Goal: Information Seeking & Learning: Find specific fact

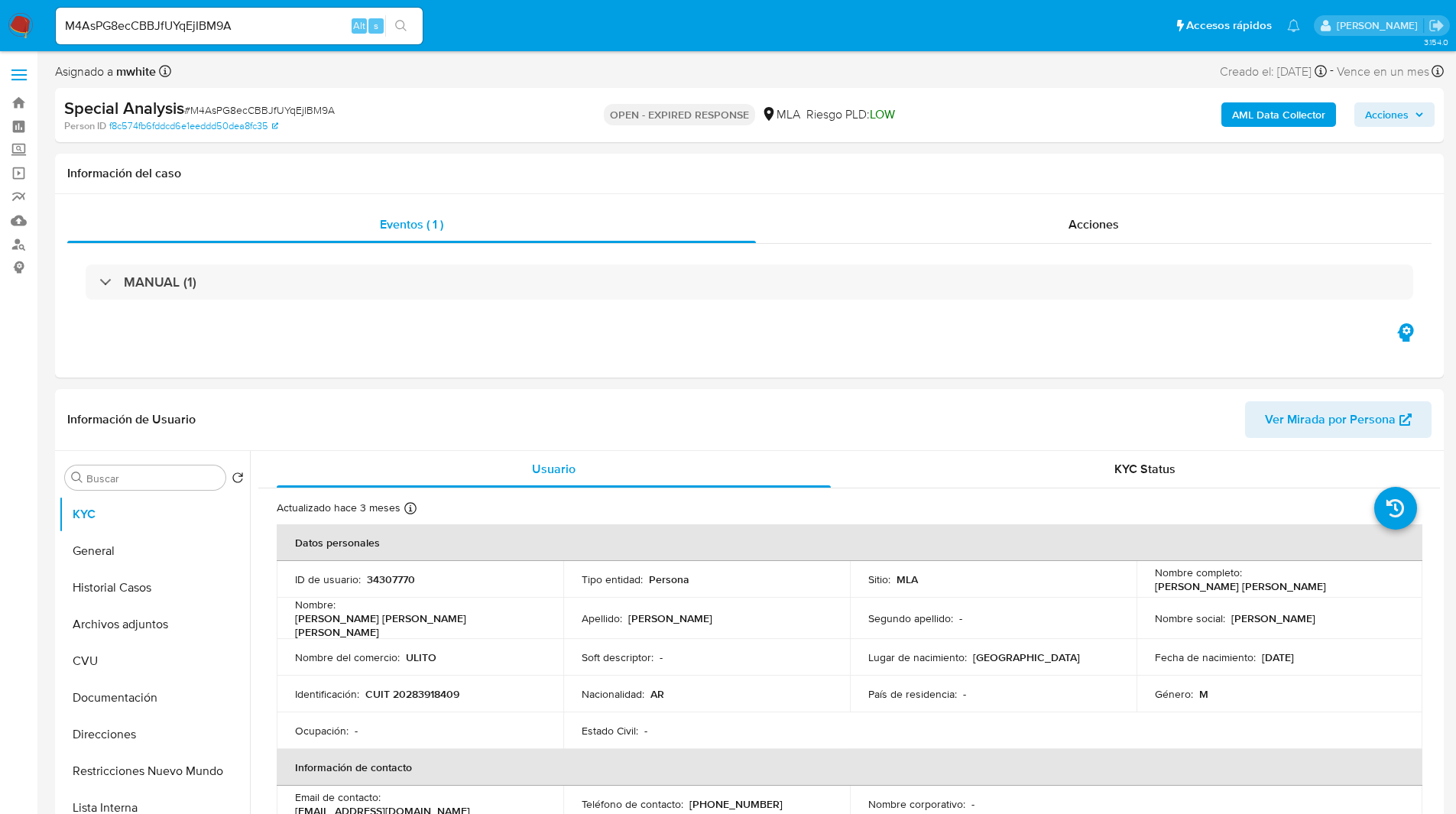
click at [874, 65] on div "Asignado a mwhite Asignado el: [DATE] 18:10:31 Creado el: [DATE] Creado el: [DA…" at bounding box center [749, 74] width 1389 height 27
click at [124, 31] on input "M4AsPG8ecCBBJfUYqEjIBM9A" at bounding box center [239, 26] width 366 height 20
paste input "U5jRYWsYpD9QhkbsiqOxmXuq"
type input "U5jRYWsYpD9QhkbsiqOxmXuq"
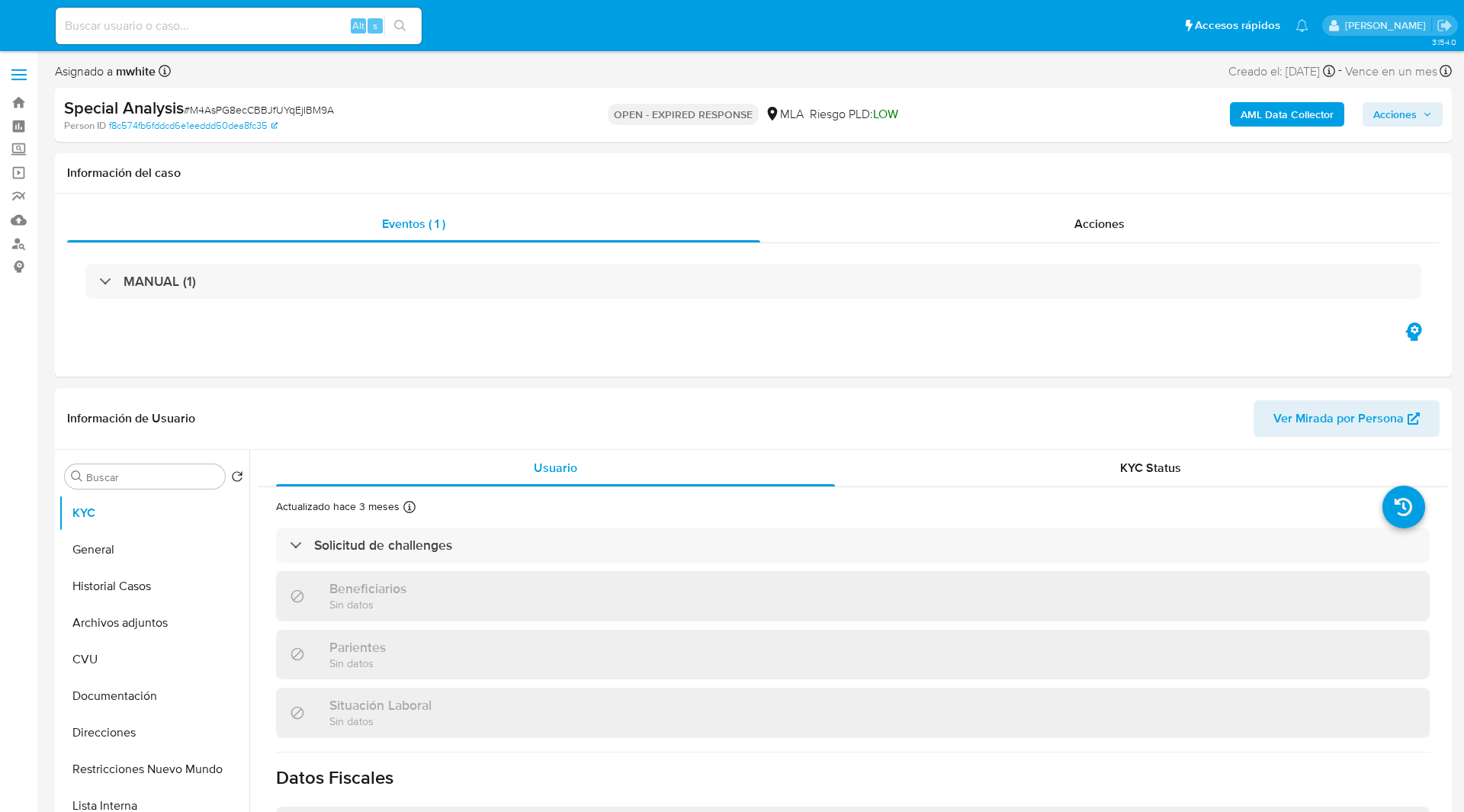
select select "10"
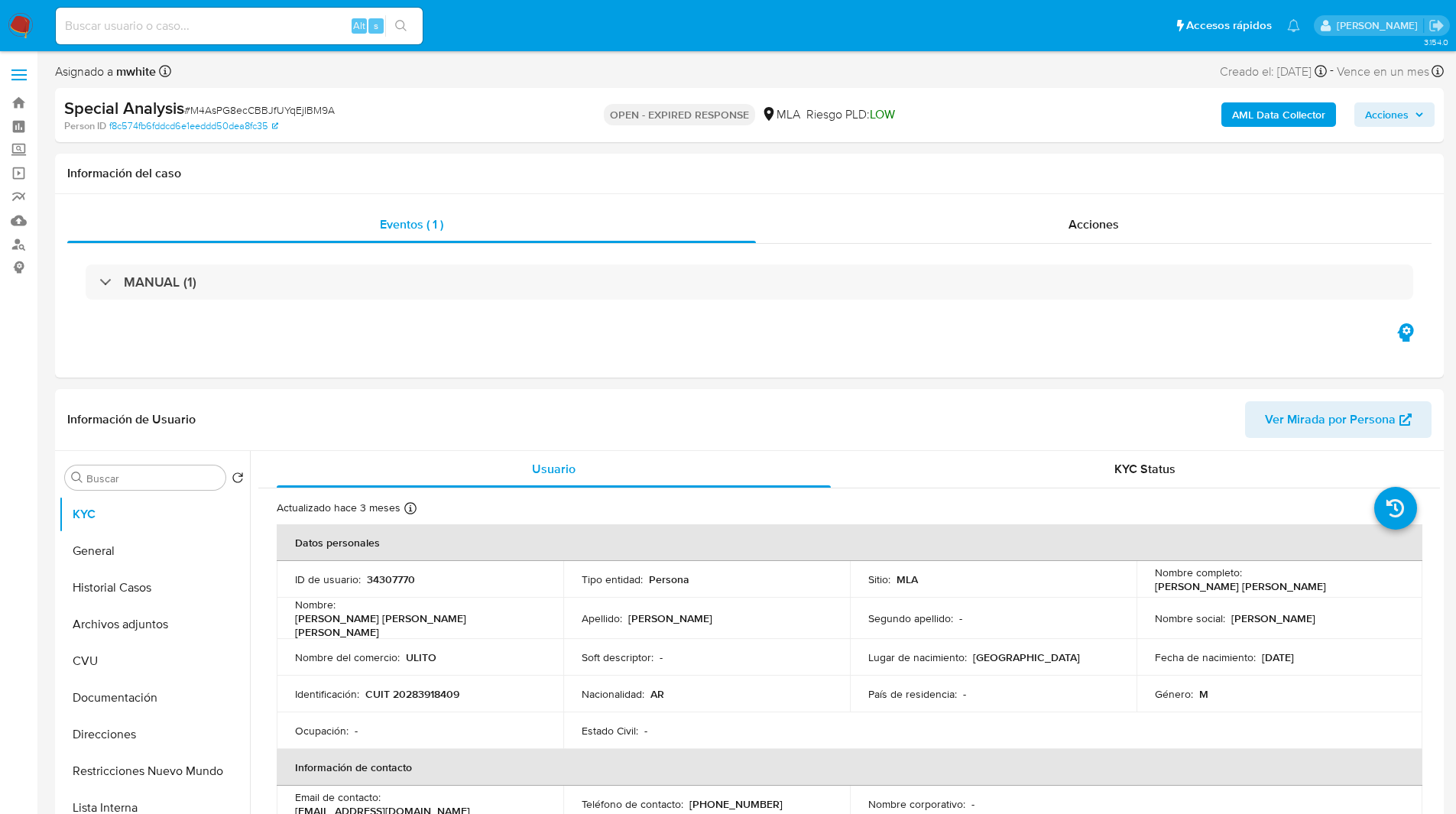
click at [522, 33] on ul "Pausado Ver notificaciones Alt s Accesos rápidos Presiona las siguientes teclas…" at bounding box center [677, 25] width 1259 height 38
click at [951, 349] on div "Eventos ( 1 ) Acciones MANUAL (1)" at bounding box center [749, 286] width 1389 height 183
click at [870, 354] on div "Eventos ( 1 ) Acciones MANUAL (1)" at bounding box center [749, 286] width 1389 height 183
click at [883, 345] on div "Eventos ( 1 ) Acciones MANUAL (1)" at bounding box center [749, 286] width 1389 height 183
click at [849, 353] on div "Eventos ( 1 ) Acciones MANUAL (1)" at bounding box center [749, 286] width 1389 height 183
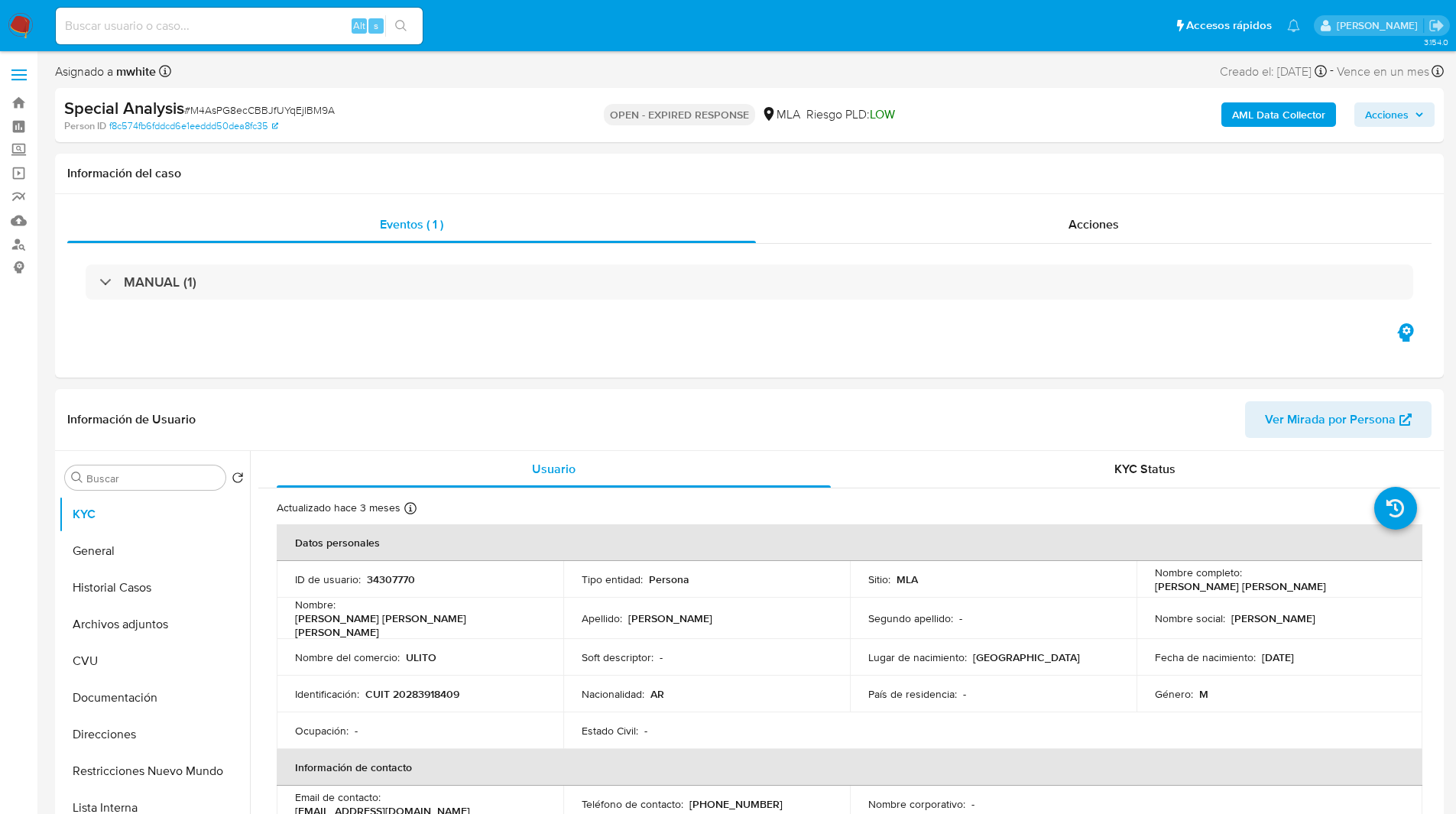
click at [194, 35] on input at bounding box center [239, 26] width 366 height 20
paste input "7cuoFzu28yAivuKOzGy30TaC"
type input "7cuoFzu28yAivuKOzGy30TaC"
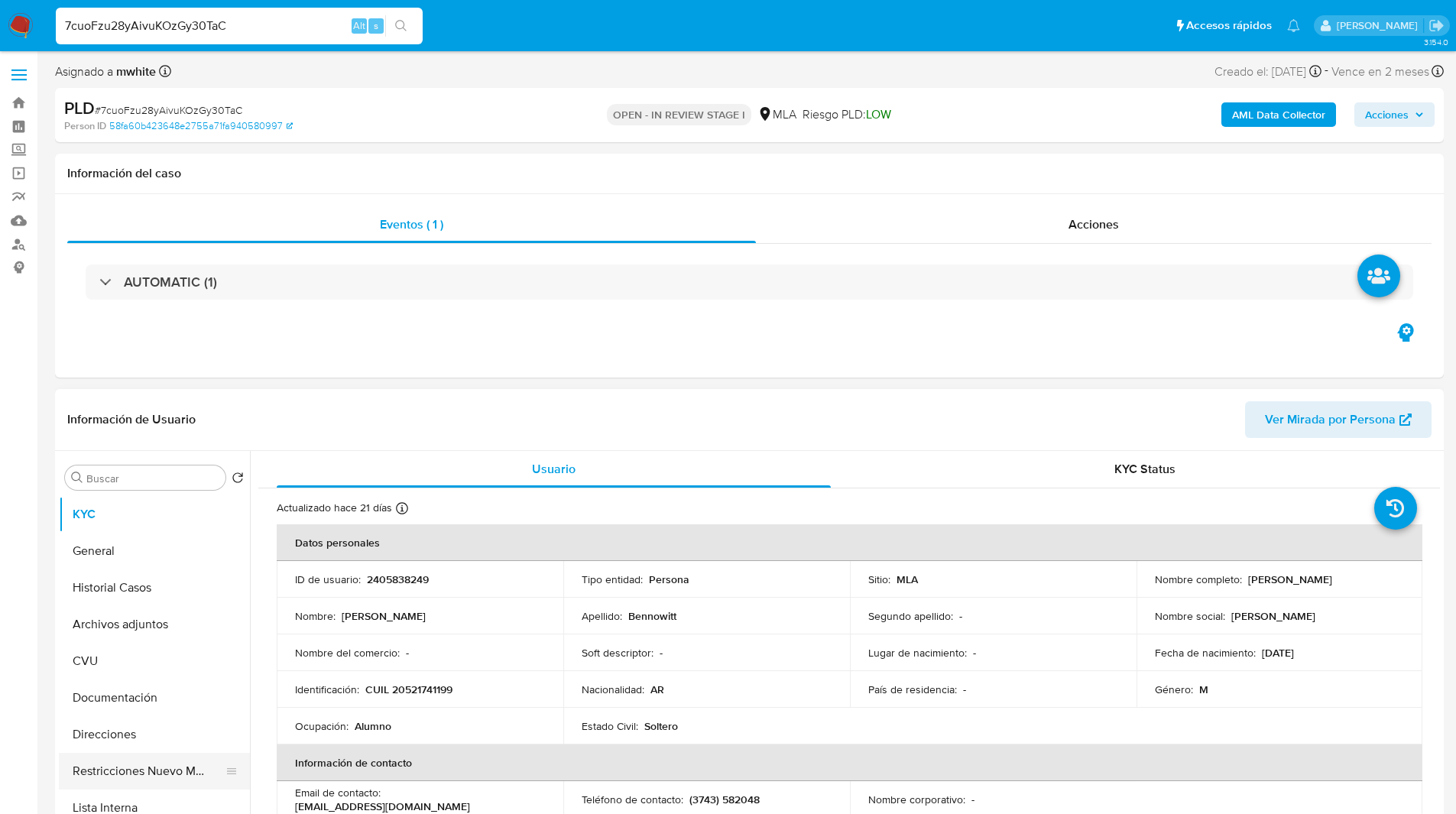
click at [119, 770] on button "Restricciones Nuevo Mundo" at bounding box center [148, 771] width 179 height 36
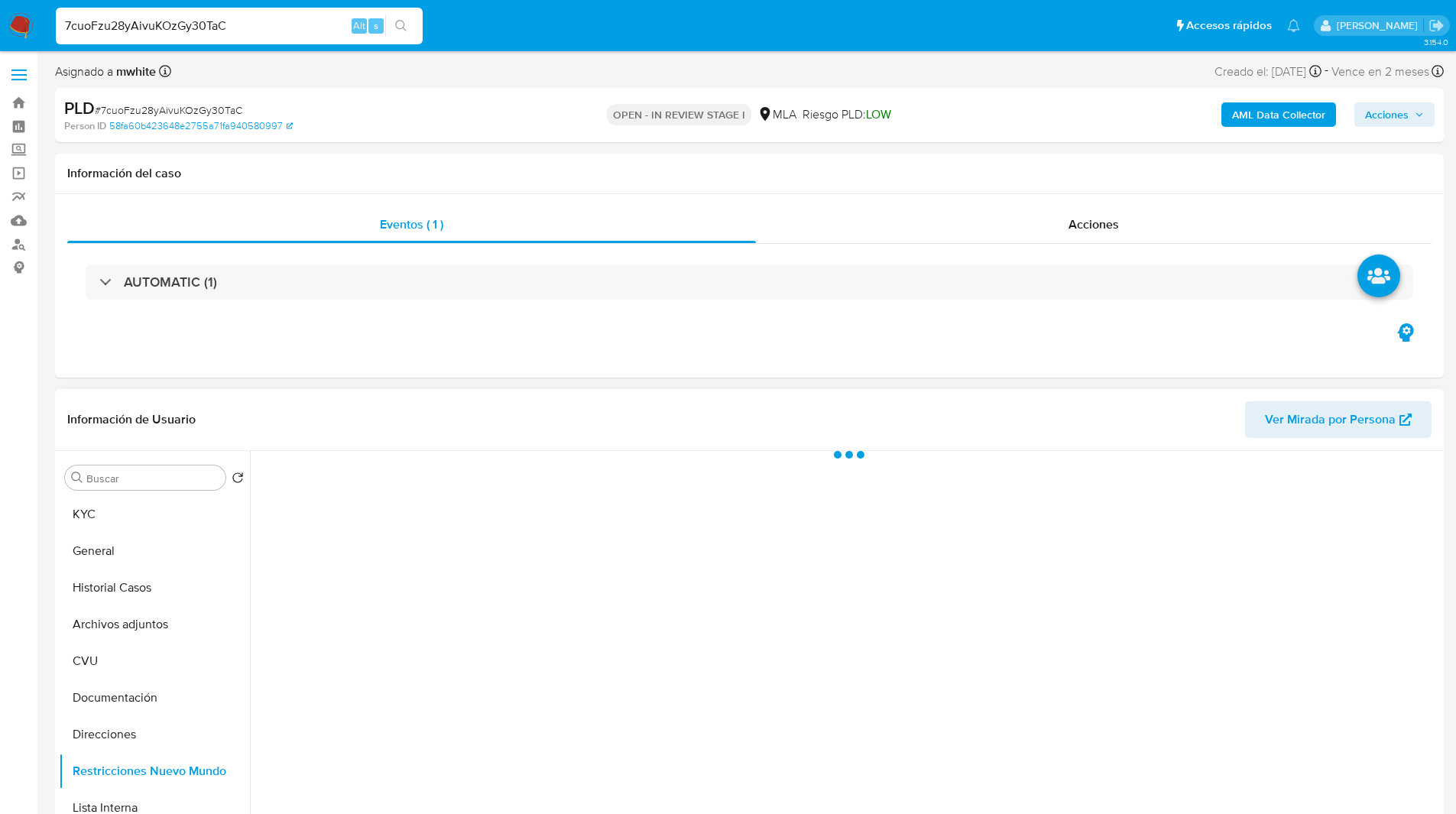
select select "10"
click at [517, 410] on header "Información de Usuario Ver Mirada por Persona" at bounding box center [749, 419] width 1364 height 36
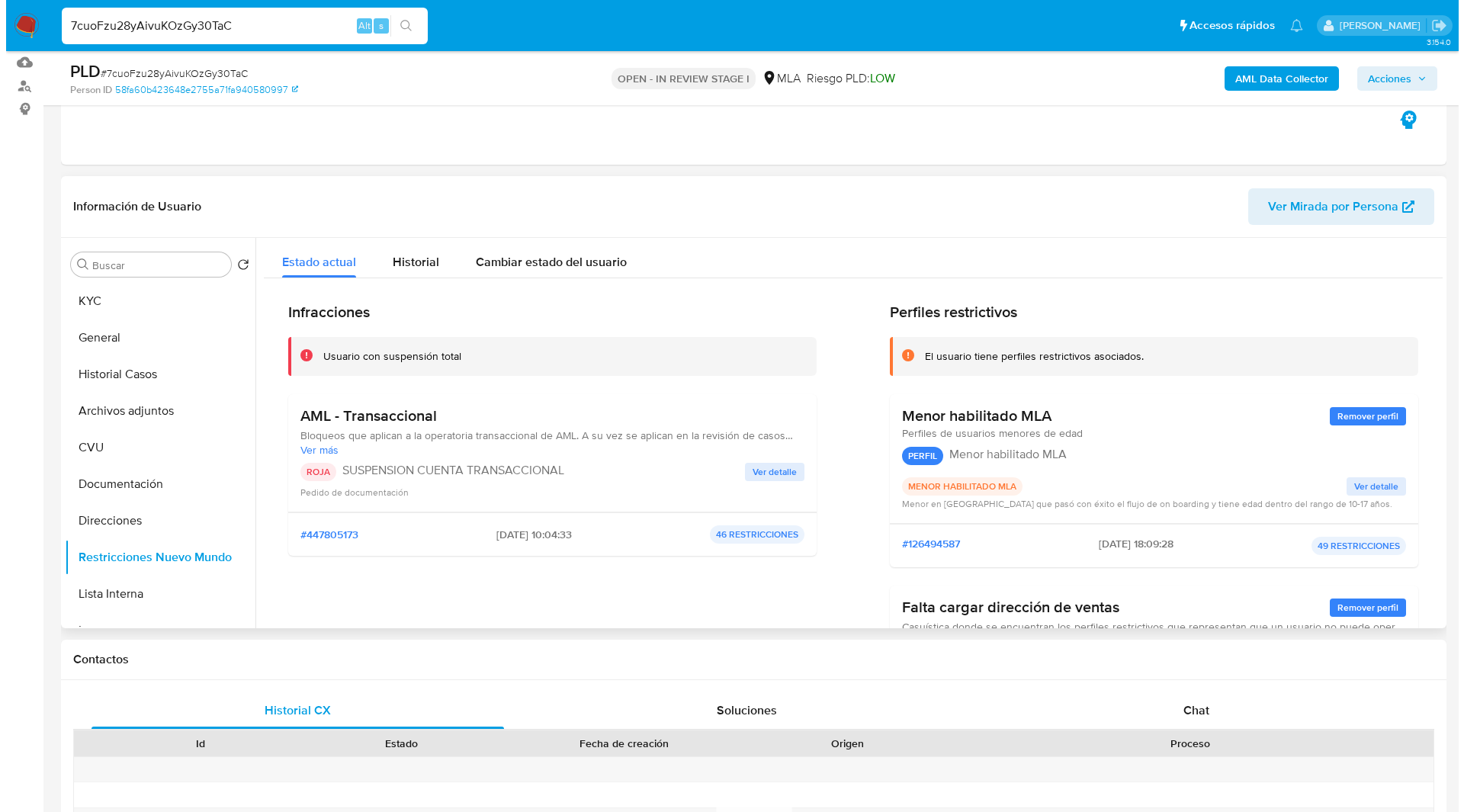
scroll to position [159, 0]
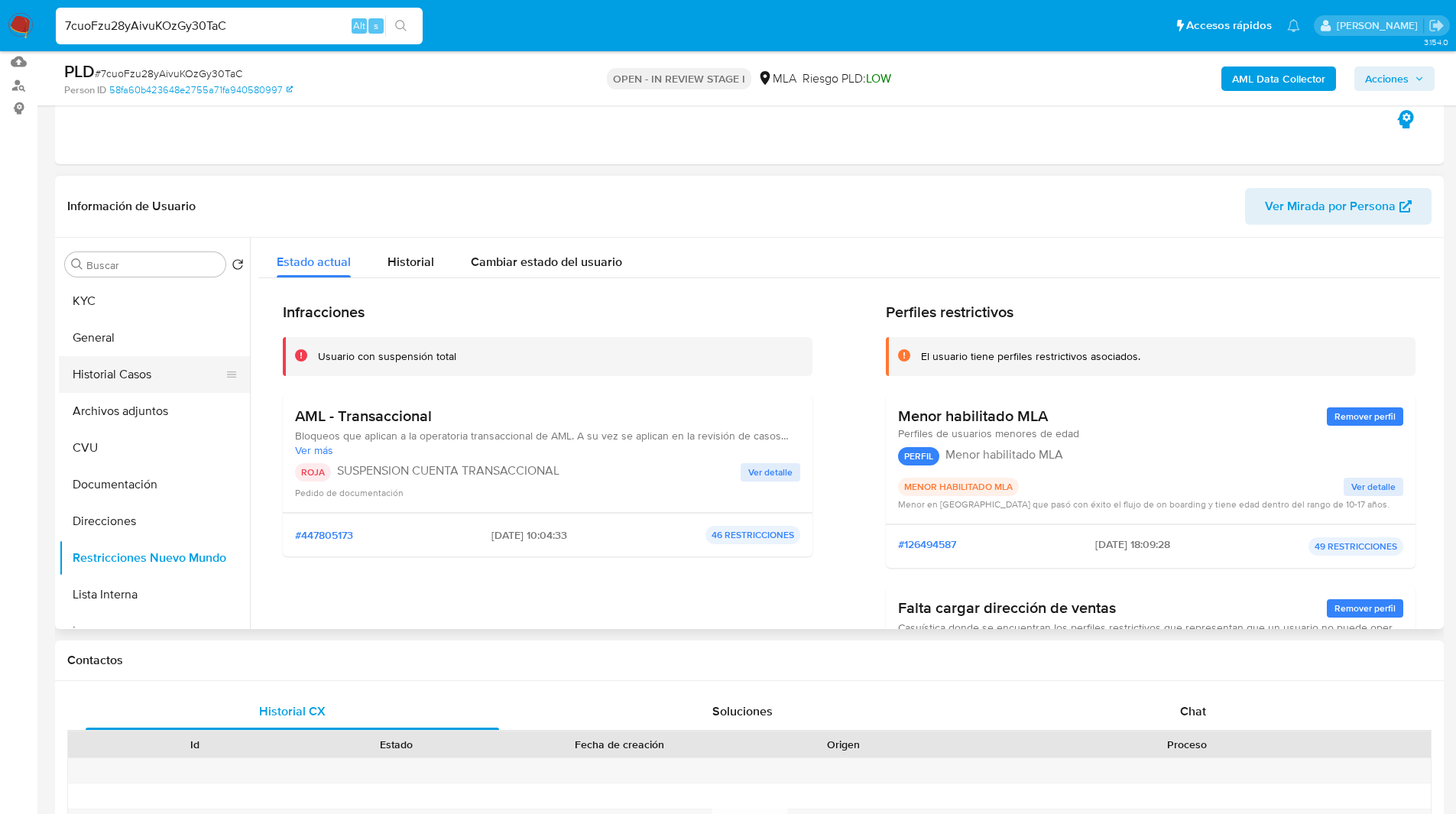
click at [129, 370] on button "Historial Casos" at bounding box center [148, 374] width 179 height 36
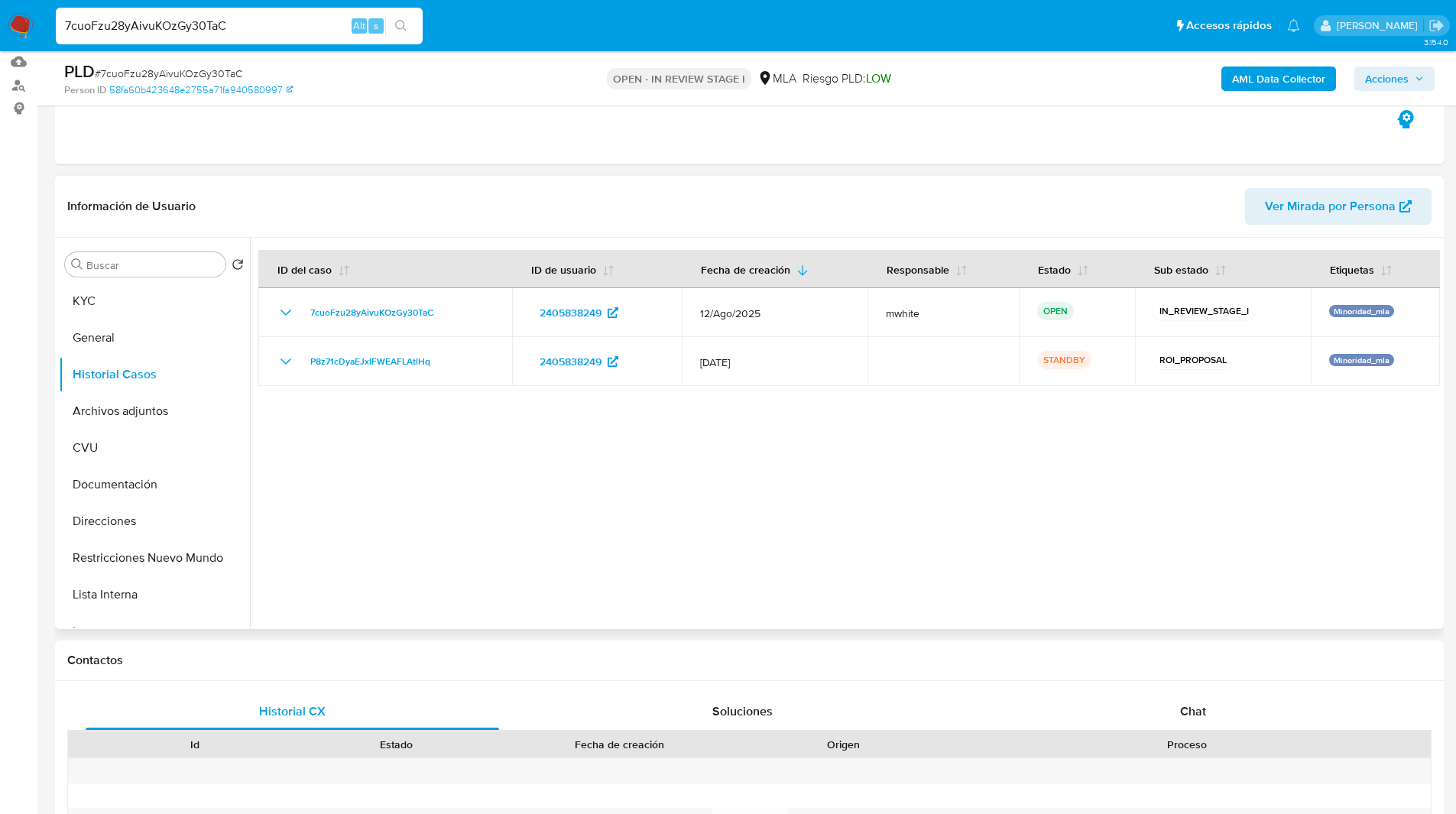
click at [490, 223] on header "Información de Usuario Ver Mirada por Persona" at bounding box center [749, 207] width 1364 height 36
click at [120, 416] on button "Archivos adjuntos" at bounding box center [148, 411] width 179 height 36
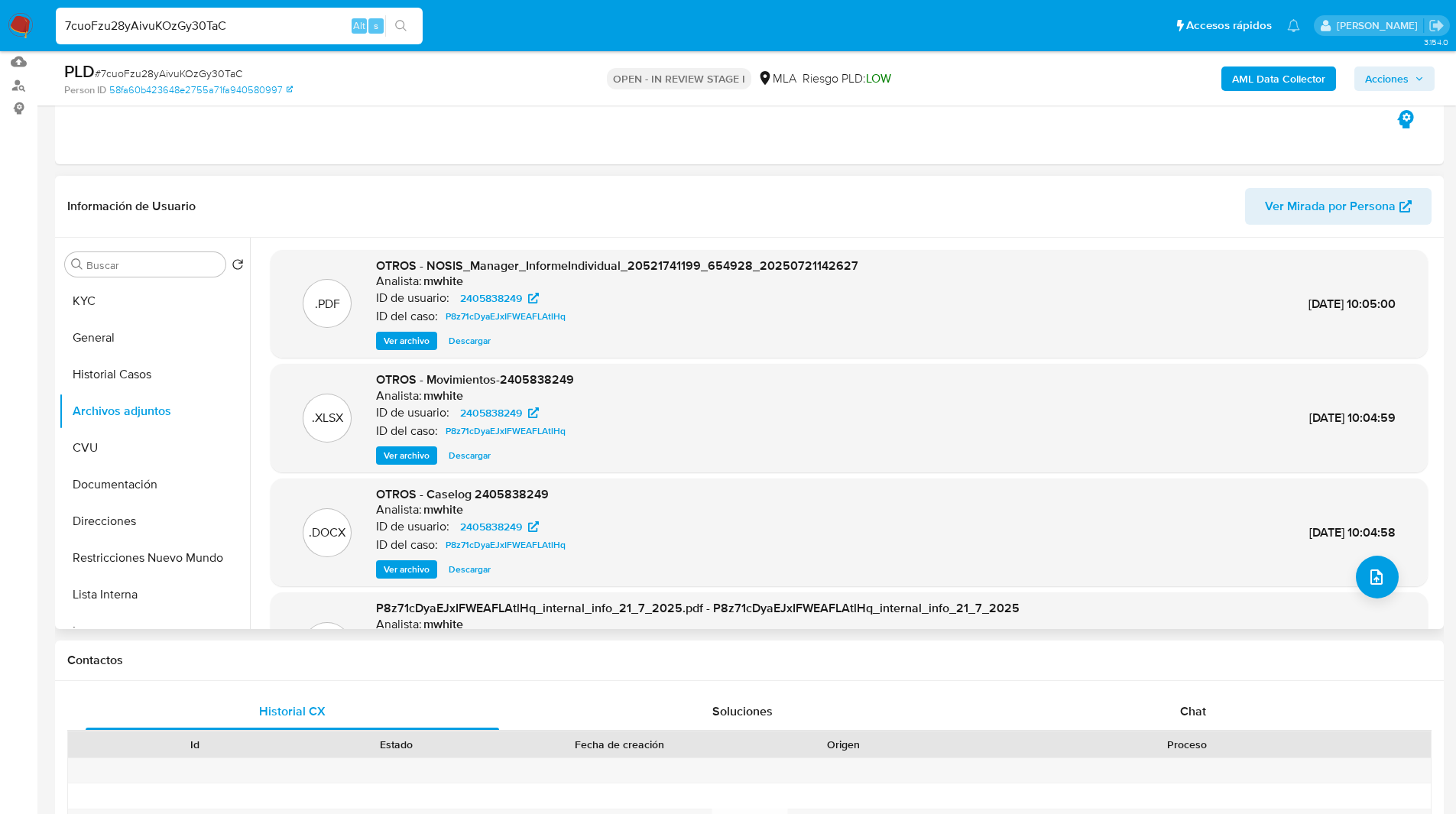
click at [418, 571] on span "Ver archivo" at bounding box center [406, 569] width 46 height 16
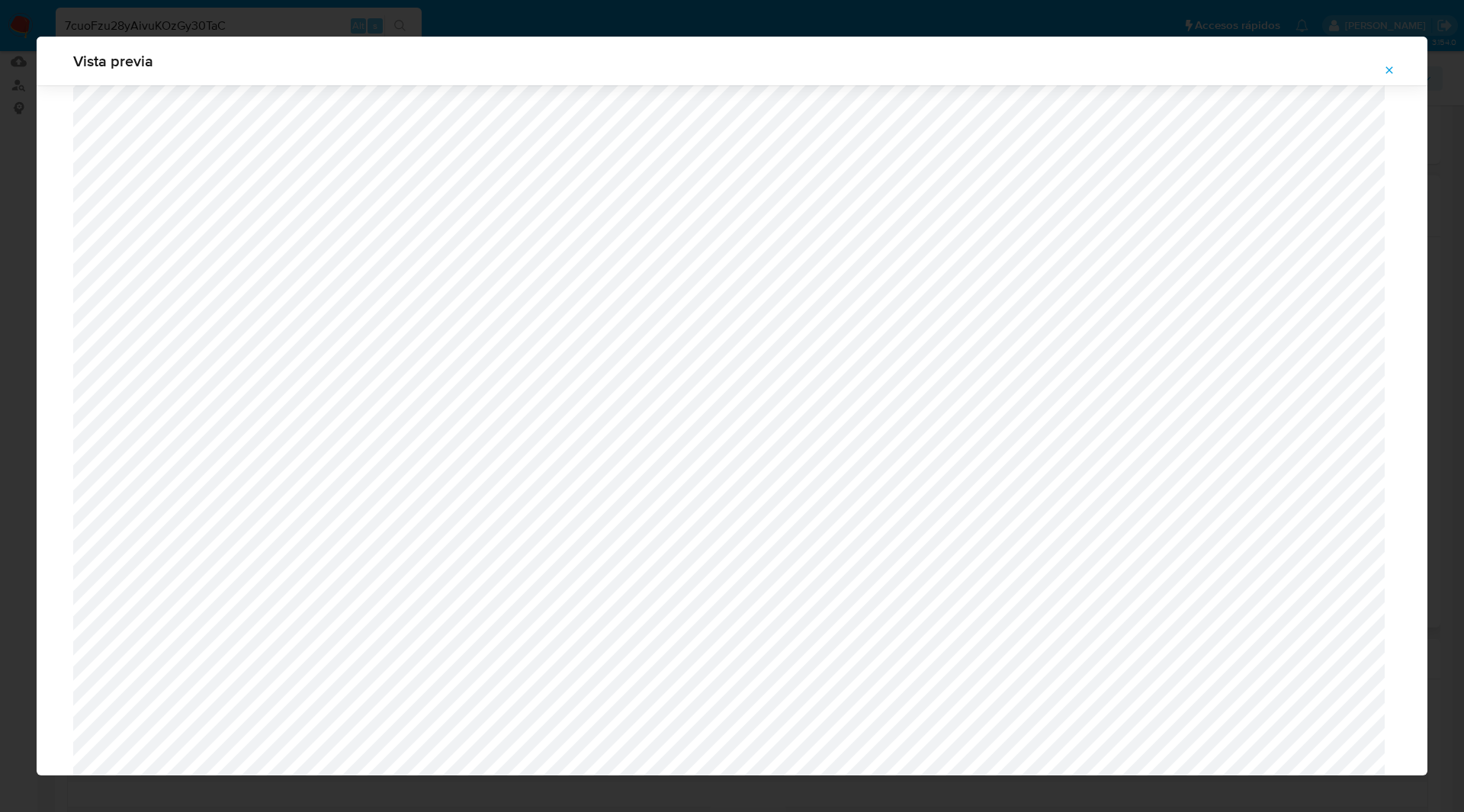
scroll to position [527, 0]
click at [1387, 66] on icon "Attachment preview" at bounding box center [1389, 70] width 12 height 12
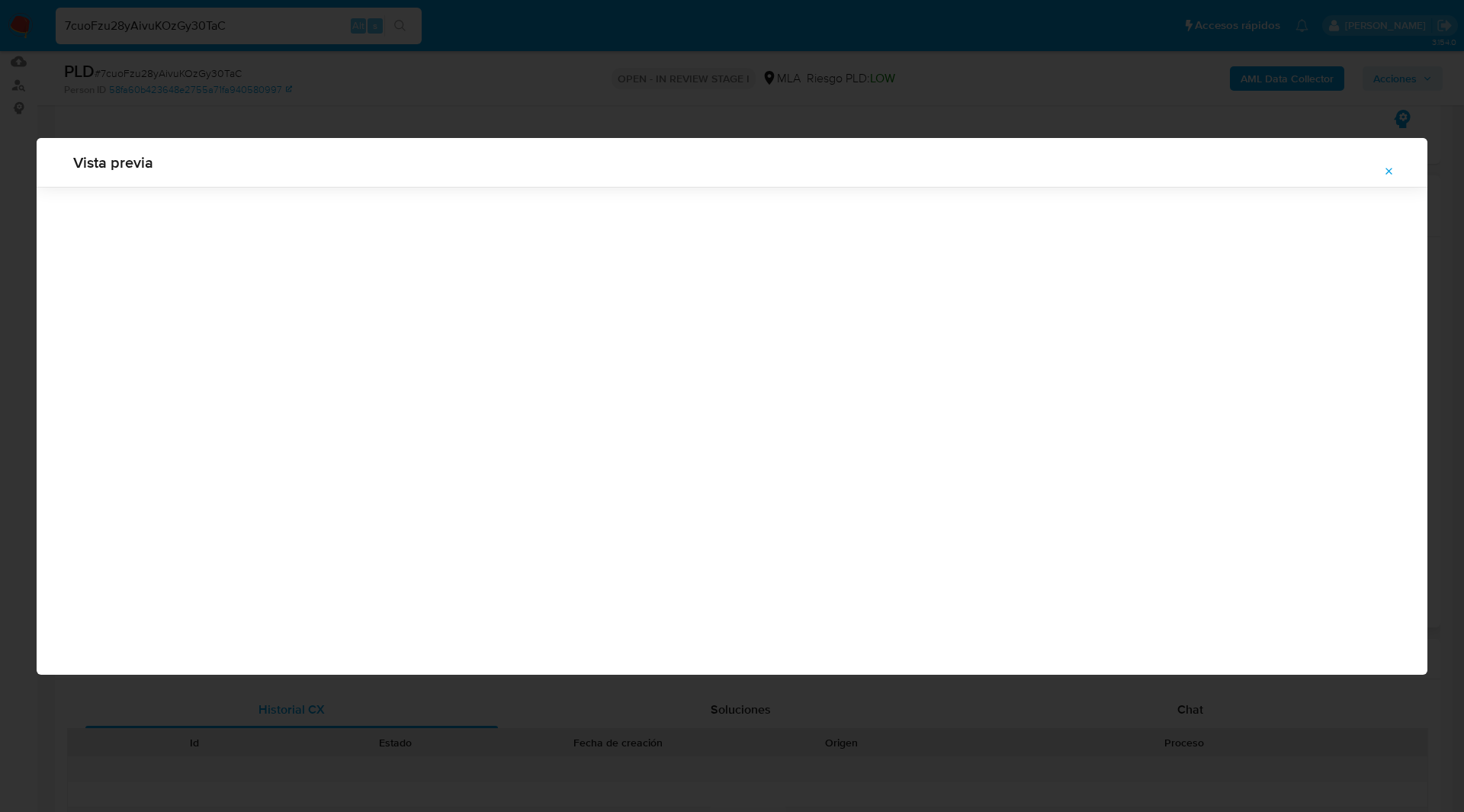
scroll to position [0, 0]
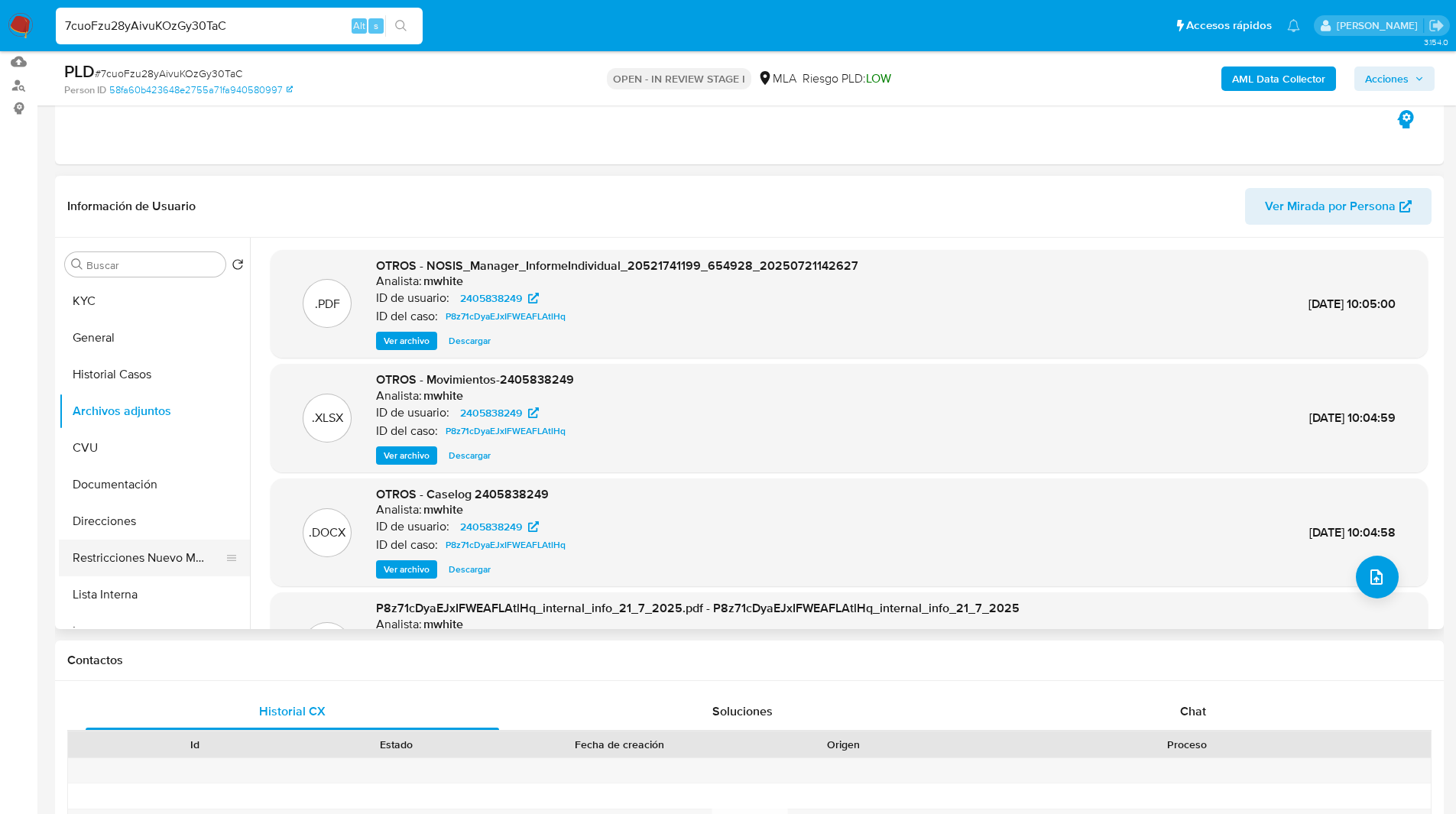
click at [123, 562] on button "Restricciones Nuevo Mundo" at bounding box center [148, 557] width 179 height 36
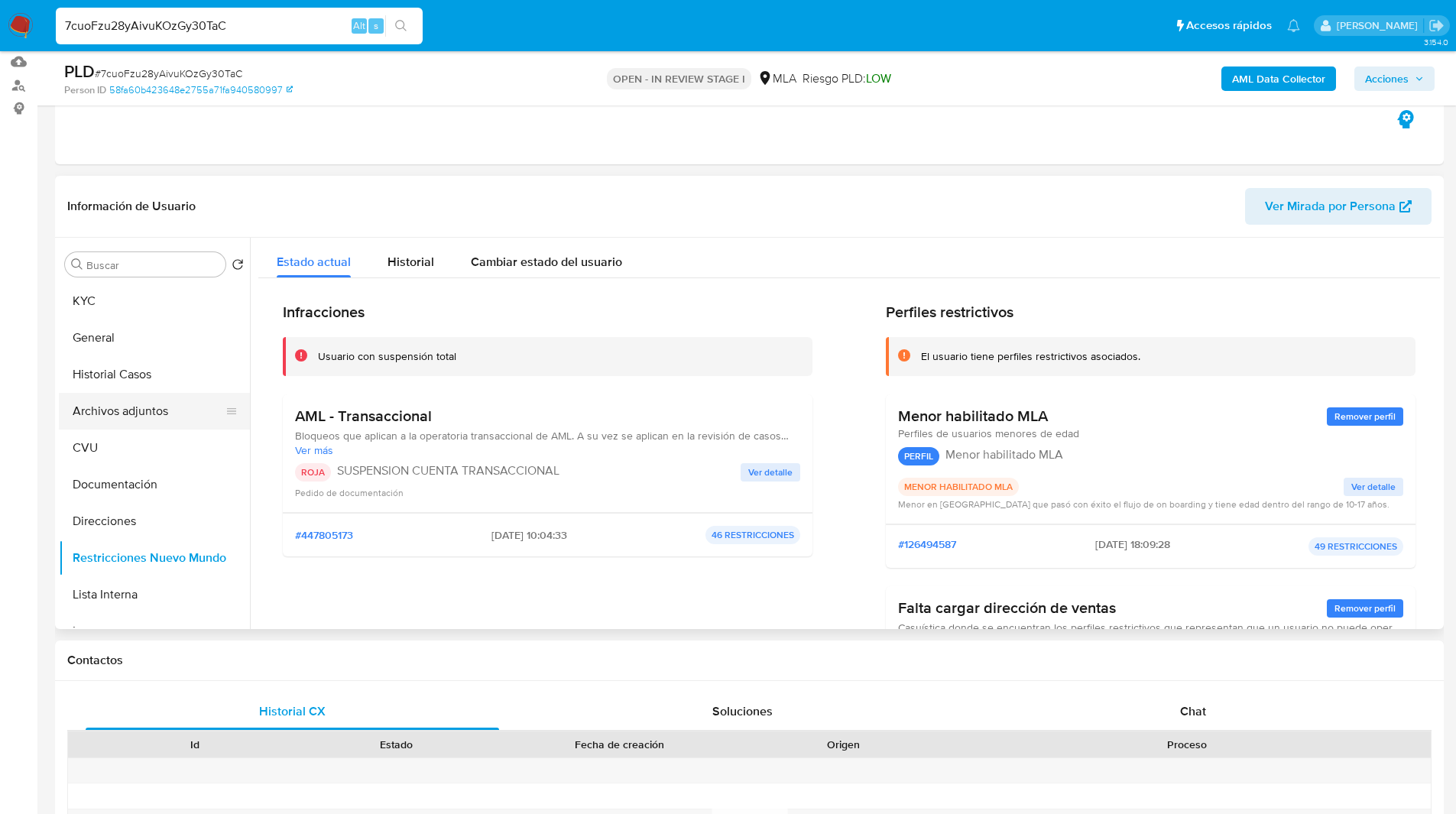
click at [128, 417] on button "Archivos adjuntos" at bounding box center [148, 411] width 179 height 36
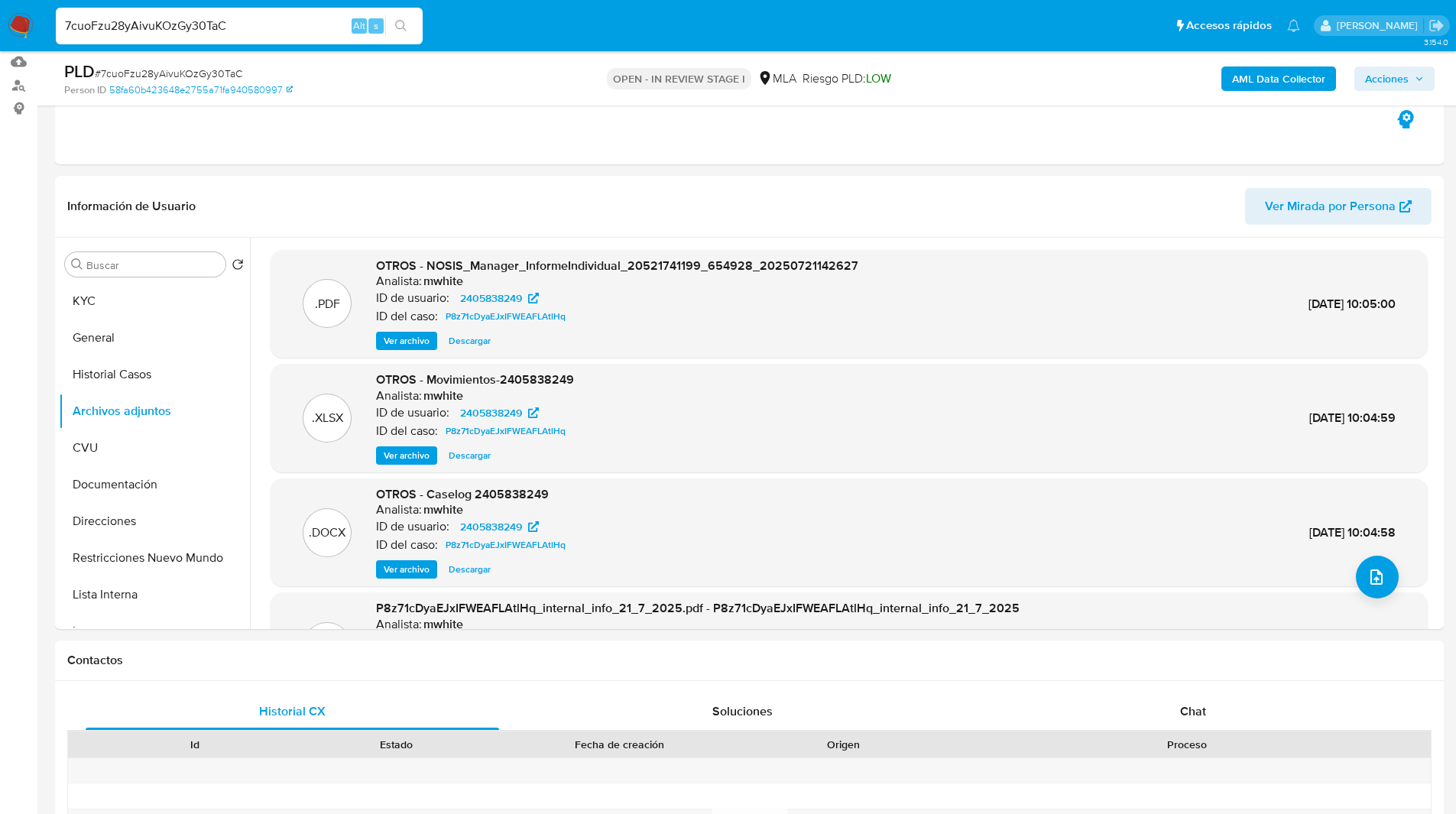
click at [411, 565] on span "Ver archivo" at bounding box center [406, 569] width 46 height 16
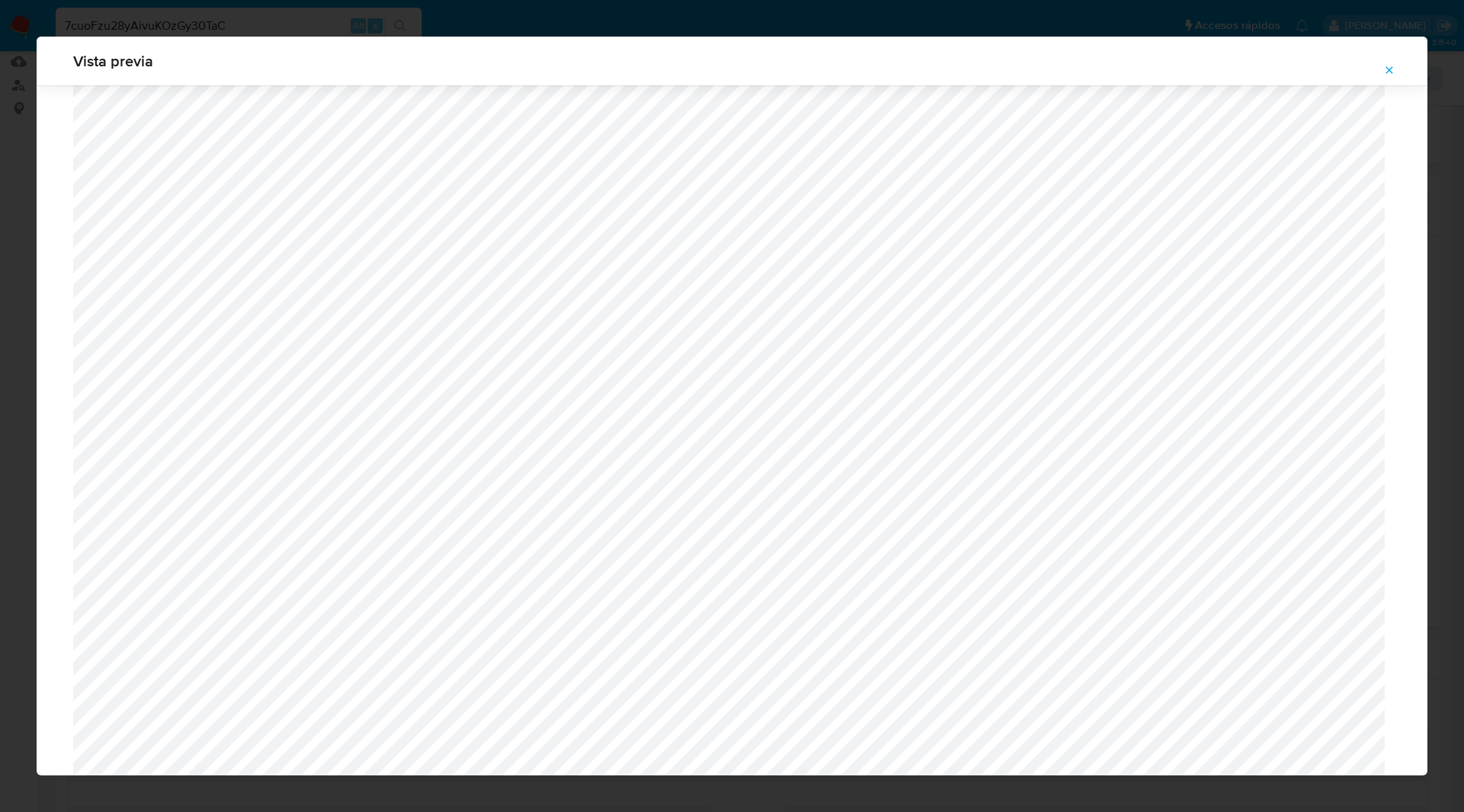
scroll to position [440, 0]
click at [1393, 69] on icon "Attachment preview" at bounding box center [1389, 70] width 12 height 12
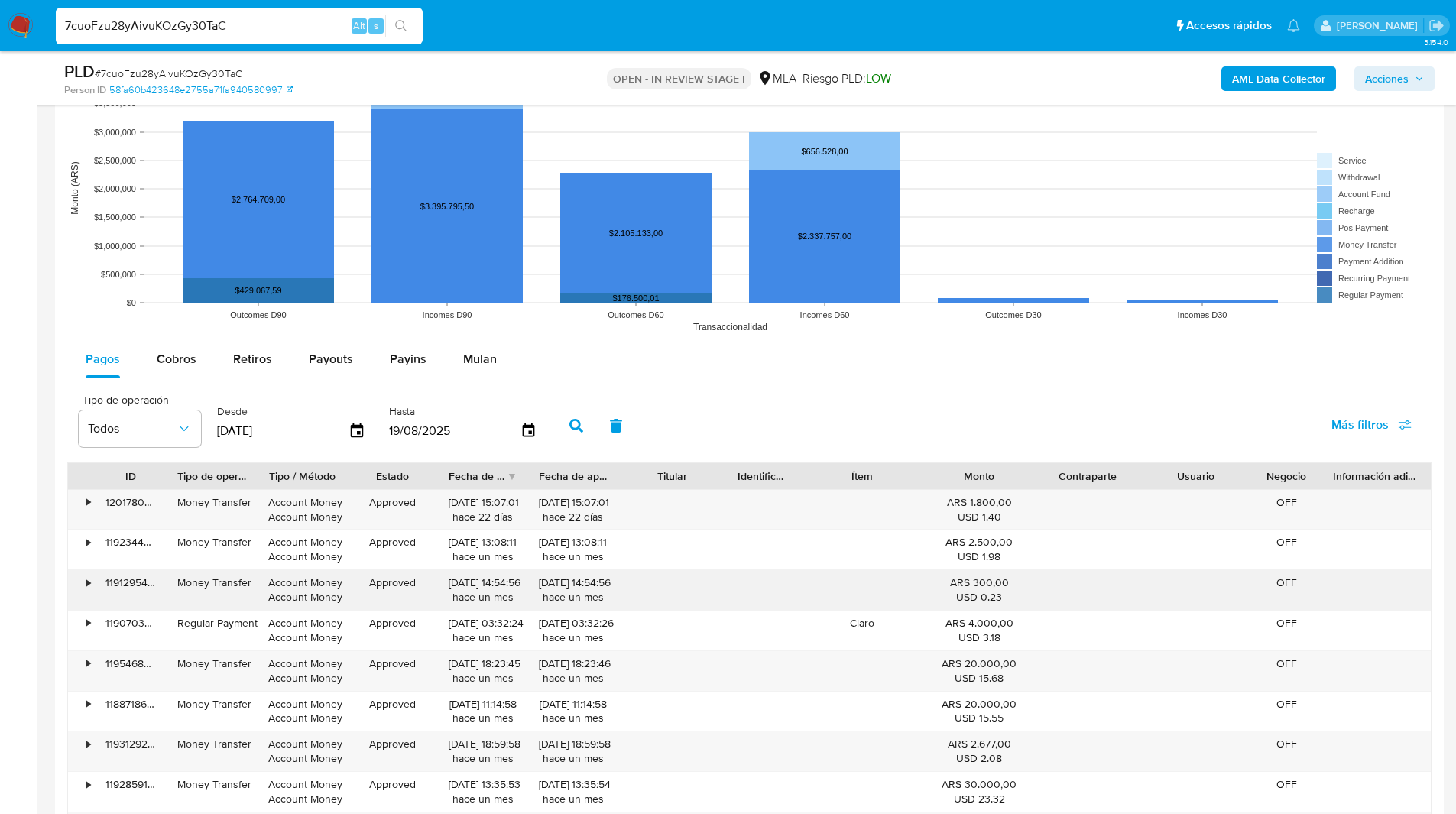
scroll to position [1462, 0]
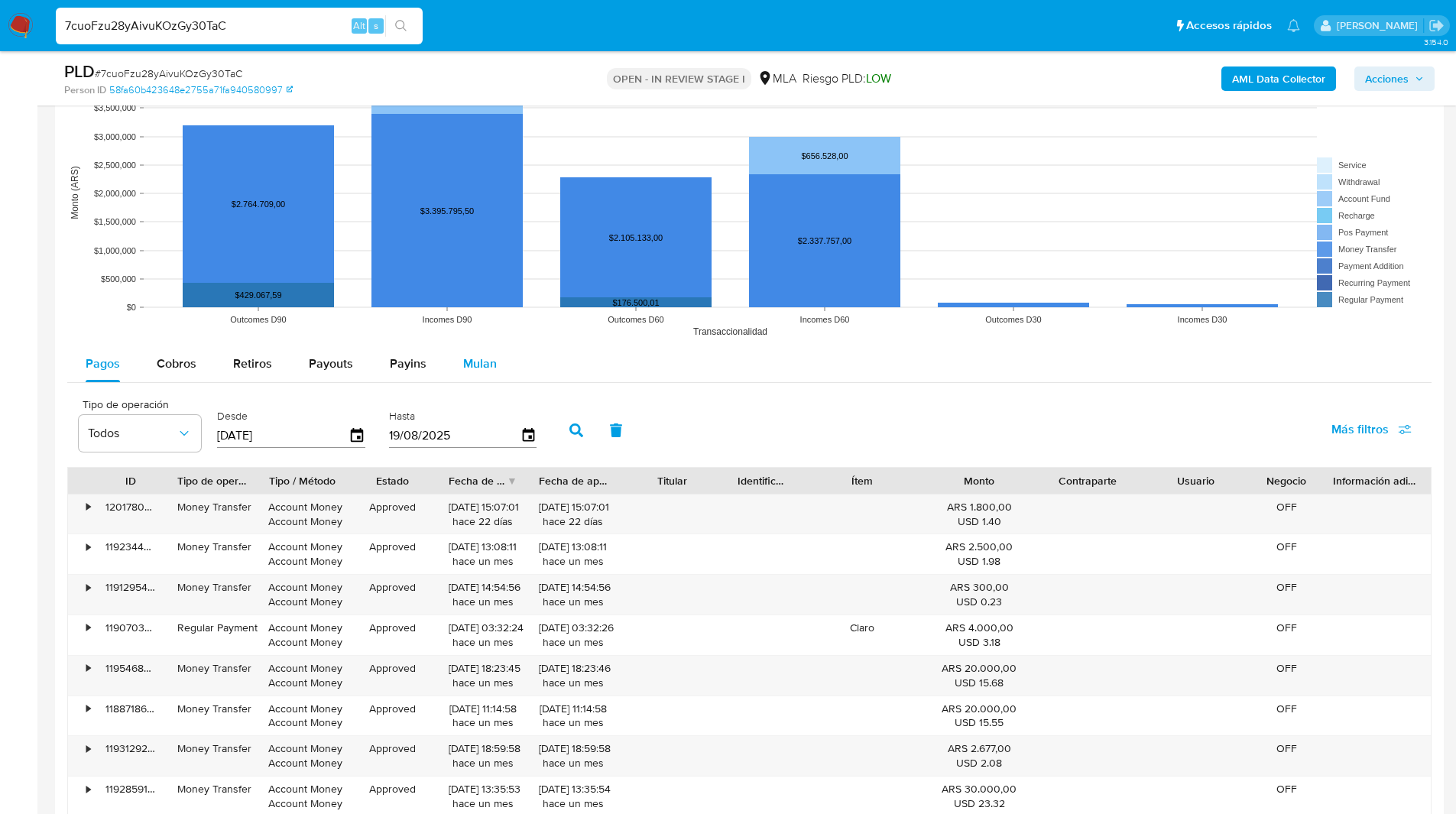
click at [471, 355] on span "Mulan" at bounding box center [480, 363] width 34 height 17
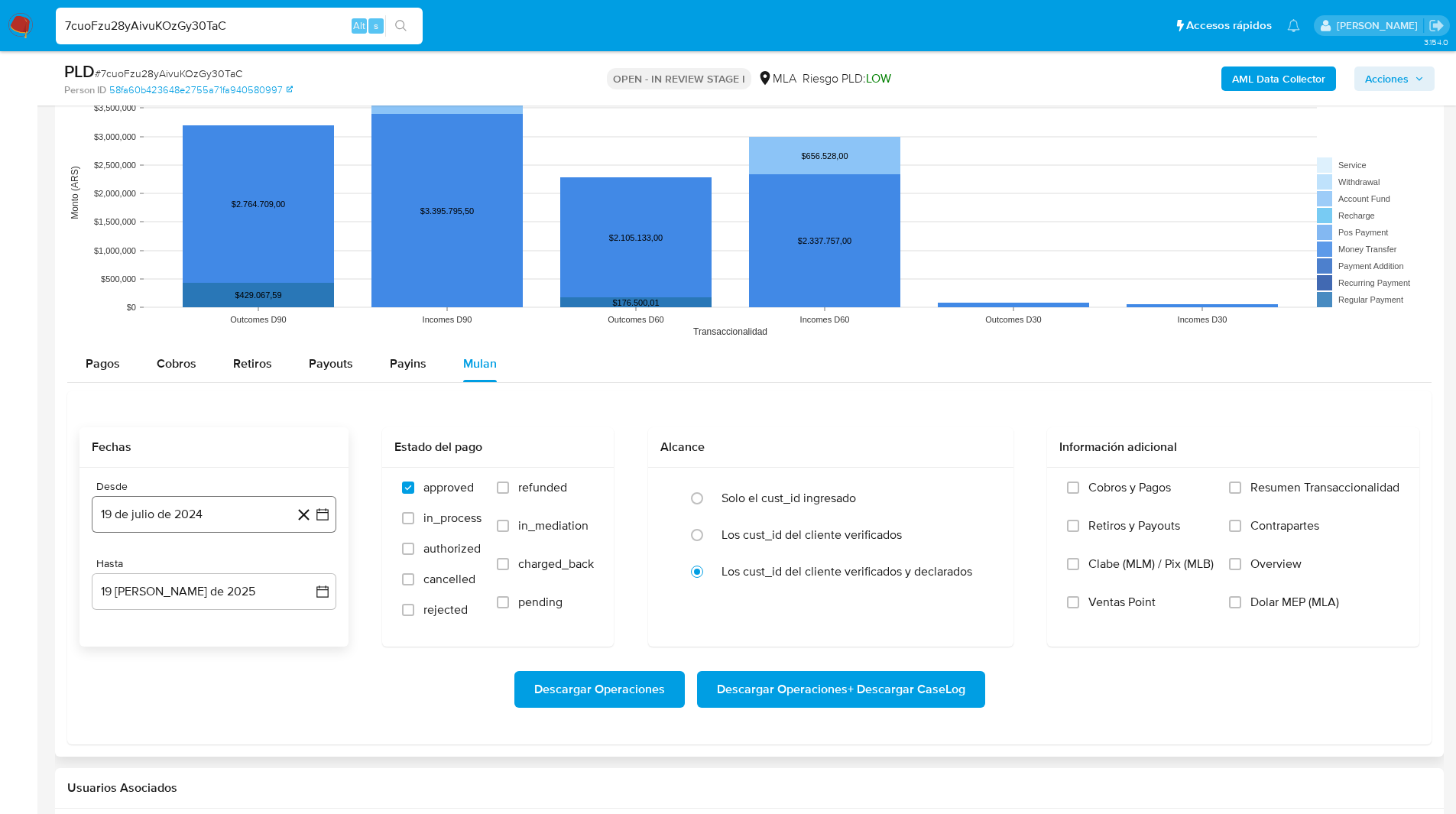
click at [173, 527] on button "19 de julio de 2024" at bounding box center [213, 514] width 245 height 36
click at [207, 578] on div "julio 2024" at bounding box center [213, 569] width 208 height 18
click at [207, 575] on span "julio 2024" at bounding box center [207, 569] width 57 height 16
click at [312, 564] on icon "Año siguiente" at bounding box center [305, 569] width 18 height 18
click at [143, 665] on span "abr" at bounding box center [146, 668] width 16 height 12
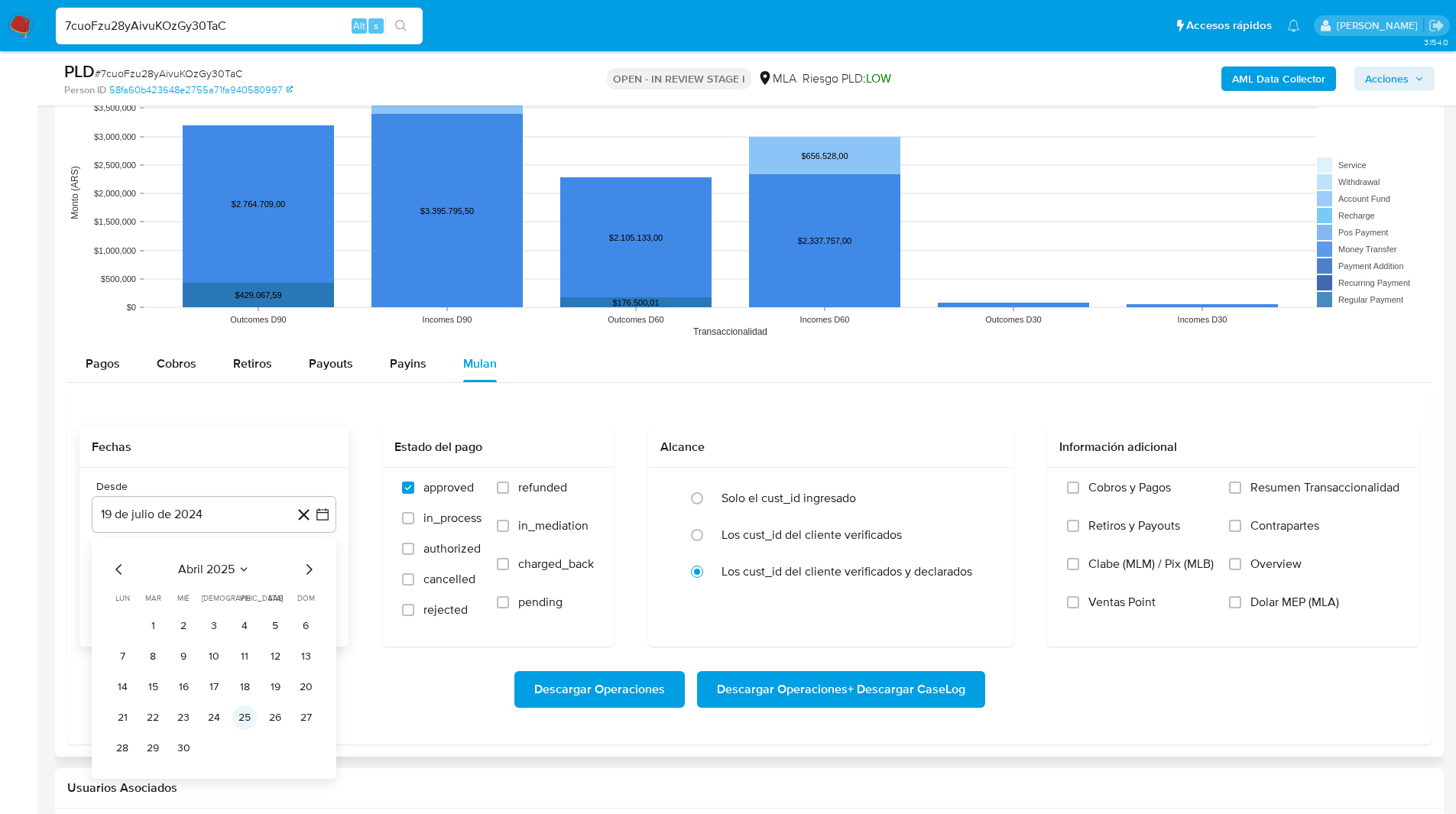
click at [249, 721] on button "25" at bounding box center [245, 717] width 24 height 24
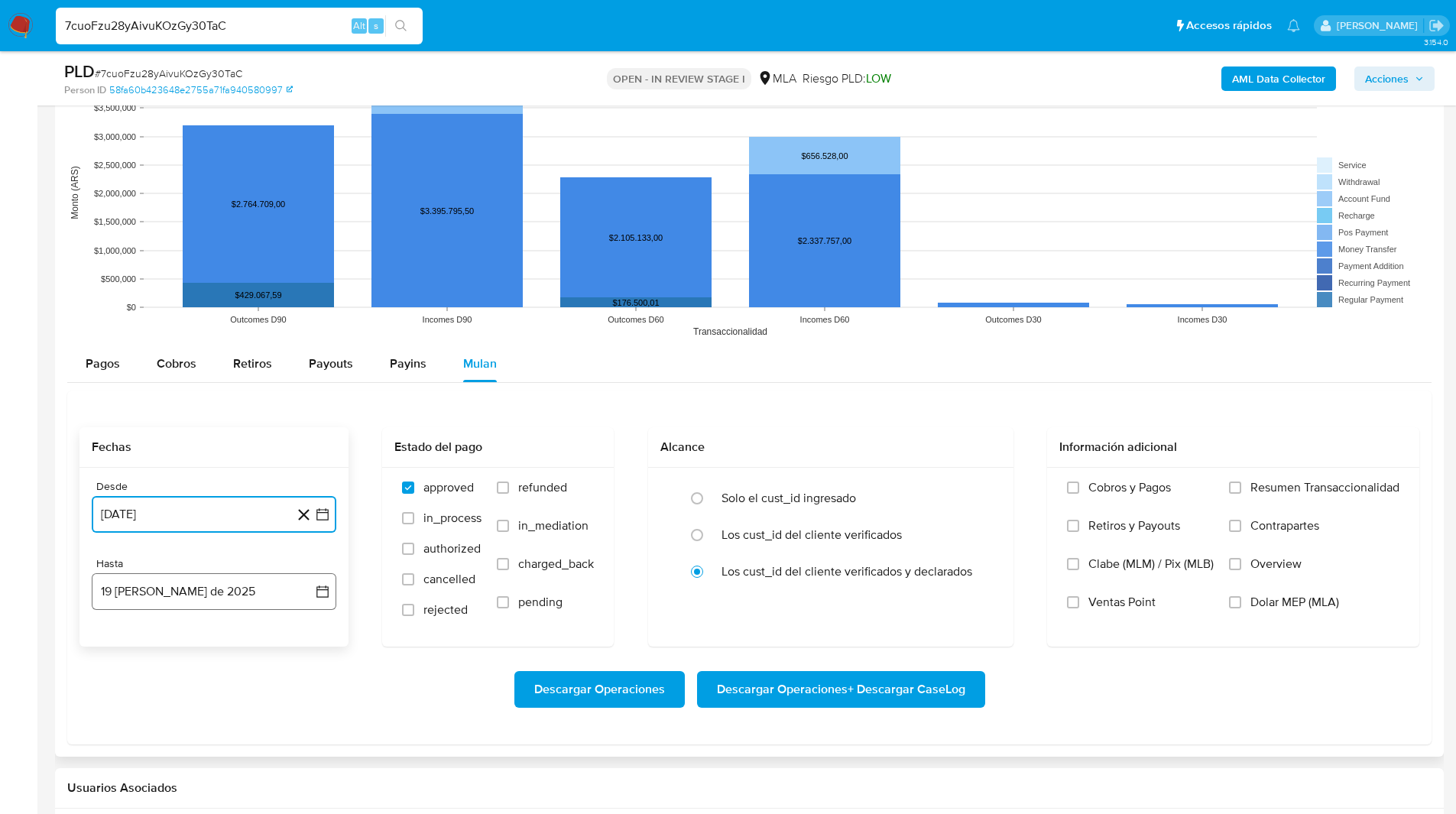
click at [137, 576] on button "19 de agosto de 2025" at bounding box center [213, 591] width 245 height 36
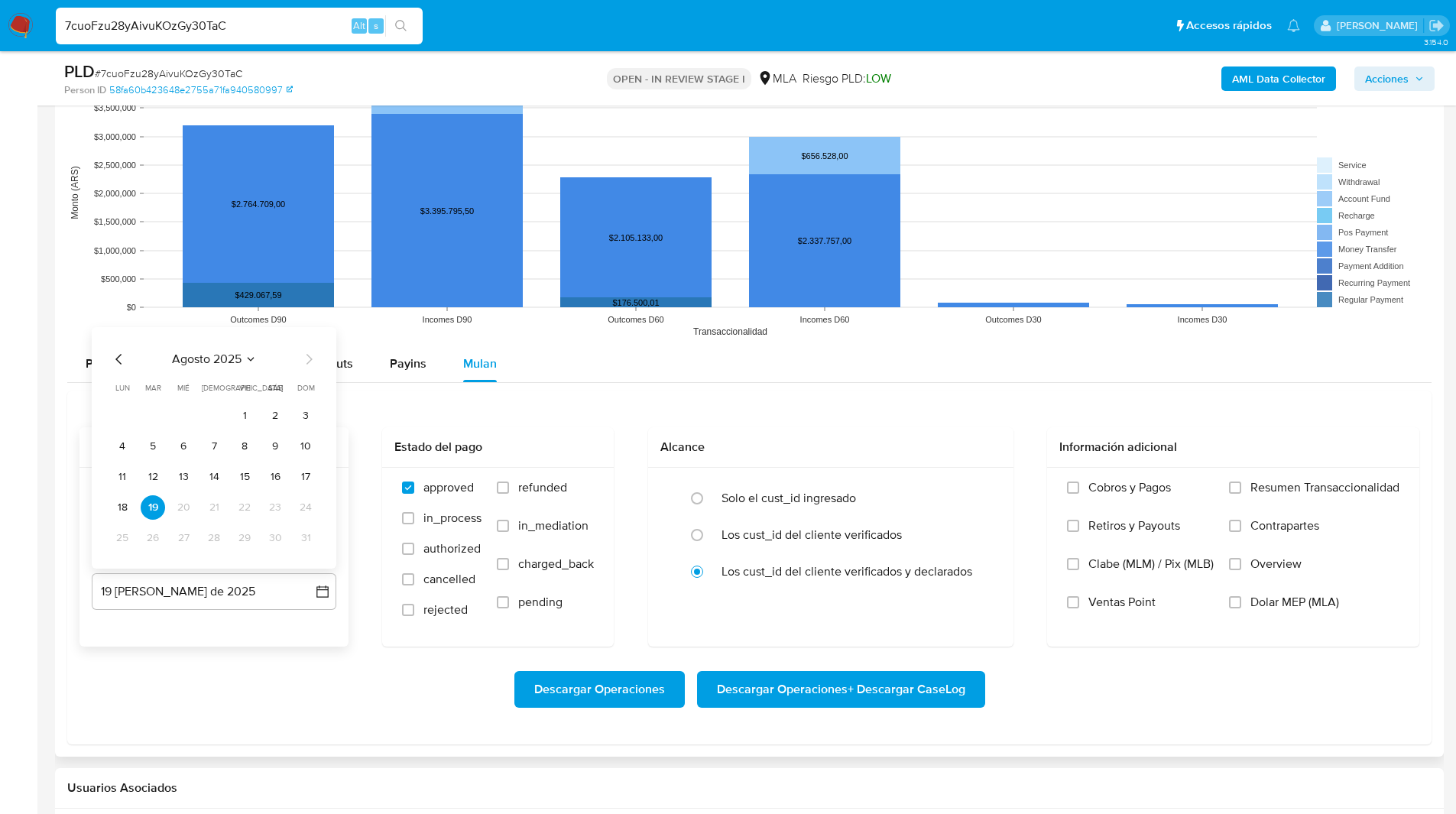
click at [111, 358] on icon "Mes anterior" at bounding box center [118, 359] width 18 height 18
click at [247, 507] on button "25" at bounding box center [245, 507] width 24 height 24
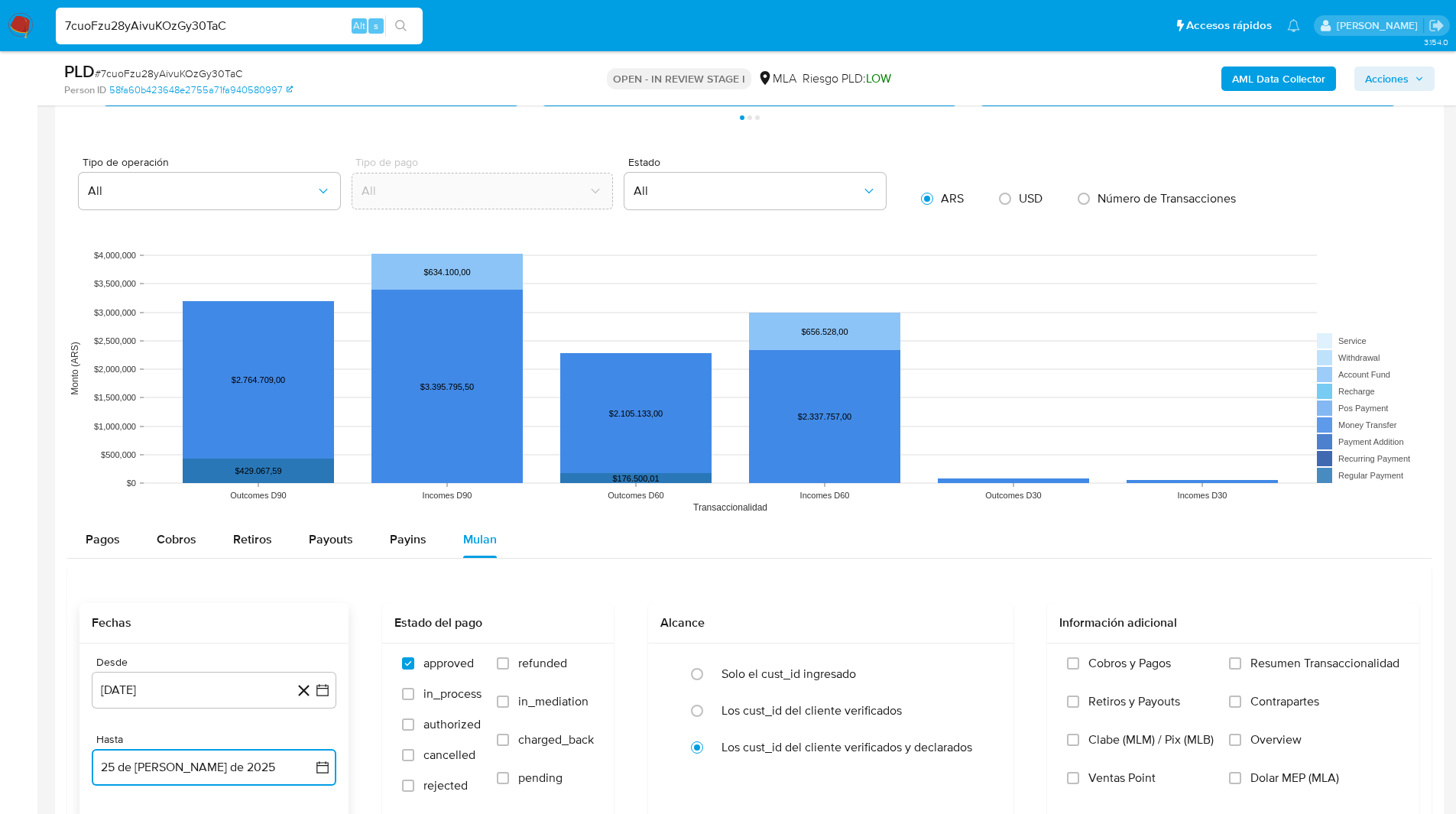
scroll to position [1399, 0]
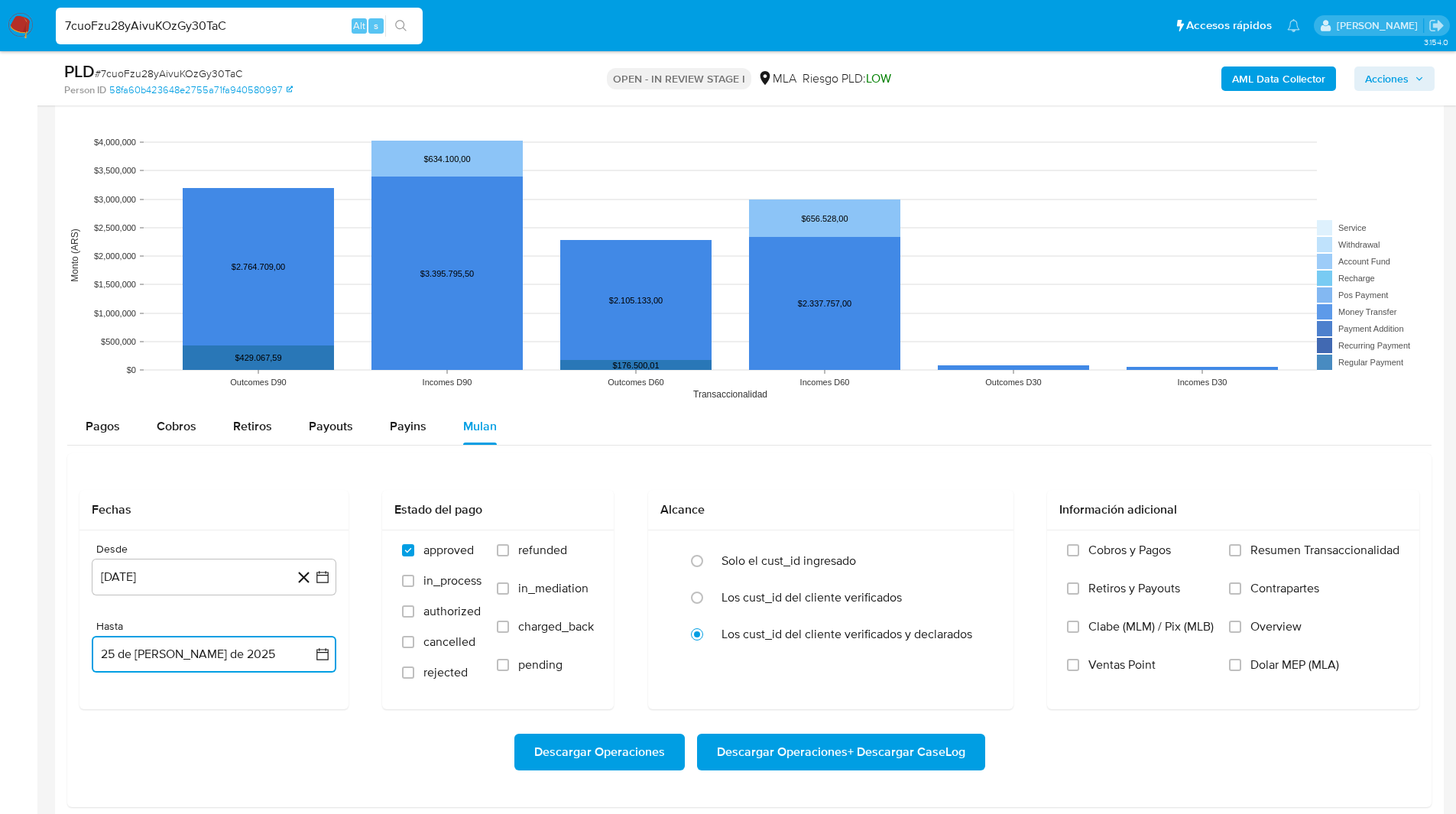
click at [137, 668] on button "25 de julio de 2025" at bounding box center [213, 654] width 245 height 36
click at [151, 596] on button "29" at bounding box center [153, 601] width 24 height 24
click at [1239, 656] on label "Overview" at bounding box center [1313, 638] width 170 height 38
click at [1239, 633] on input "Overview" at bounding box center [1235, 626] width 12 height 12
click at [1244, 639] on label "Overview" at bounding box center [1313, 638] width 170 height 38
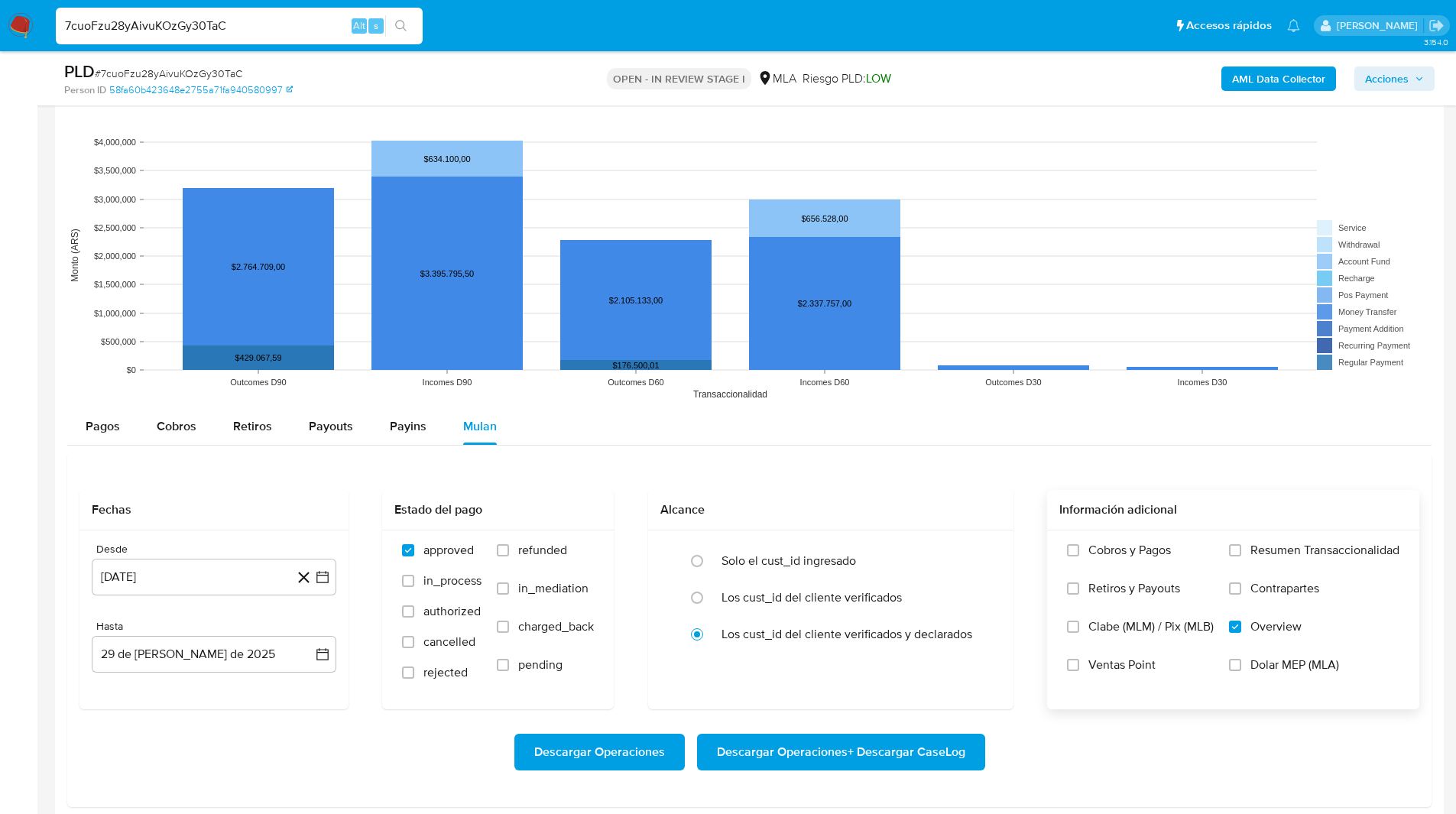
click at [1241, 633] on input "Overview" at bounding box center [1235, 626] width 12 height 12
click at [1238, 653] on label "Overview" at bounding box center [1313, 638] width 170 height 38
click at [1238, 633] on input "Overview" at bounding box center [1235, 626] width 12 height 12
click at [1238, 652] on label "Overview" at bounding box center [1313, 638] width 170 height 38
click at [1238, 633] on input "Overview" at bounding box center [1235, 626] width 12 height 12
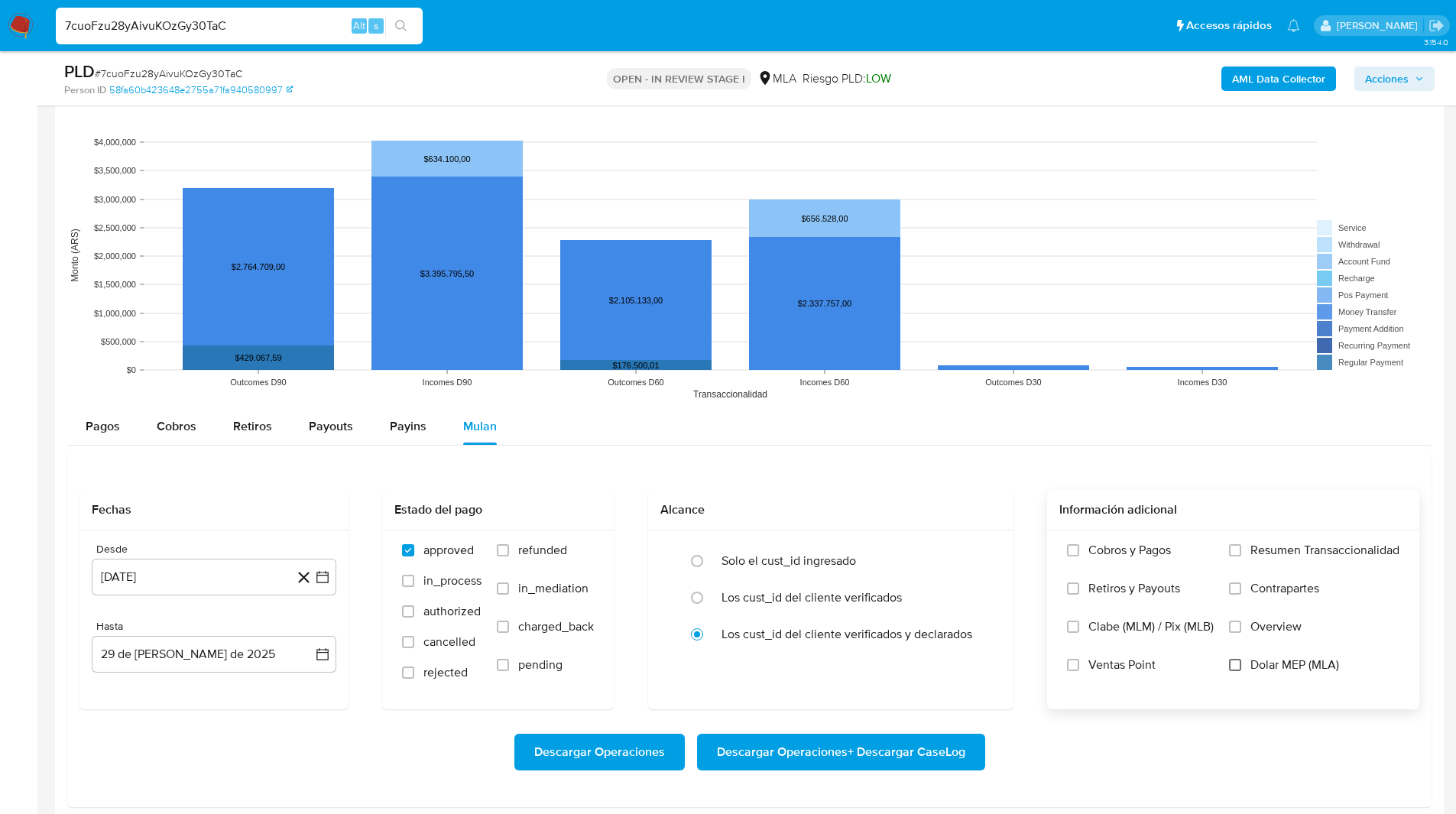
click at [1234, 664] on input "Dolar MEP (MLA)" at bounding box center [1235, 665] width 12 height 12
click at [784, 756] on span "Descargar Operaciones + Descargar CaseLog" at bounding box center [840, 752] width 248 height 34
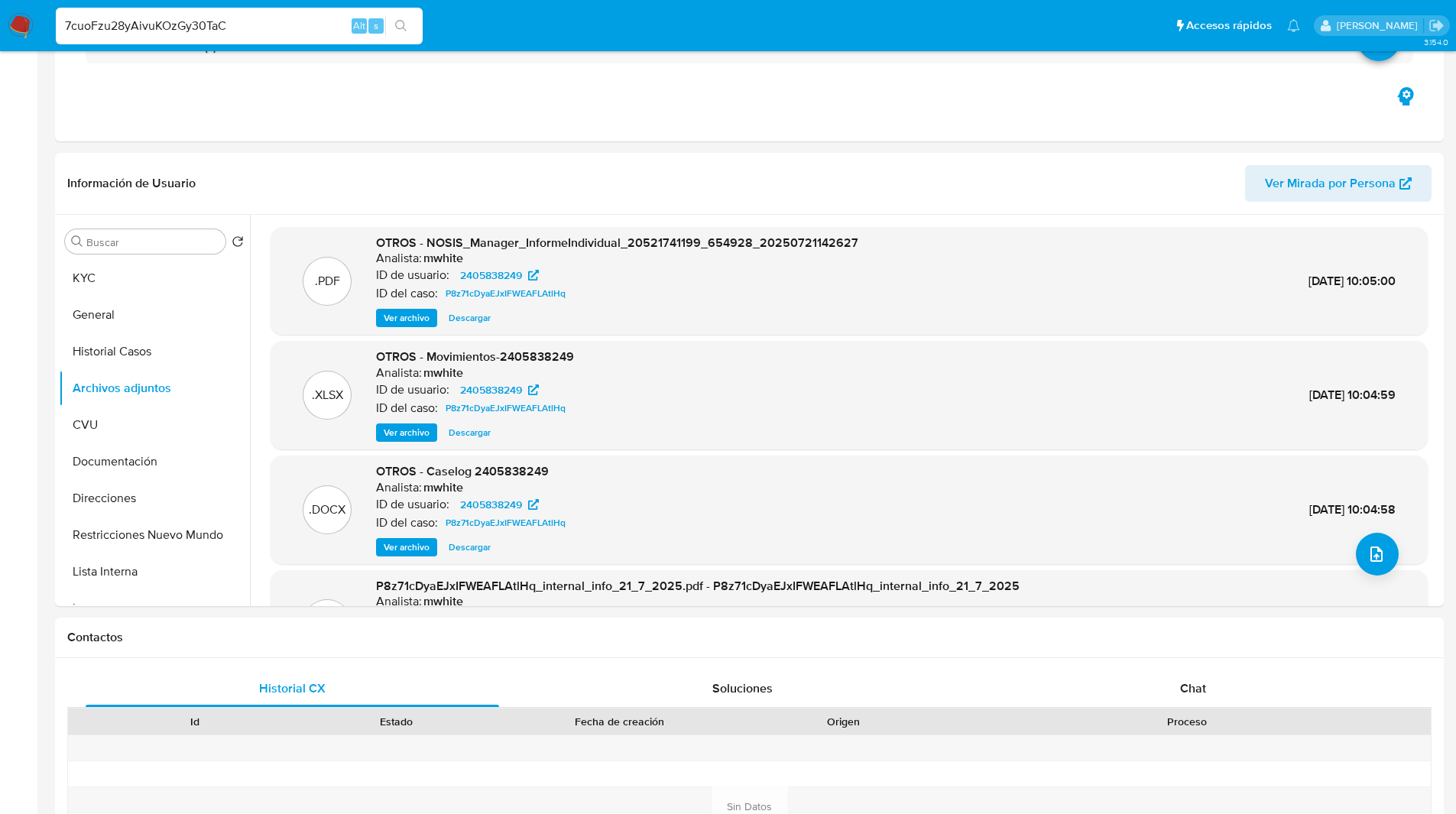
scroll to position [0, 0]
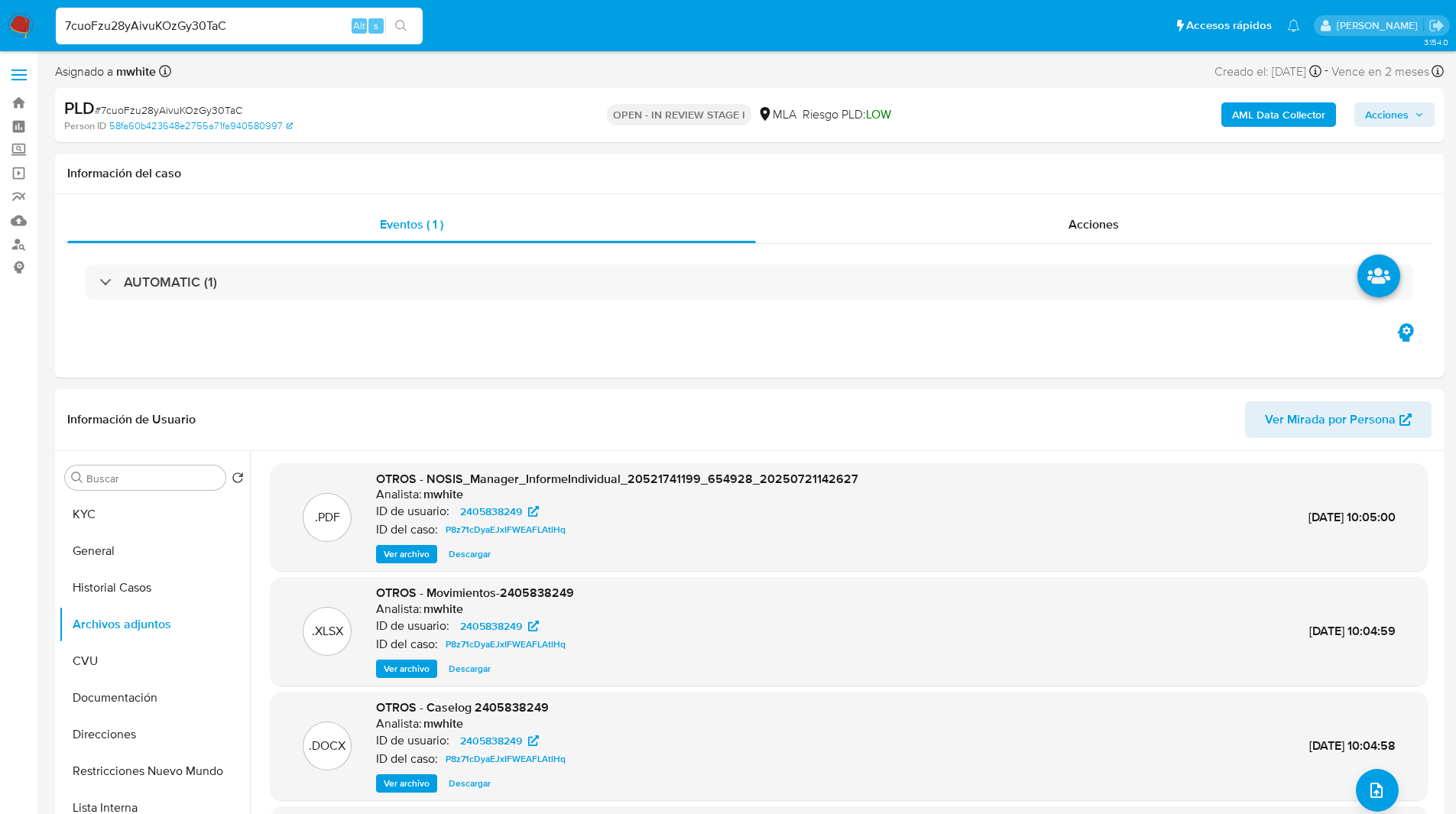
click at [183, 33] on input "7cuoFzu28yAivuKOzGy30TaC" at bounding box center [239, 26] width 366 height 20
paste input "14YIwAwsut3oqyA6ZxYvdtX7"
type input "14YIwAwsut3oqyA6ZxYvdtX7"
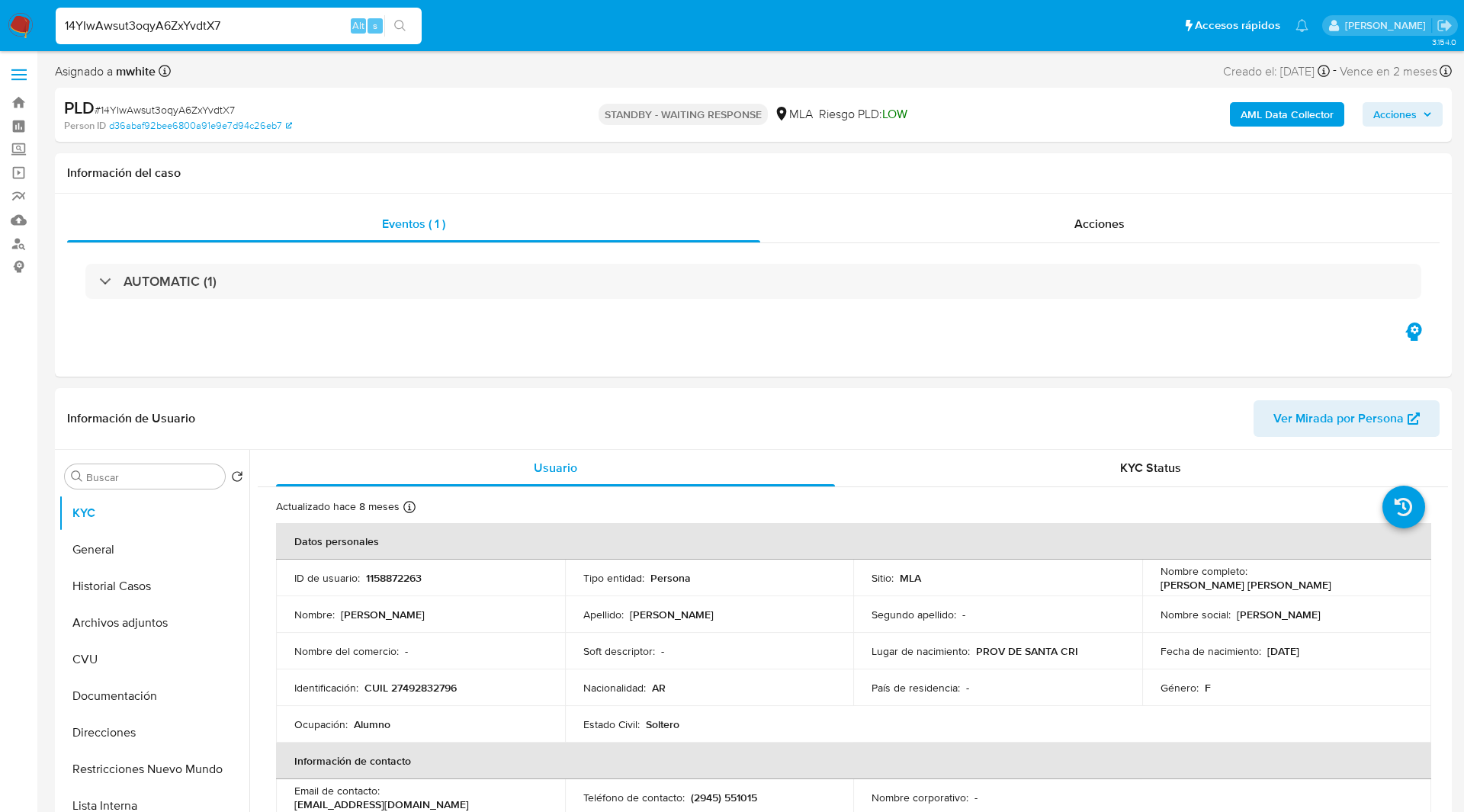
select select "10"
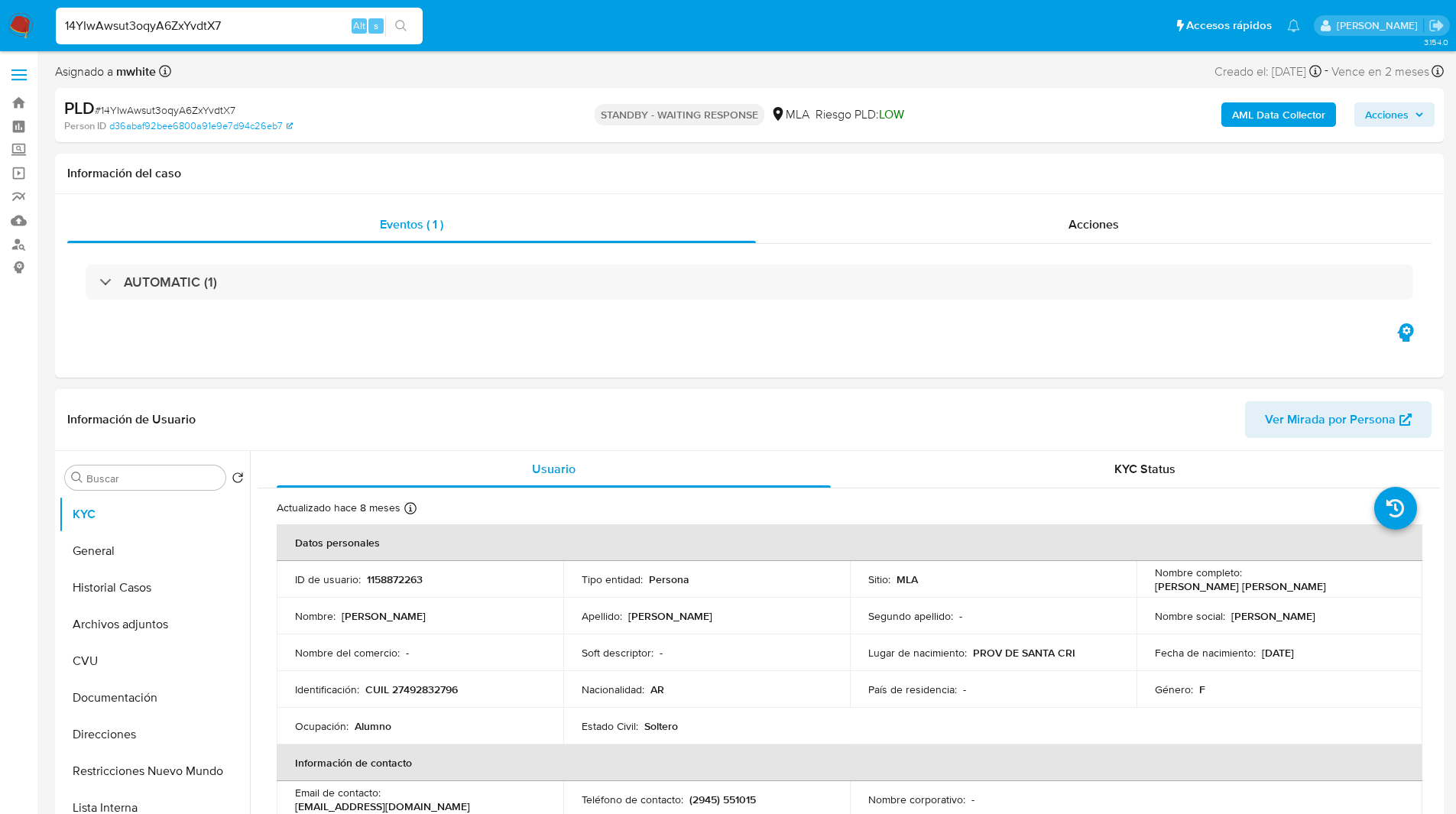
click at [380, 578] on p "1158872263" at bounding box center [394, 579] width 56 height 14
copy p "1158872263"
click at [410, 578] on p "1158872263" at bounding box center [394, 579] width 56 height 14
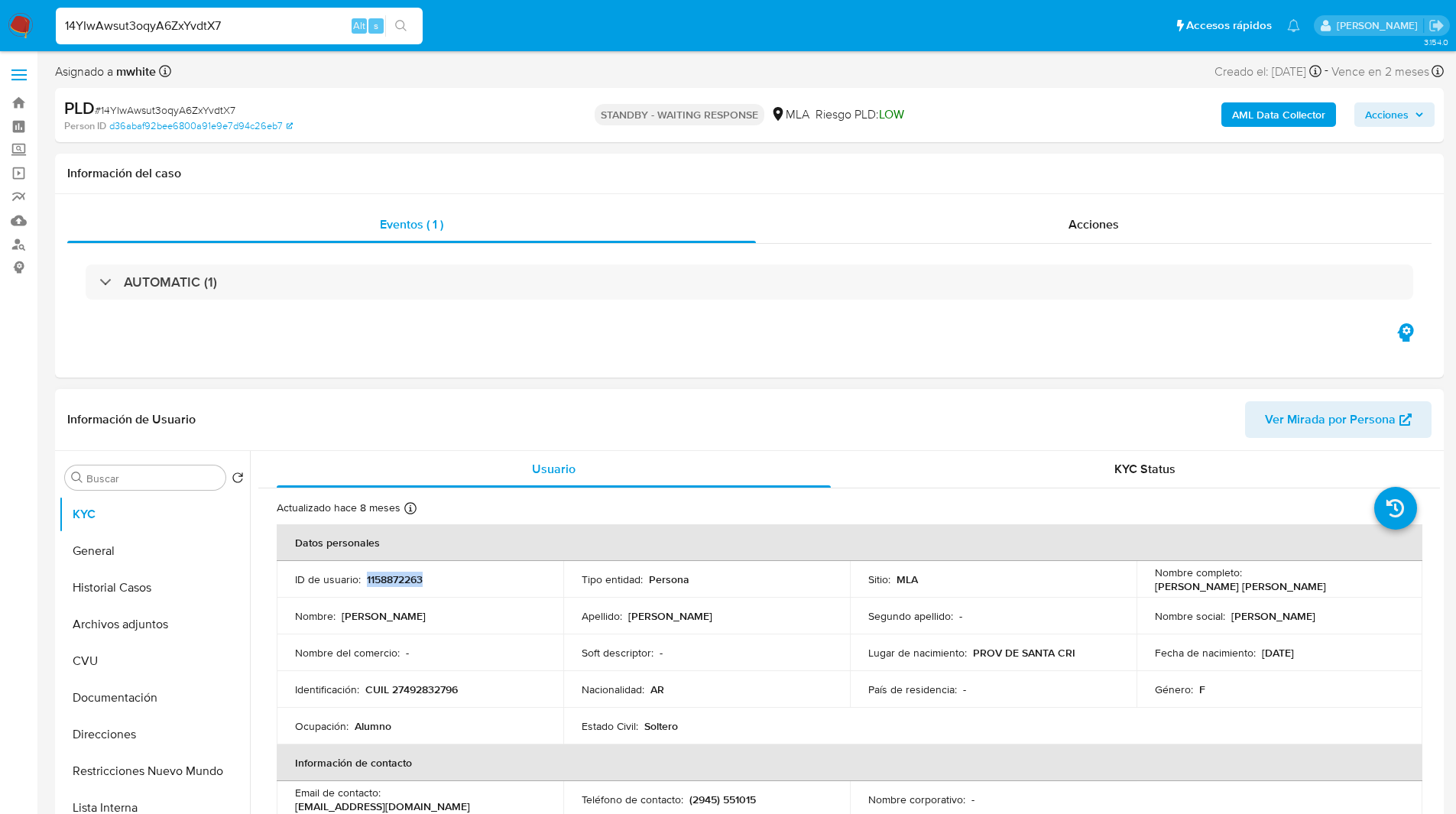
click at [410, 578] on p "1158872263" at bounding box center [394, 579] width 56 height 14
copy p "1158872263"
click at [166, 15] on div "14YIwAwsut3oqyA6ZxYvdtX7 Alt s" at bounding box center [239, 26] width 366 height 36
click at [439, 689] on p "CUIL 27492832796" at bounding box center [411, 690] width 92 height 14
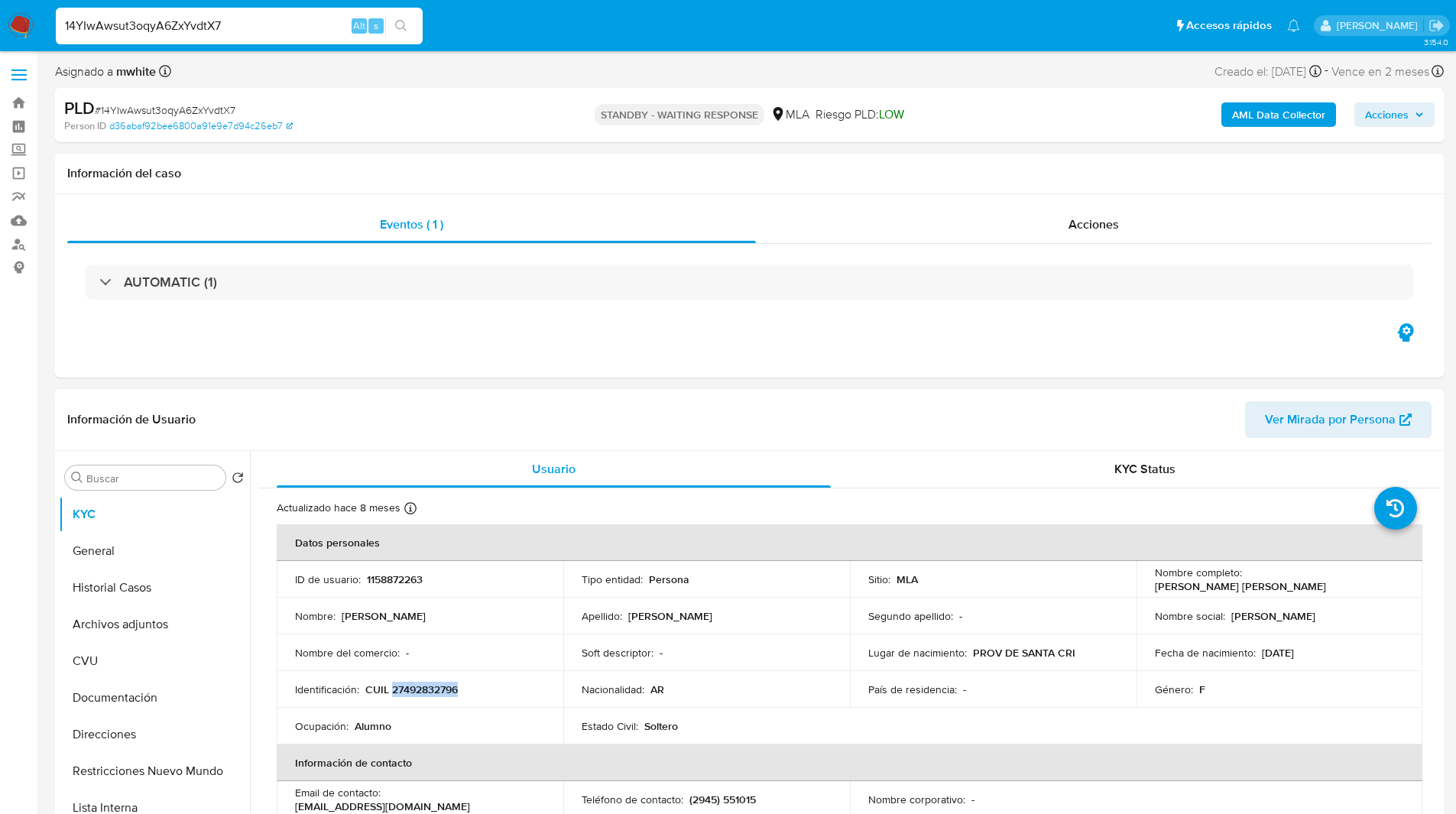
copy p "27492832796"
click at [923, 86] on div "Asignado a mwhite Asignado el: 18/08/2025 14:10:57 Creado el: 12/08/2025 Creado…" at bounding box center [749, 74] width 1389 height 27
click at [805, 137] on div "PLD # 14YIwAwsut3oqyA6ZxYvdtX7 Person ID d36abaf92bee6800a91e9e7d94c26eb7 STAND…" at bounding box center [749, 115] width 1389 height 54
click at [10, 245] on link "Buscador de personas" at bounding box center [91, 244] width 181 height 23
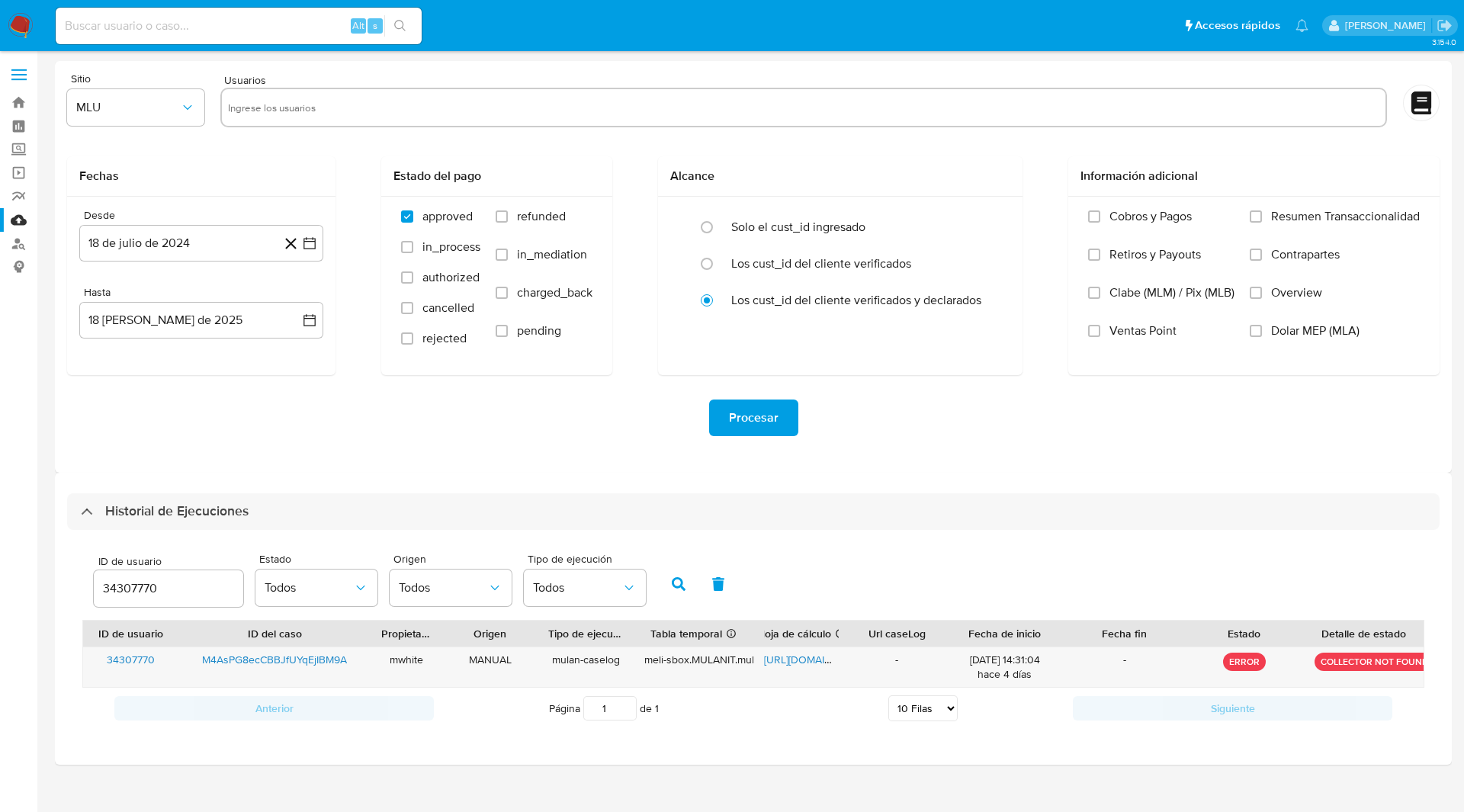
select select "10"
click at [128, 585] on input "34307770" at bounding box center [168, 588] width 149 height 20
click at [693, 593] on button "button" at bounding box center [679, 584] width 40 height 36
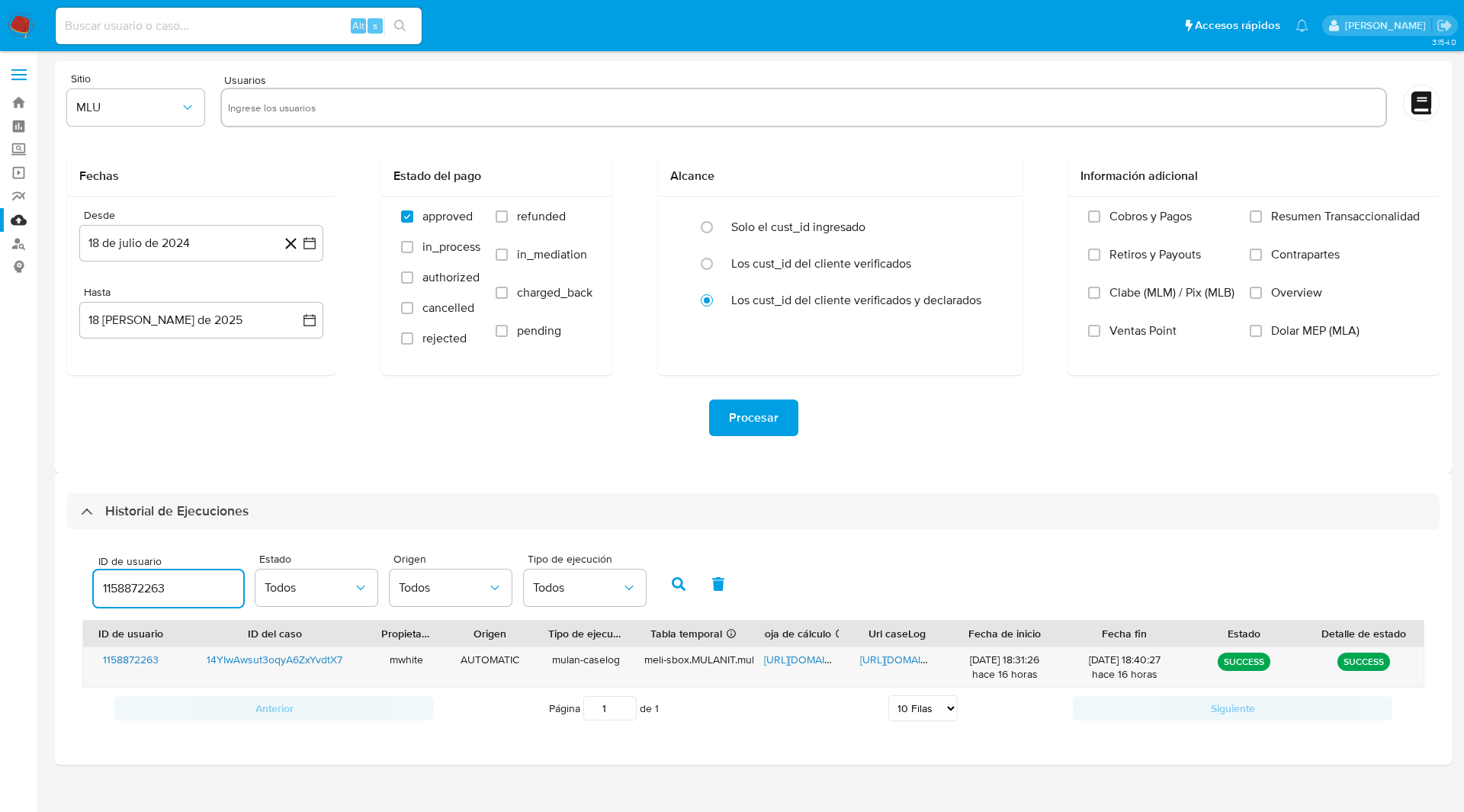
click at [195, 589] on input "1158872263" at bounding box center [168, 588] width 149 height 20
click at [695, 580] on button "button" at bounding box center [679, 584] width 40 height 36
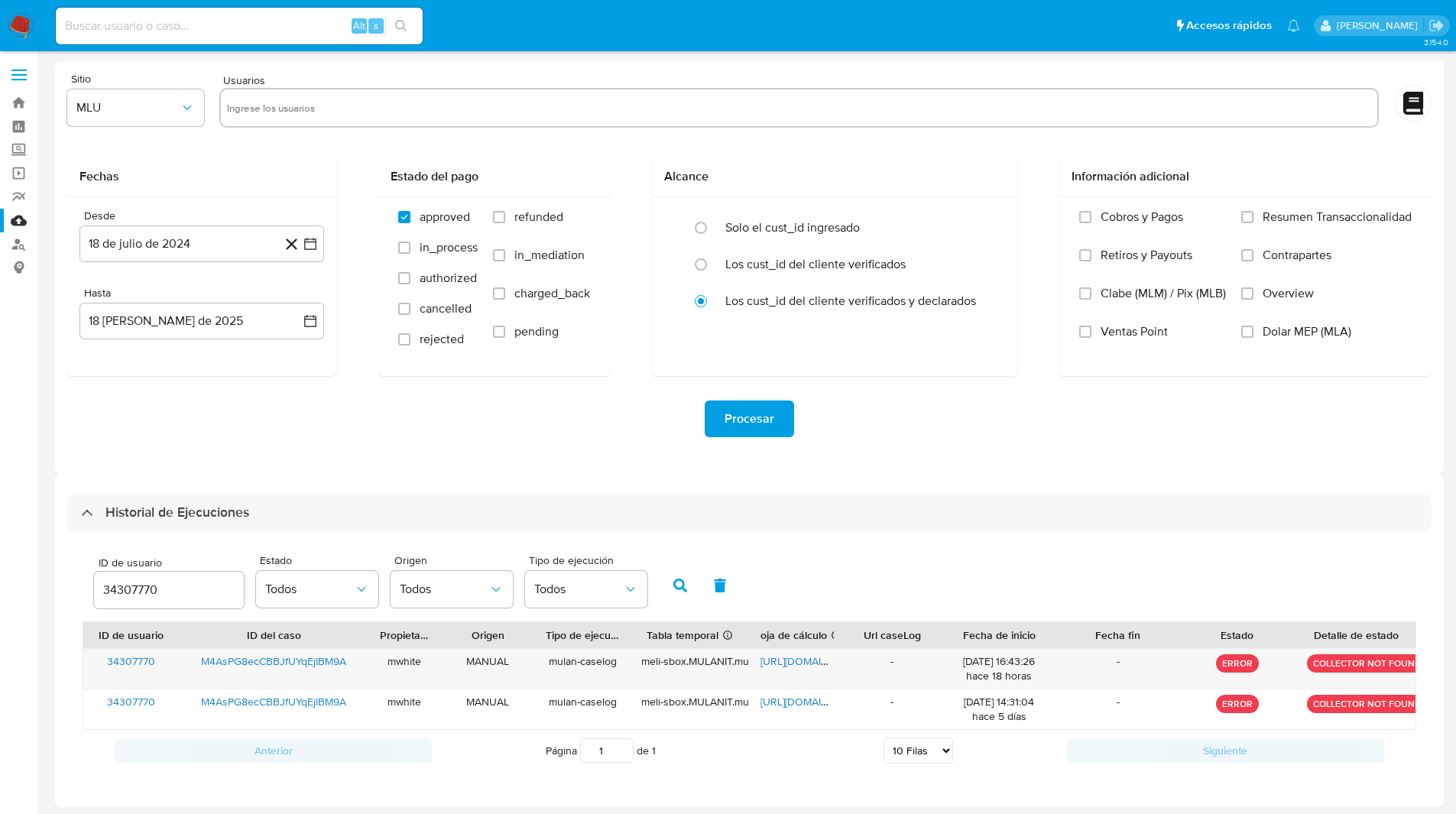
click at [206, 584] on input "34307770" at bounding box center [168, 589] width 149 height 20
paste input "1158872263"
click at [687, 598] on button "button" at bounding box center [680, 585] width 40 height 36
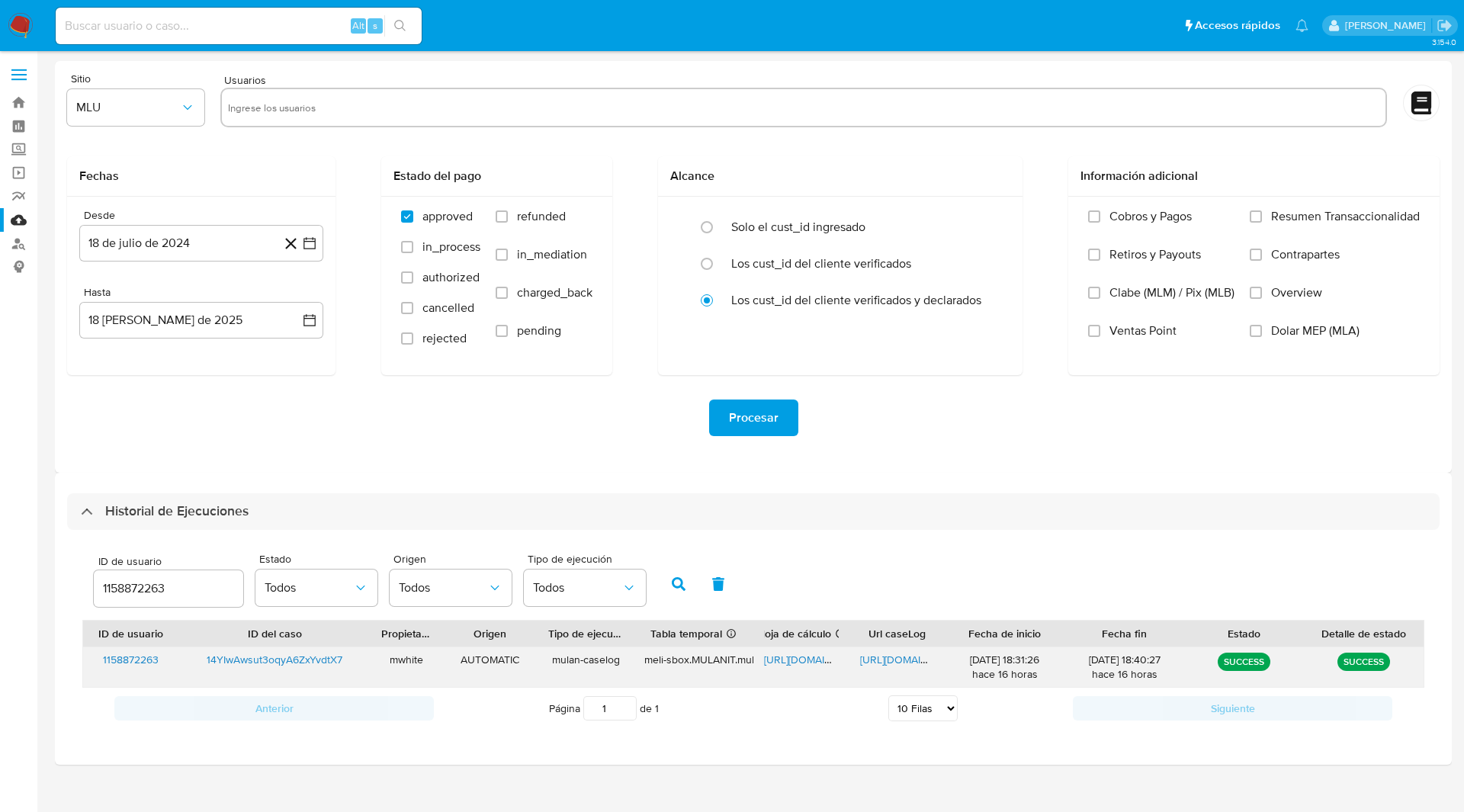
click at [792, 661] on span "https://docs.google.com/spreadsheets/d/1b4-w5InN_IHIPQd59WvesHcAfwBGvrLV4McJbuA…" at bounding box center [816, 659] width 105 height 16
click at [899, 661] on span "https://docs.google.com/document/d/1FstcnAzhixY5Hl5lbvZ89yjtpJNIpQt43TRZgy3RXdc…" at bounding box center [912, 659] width 105 height 16
click at [134, 578] on input "1158872263" at bounding box center [168, 588] width 149 height 20
click at [682, 587] on icon "button" at bounding box center [679, 584] width 14 height 14
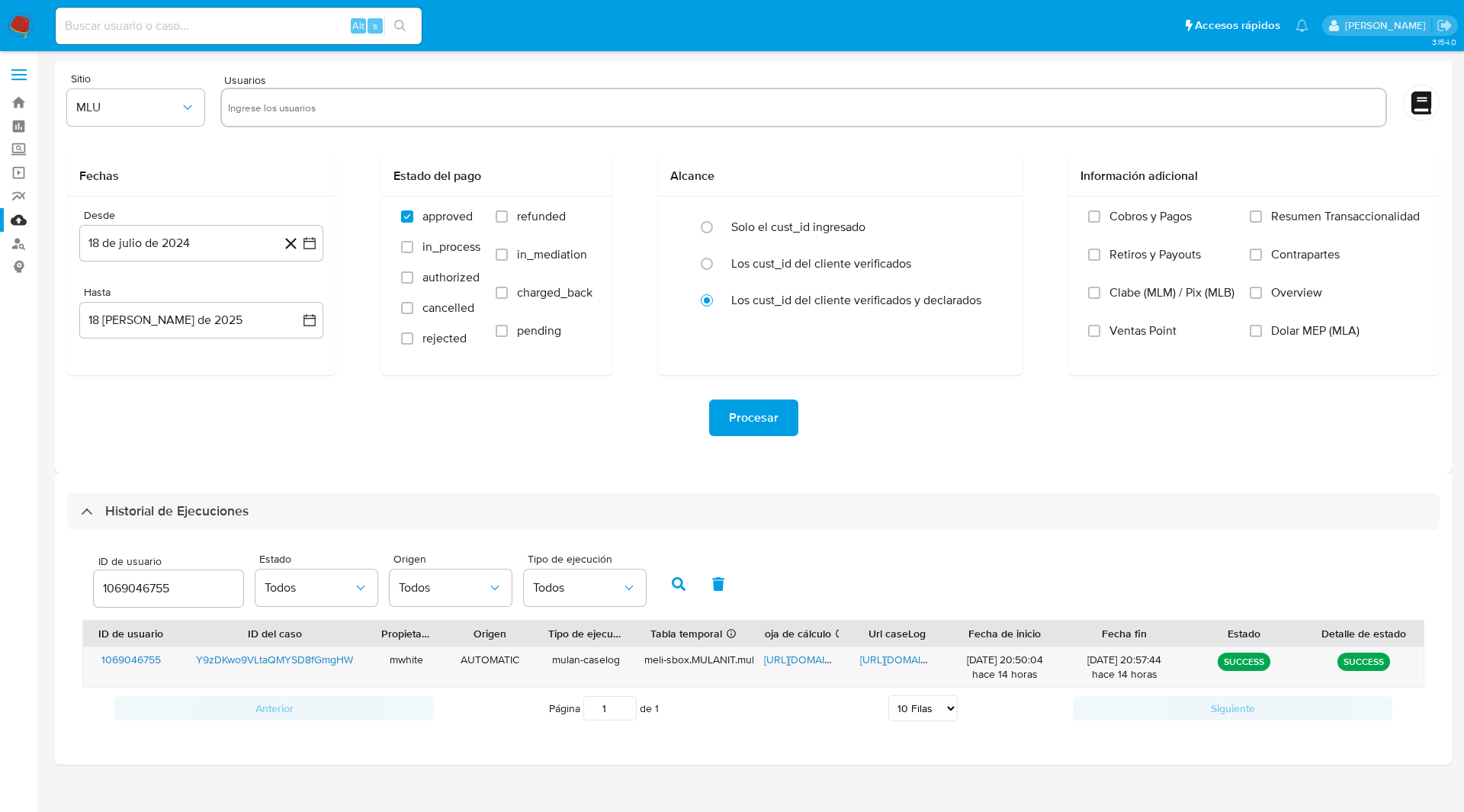
click at [148, 590] on input "1069046755" at bounding box center [168, 588] width 149 height 20
click at [675, 590] on icon "button" at bounding box center [679, 584] width 14 height 14
click at [796, 662] on span "https://docs.google.com/spreadsheets/d/1qkVWcaMwkE30qUQxdJkpMqN-N66a0TmFqdzjB43…" at bounding box center [816, 659] width 105 height 16
click at [890, 658] on span "https://docs.google.com/document/d/1j0xyoPAzTqwxm6Ir1iPwJfr6QNDFGinKRU4eNIh7aak…" at bounding box center [912, 659] width 105 height 16
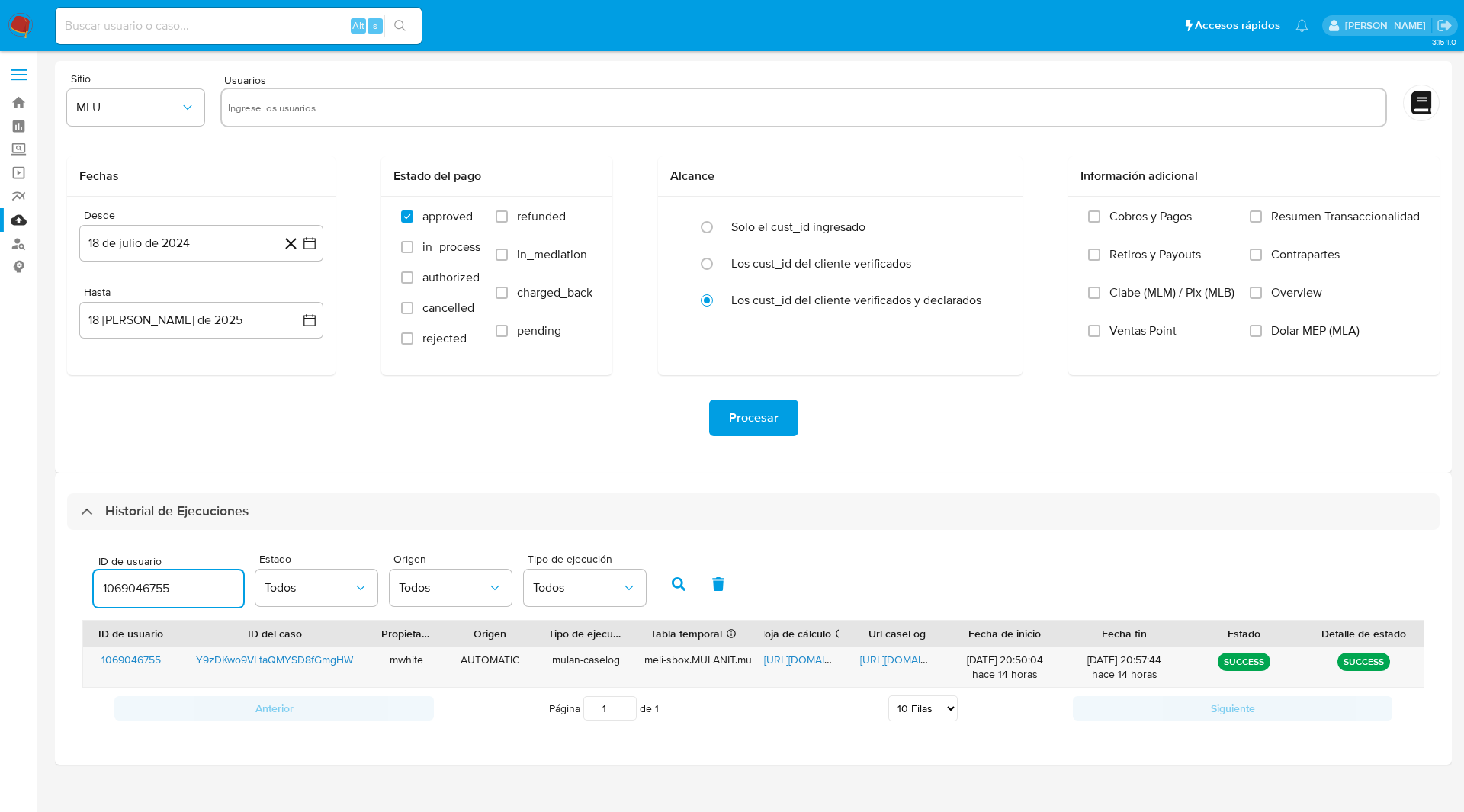
click at [130, 586] on input "1069046755" at bounding box center [168, 588] width 149 height 20
click at [681, 586] on icon "button" at bounding box center [679, 584] width 14 height 14
click at [796, 664] on span "https://docs.google.com/spreadsheets/d/1q1HmRlmOrLB3D_gGCDhFM4cQiHggiWbXg8joXpu…" at bounding box center [816, 659] width 105 height 16
click at [869, 663] on span "https://docs.google.com/document/d/1TjW9w_Ib-7MnUa1jl6RZia342M--H9VHaHVqeB9xS2w…" at bounding box center [912, 659] width 105 height 16
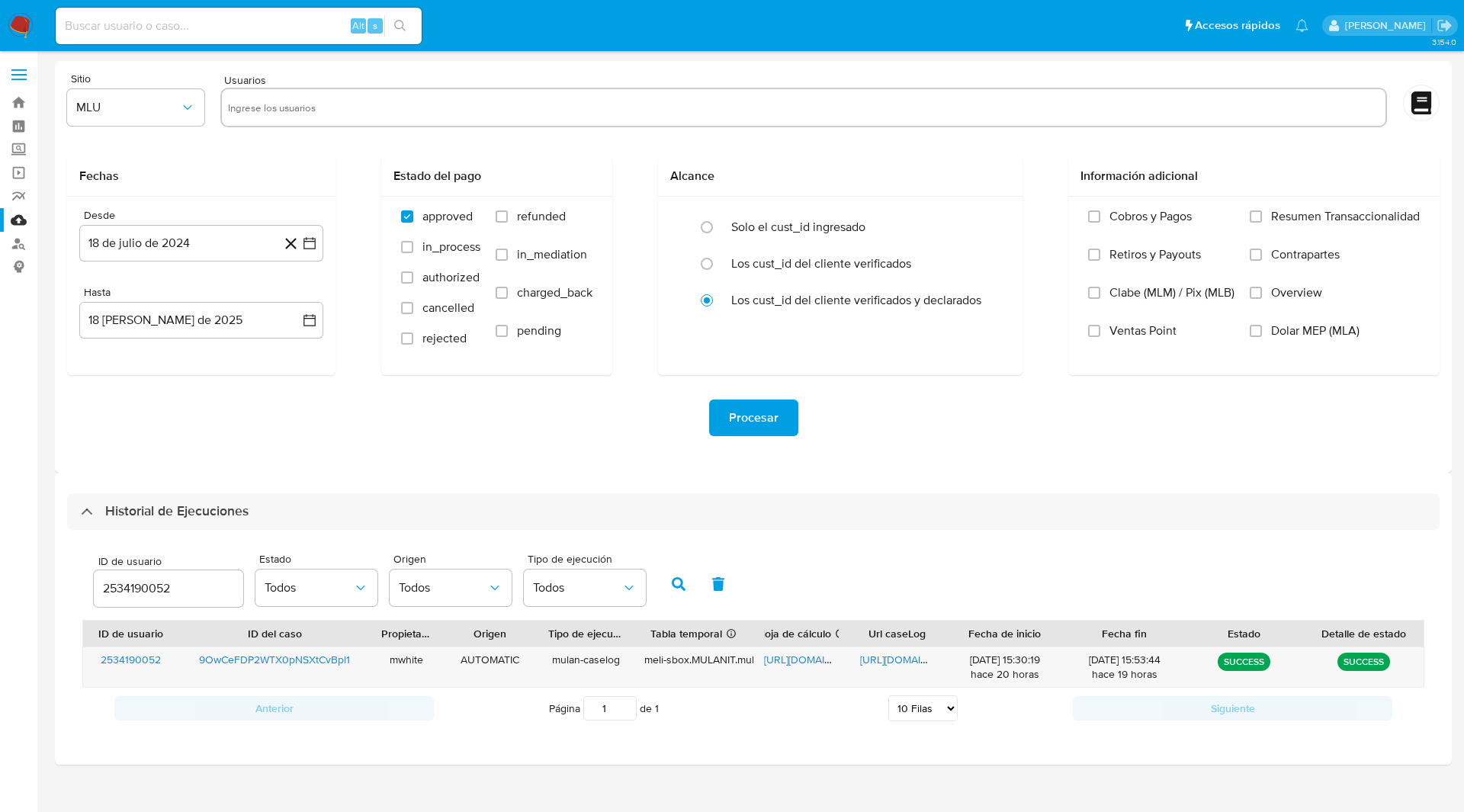
click at [866, 36] on ul "Pausado Ver notificaciones Alt s Accesos rápidos Presiona las siguientes teclas…" at bounding box center [682, 25] width 1268 height 38
click at [122, 587] on input "2534190052" at bounding box center [168, 588] width 149 height 20
paste input "721884408"
click at [674, 590] on icon "button" at bounding box center [679, 584] width 14 height 14
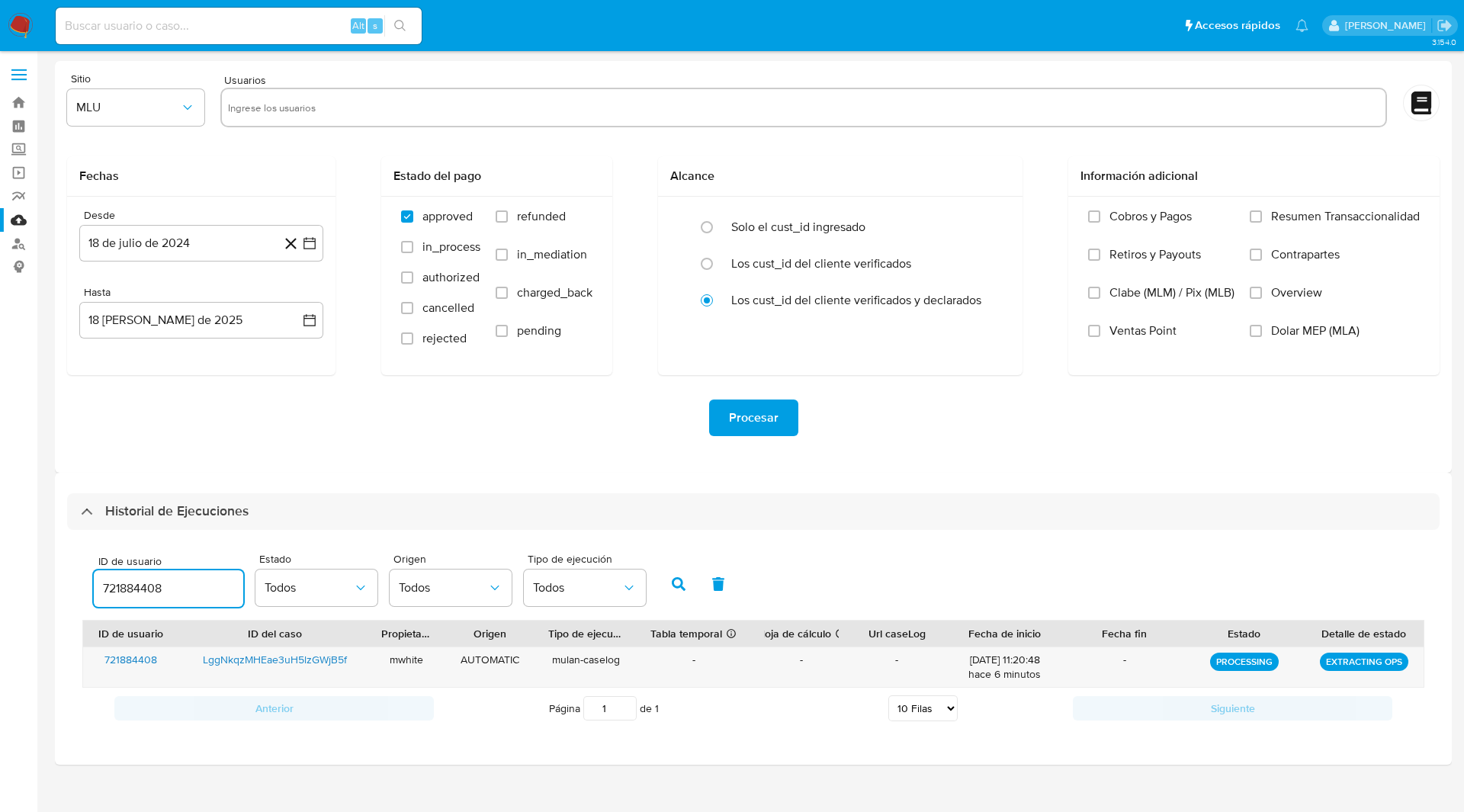
click at [131, 582] on input "721884408" at bounding box center [168, 588] width 149 height 20
paste input "1608018945"
click at [673, 577] on icon "button" at bounding box center [679, 584] width 14 height 14
click at [138, 591] on input "1608018945" at bounding box center [168, 588] width 149 height 20
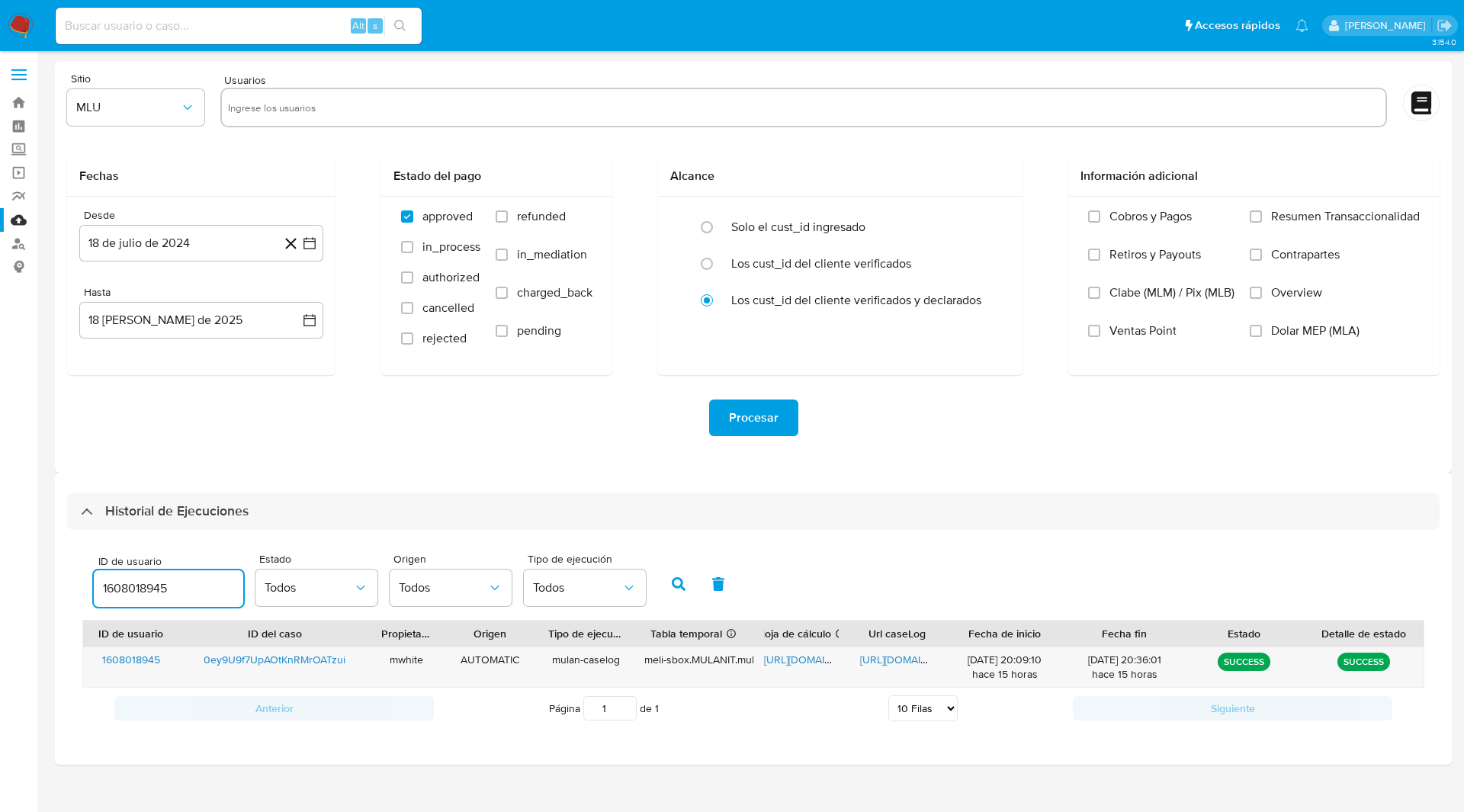
click at [138, 591] on input "1608018945" at bounding box center [168, 588] width 149 height 20
click at [677, 583] on icon "button" at bounding box center [679, 584] width 14 height 14
click at [803, 660] on span "https://docs.google.com/spreadsheets/d/1OZMEUqaAMyZQA1IkSrvWC6WntSpx2DYamFLmeu9…" at bounding box center [816, 659] width 105 height 16
click at [892, 661] on span "https://docs.google.com/document/d/1hxpXnqruLX3KMEZnwXahcI63uTk3DsTVPOKGK2M2A-c…" at bounding box center [912, 659] width 105 height 16
click at [136, 590] on input "1608018945" at bounding box center [168, 588] width 149 height 20
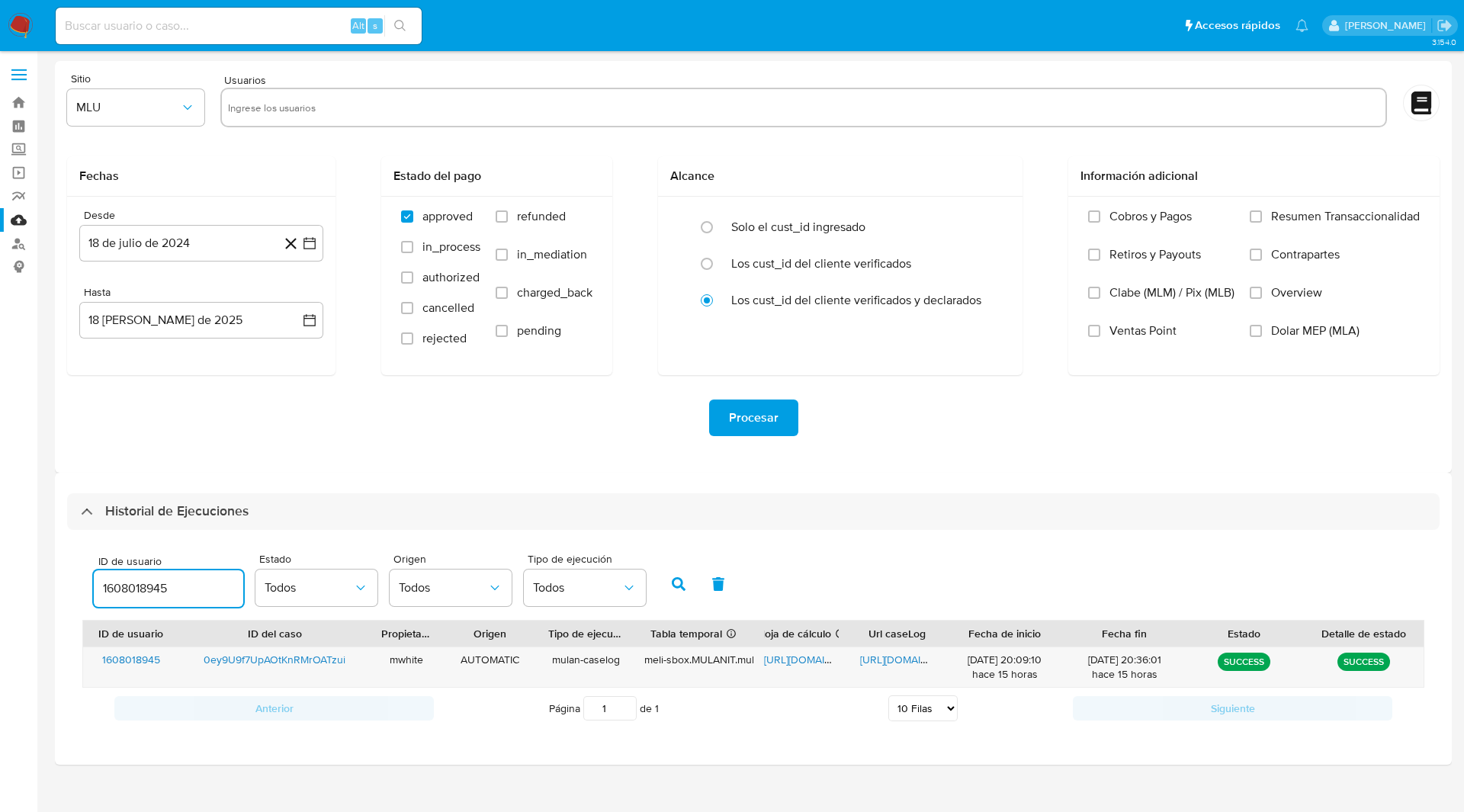
click at [136, 590] on input "1608018945" at bounding box center [168, 588] width 149 height 20
click at [674, 581] on icon "button" at bounding box center [679, 584] width 14 height 14
click at [807, 661] on span "https://docs.google.com/spreadsheets/d/13XD-1B3W7t03OH9NhhvAggPGebsuHVkbcDlwO9N…" at bounding box center [816, 659] width 105 height 16
click at [897, 655] on span "https://docs.google.com/document/d/1Rx_mOvBDHPnkIHkbIkLdQMFyOUpxCOv2LkJ0dKFKseQ…" at bounding box center [912, 659] width 105 height 16
drag, startPoint x: 888, startPoint y: 61, endPoint x: 847, endPoint y: 48, distance: 43.0
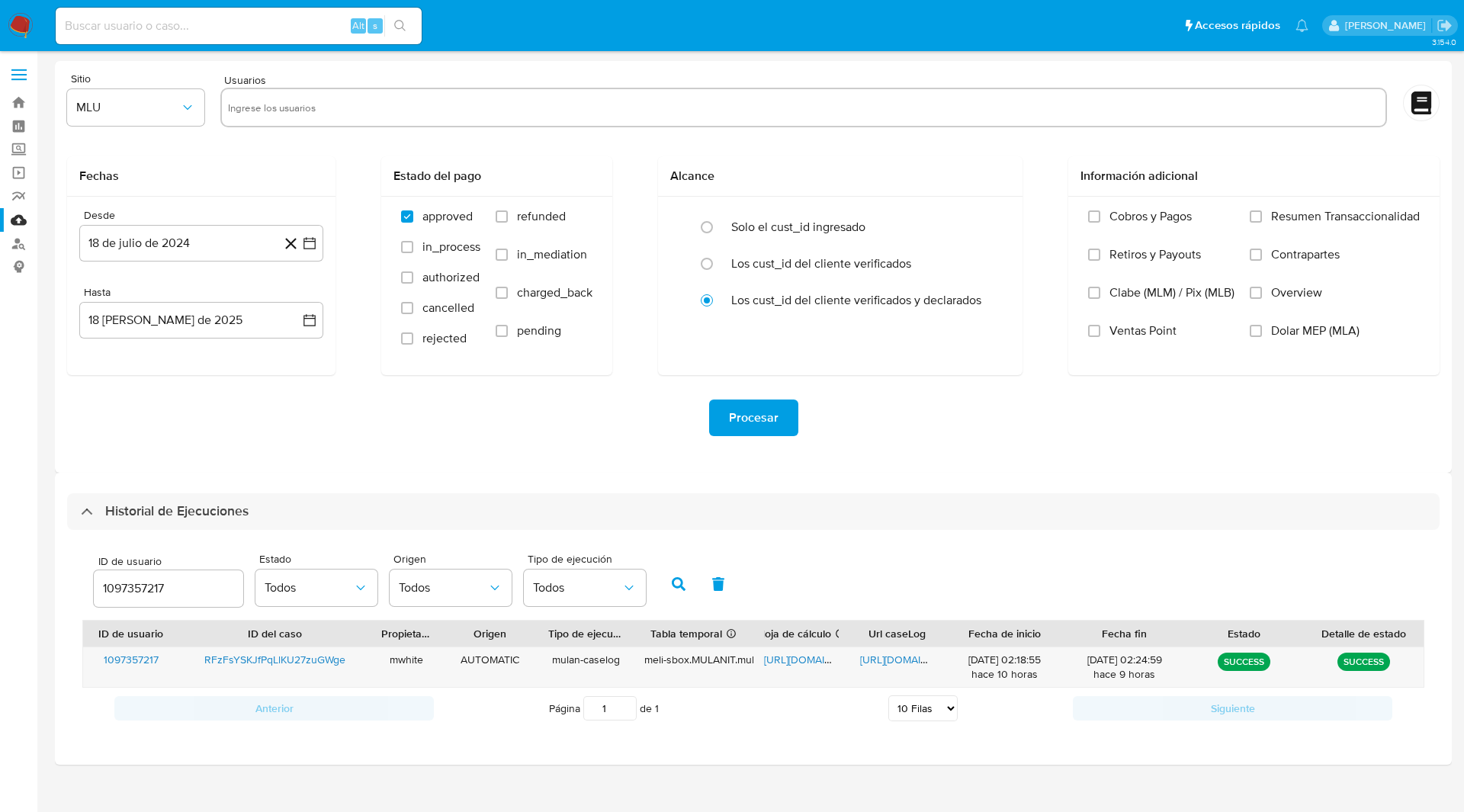
click at [888, 61] on div "Sitio MLU Usuarios Fechas Desde 18 de julio de 2024 18-07-2024 Hasta 18 de agos…" at bounding box center [754, 267] width 1397 height 412
click at [135, 590] on input "1097357217" at bounding box center [168, 588] width 149 height 20
paste input "533928368"
type input "533928368"
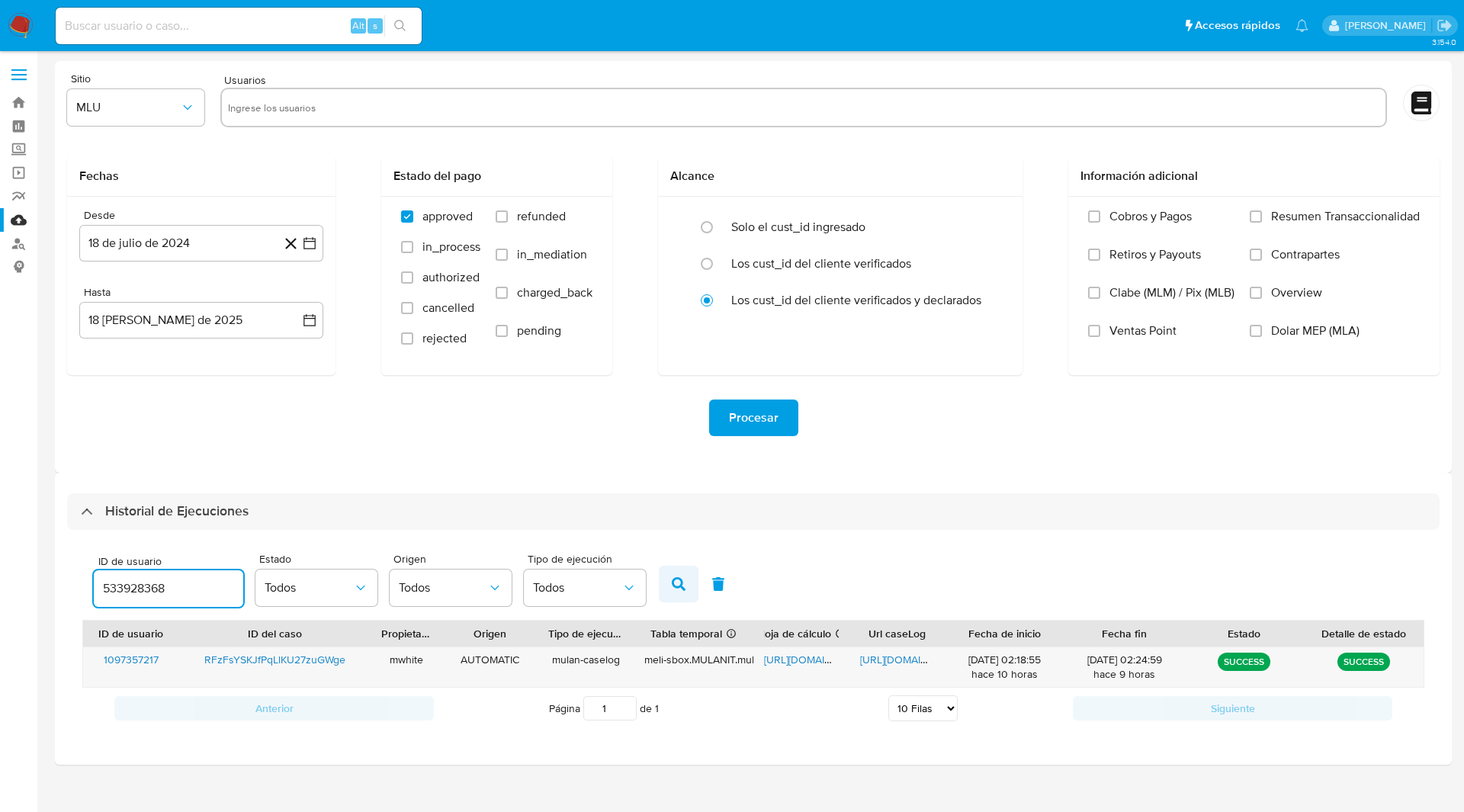
click at [691, 581] on button "button" at bounding box center [679, 584] width 40 height 36
click at [1023, 744] on div "Historial de Ejecuciones ID de usuario 533928368 Estado Todos Origen Todos Tipo…" at bounding box center [754, 618] width 1397 height 292
click at [802, 660] on span "https://docs.google.com/spreadsheets/d/1s6pXFoPF9xolcc5kv2ngKLceLDci5svB0jEVMQw…" at bounding box center [816, 659] width 105 height 16
click at [883, 654] on span "https://docs.google.com/document/d/1wKPLxqXkxWuj_5fWfers6lBJl7LGmKMUqPHcVY5ep4w…" at bounding box center [912, 659] width 105 height 16
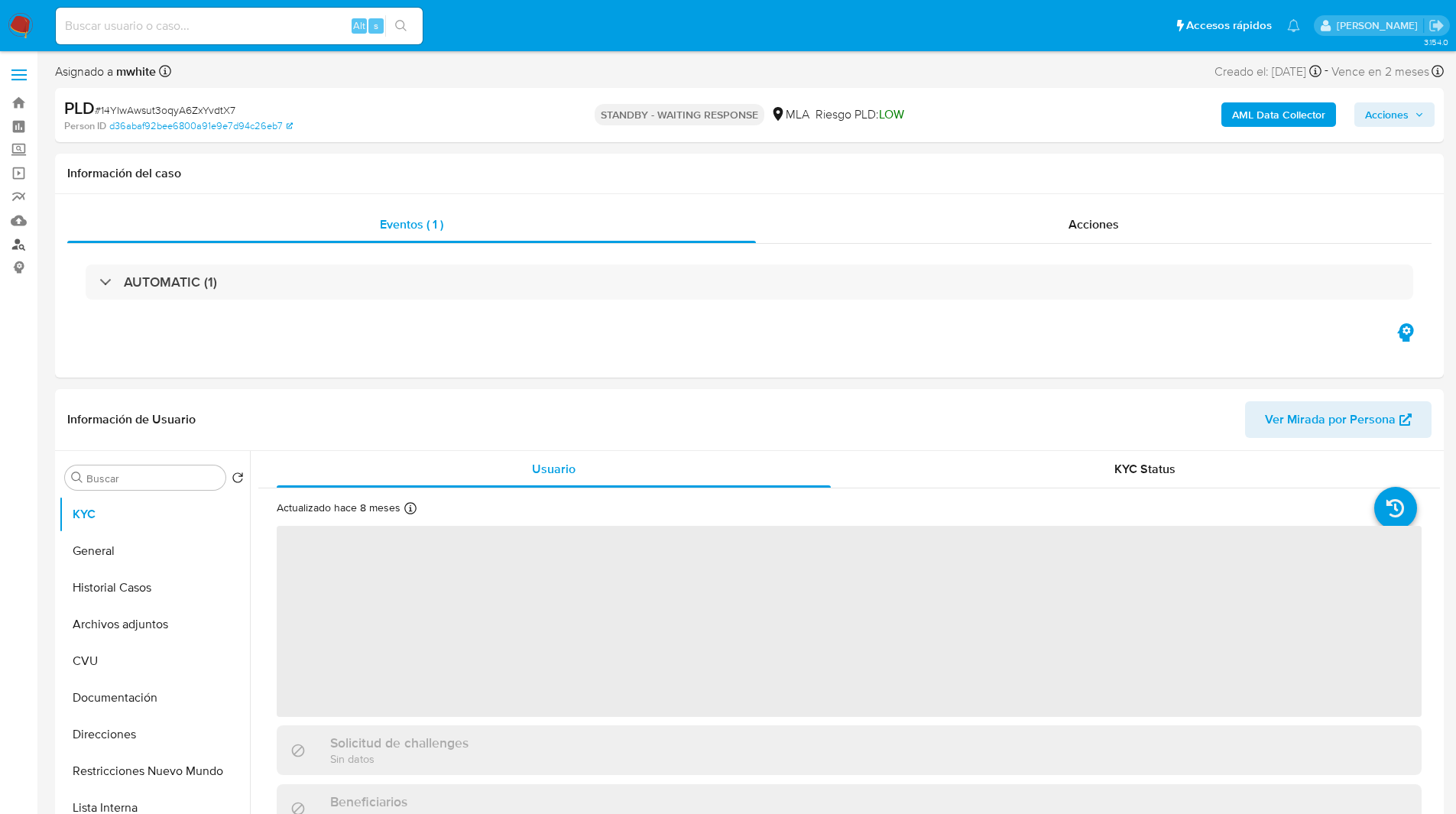
click at [15, 245] on link "Buscador de personas" at bounding box center [91, 244] width 181 height 23
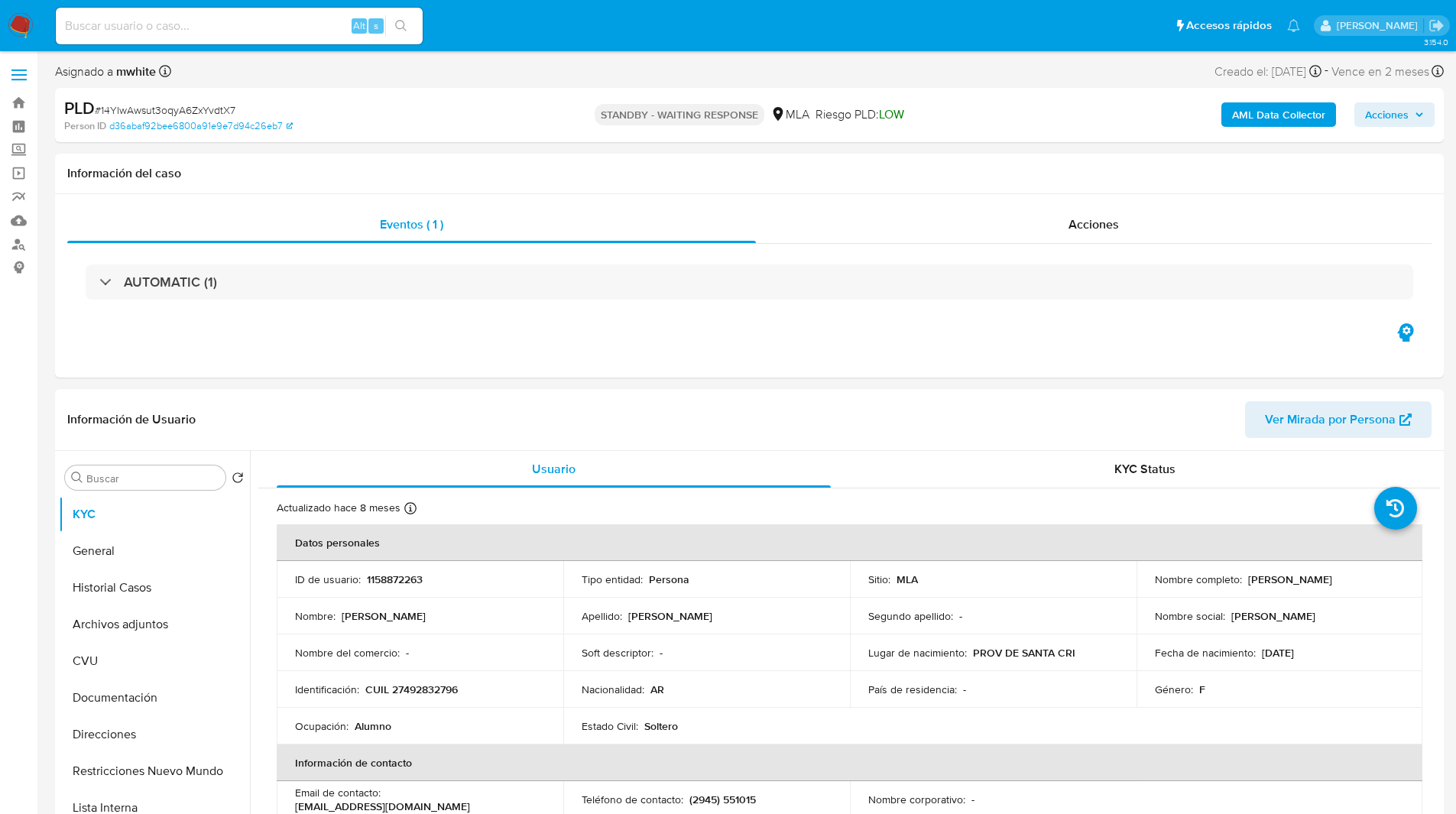
select select "10"
click at [855, 393] on div "Información de Usuario Ver Mirada por Persona" at bounding box center [749, 420] width 1389 height 62
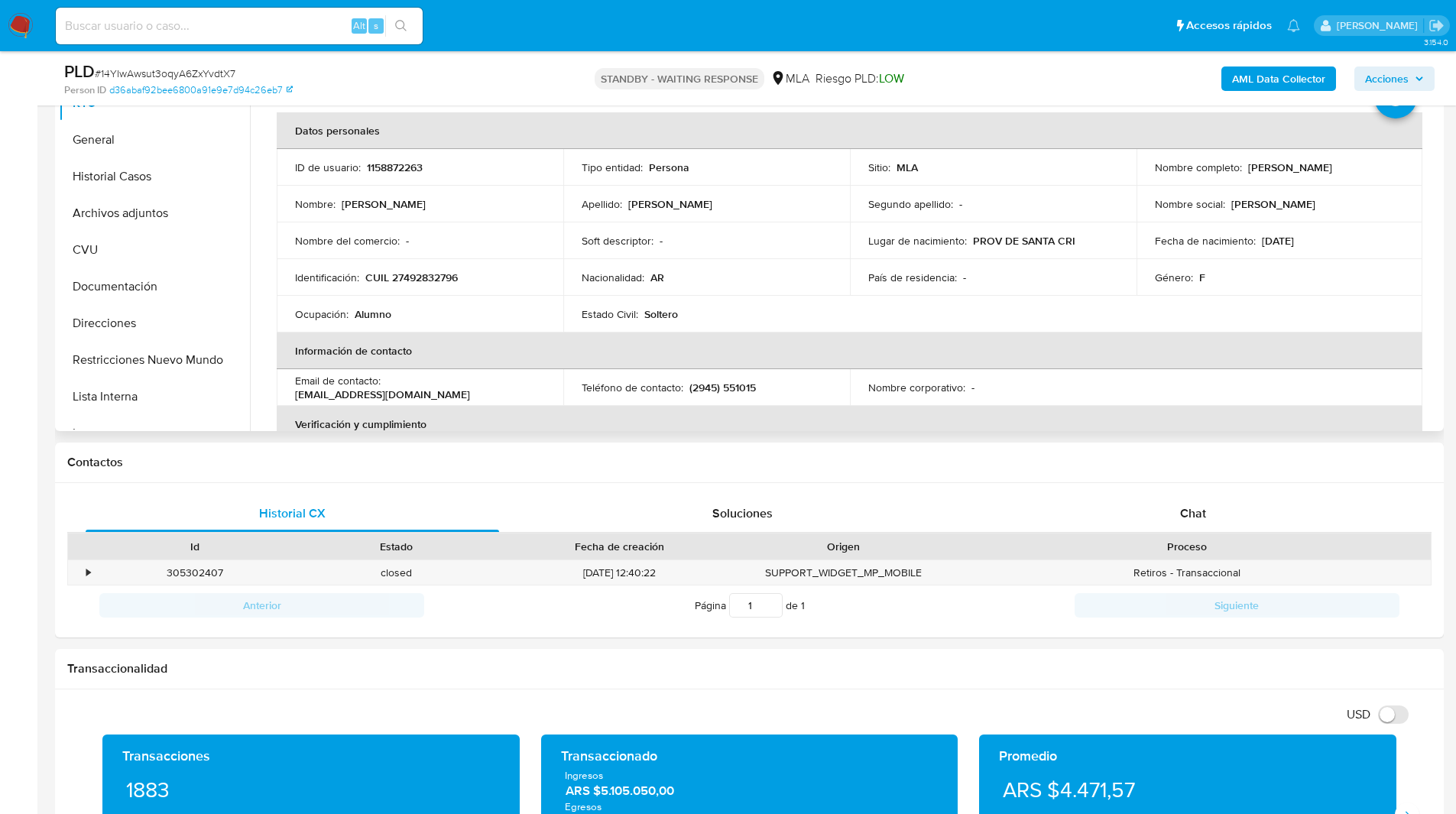
scroll to position [367, 0]
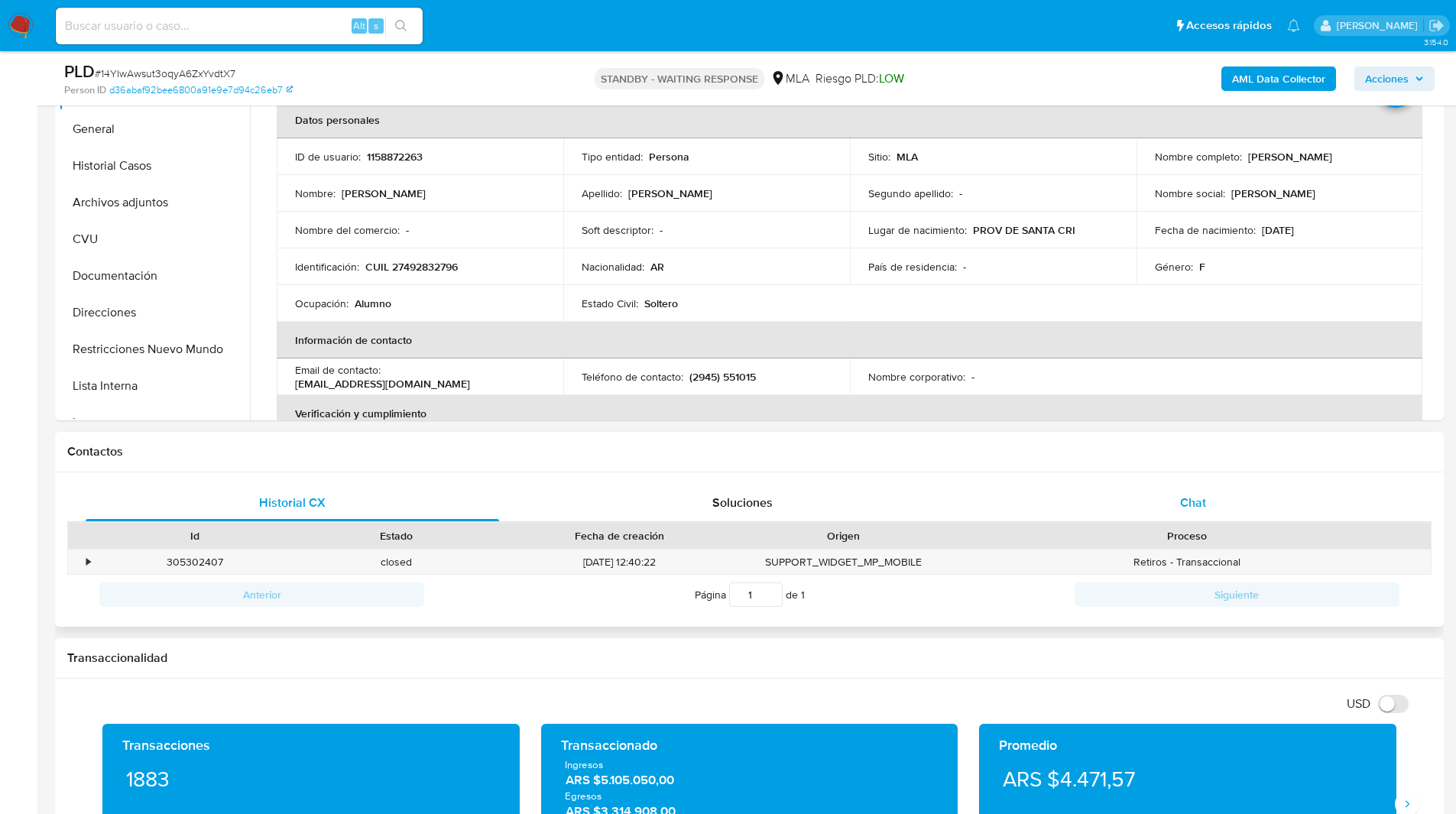
click at [1129, 493] on div "Chat" at bounding box center [1192, 503] width 413 height 36
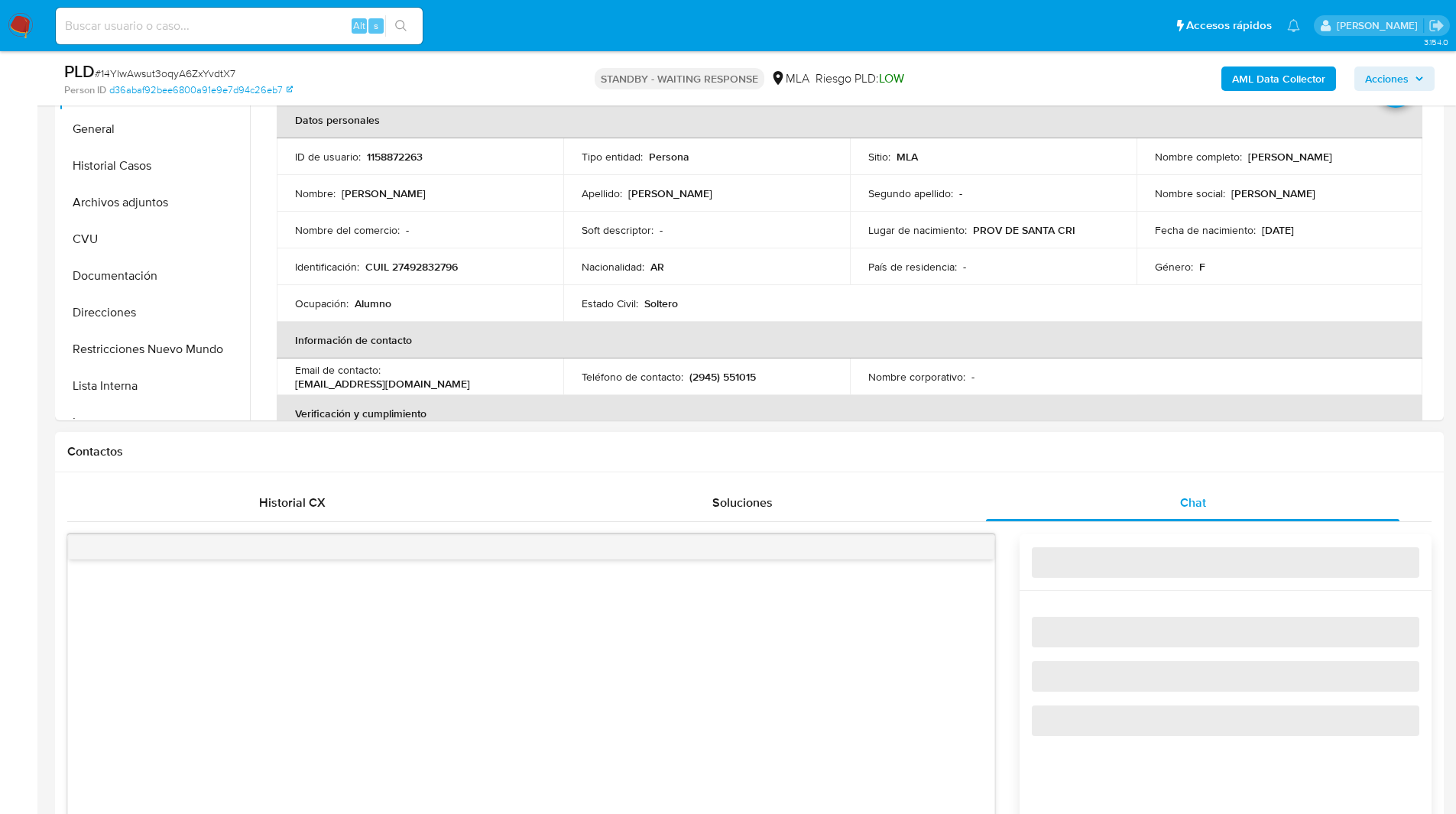
click at [1006, 440] on div "Contactos" at bounding box center [749, 452] width 1389 height 41
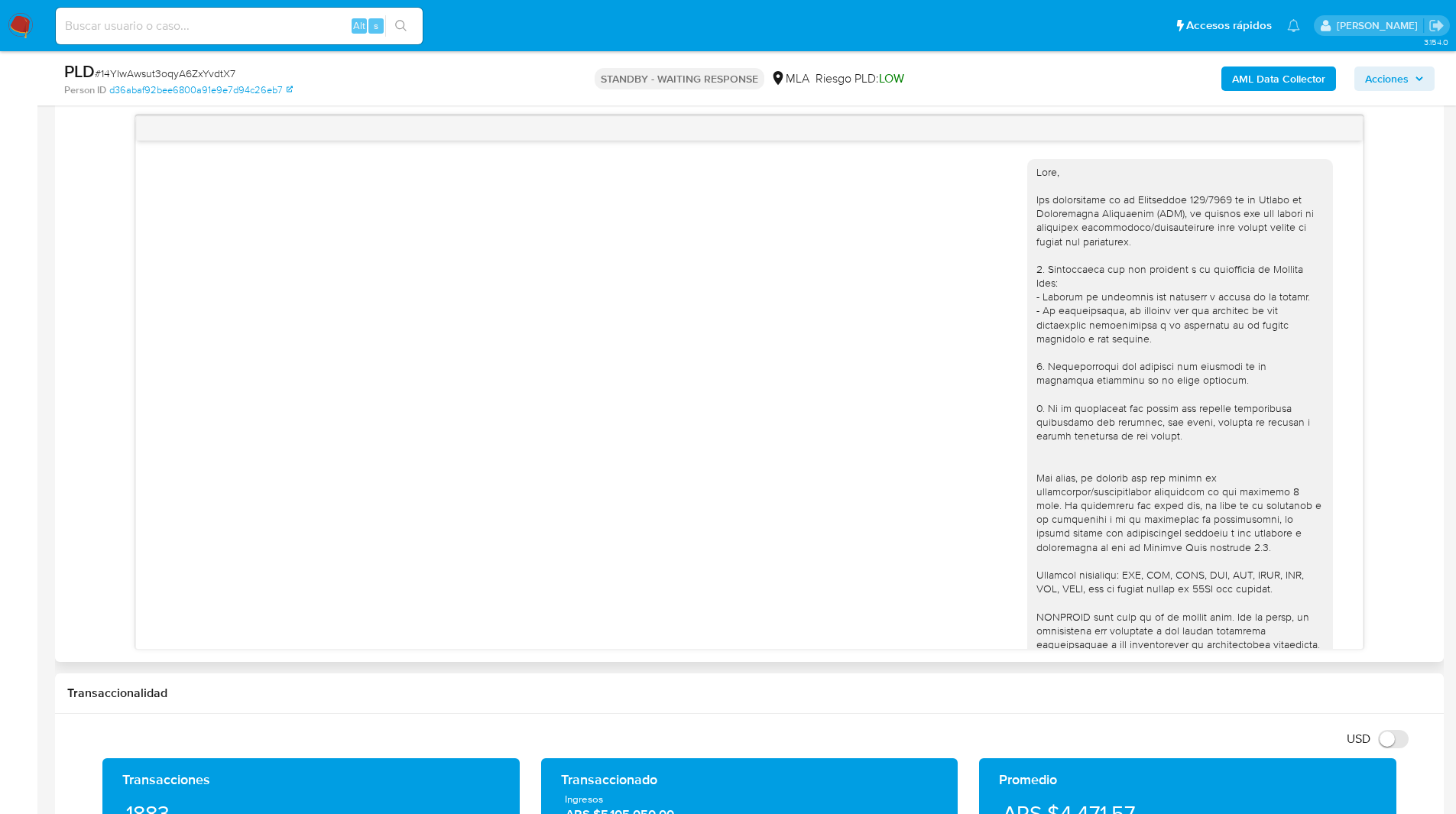
scroll to position [205, 0]
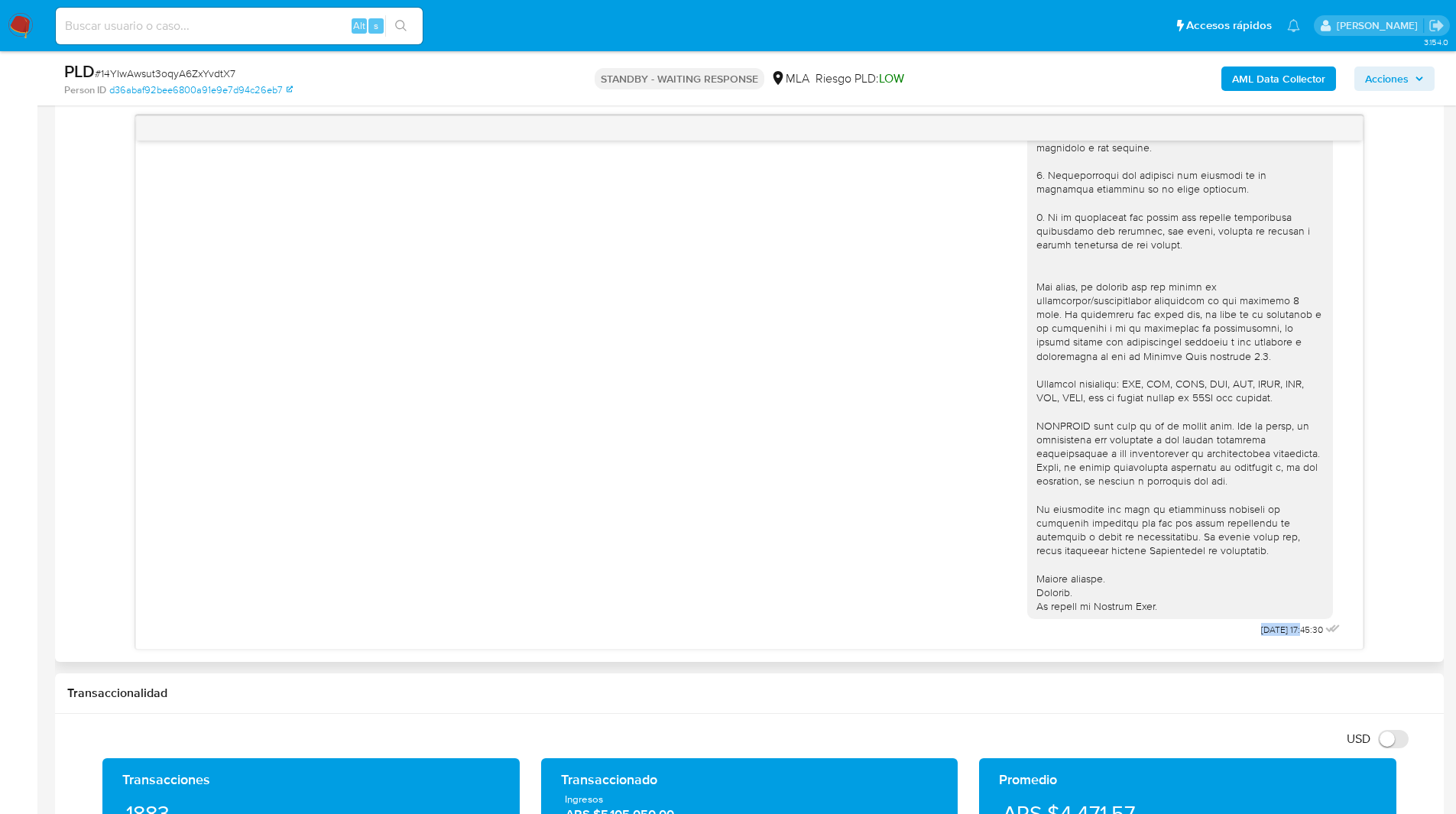
drag, startPoint x: 1276, startPoint y: 629, endPoint x: 1226, endPoint y: 627, distance: 50.0
click at [1226, 627] on div "18/08/2025 17:45:30" at bounding box center [1185, 298] width 316 height 684
copy span "18/08/2025"
click at [1036, 256] on div at bounding box center [1179, 294] width 287 height 639
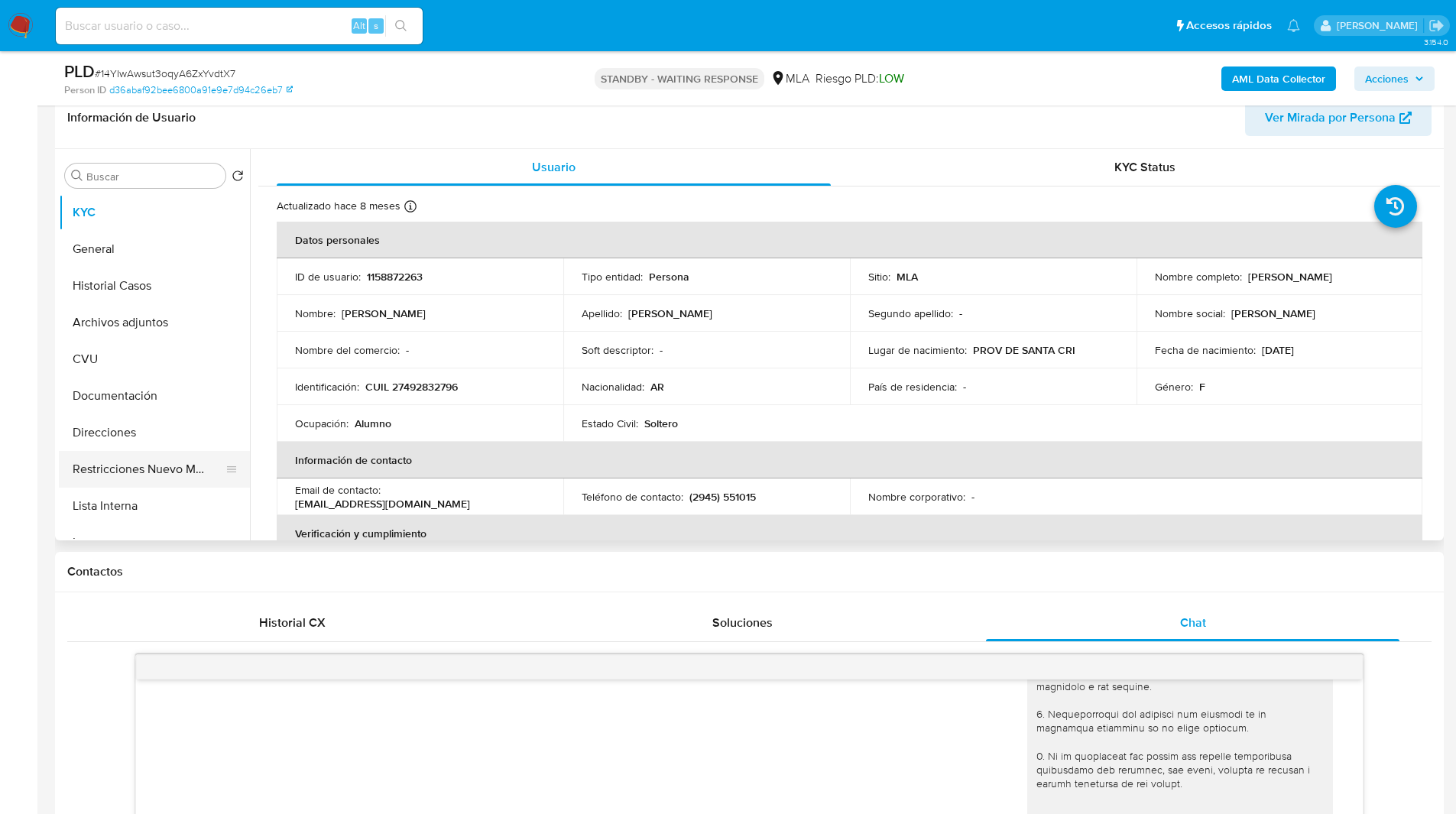
scroll to position [756, 0]
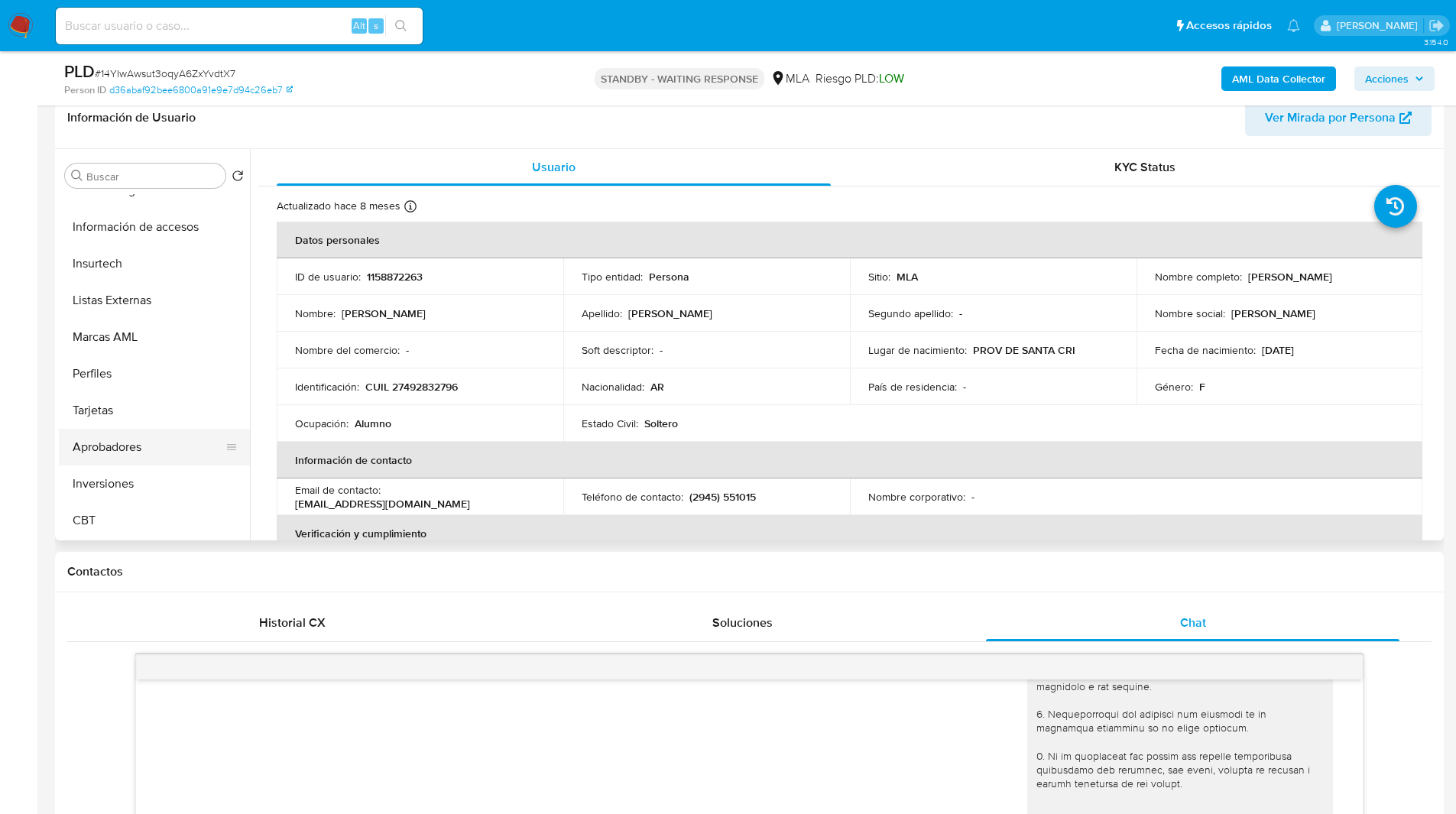
click at [142, 439] on button "Aprobadores" at bounding box center [148, 447] width 179 height 36
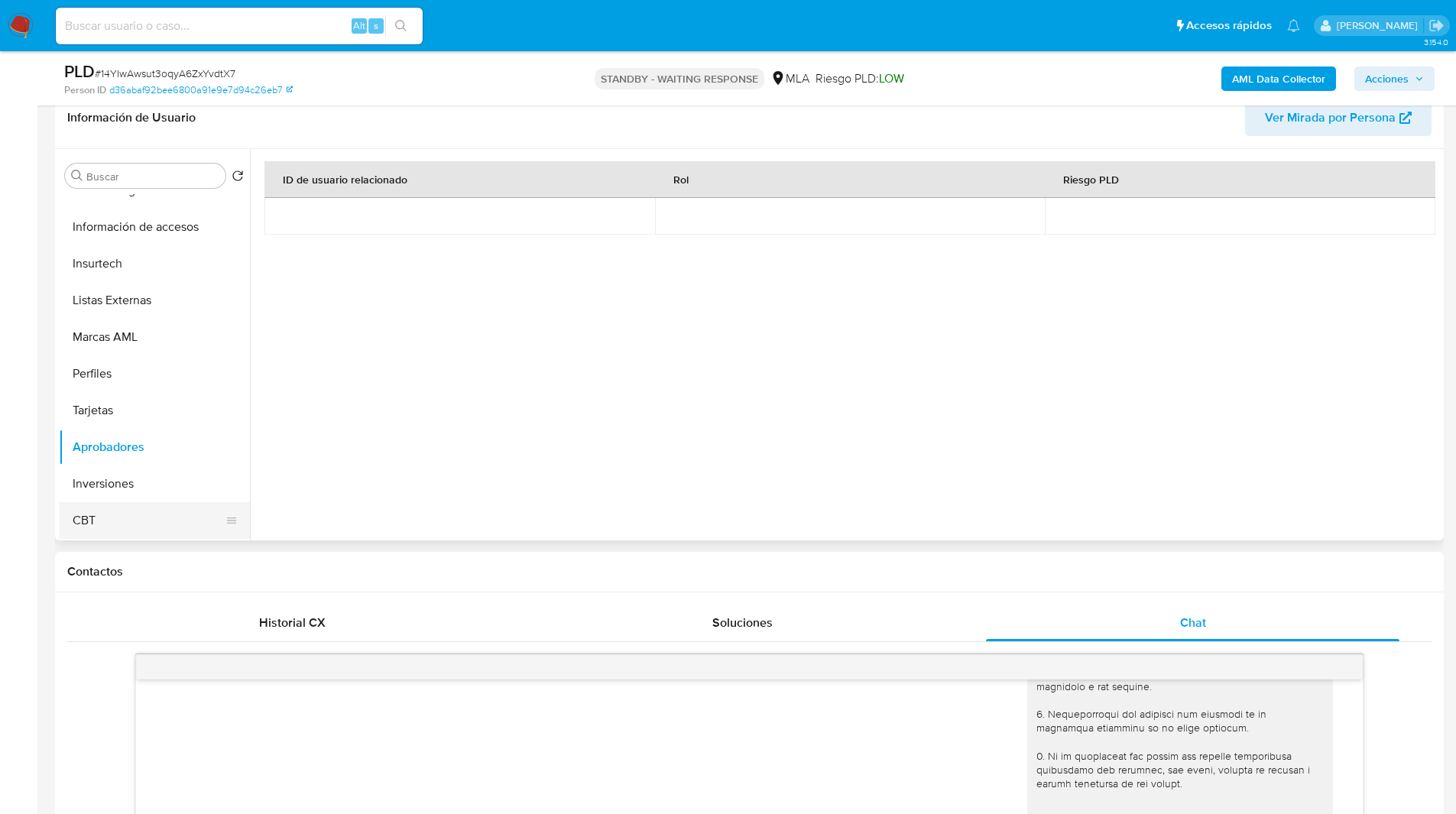
click at [109, 516] on button "CBT" at bounding box center [148, 520] width 179 height 36
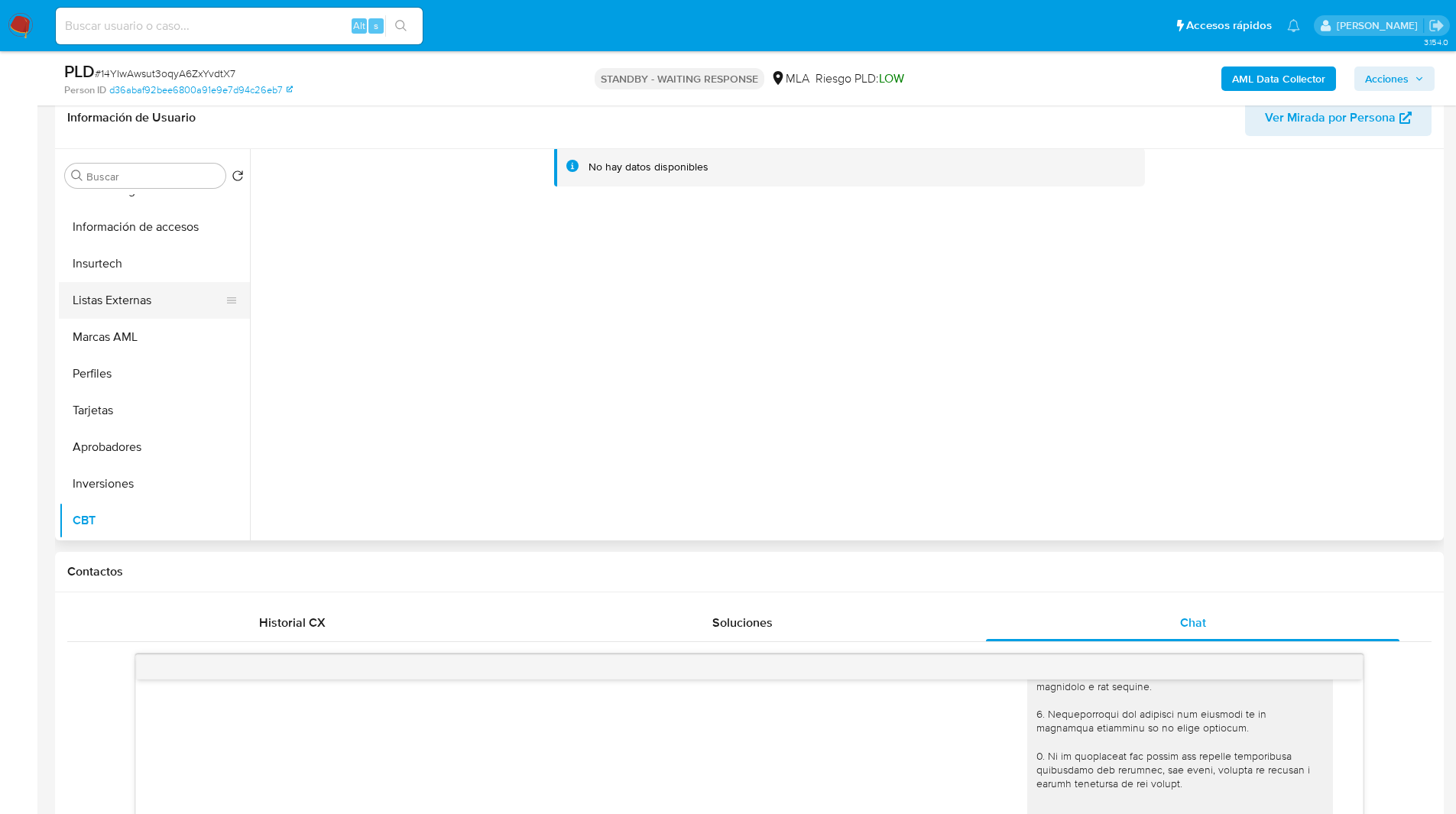
click at [132, 291] on button "Listas Externas" at bounding box center [148, 300] width 179 height 36
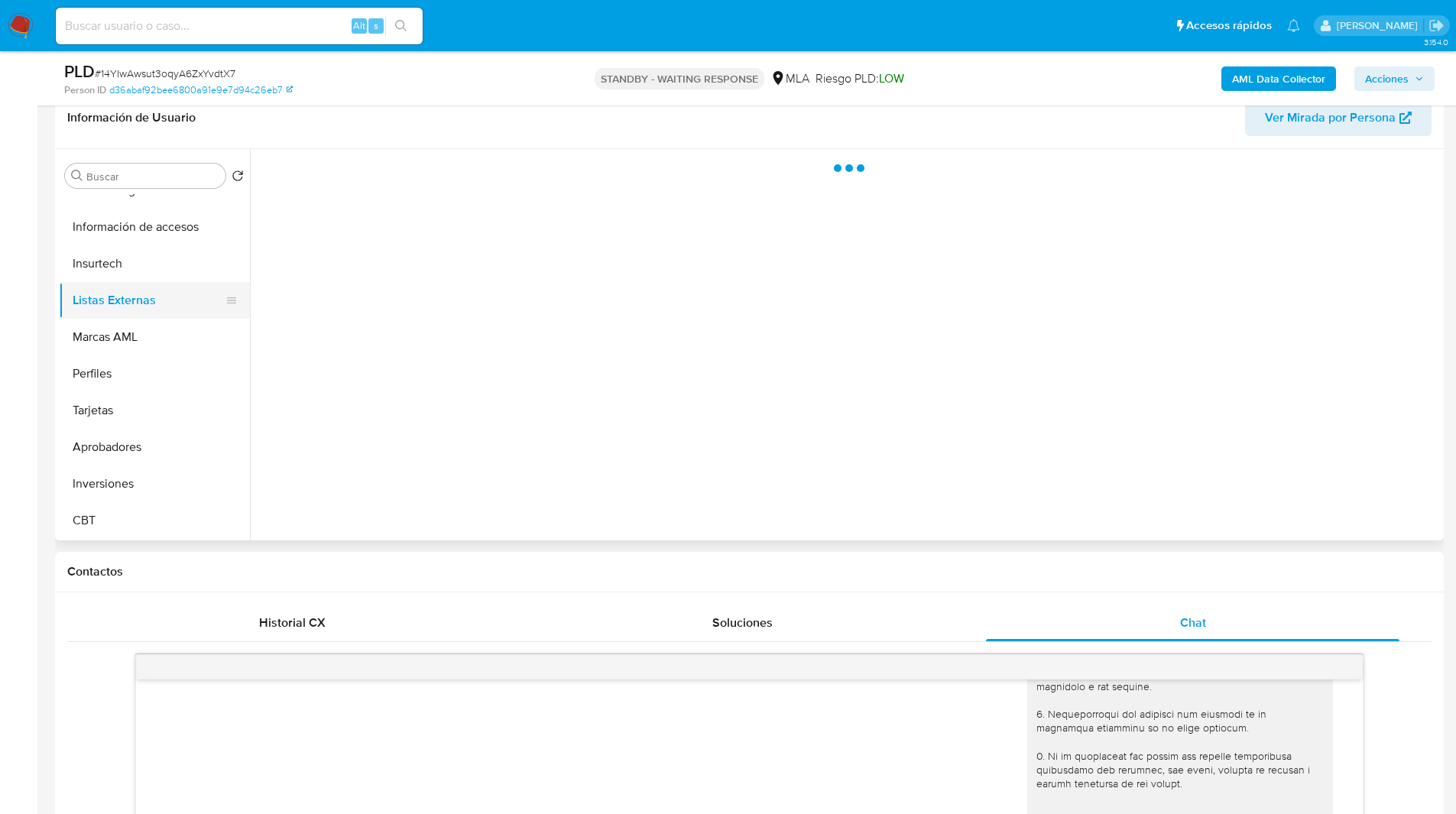
scroll to position [0, 0]
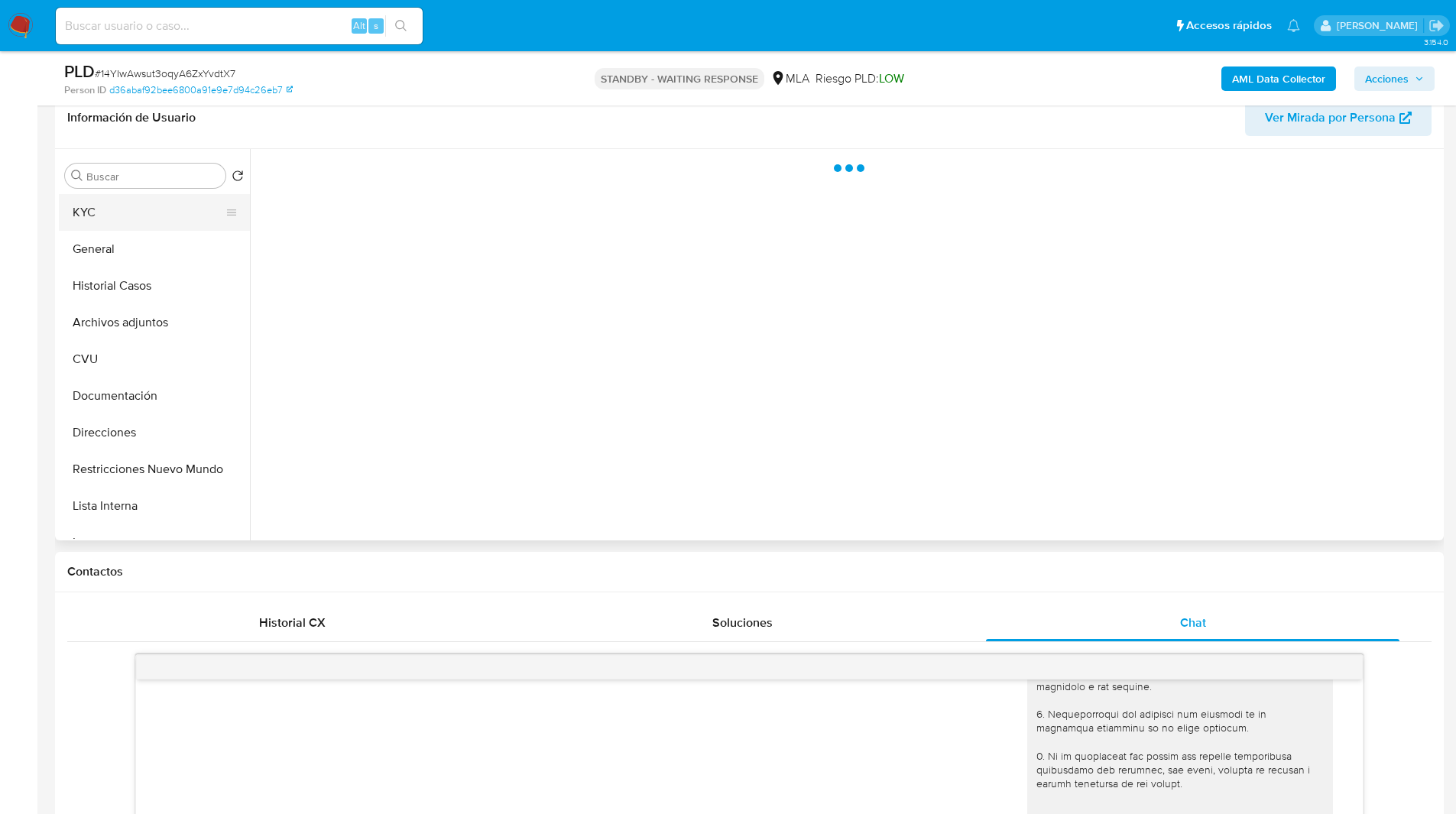
click at [87, 213] on button "KYC" at bounding box center [148, 213] width 179 height 36
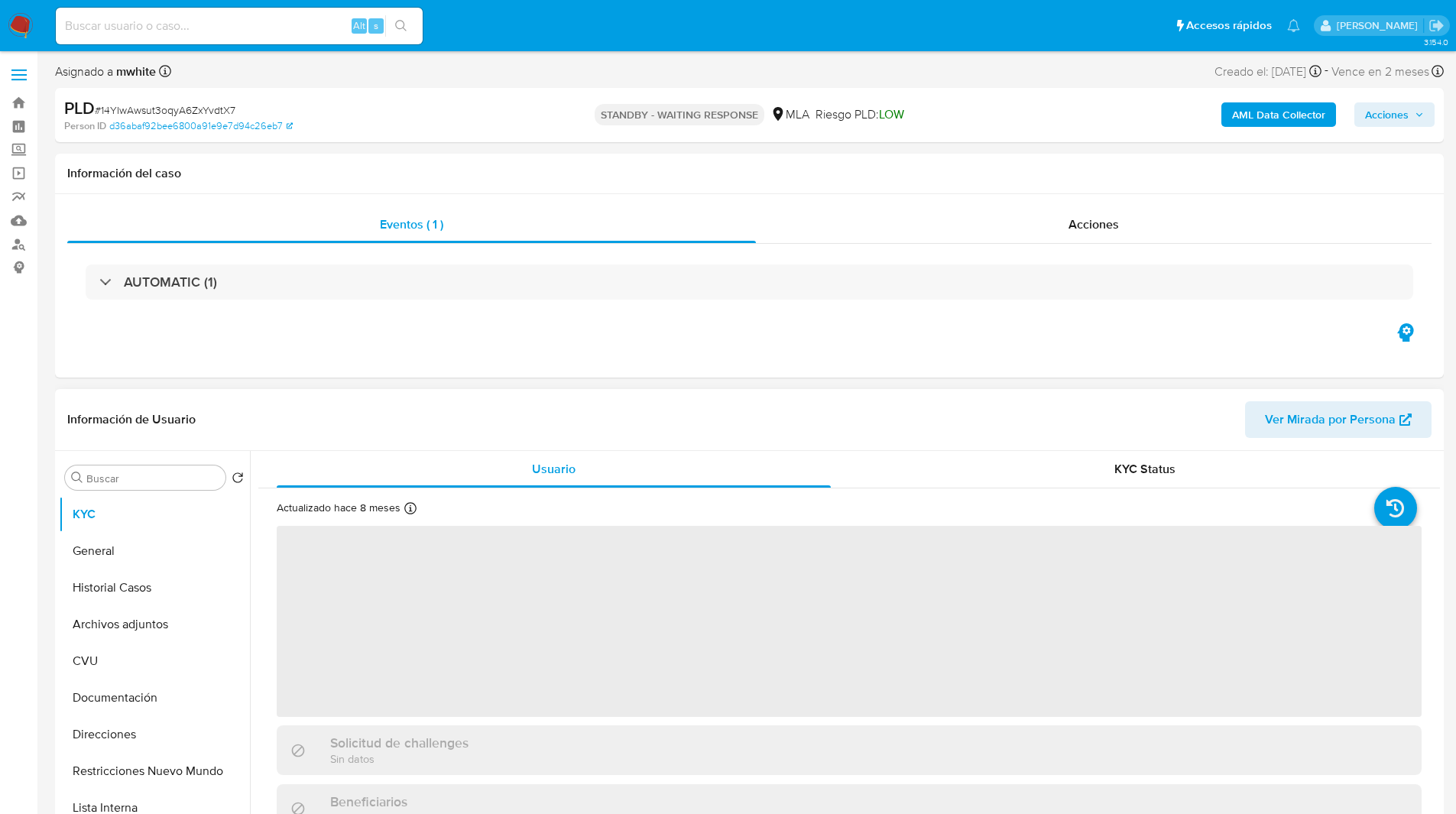
scroll to position [3, 0]
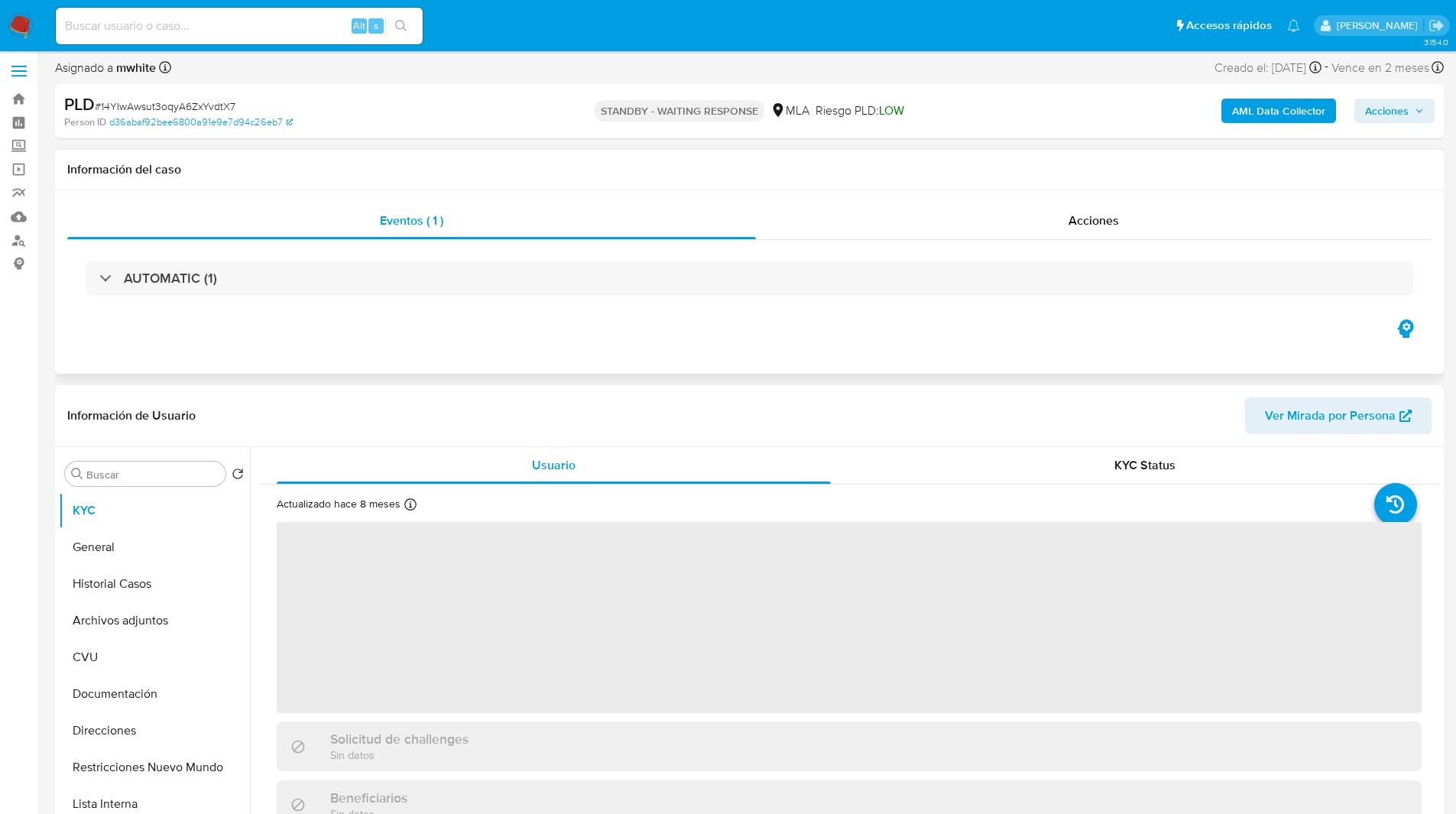
click at [461, 156] on div "Información del caso" at bounding box center [749, 169] width 1389 height 41
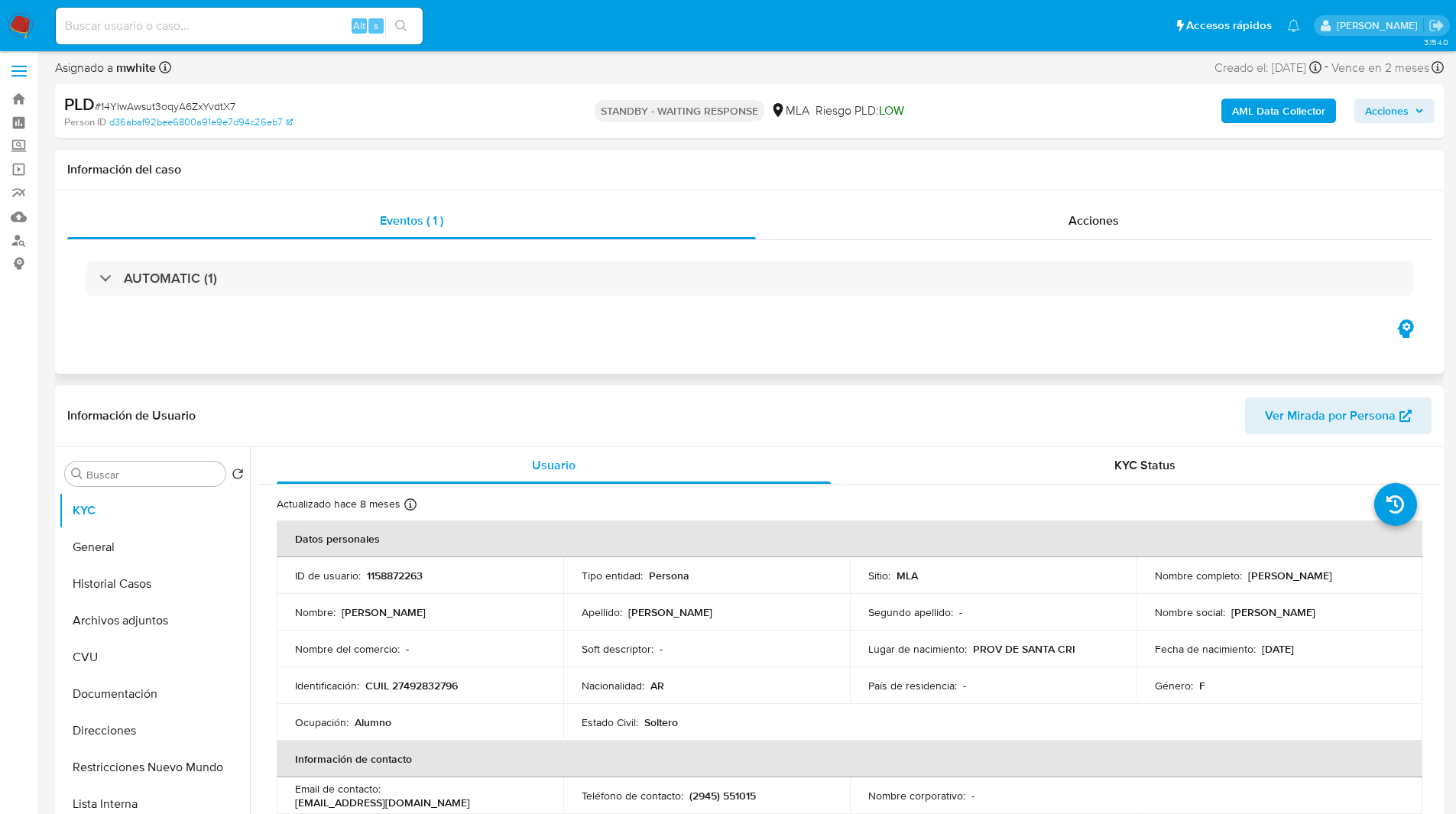
click at [836, 353] on div "Eventos ( 1 ) Acciones AUTOMATIC (1)" at bounding box center [749, 282] width 1389 height 183
click at [178, 32] on input at bounding box center [239, 26] width 366 height 20
paste input "Y9zDKwo9VLtaQMYSD8fGmgHW"
type input "Y9zDKwo9VLtaQMYSD8fGmgHW"
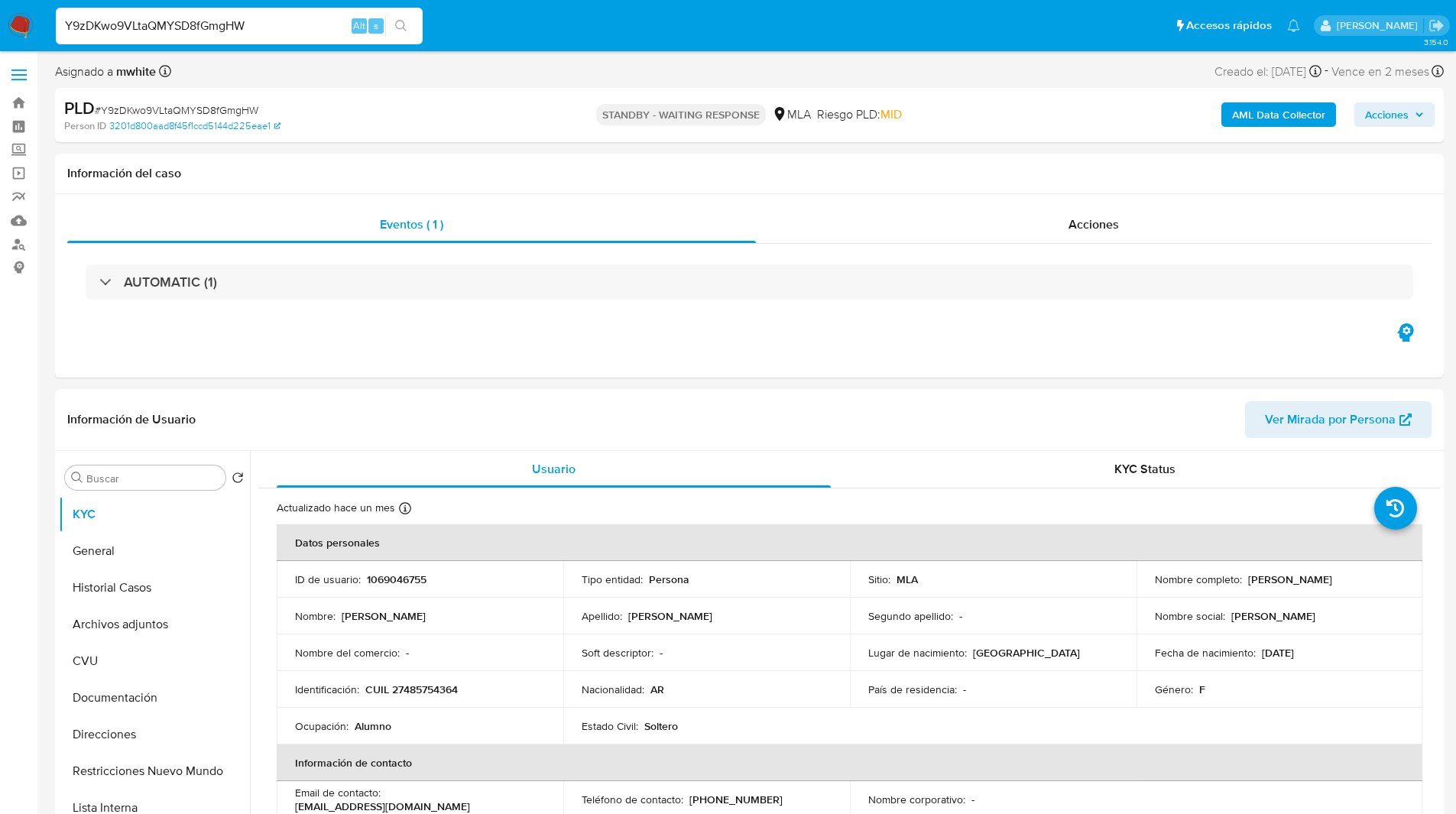
select select "10"
click at [1260, 116] on b "AML Data Collector" at bounding box center [1278, 114] width 93 height 24
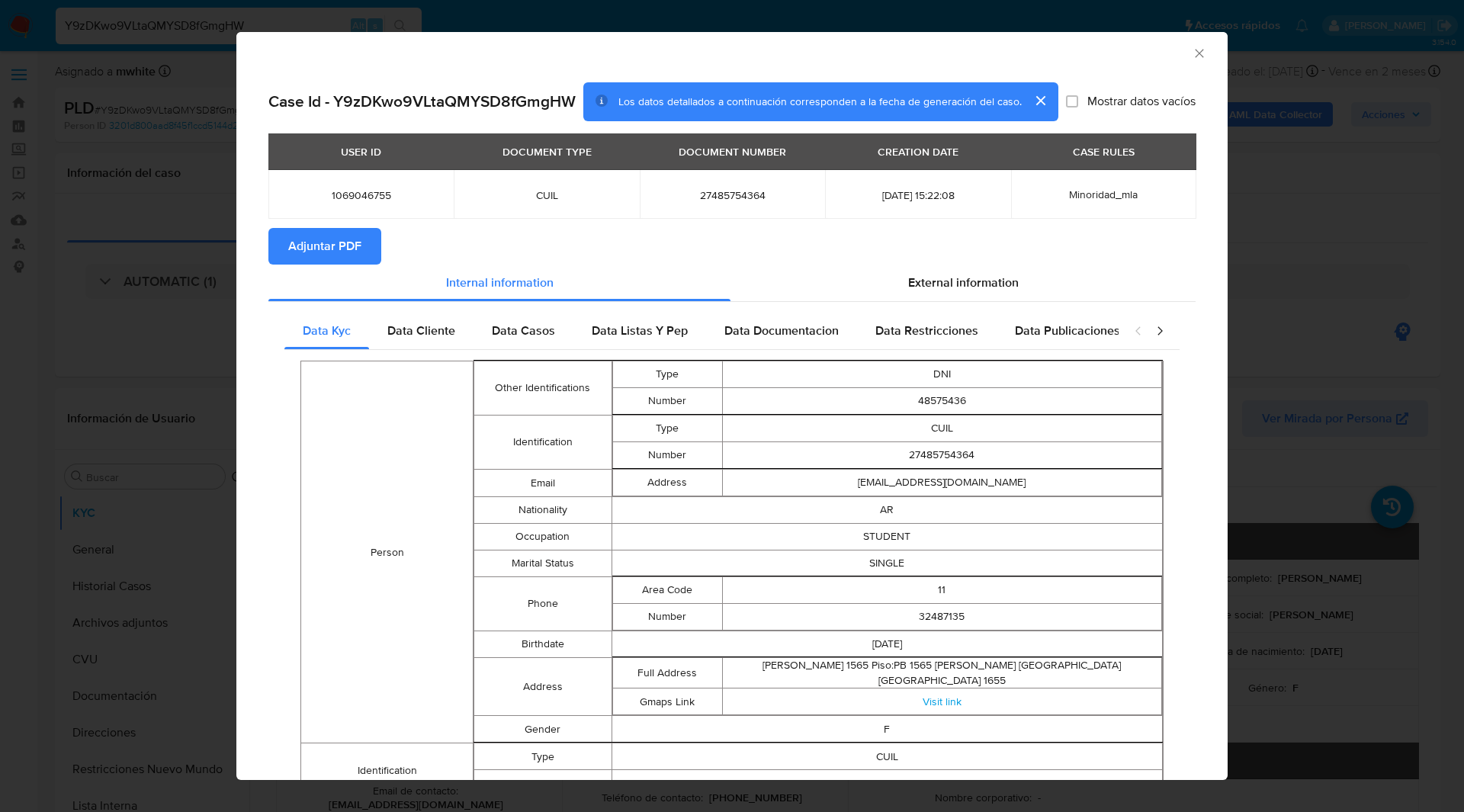
click at [350, 249] on span "Adjuntar PDF" at bounding box center [324, 246] width 73 height 34
click at [449, 54] on div "AML Data Collector" at bounding box center [720, 51] width 945 height 16
click at [1198, 46] on div "AML Data Collector" at bounding box center [732, 51] width 992 height 38
click at [1195, 53] on icon "Cerrar ventana" at bounding box center [1199, 53] width 9 height 9
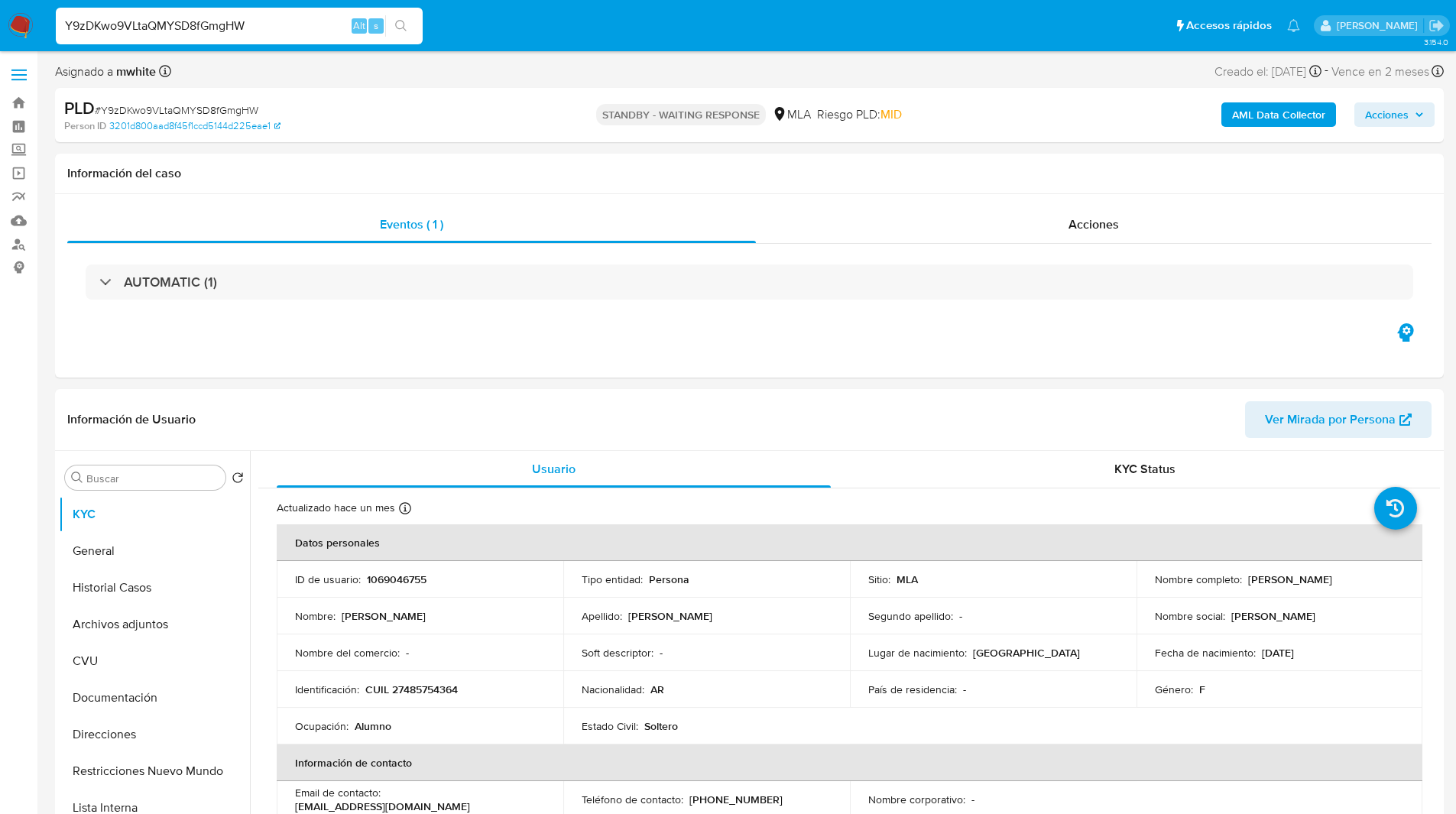
click at [982, 113] on div "AML Data Collector Acciones" at bounding box center [1207, 115] width 452 height 36
click at [752, 347] on div "Eventos ( 1 ) Acciones AUTOMATIC (1)" at bounding box center [749, 286] width 1389 height 183
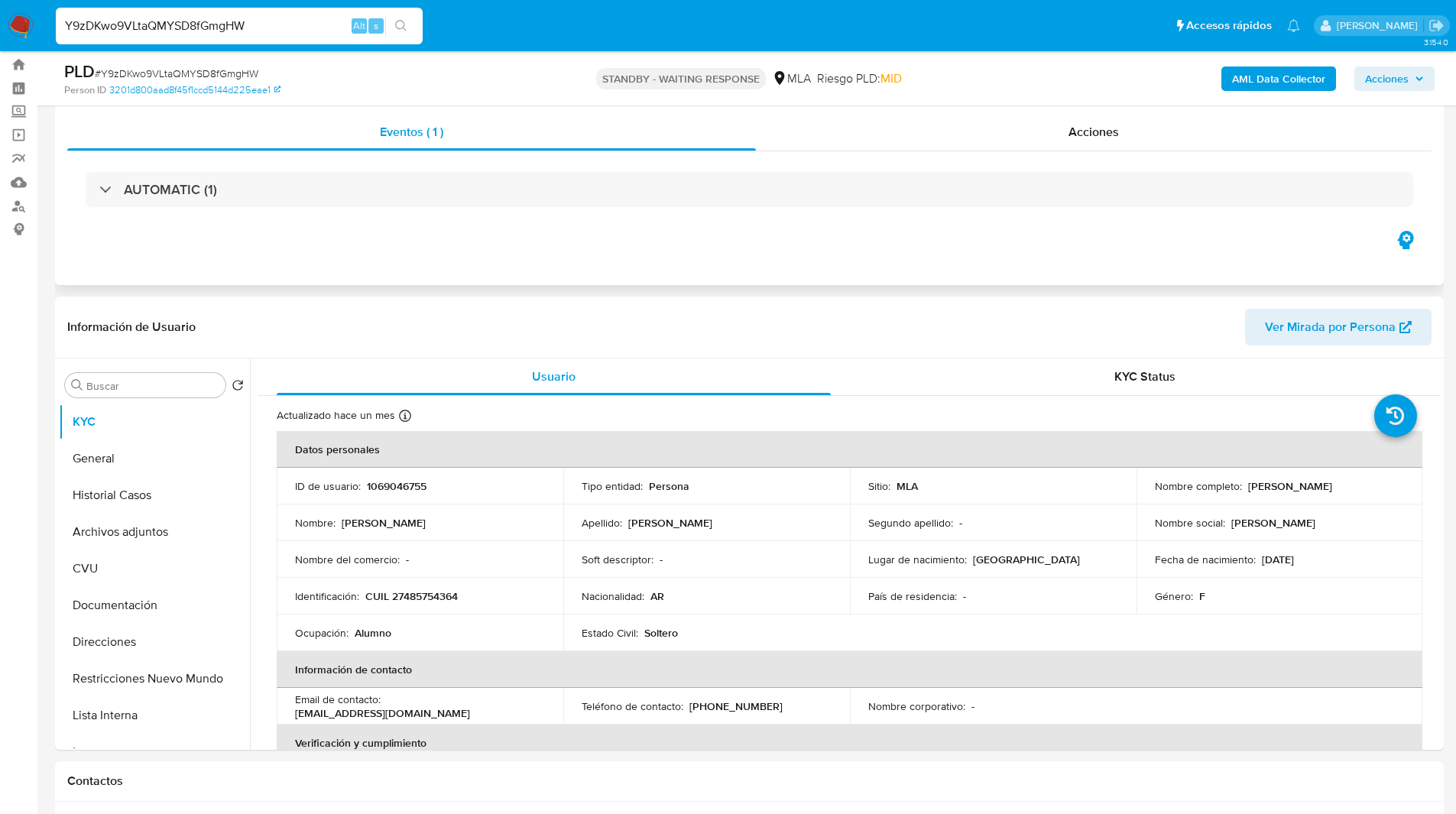
scroll to position [40, 0]
click at [696, 243] on div "Eventos ( 1 ) Acciones AUTOMATIC (1)" at bounding box center [749, 192] width 1389 height 183
click at [671, 314] on header "Información de Usuario Ver Mirada por Persona" at bounding box center [749, 325] width 1364 height 36
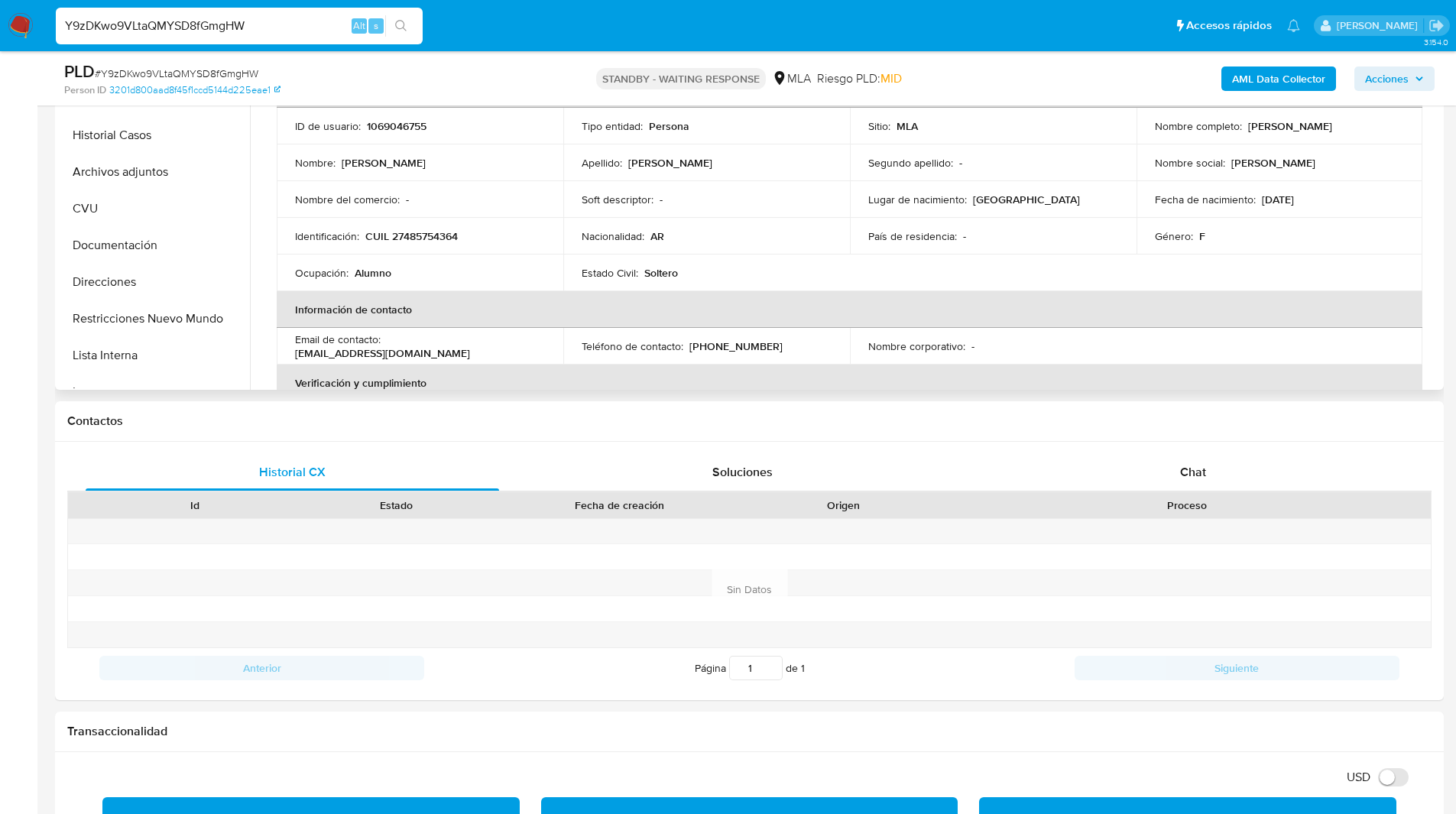
scroll to position [402, 0]
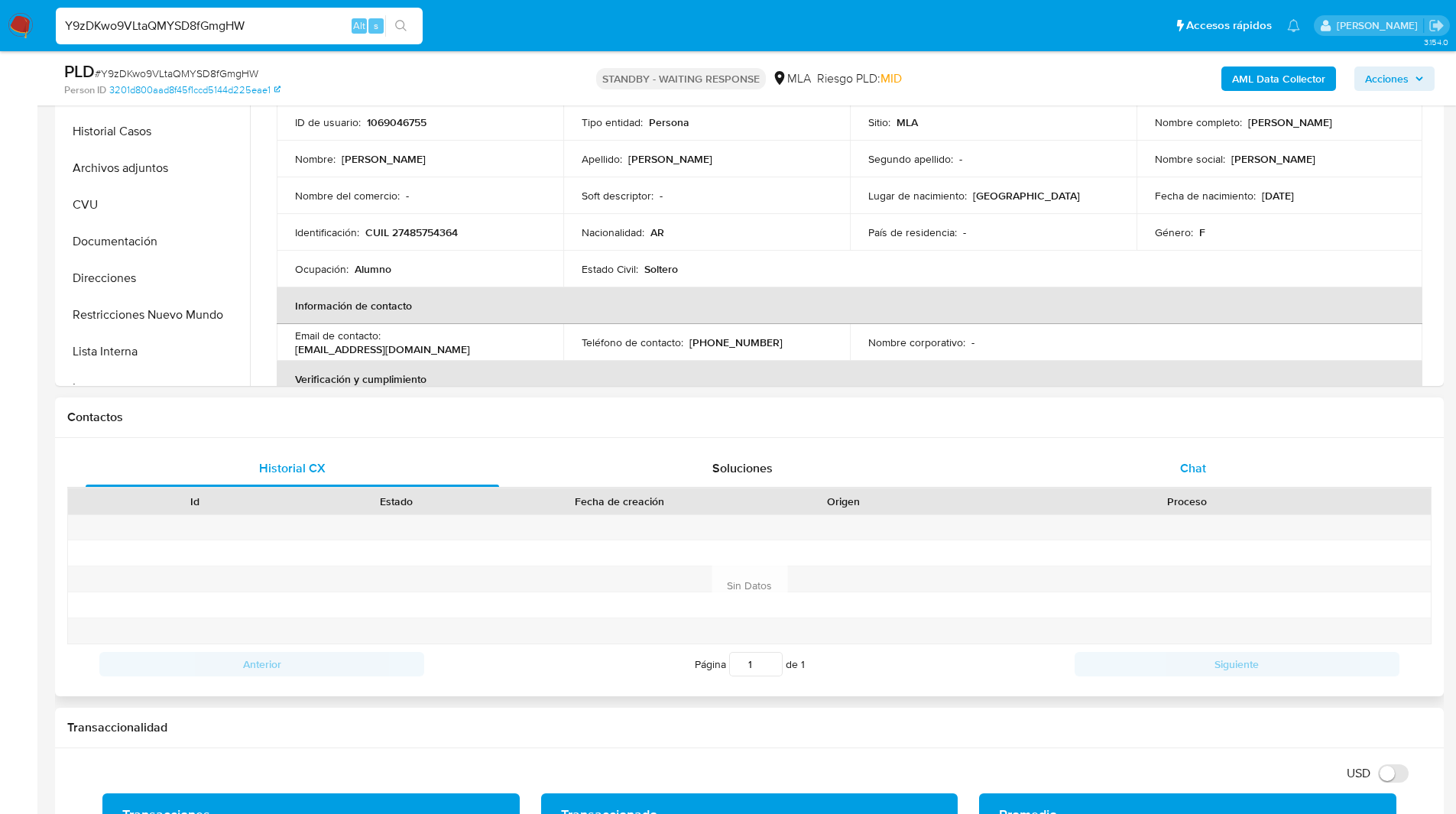
click at [1187, 467] on span "Chat" at bounding box center [1192, 467] width 26 height 17
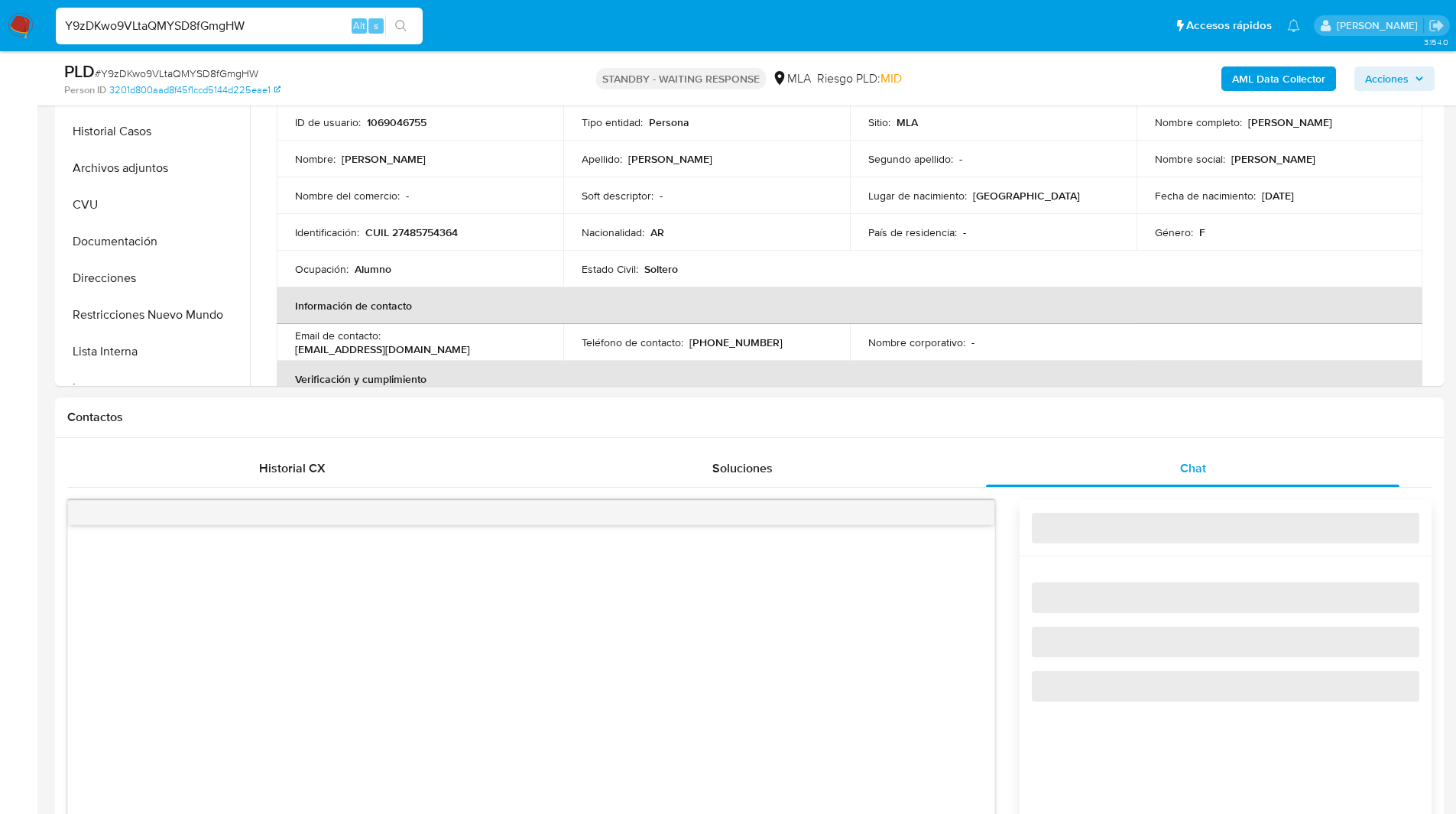
click at [1061, 416] on h1 "Contactos" at bounding box center [749, 417] width 1364 height 16
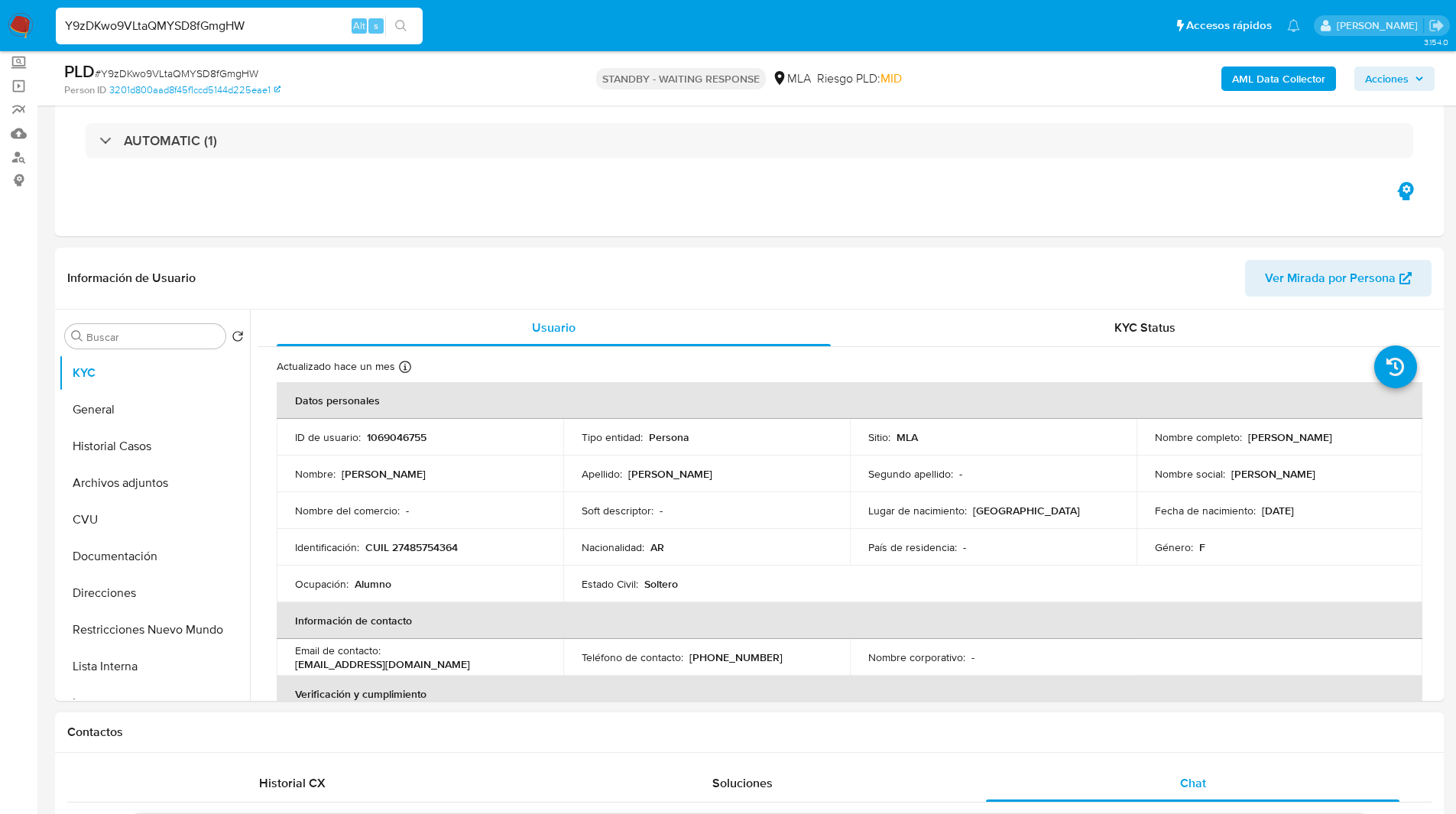
scroll to position [0, 0]
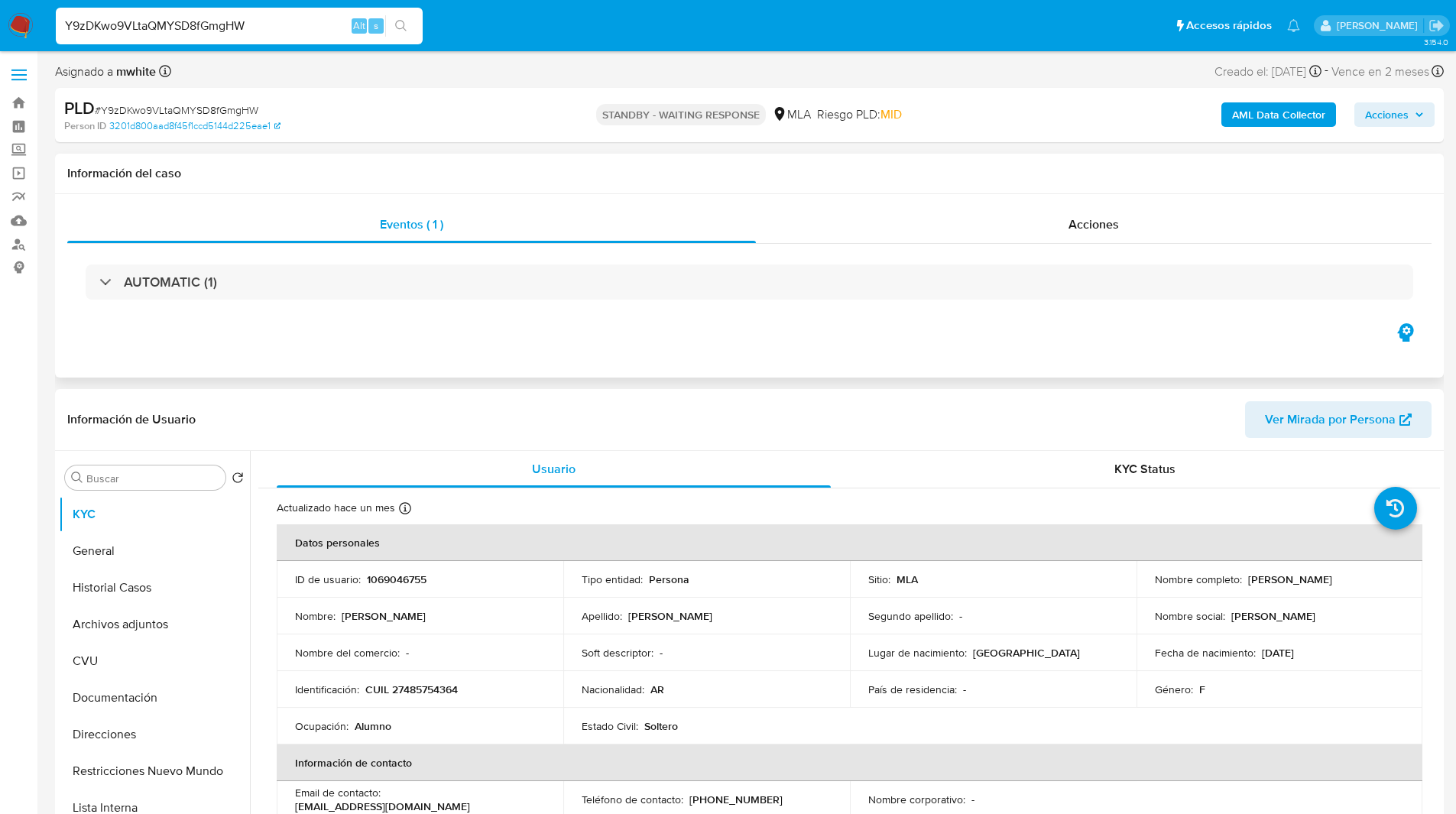
click at [823, 362] on div "Eventos ( 1 ) Acciones AUTOMATIC (1)" at bounding box center [749, 286] width 1389 height 183
click at [839, 20] on ul "Pausado Ver notificaciones Y9zDKwo9VLtaQMYSD8fGmgHW Alt s Accesos rápidos Presi…" at bounding box center [677, 25] width 1259 height 38
click at [420, 685] on p "CUIL 27485754364" at bounding box center [411, 690] width 92 height 14
copy p "27485754364"
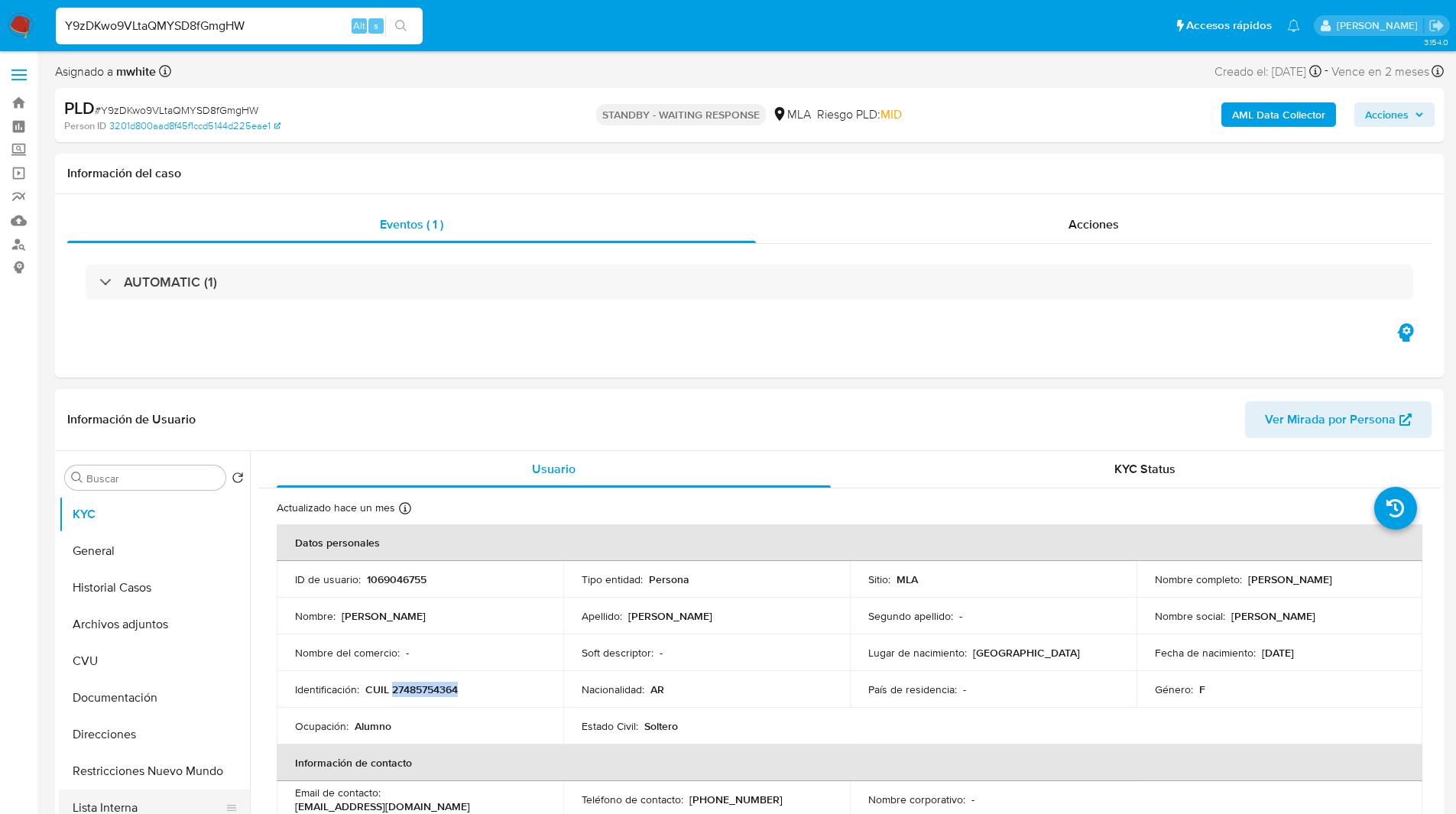
scroll to position [756, 0]
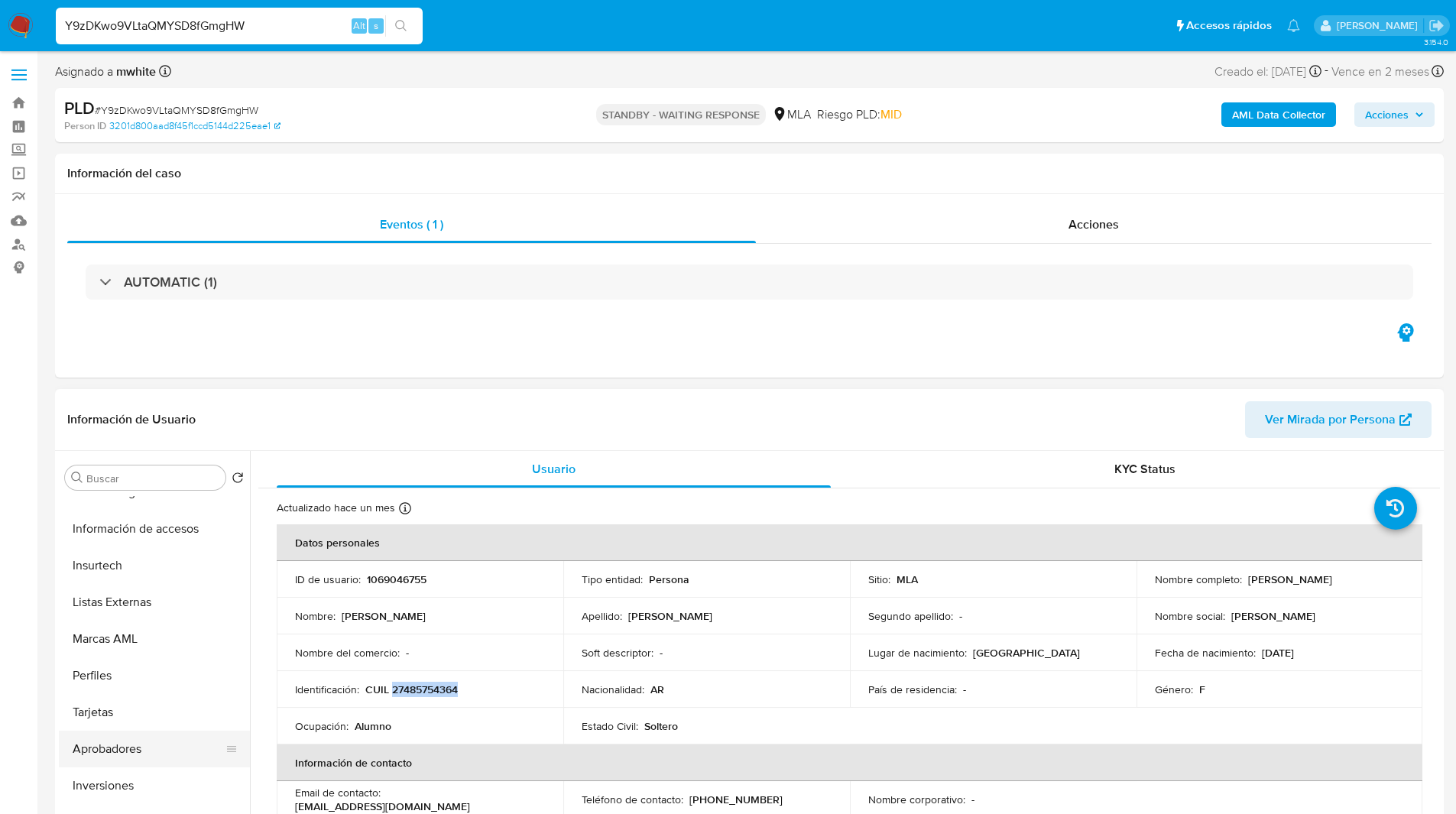
click at [121, 747] on button "Aprobadores" at bounding box center [148, 748] width 179 height 36
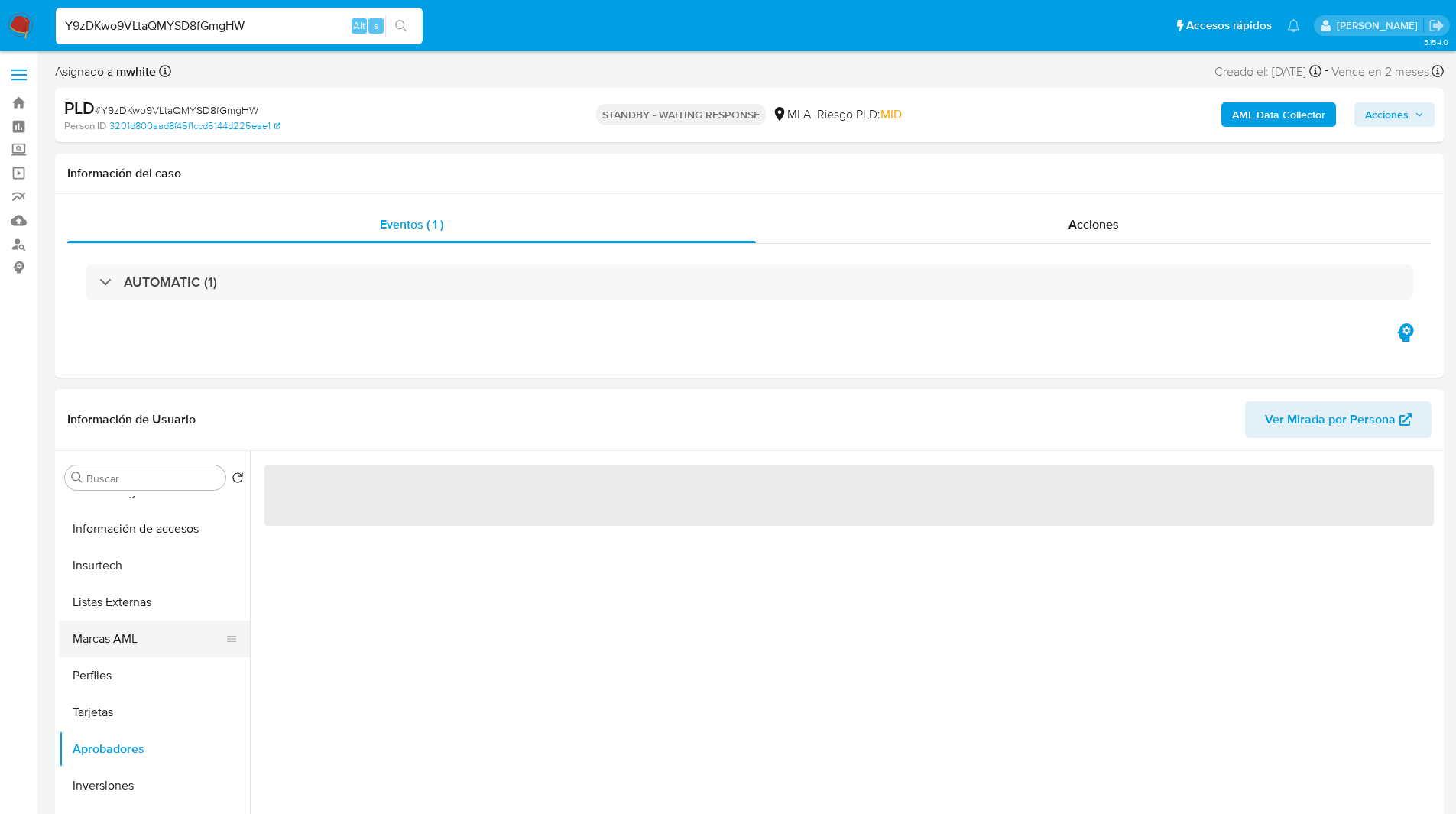
scroll to position [0, 0]
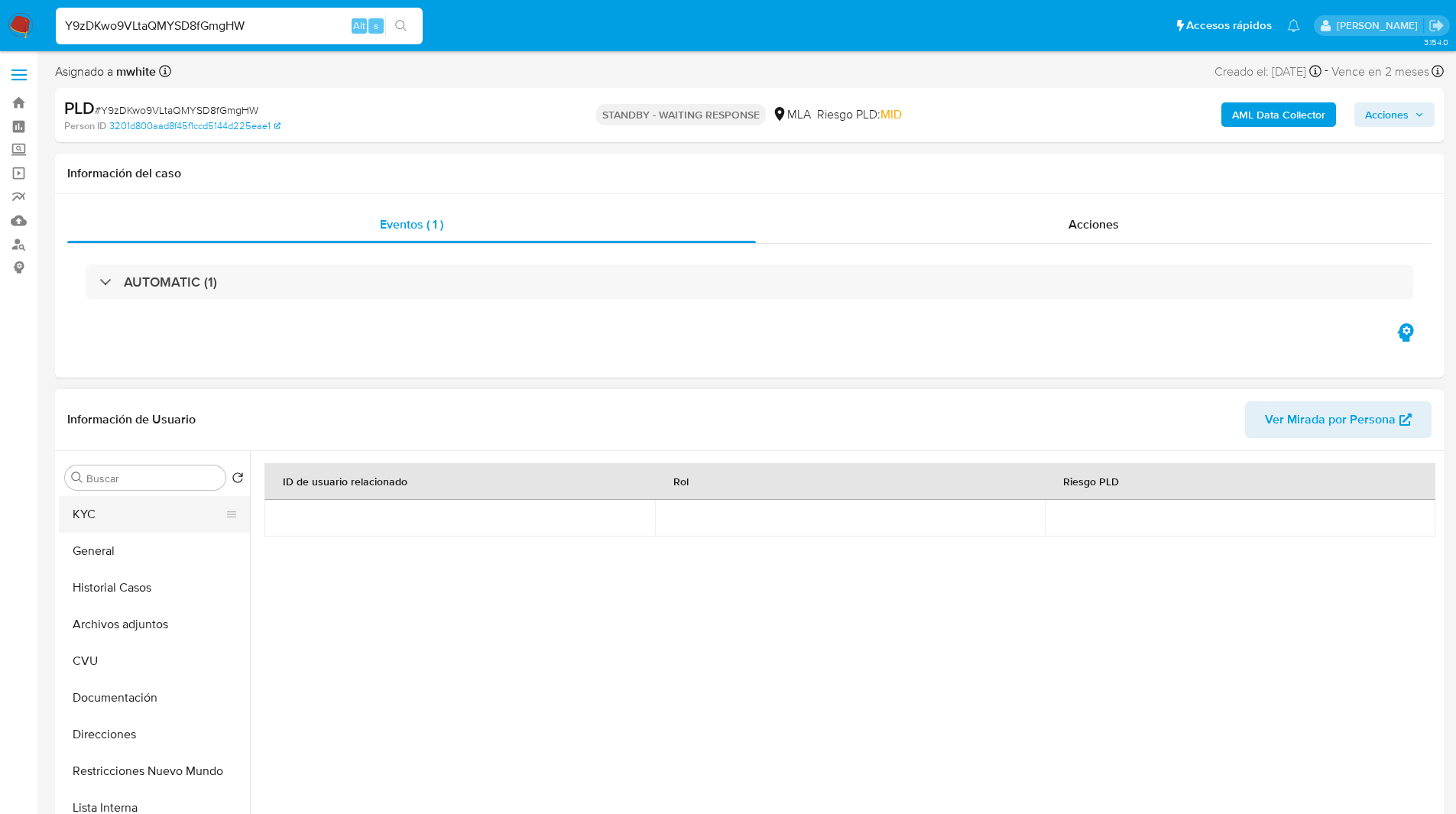
click at [149, 501] on button "KYC" at bounding box center [148, 514] width 179 height 36
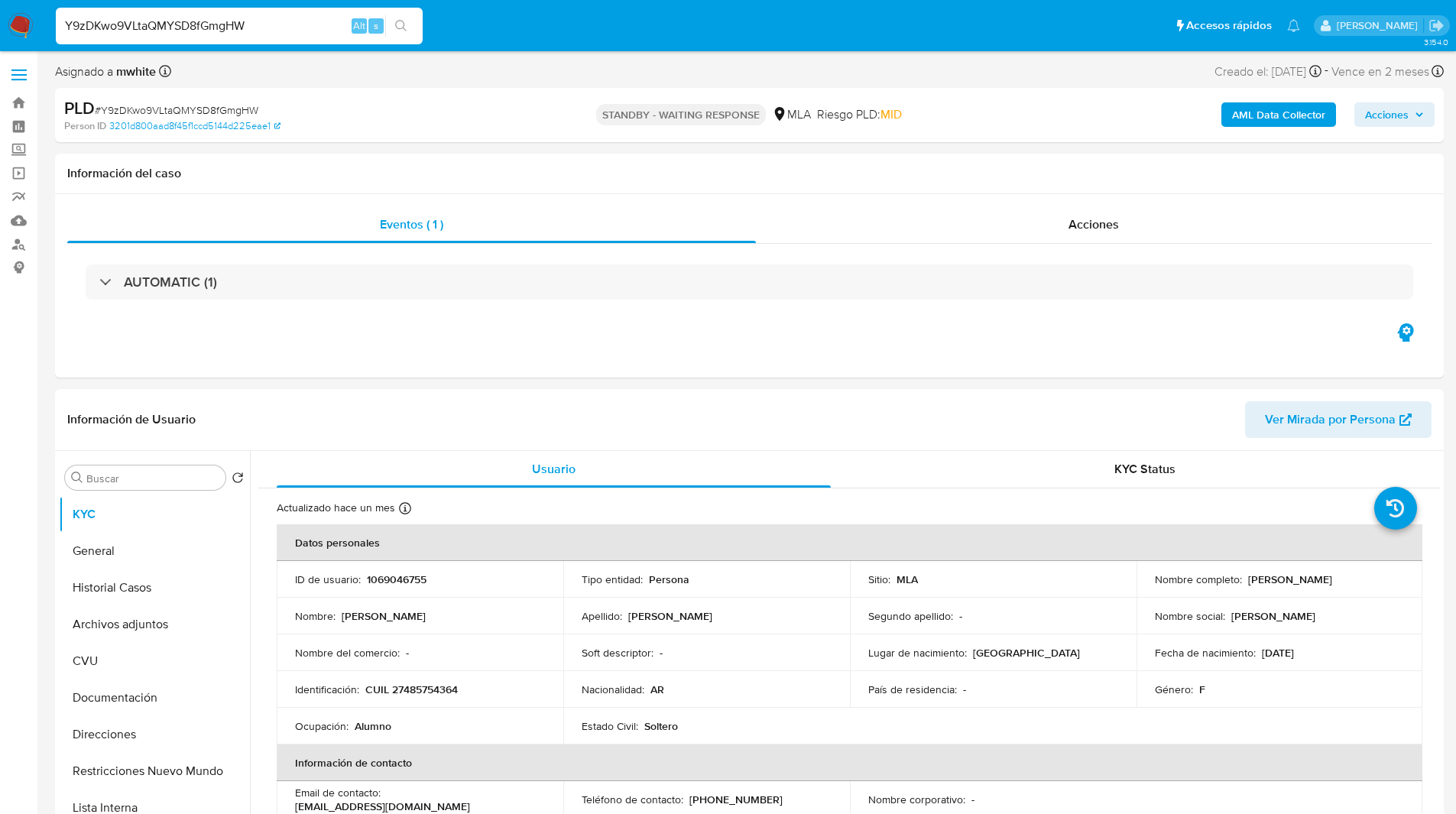
click at [1027, 30] on ul "Pausado Ver notificaciones Y9zDKwo9VLtaQMYSD8fGmgHW Alt s Accesos rápidos Presi…" at bounding box center [677, 25] width 1259 height 38
click at [671, 347] on div "Eventos ( 1 ) Acciones AUTOMATIC (1)" at bounding box center [749, 286] width 1389 height 183
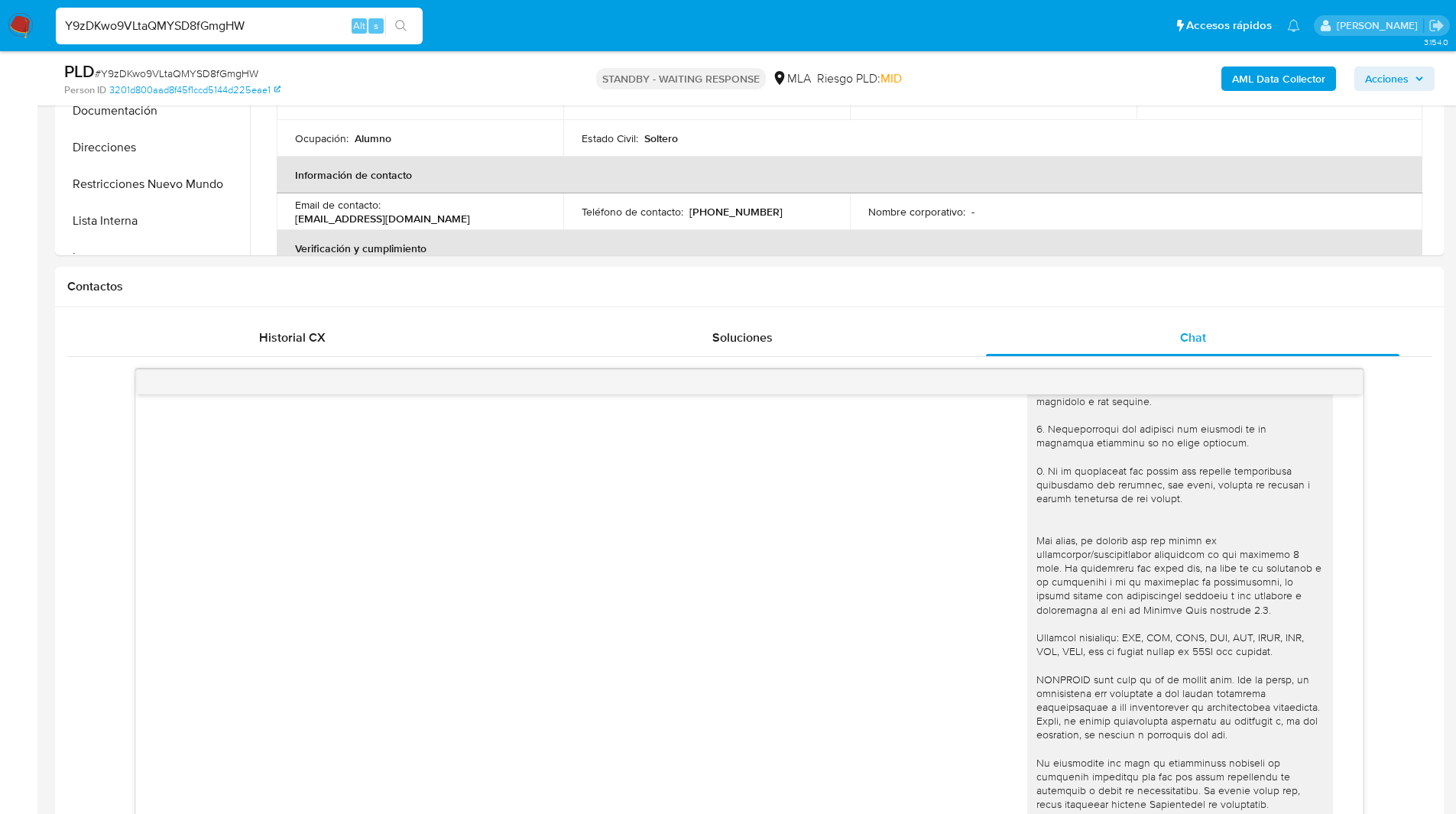
scroll to position [554, 0]
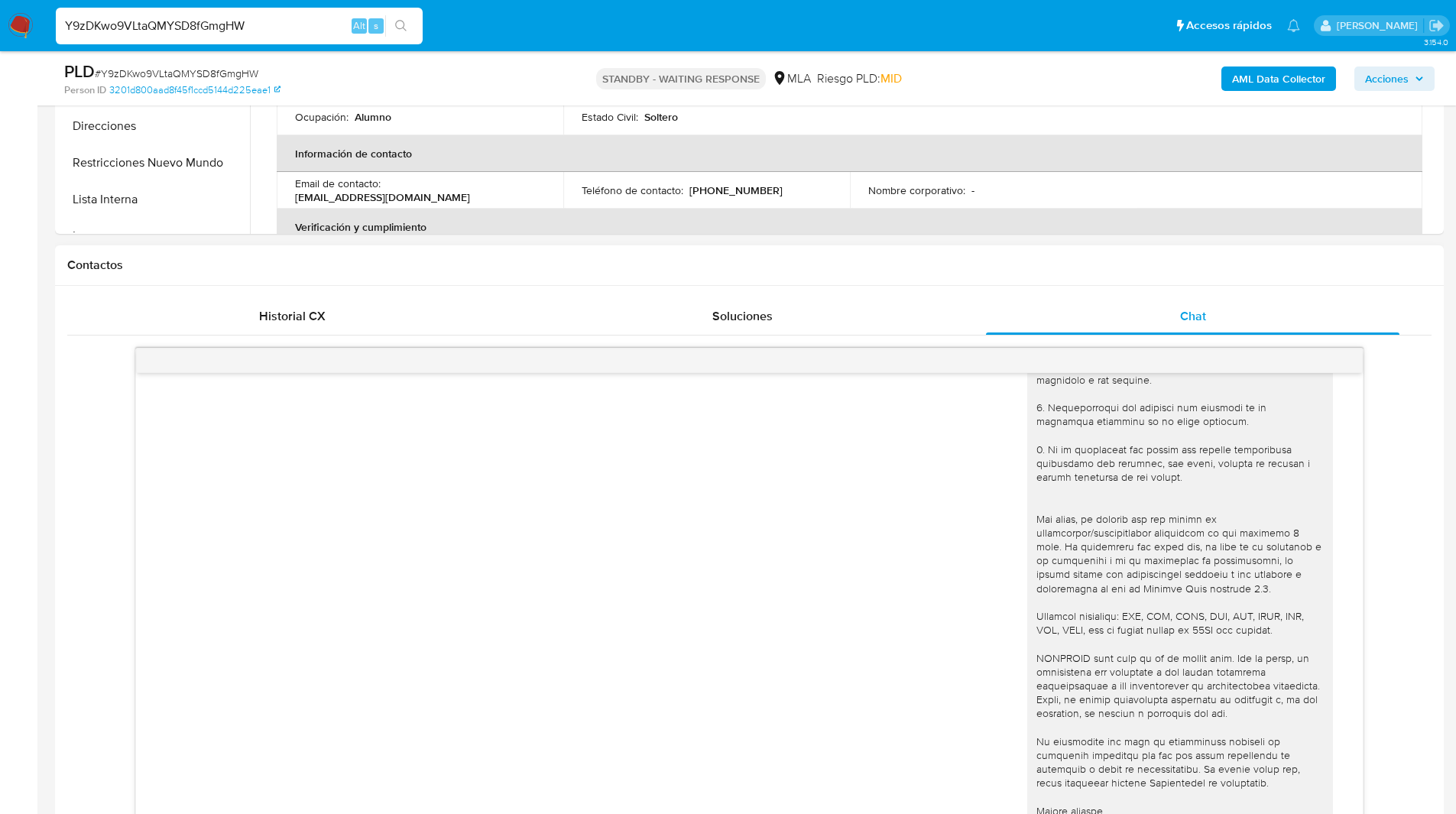
click at [951, 271] on h1 "Contactos" at bounding box center [749, 265] width 1364 height 16
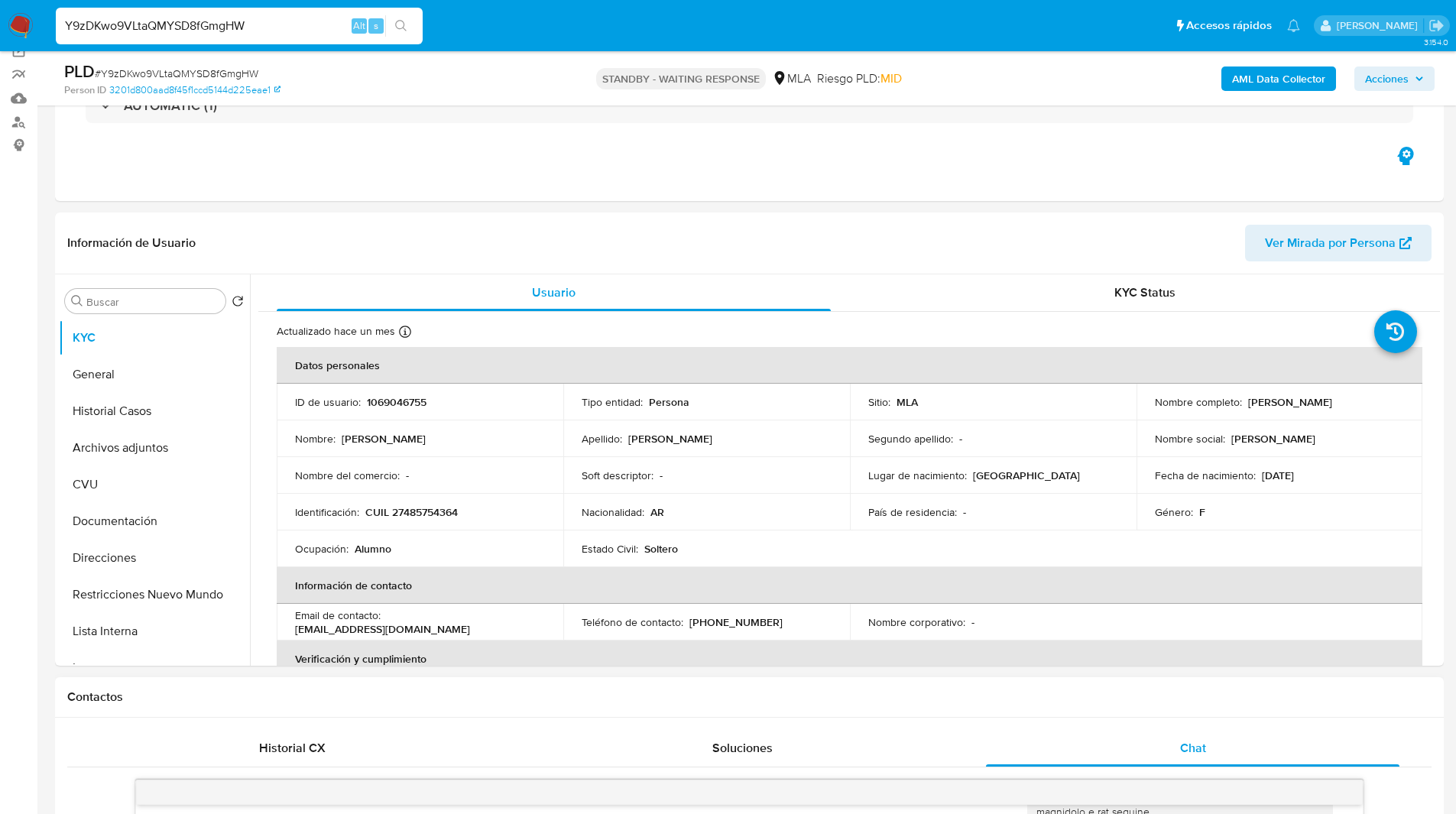
scroll to position [0, 0]
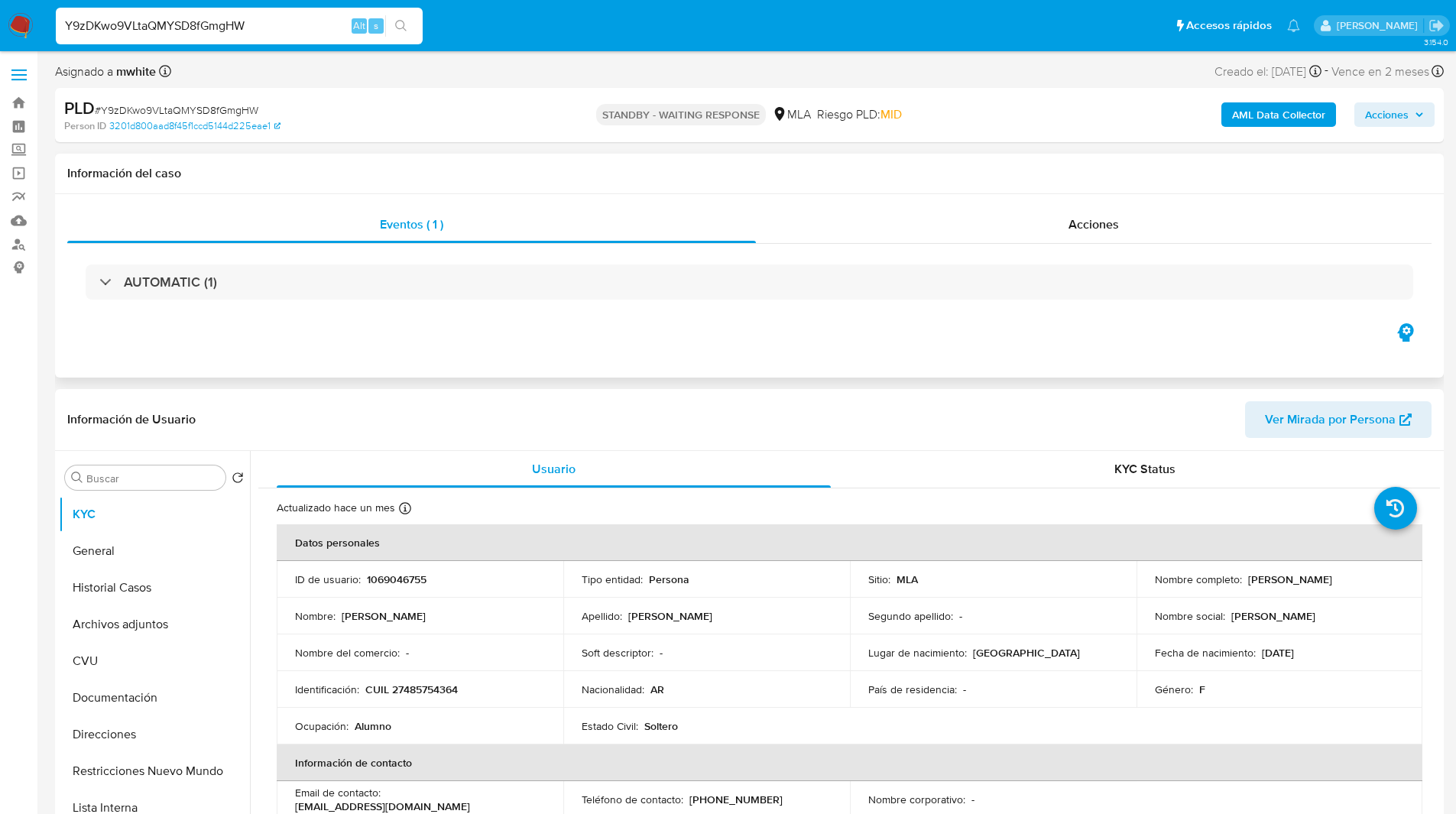
click at [743, 334] on div "Eventos ( 1 ) Acciones AUTOMATIC (1)" at bounding box center [749, 286] width 1389 height 183
click at [893, 415] on header "Información de Usuario Ver Mirada por Persona" at bounding box center [749, 419] width 1364 height 36
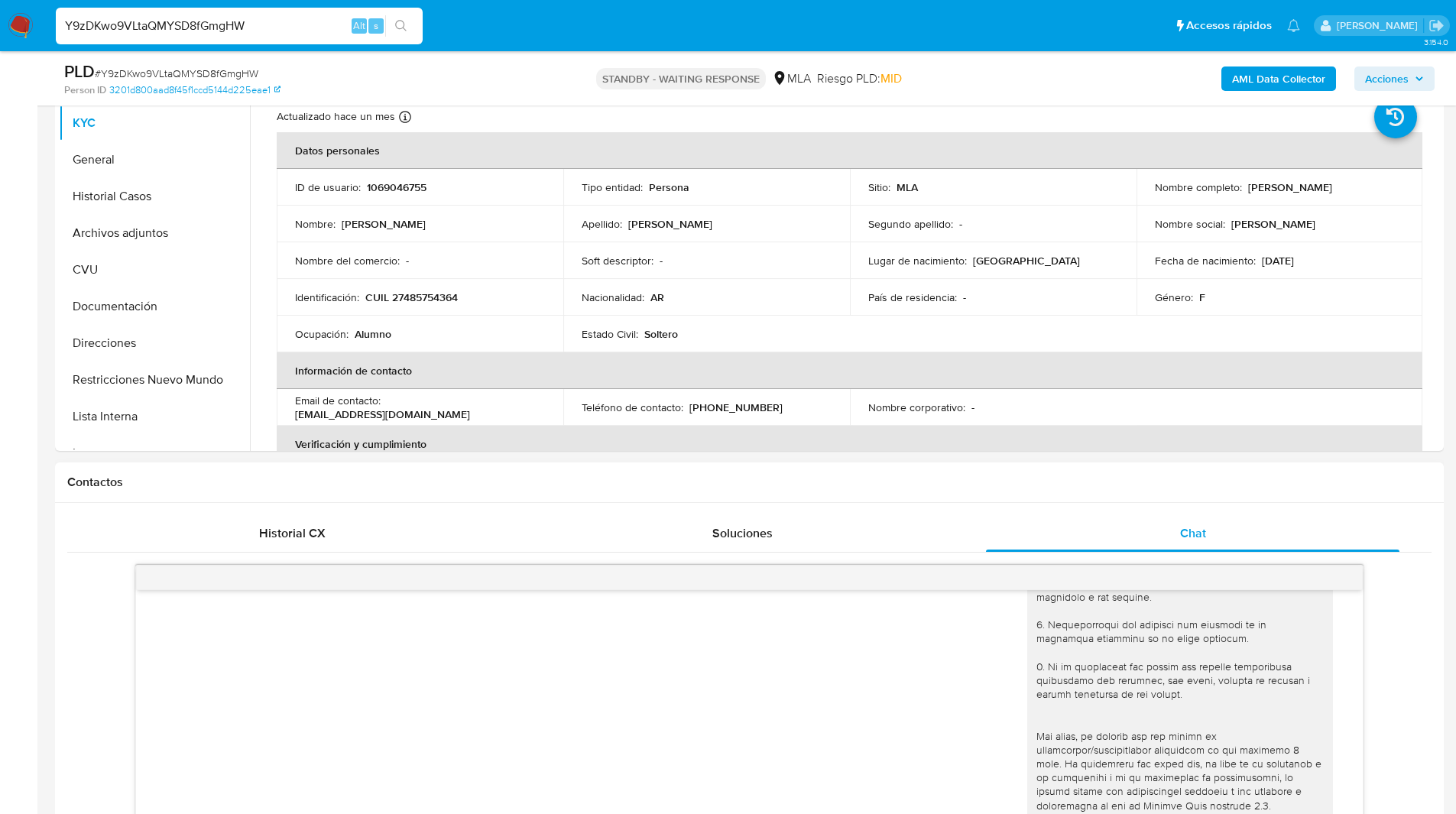
click at [1064, 481] on h1 "Contactos" at bounding box center [749, 482] width 1364 height 16
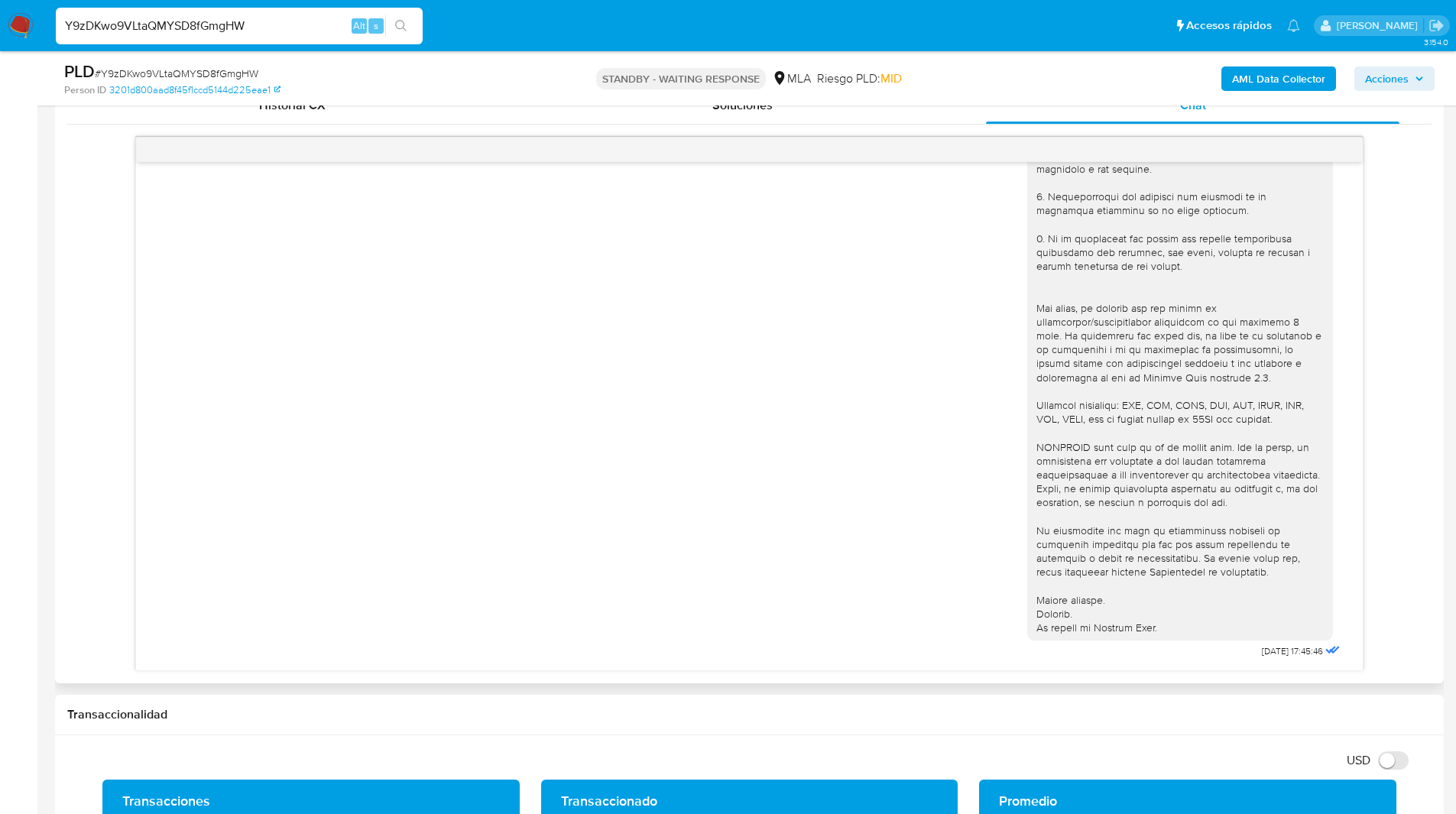
scroll to position [764, 0]
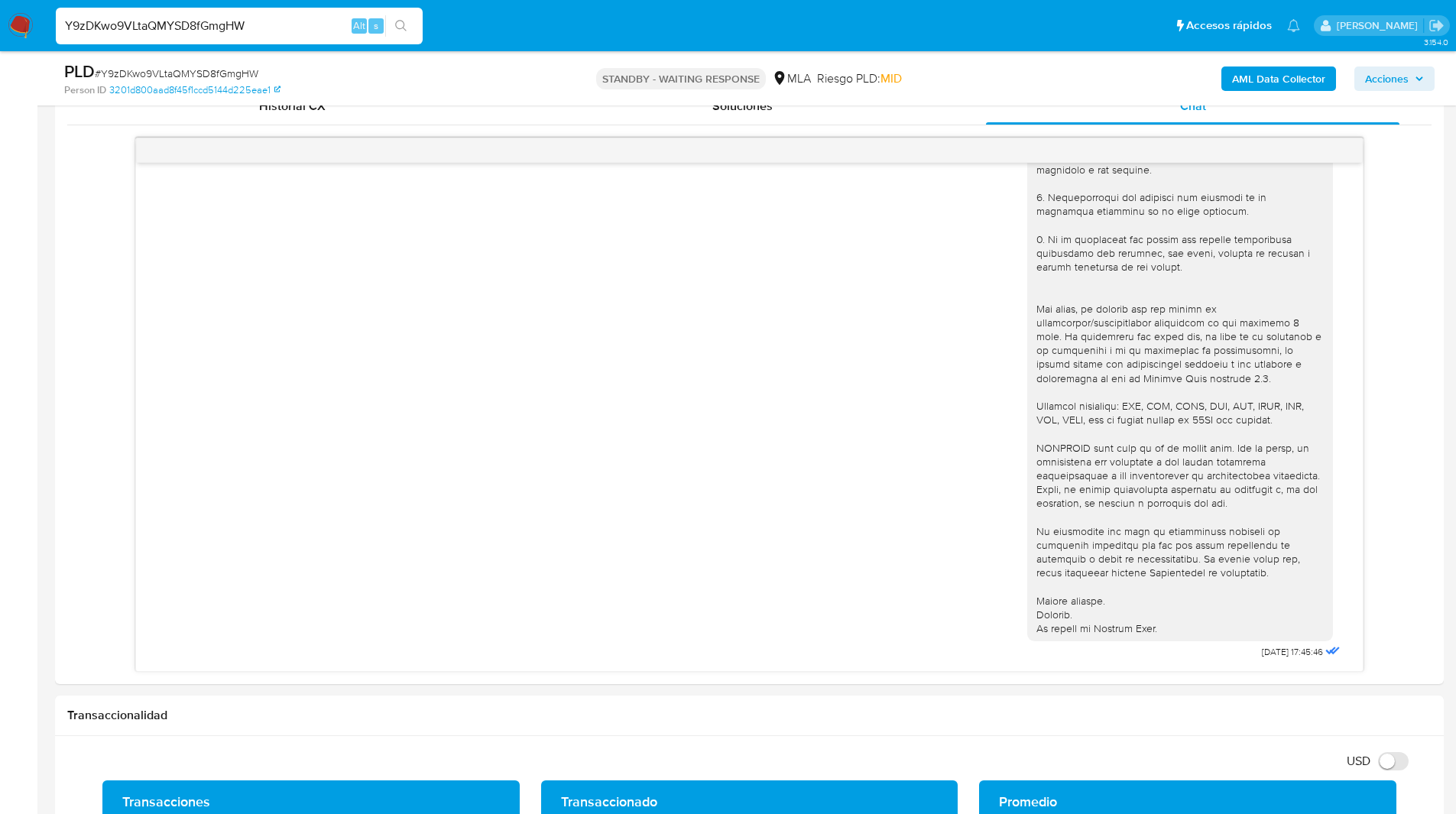
click at [753, 11] on ul "Pausado Ver notificaciones Y9zDKwo9VLtaQMYSD8fGmgHW Alt s Accesos rápidos Presi…" at bounding box center [677, 25] width 1259 height 38
click at [242, 14] on div "Y9zDKwo9VLtaQMYSD8fGmgHW Alt s" at bounding box center [239, 26] width 366 height 36
click at [241, 16] on input "Y9zDKwo9VLtaQMYSD8fGmgHW" at bounding box center [239, 26] width 366 height 20
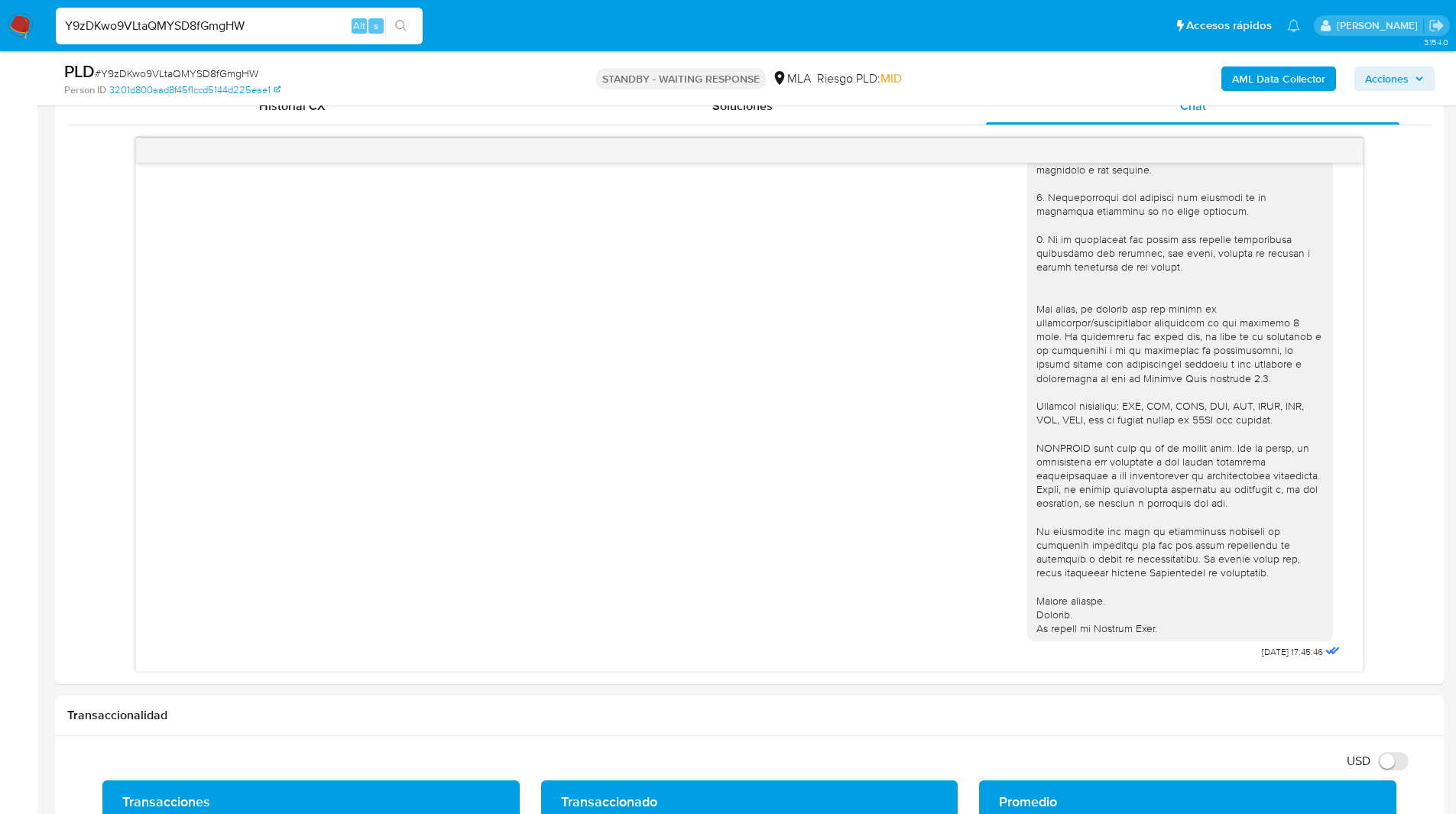
paste input "14YIwAwsut3oqyA6ZxYvdtX7"
type input "14YIwAwsut3oqyA6ZxYvdtX7"
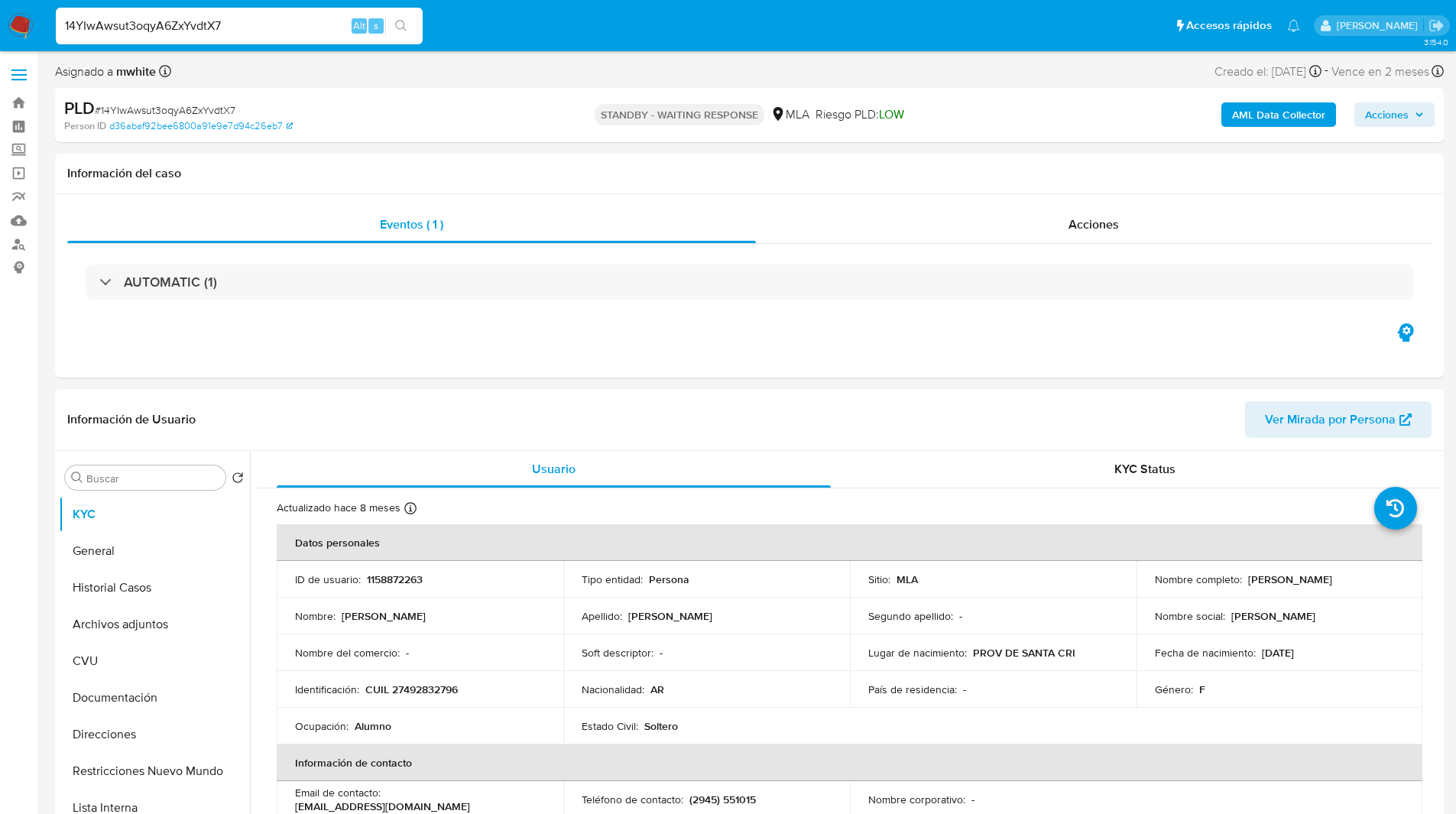
click at [1271, 118] on b "AML Data Collector" at bounding box center [1278, 114] width 93 height 24
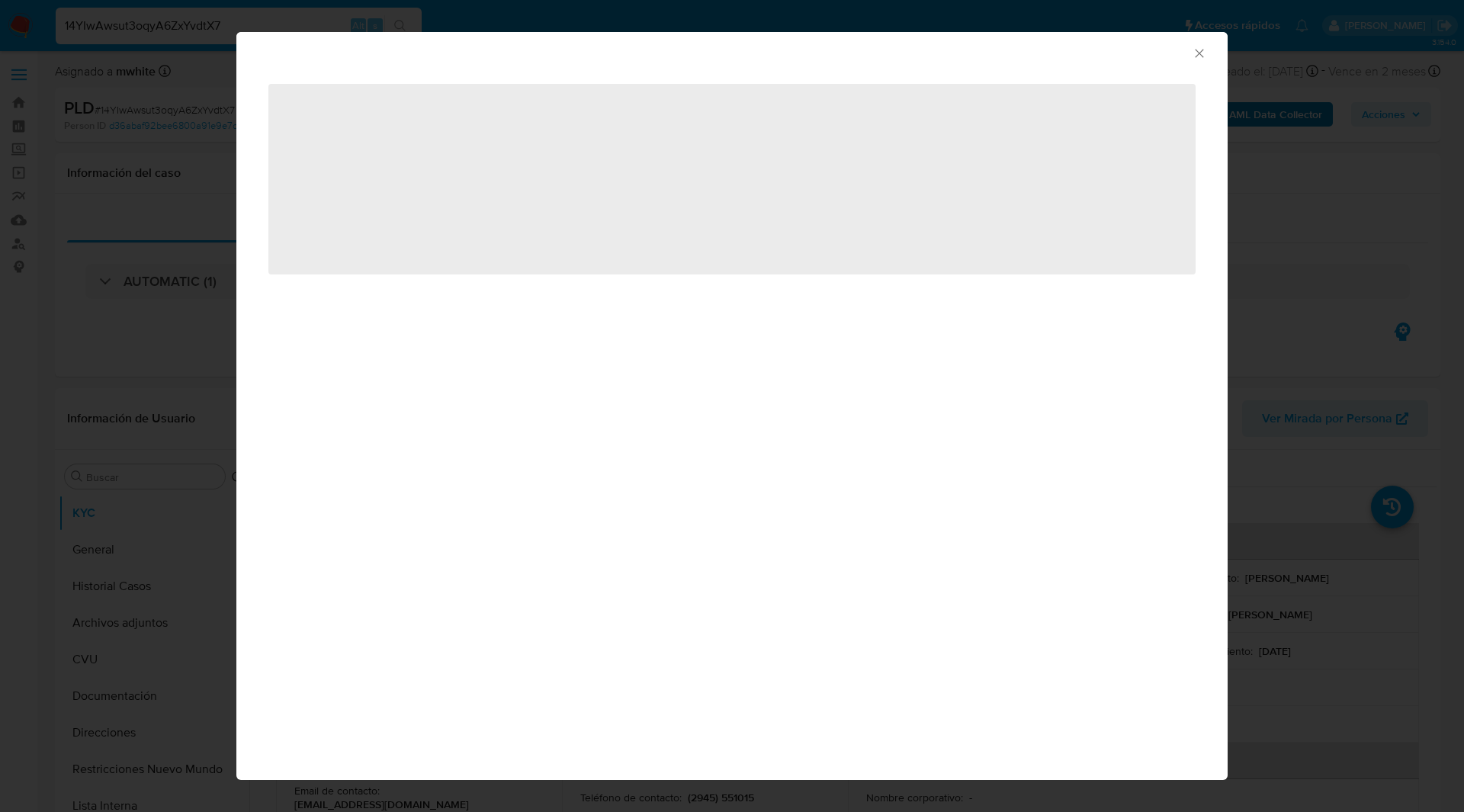
select select "10"
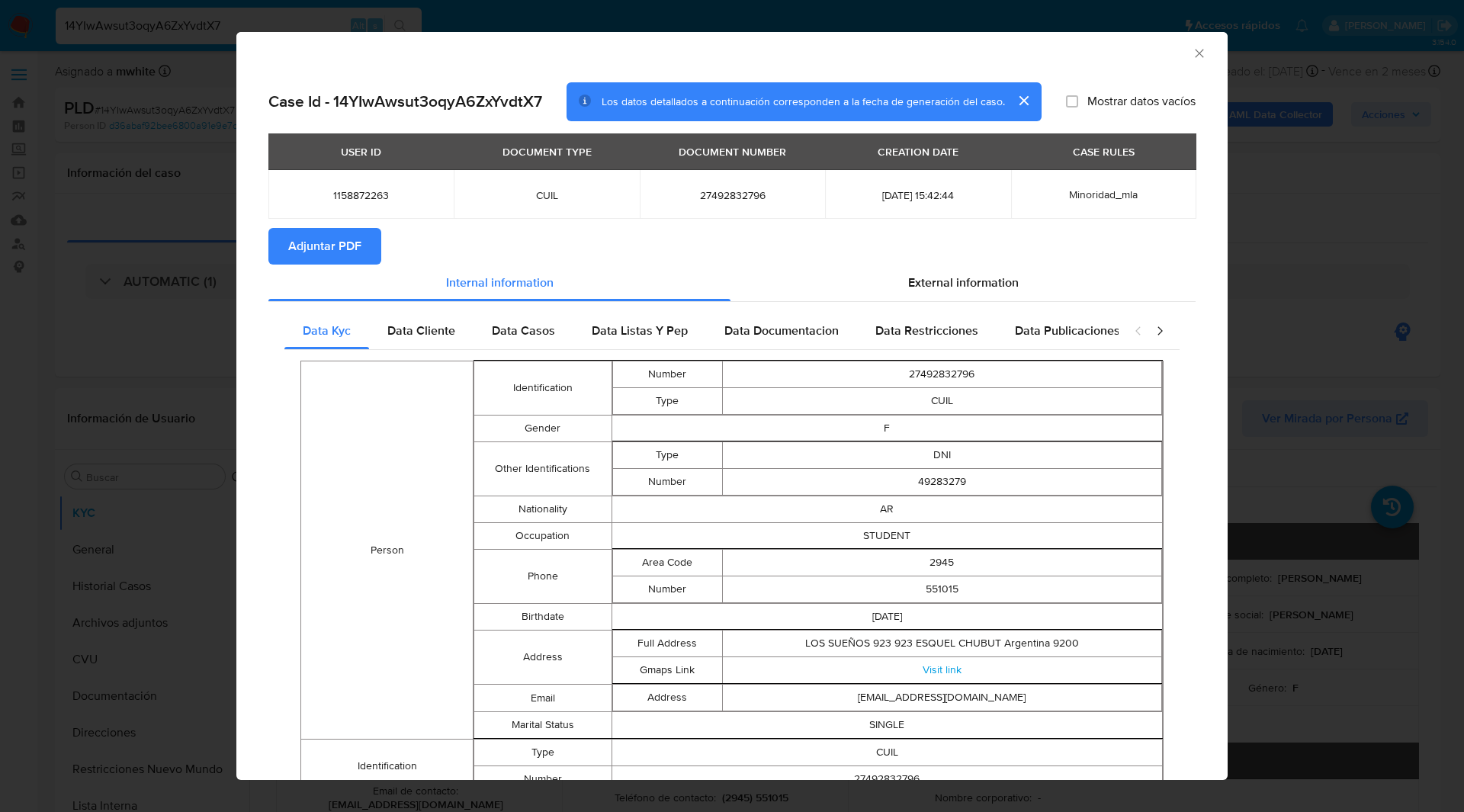
click at [360, 241] on span "Adjuntar PDF" at bounding box center [324, 246] width 73 height 34
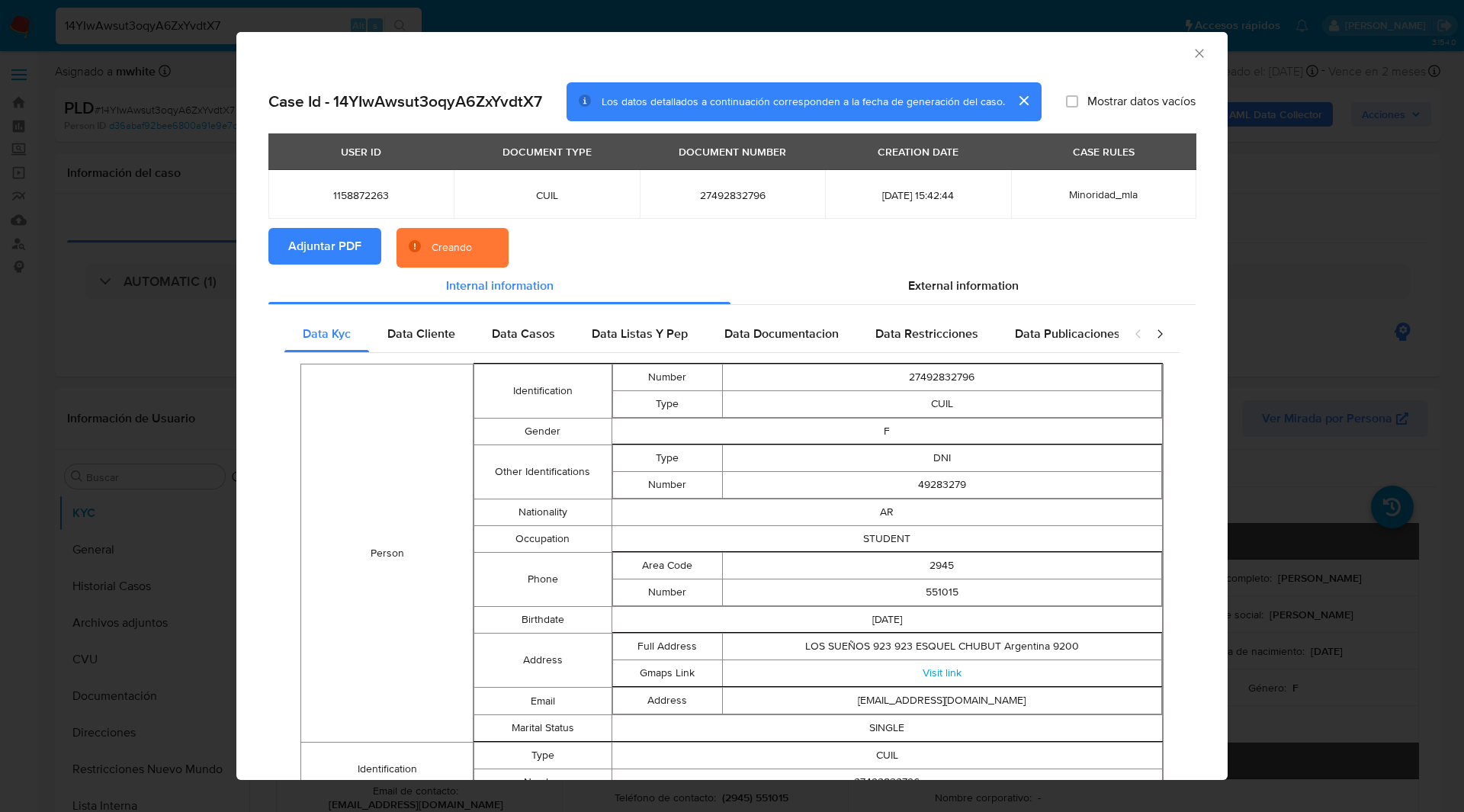
click at [656, 237] on section "Adjuntar PDF Creando" at bounding box center [731, 247] width 927 height 40
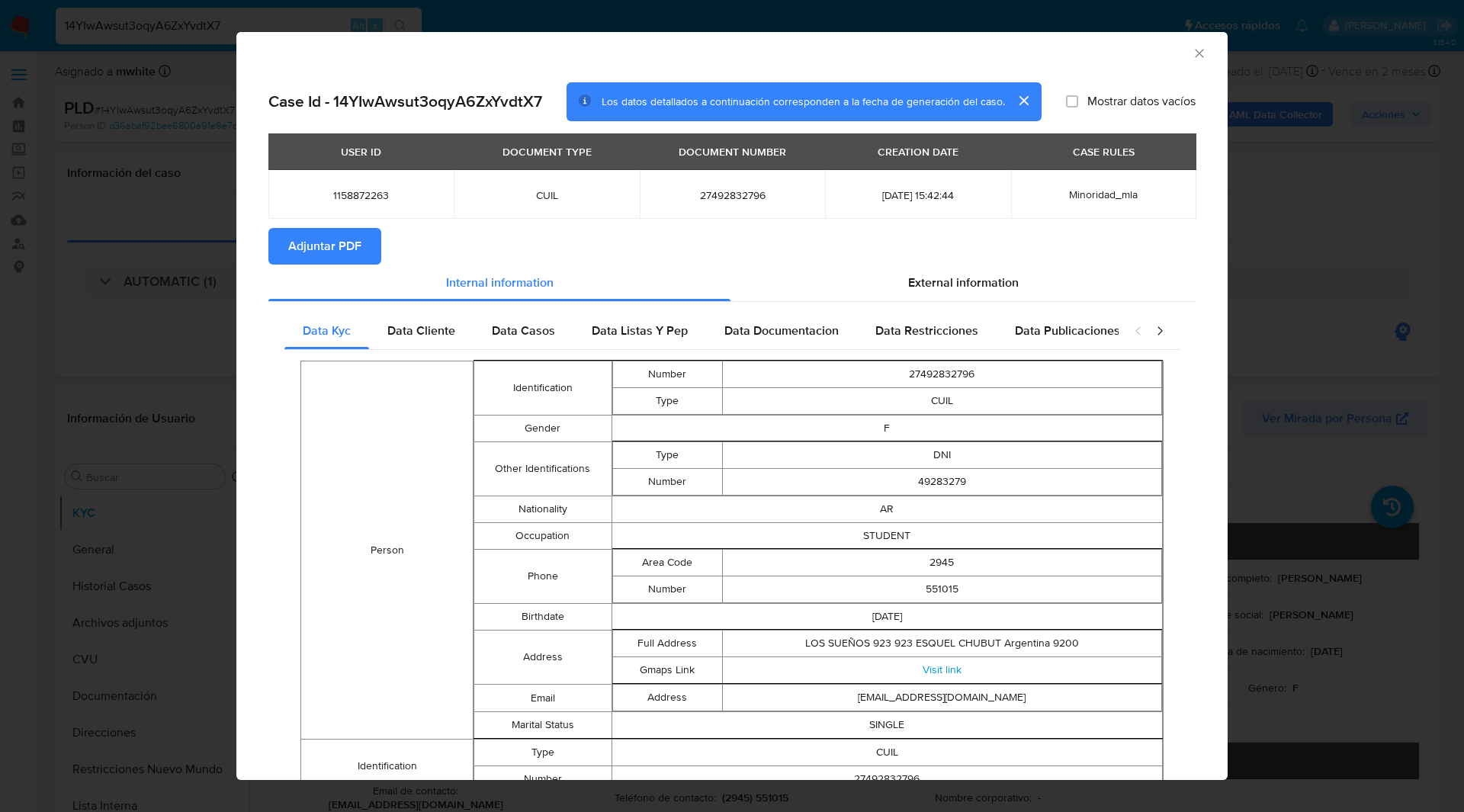
click at [1195, 54] on icon "Cerrar ventana" at bounding box center [1199, 53] width 9 height 9
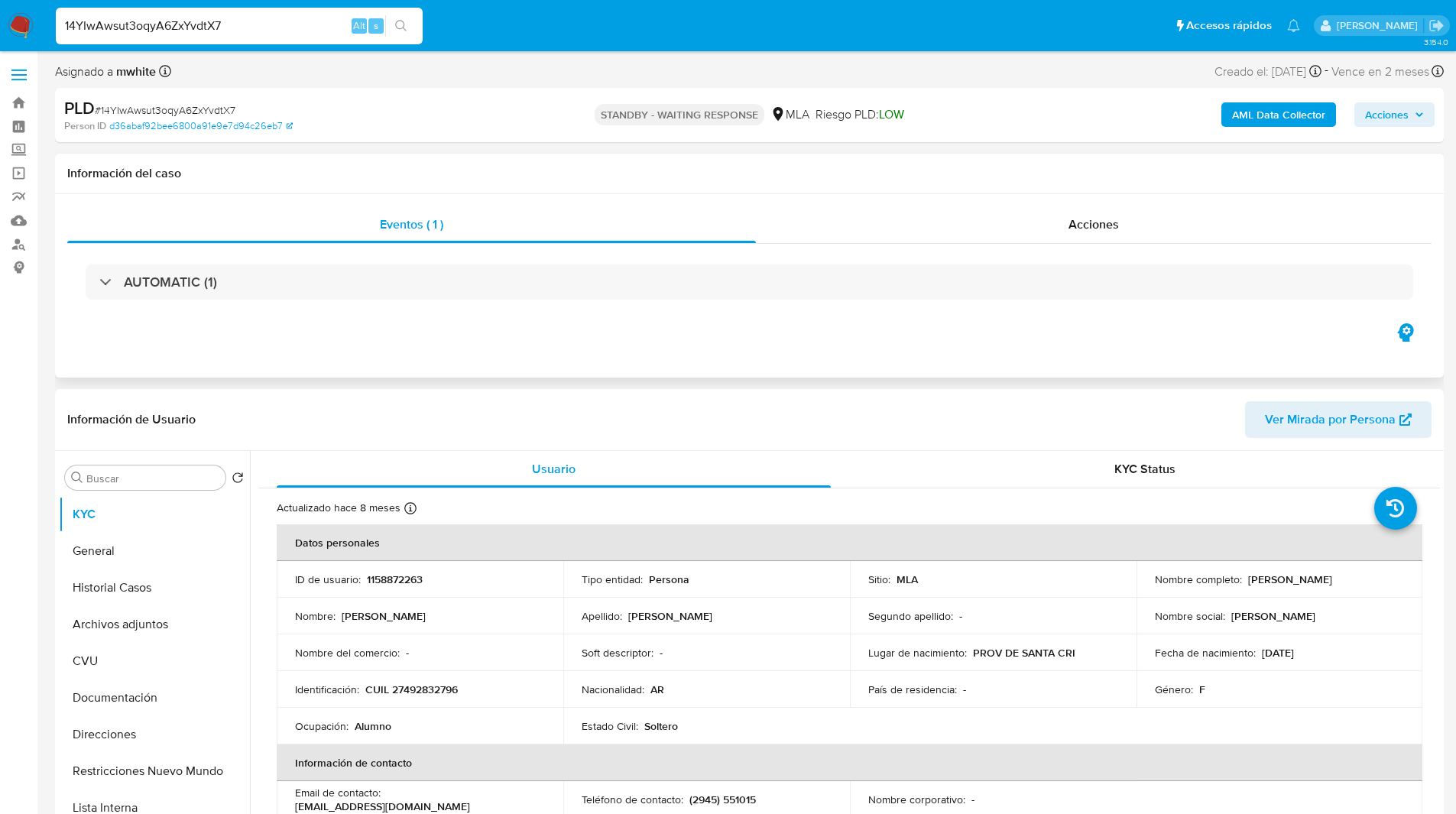
scroll to position [31, 0]
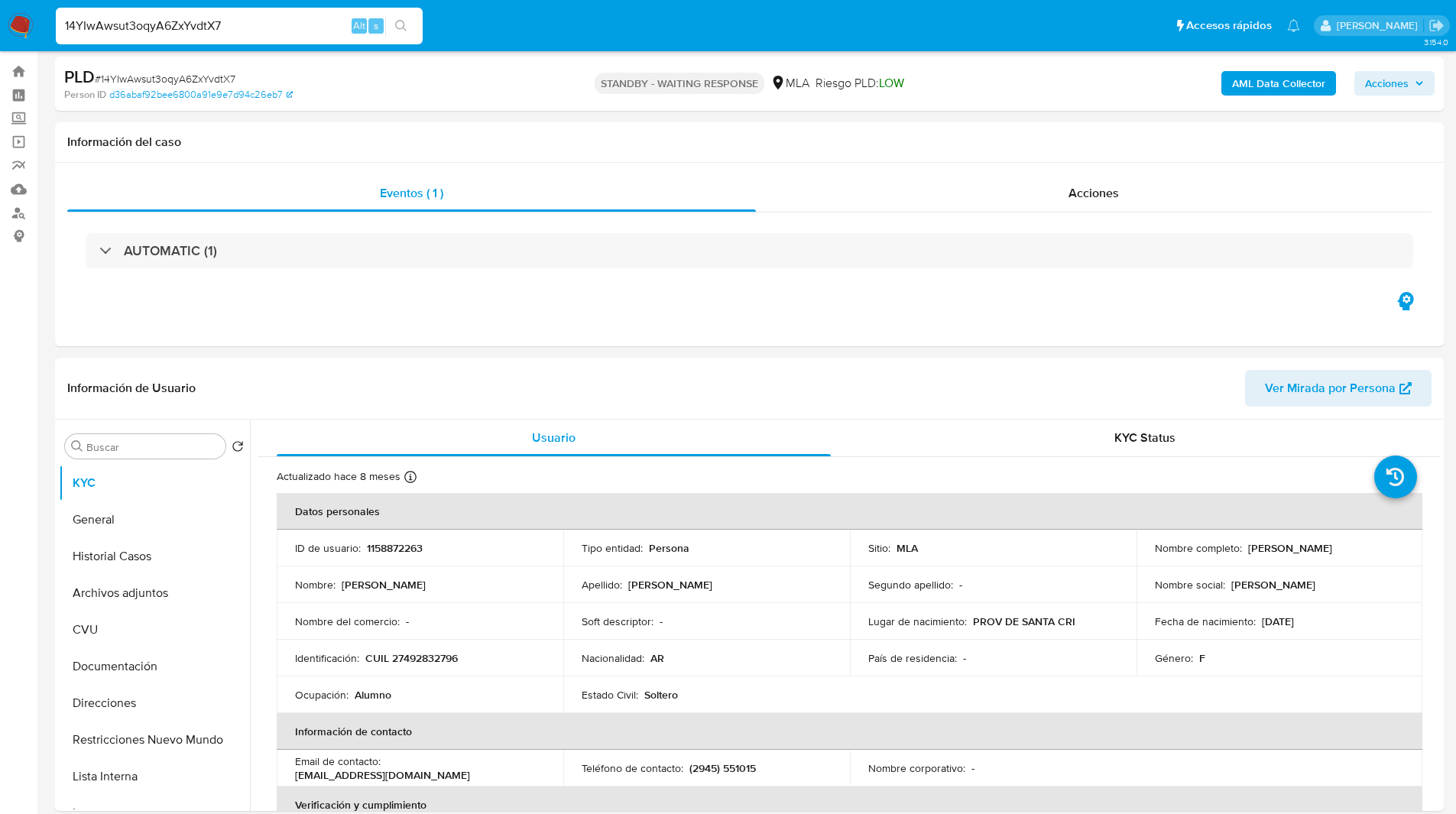
click at [250, 32] on input "14YIwAwsut3oqyA6ZxYvdtX7" at bounding box center [239, 26] width 366 height 20
paste input "9OwCeFDP2WTX0pNSXtCvBpl1"
type input "9OwCeFDP2WTX0pNSXtCvBpl1"
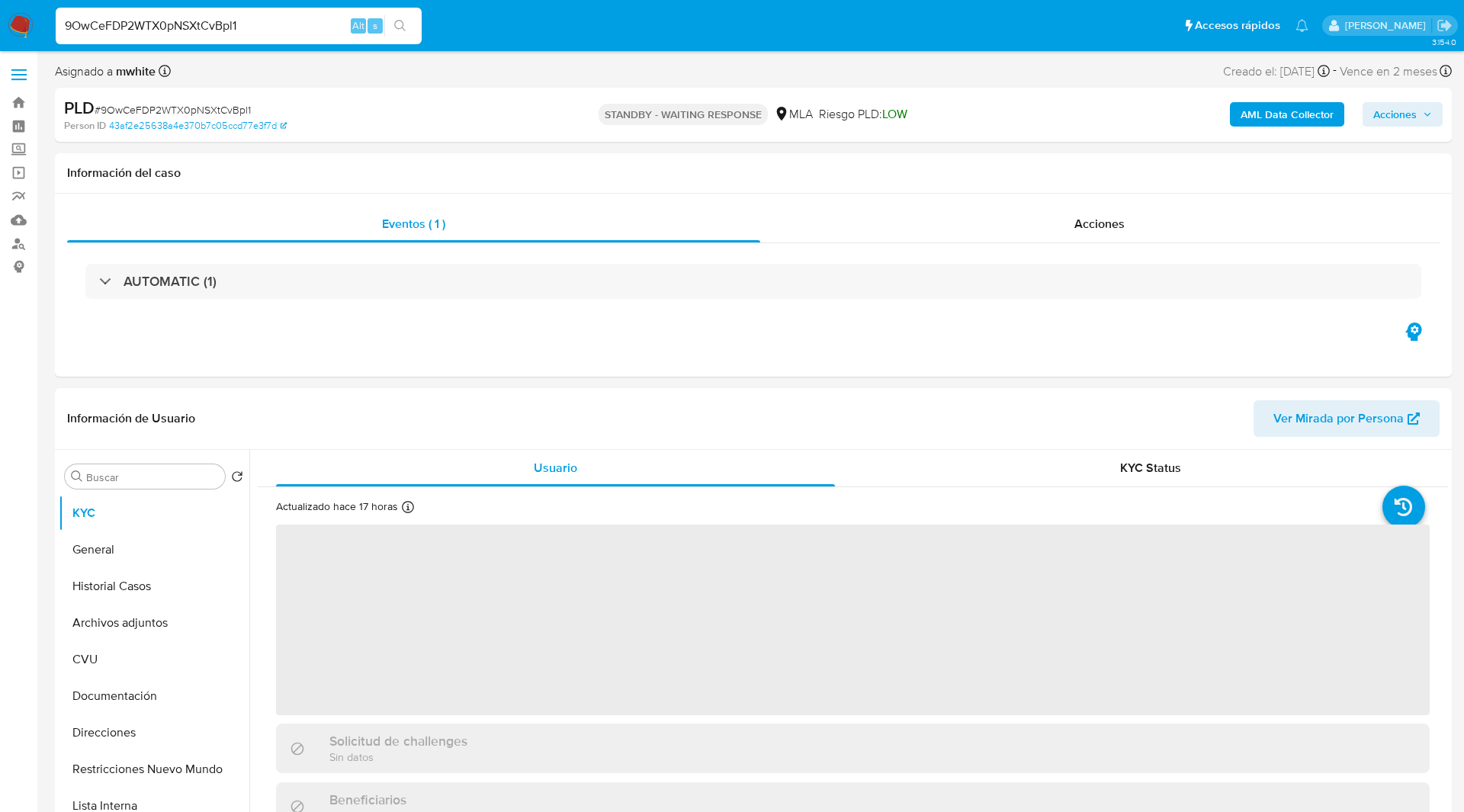
select select "10"
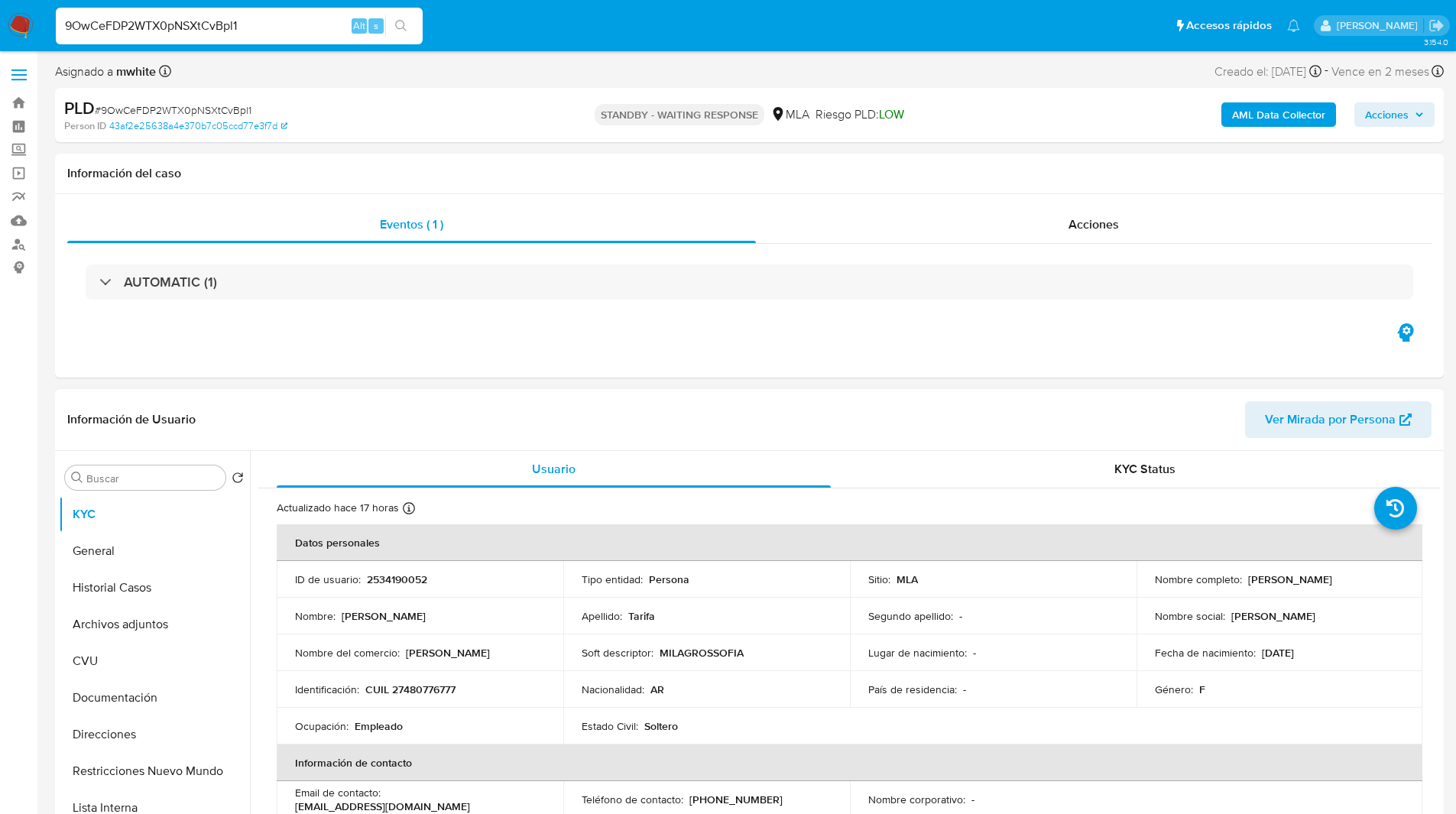
click at [429, 690] on p "CUIL 27480776777" at bounding box center [410, 690] width 90 height 14
copy p "27480776777"
click at [431, 96] on div "PLD # 9OwCeFDP2WTX0pNSXtCvBpl1 Person ID 43af2e25638a4e370b7c05ccd77e3f7d STAND…" at bounding box center [749, 115] width 1389 height 54
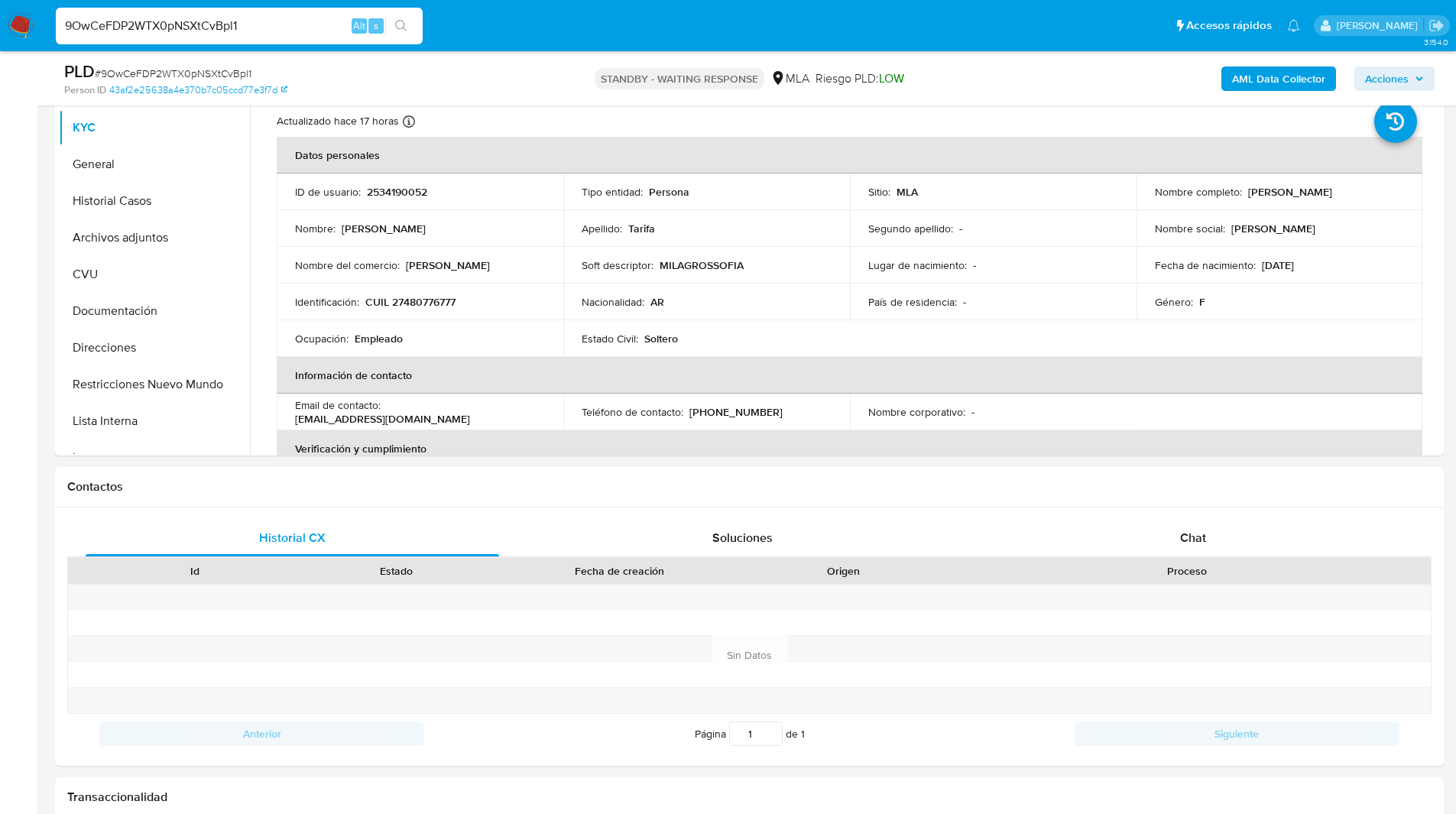
scroll to position [334, 0]
click at [1162, 532] on div "Chat" at bounding box center [1192, 537] width 413 height 36
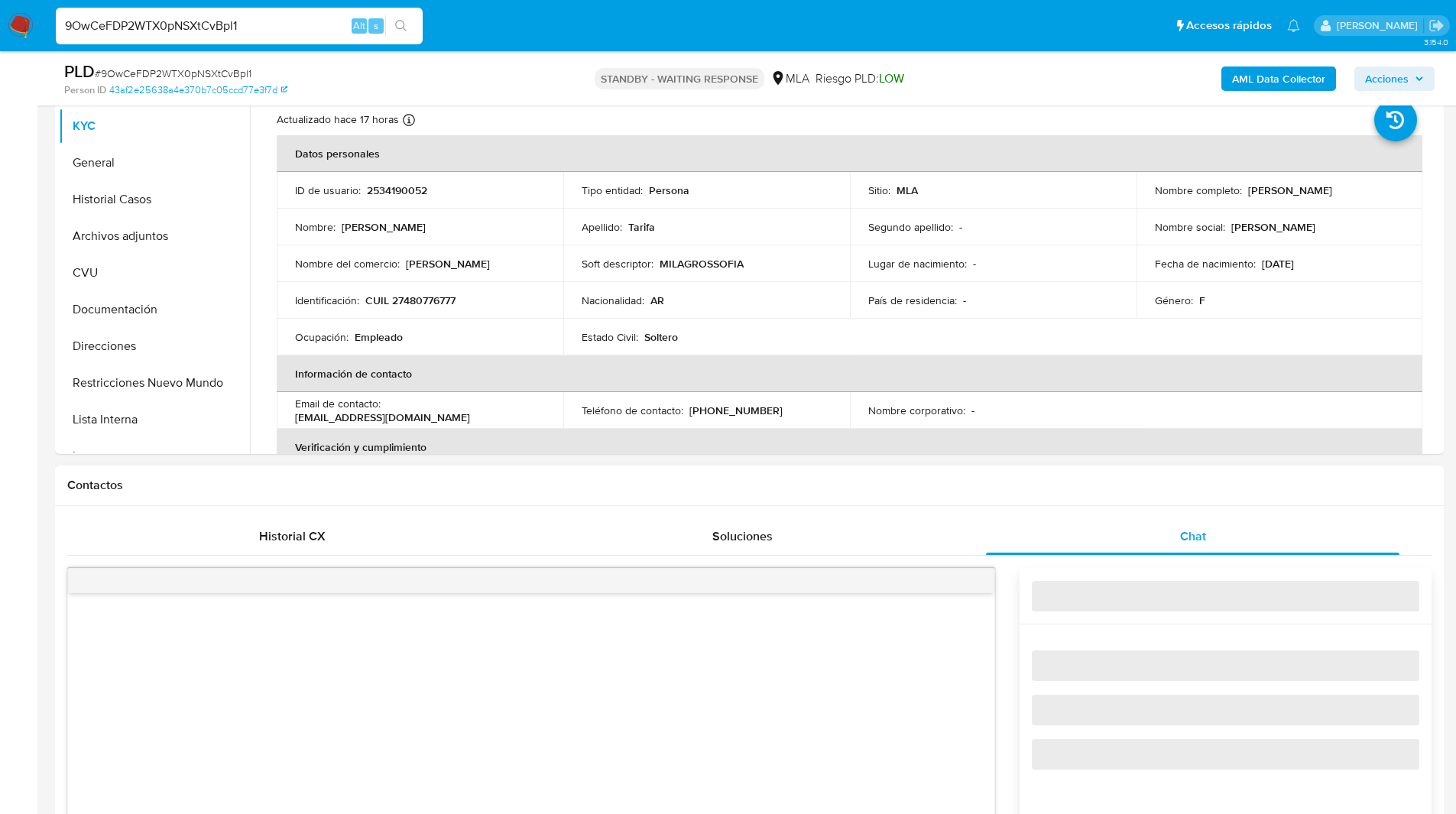
click at [1014, 493] on div "Contactos" at bounding box center [749, 486] width 1389 height 41
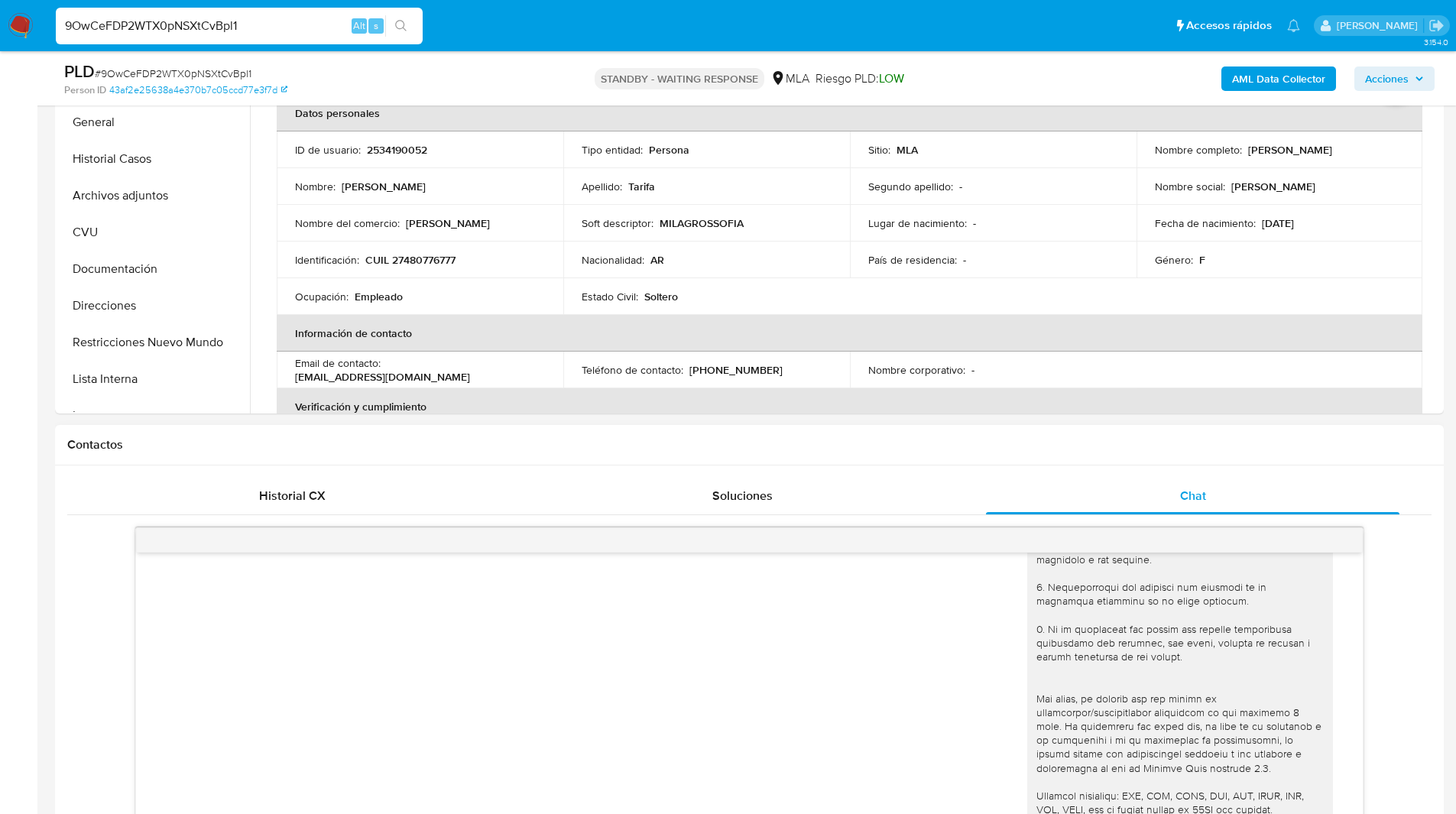
scroll to position [0, 0]
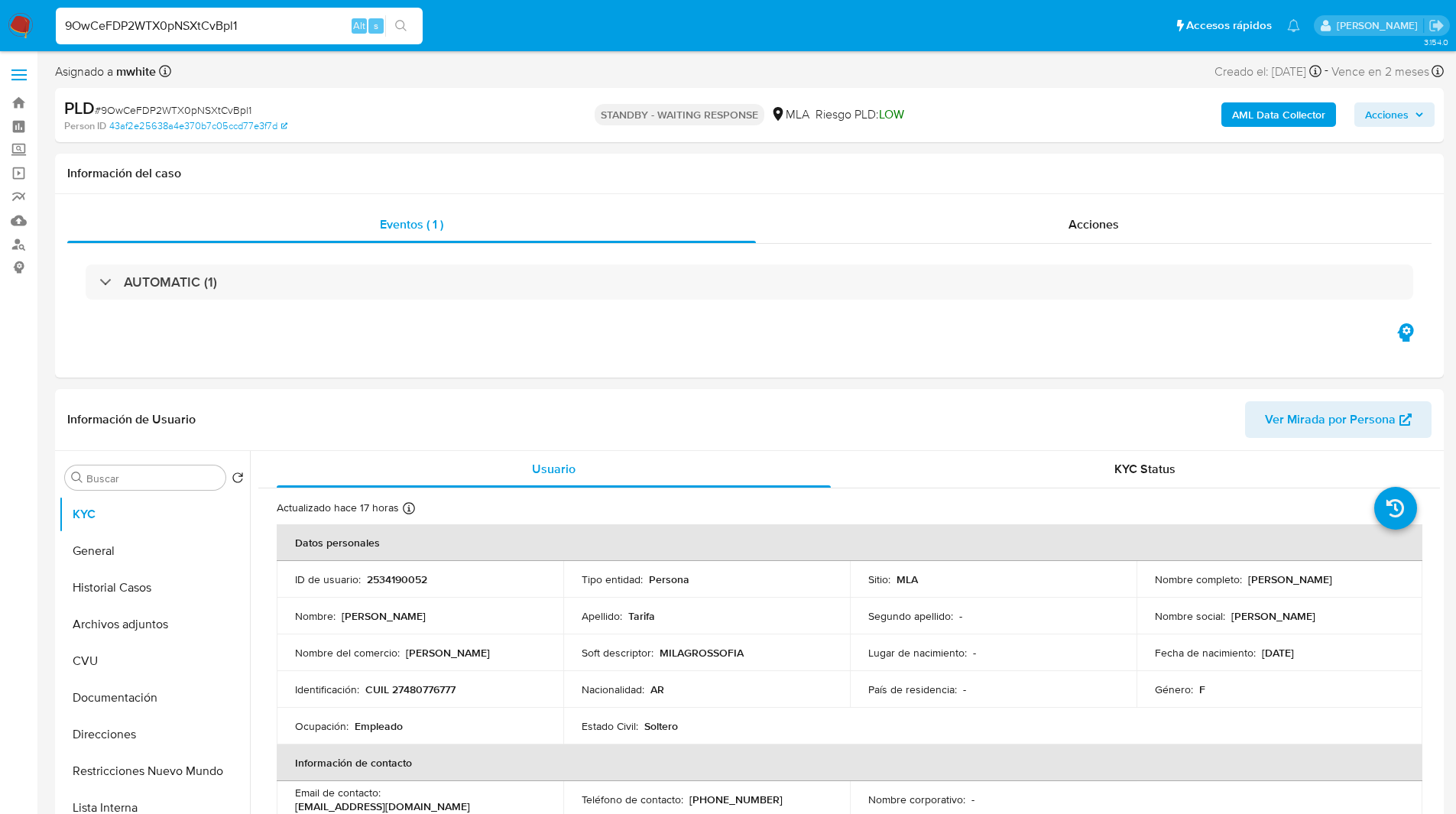
click at [1284, 121] on b "AML Data Collector" at bounding box center [1278, 114] width 93 height 24
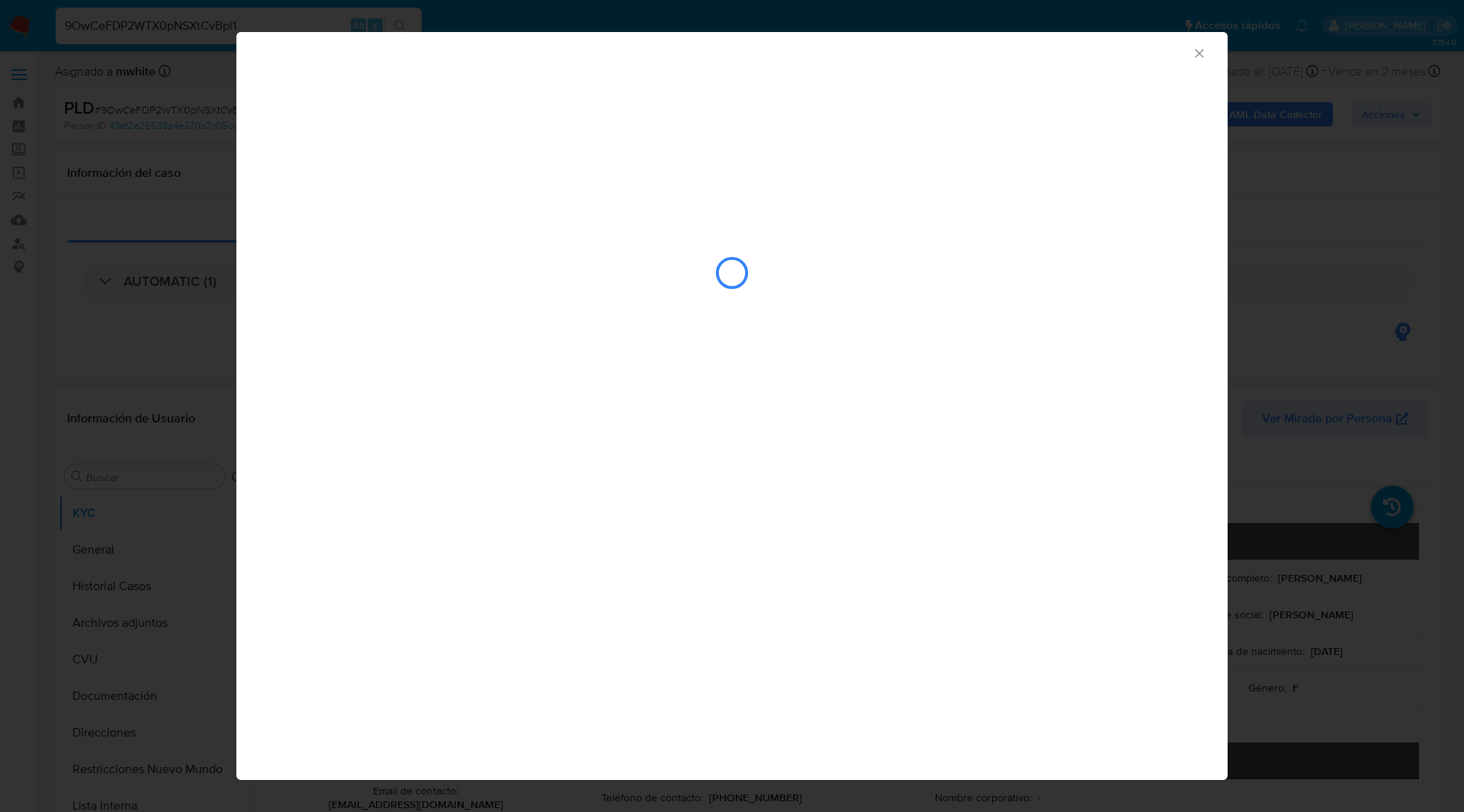
click at [641, 61] on div "AML Data Collector" at bounding box center [732, 51] width 992 height 38
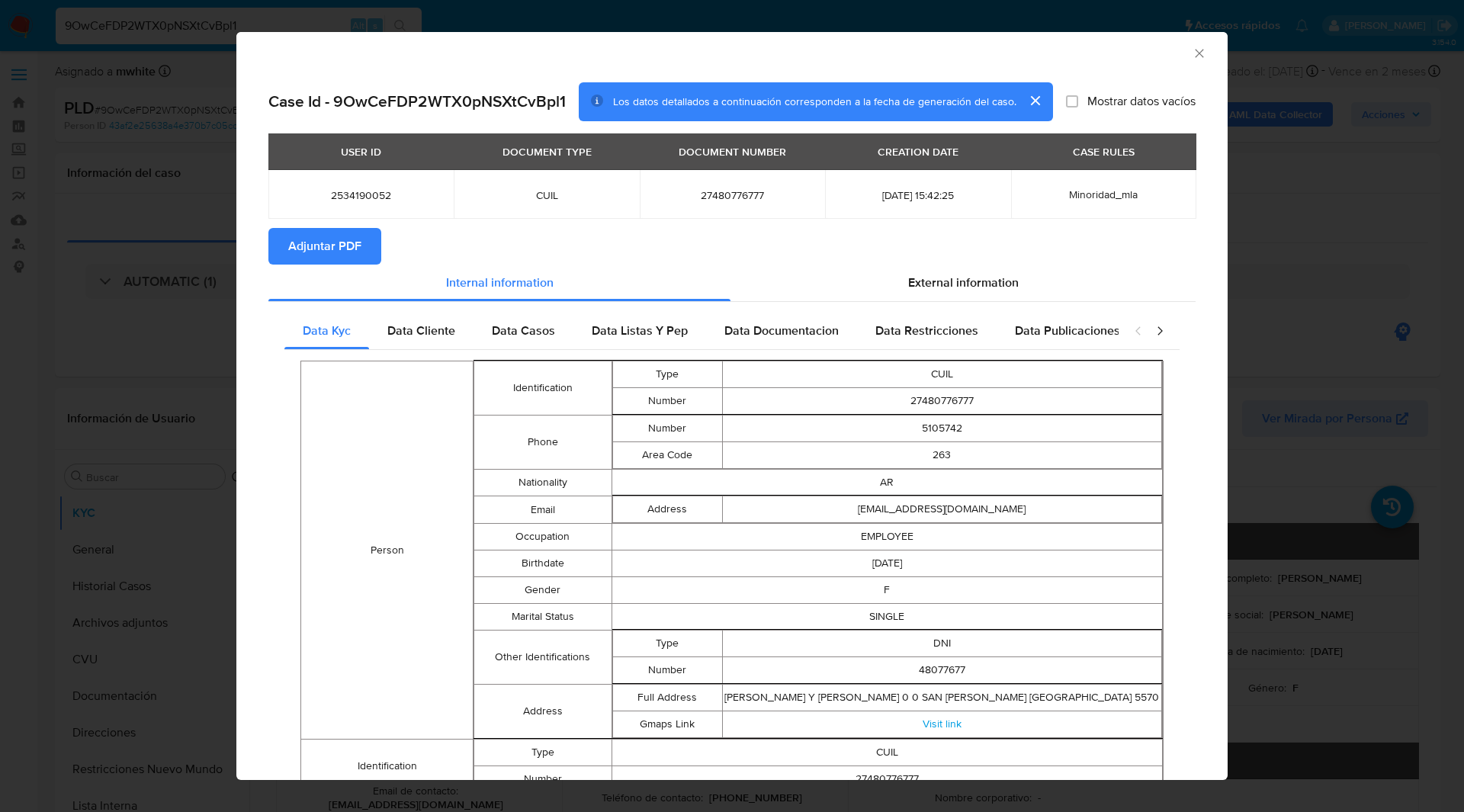
click at [330, 248] on span "Adjuntar PDF" at bounding box center [324, 246] width 73 height 34
click at [1192, 54] on icon "Cerrar ventana" at bounding box center [1199, 53] width 16 height 16
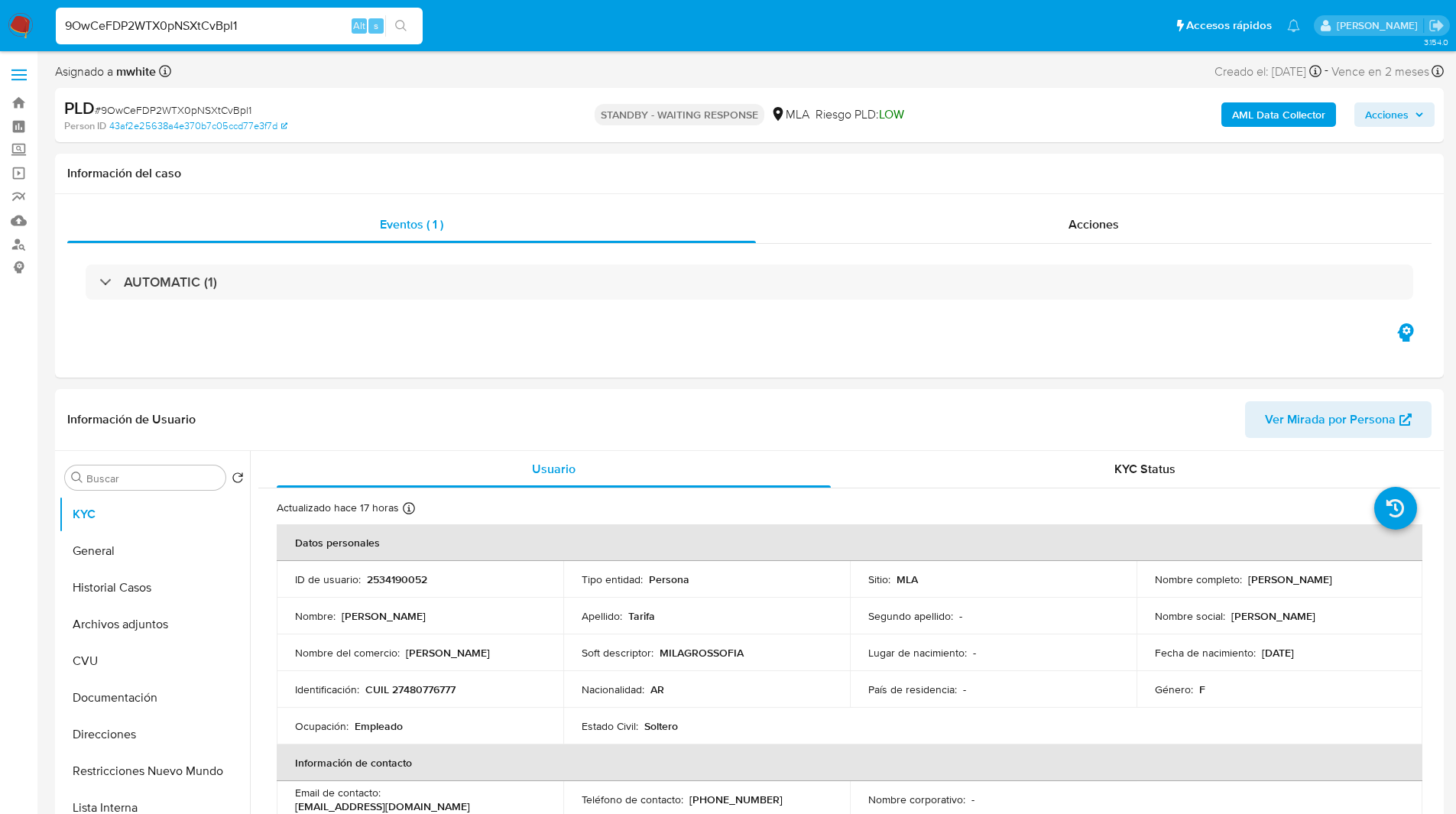
click at [809, 79] on div "Asignado a mwhite Asignado el: 18/08/2025 14:11:05 Creado el: 12/08/2025 Creado…" at bounding box center [749, 74] width 1389 height 27
click at [863, 188] on div "Información del caso" at bounding box center [749, 174] width 1389 height 41
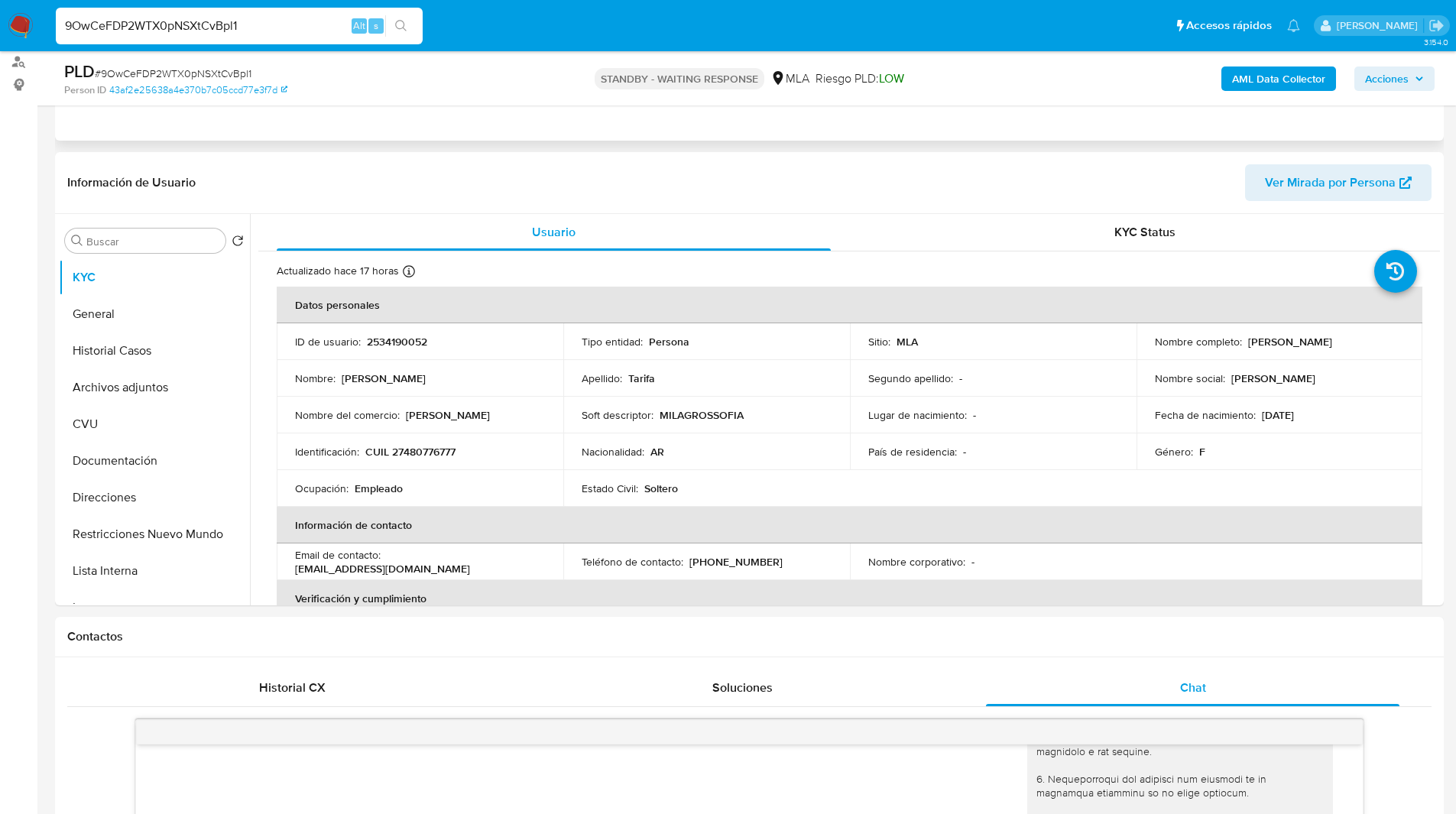
scroll to position [183, 0]
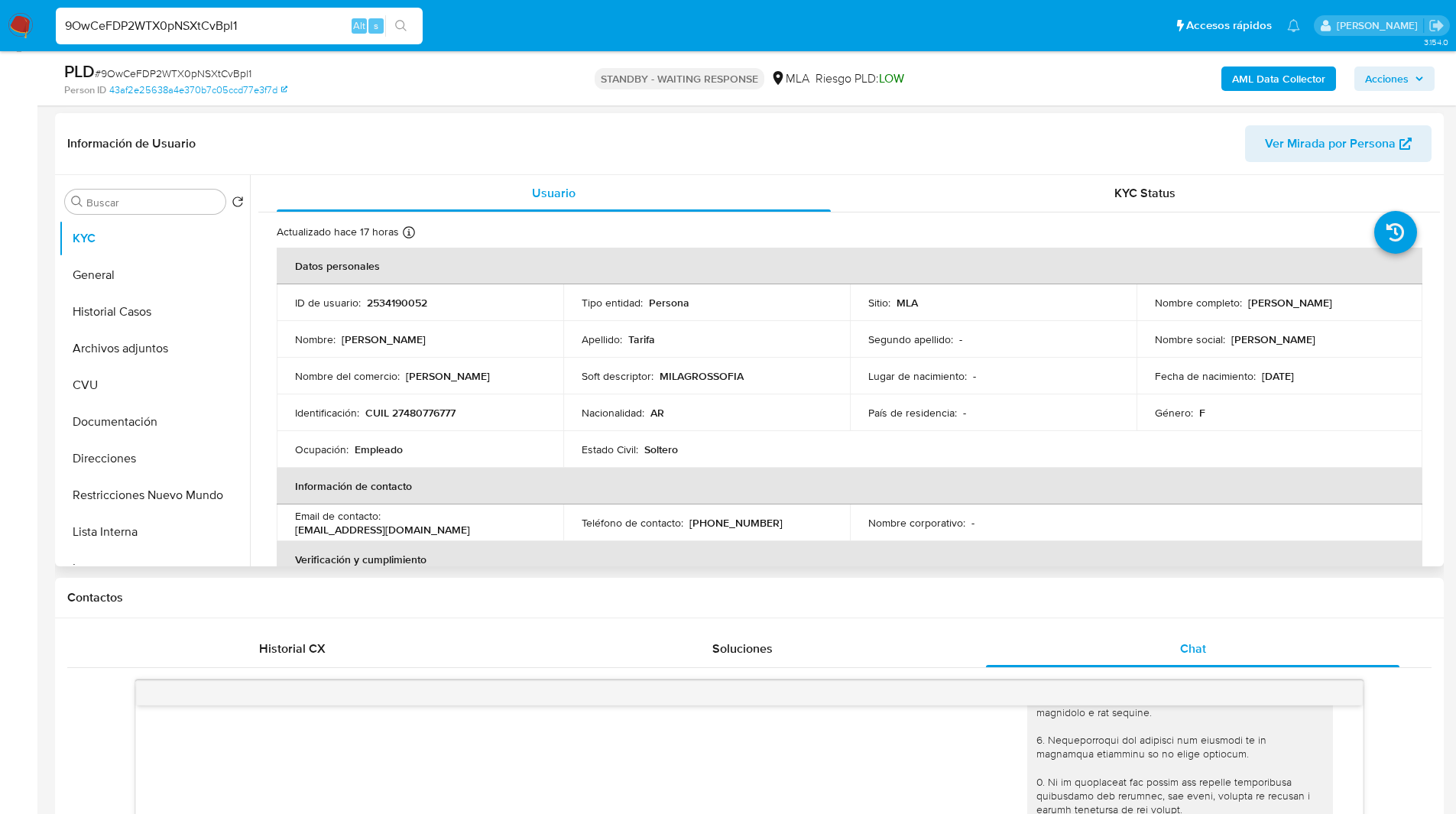
click at [673, 142] on header "Información de Usuario Ver Mirada por Persona" at bounding box center [749, 143] width 1364 height 36
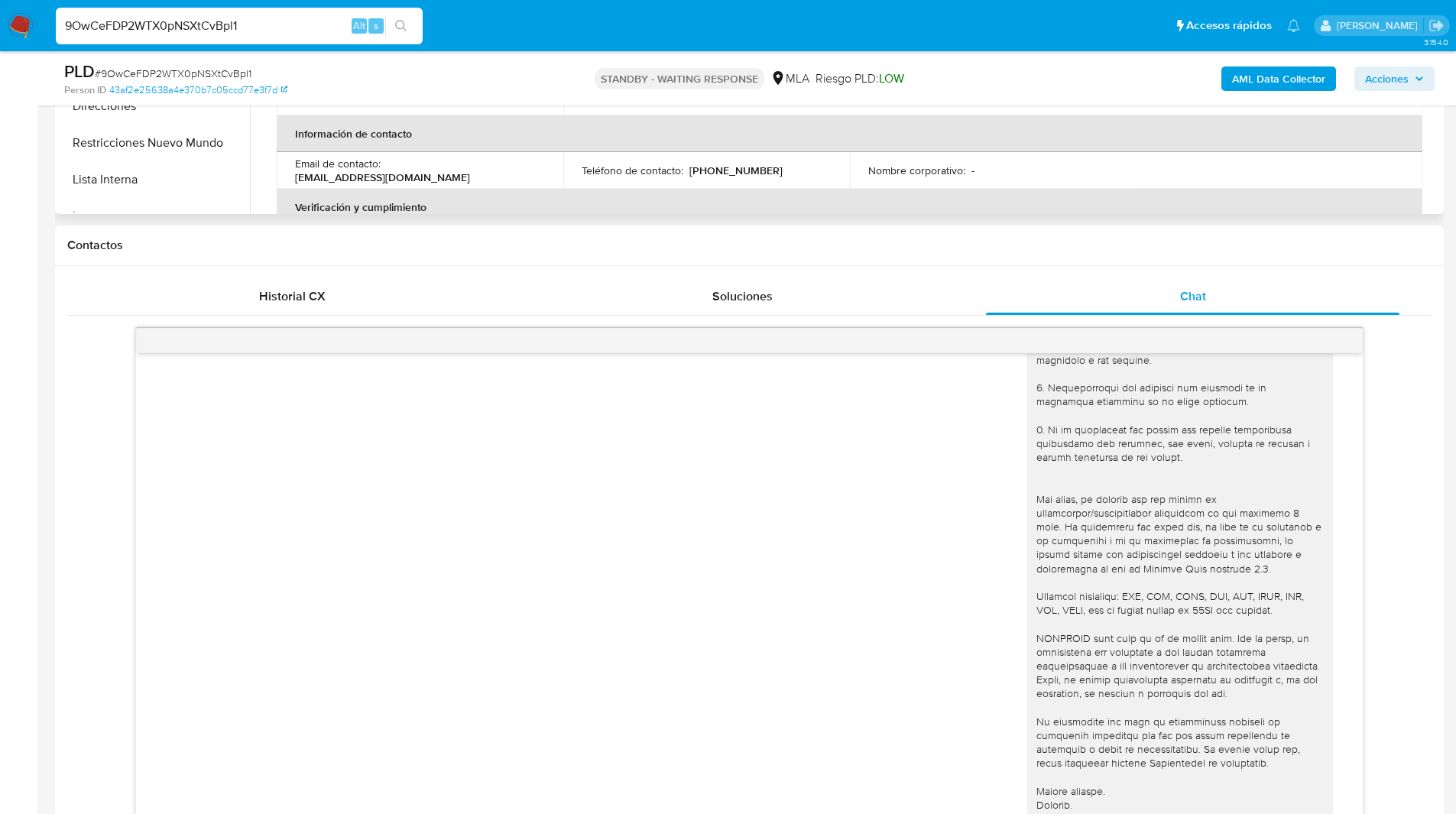
scroll to position [575, 0]
click at [613, 238] on h1 "Contactos" at bounding box center [749, 245] width 1364 height 16
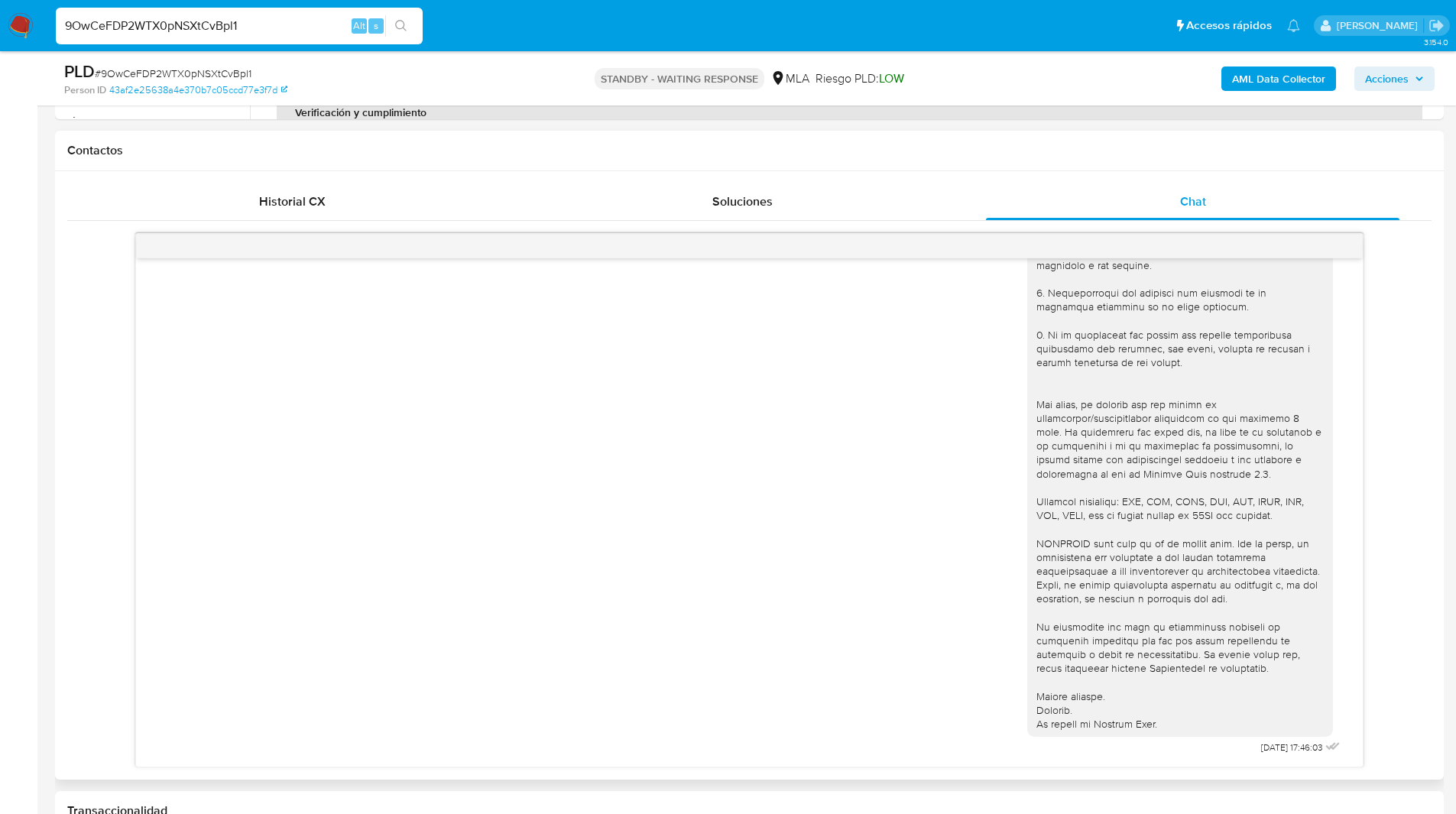
scroll to position [616, 0]
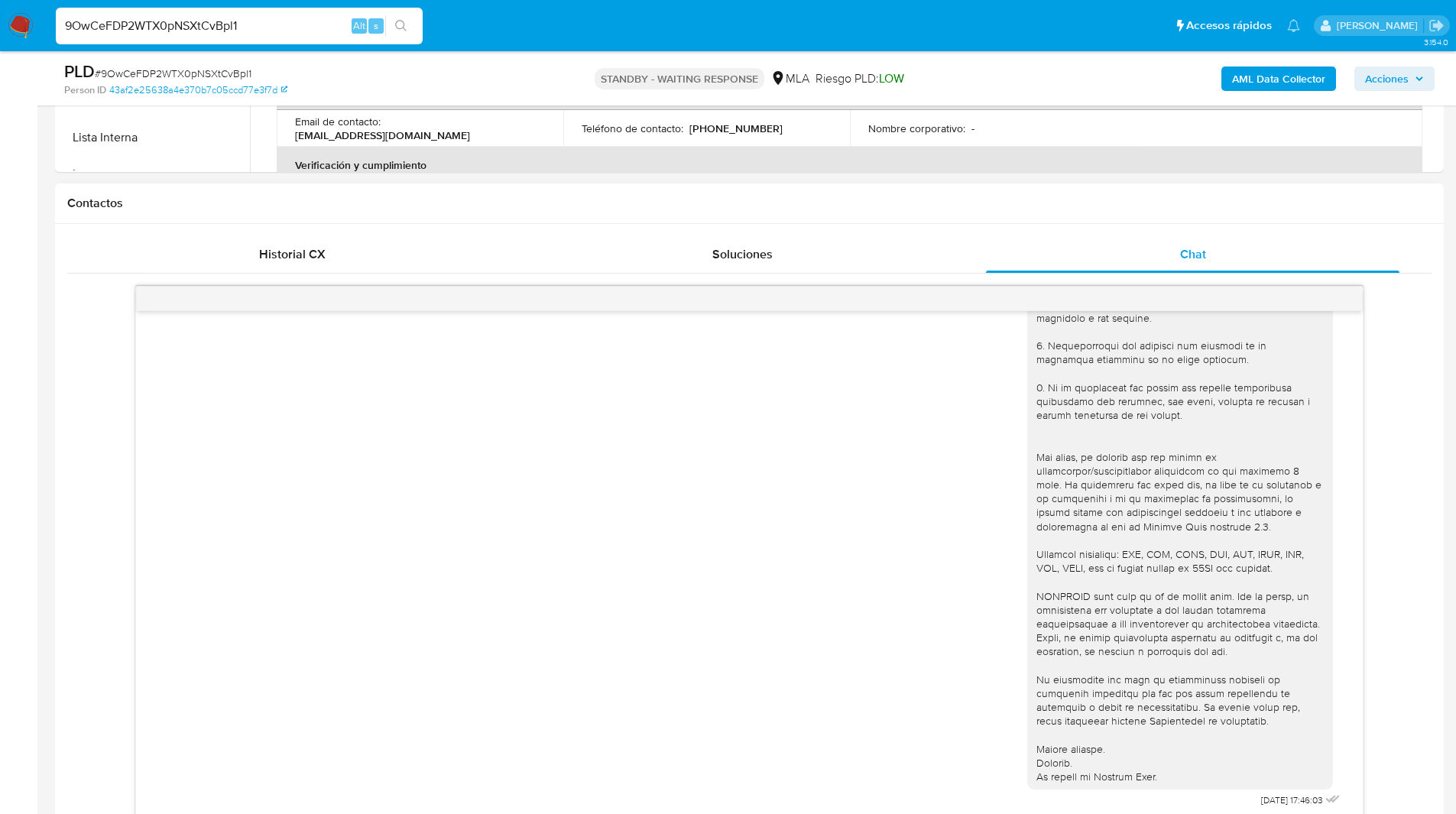
click at [570, 202] on h1 "Contactos" at bounding box center [749, 203] width 1364 height 16
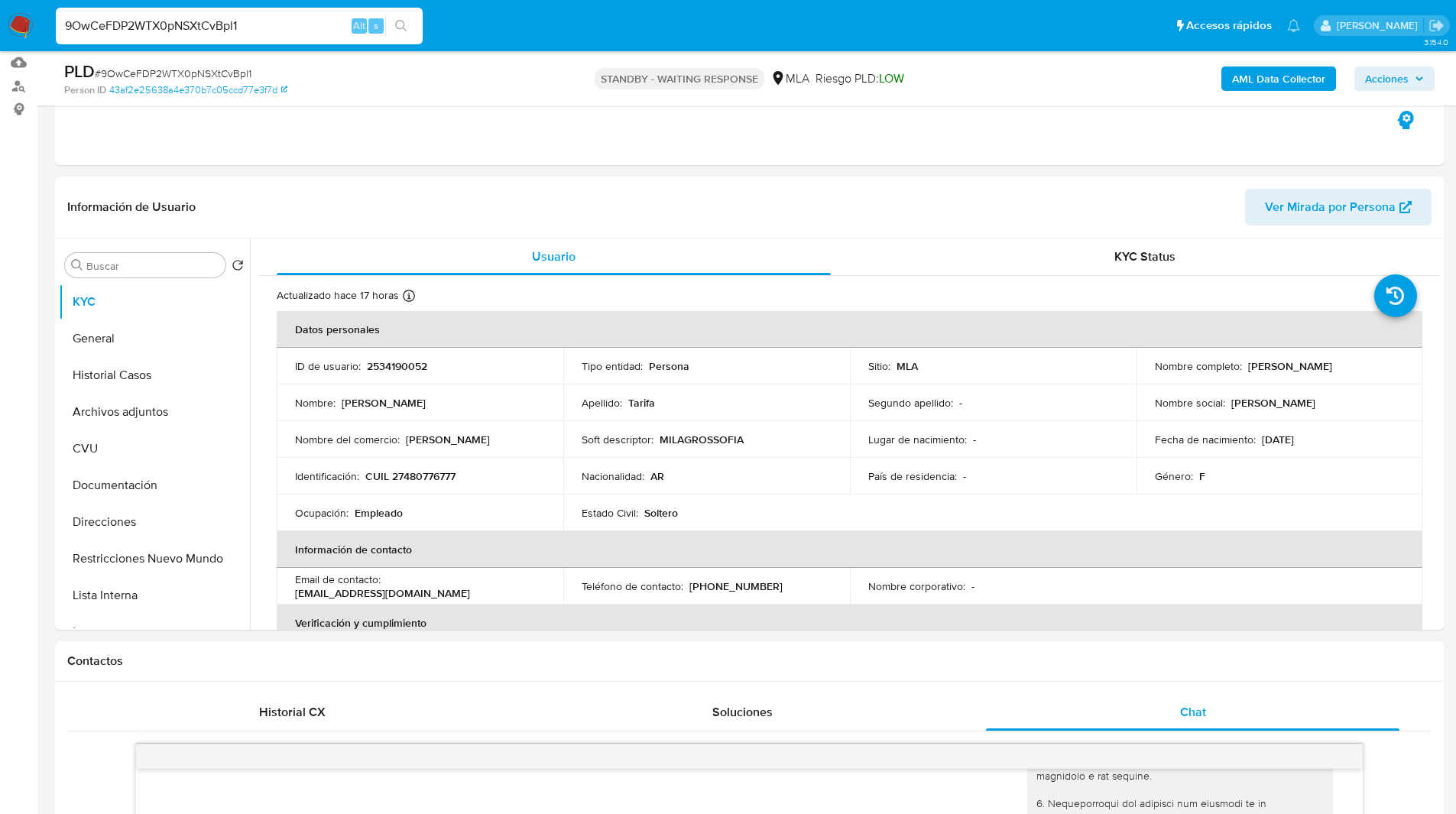
scroll to position [121, 0]
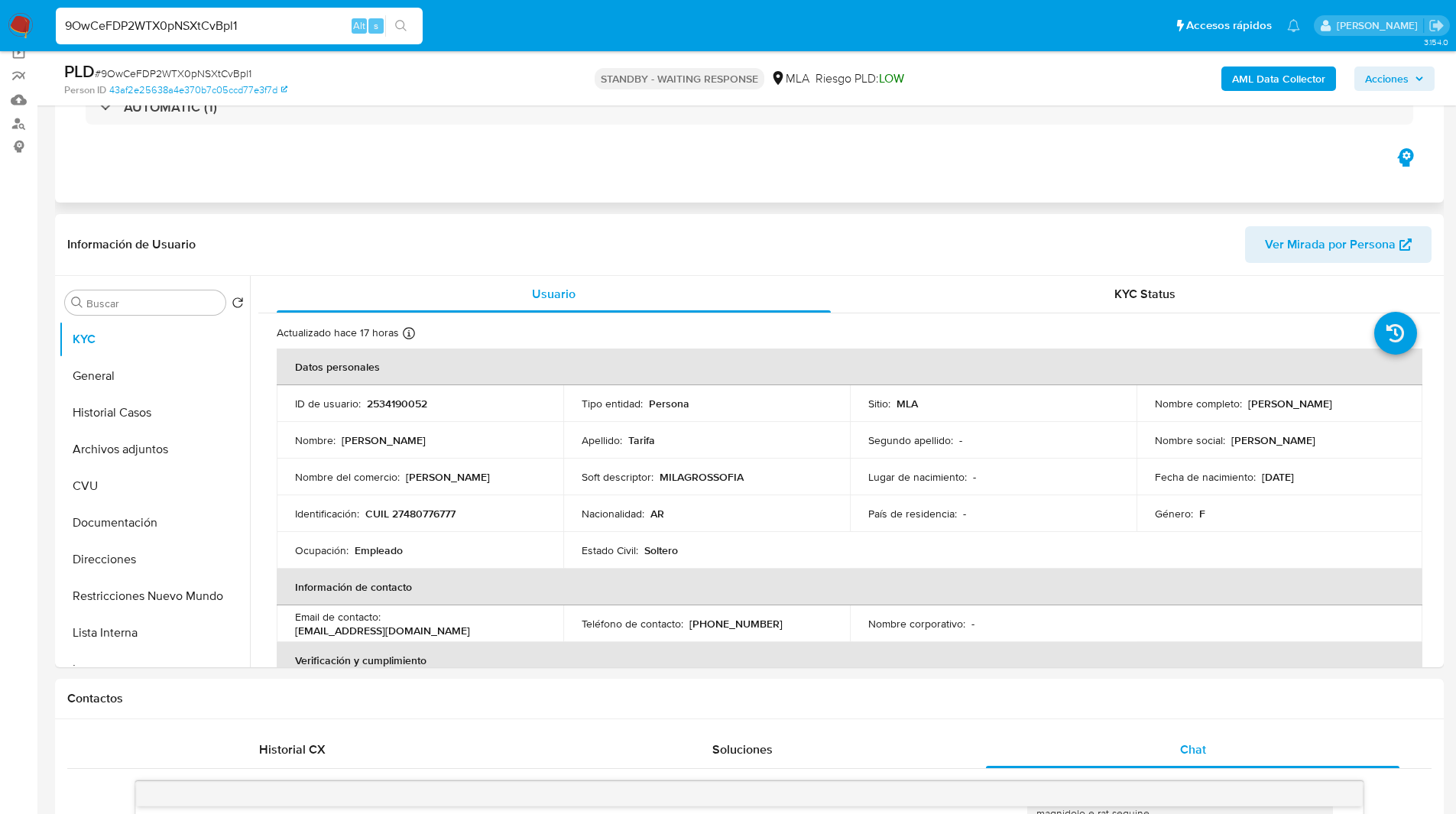
click at [379, 180] on div "Eventos ( 1 ) Acciones AUTOMATIC (1)" at bounding box center [749, 111] width 1389 height 183
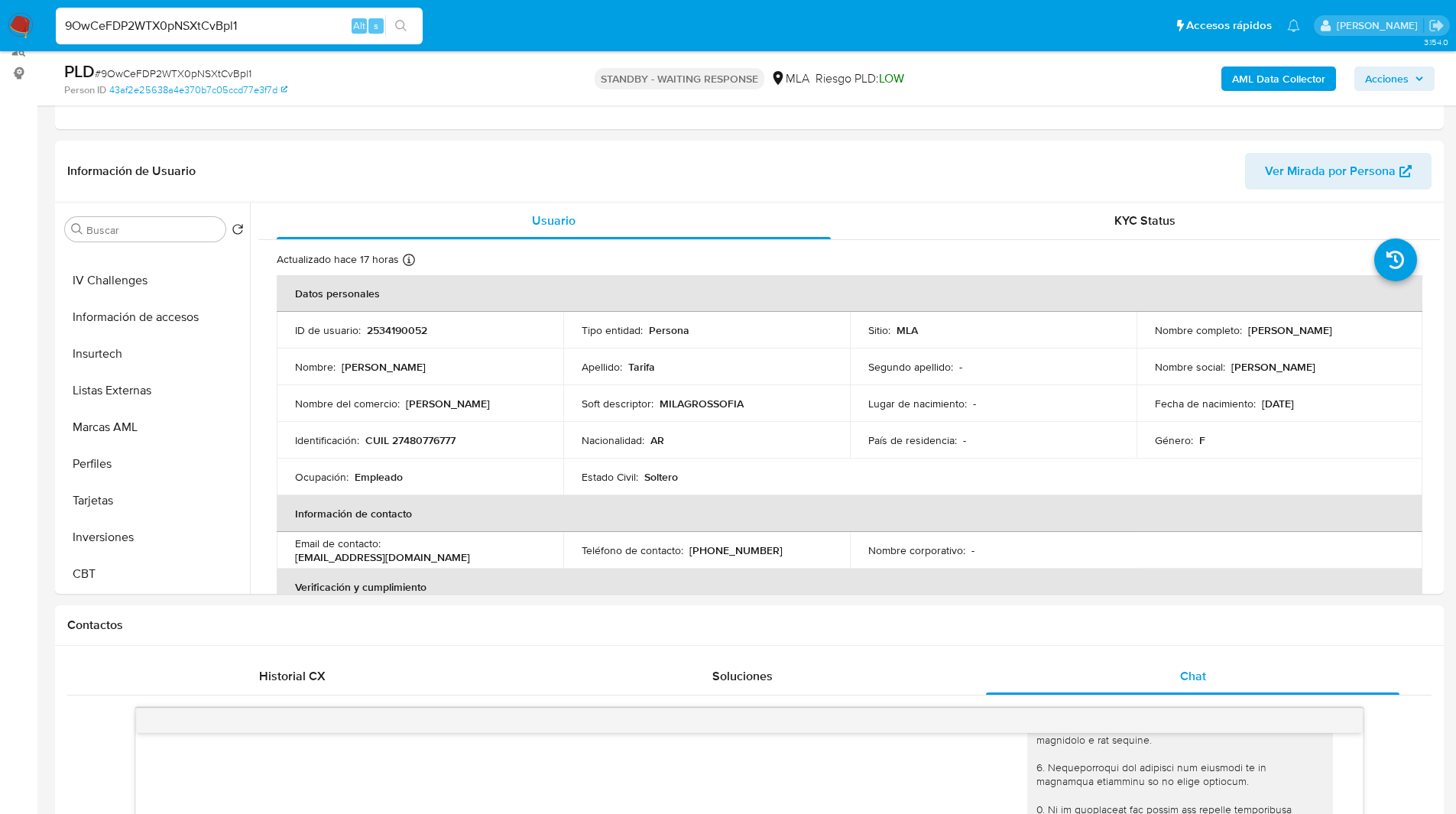
scroll to position [0, 0]
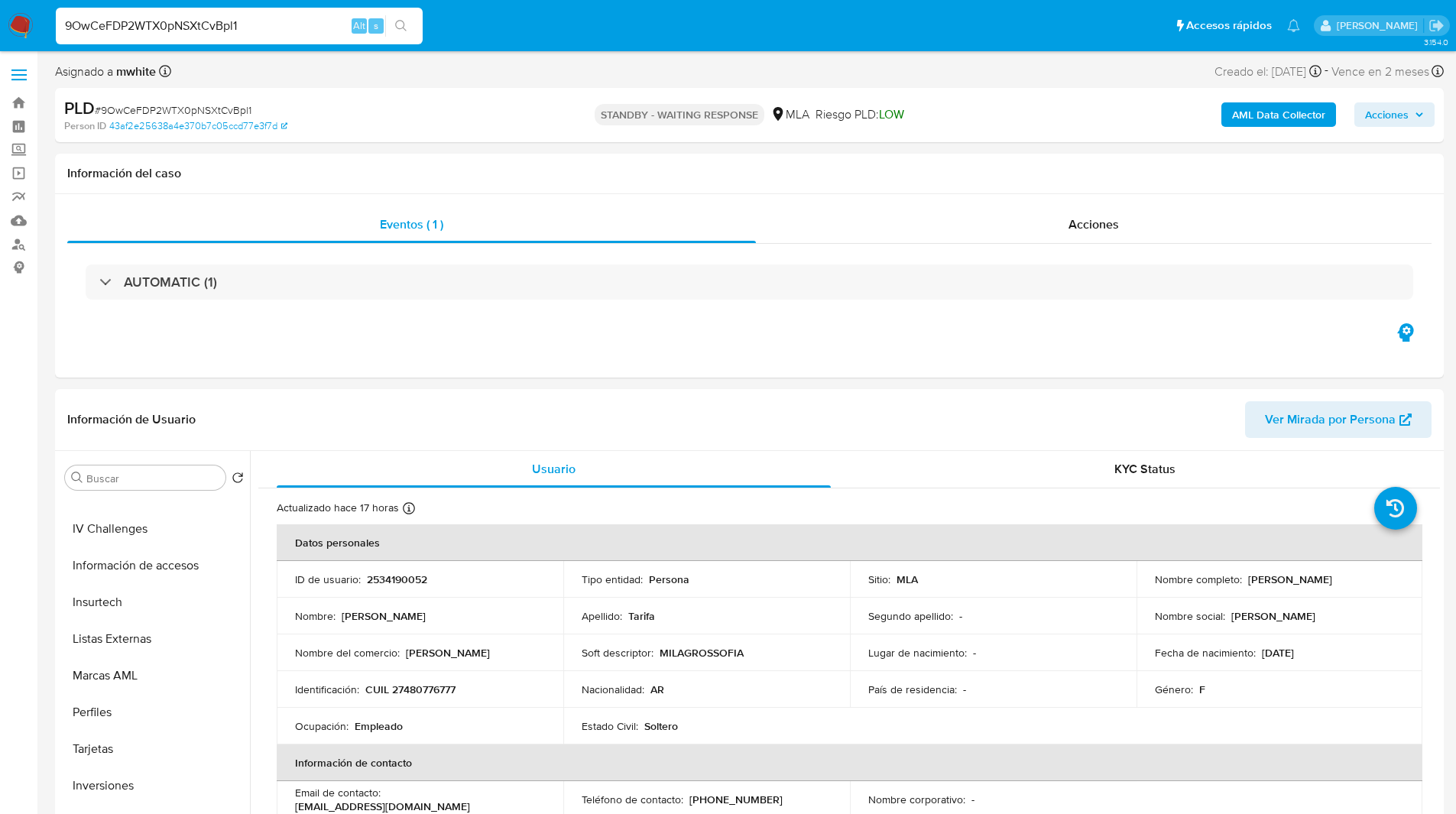
click at [22, 28] on img at bounding box center [21, 26] width 26 height 26
click at [864, 178] on h1 "Información del caso" at bounding box center [749, 174] width 1364 height 16
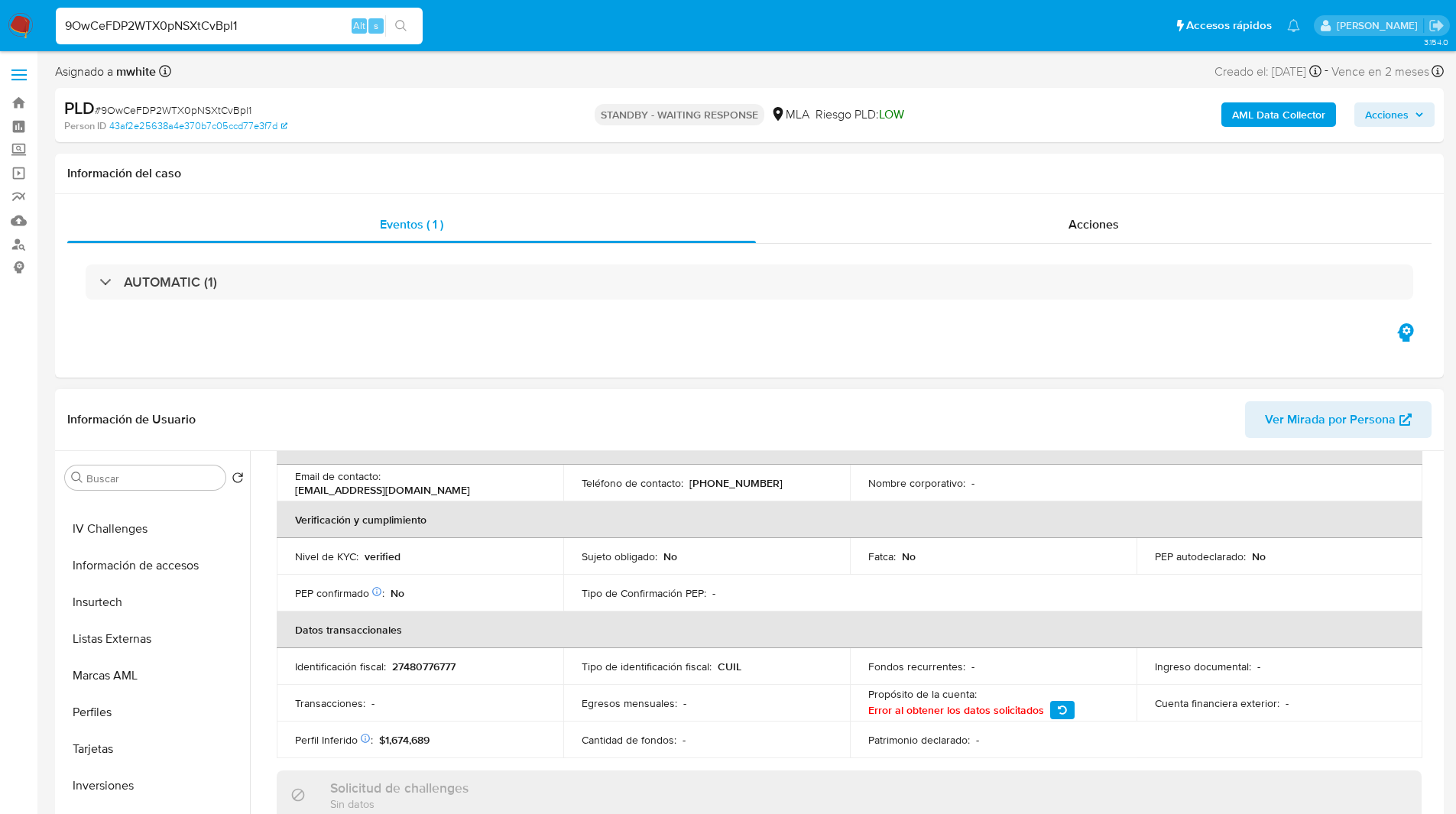
scroll to position [315, 0]
click at [890, 64] on div "Asignado a mwhite Asignado el: 18/08/2025 14:11:05 Creado el: 12/08/2025 Creado…" at bounding box center [749, 74] width 1389 height 27
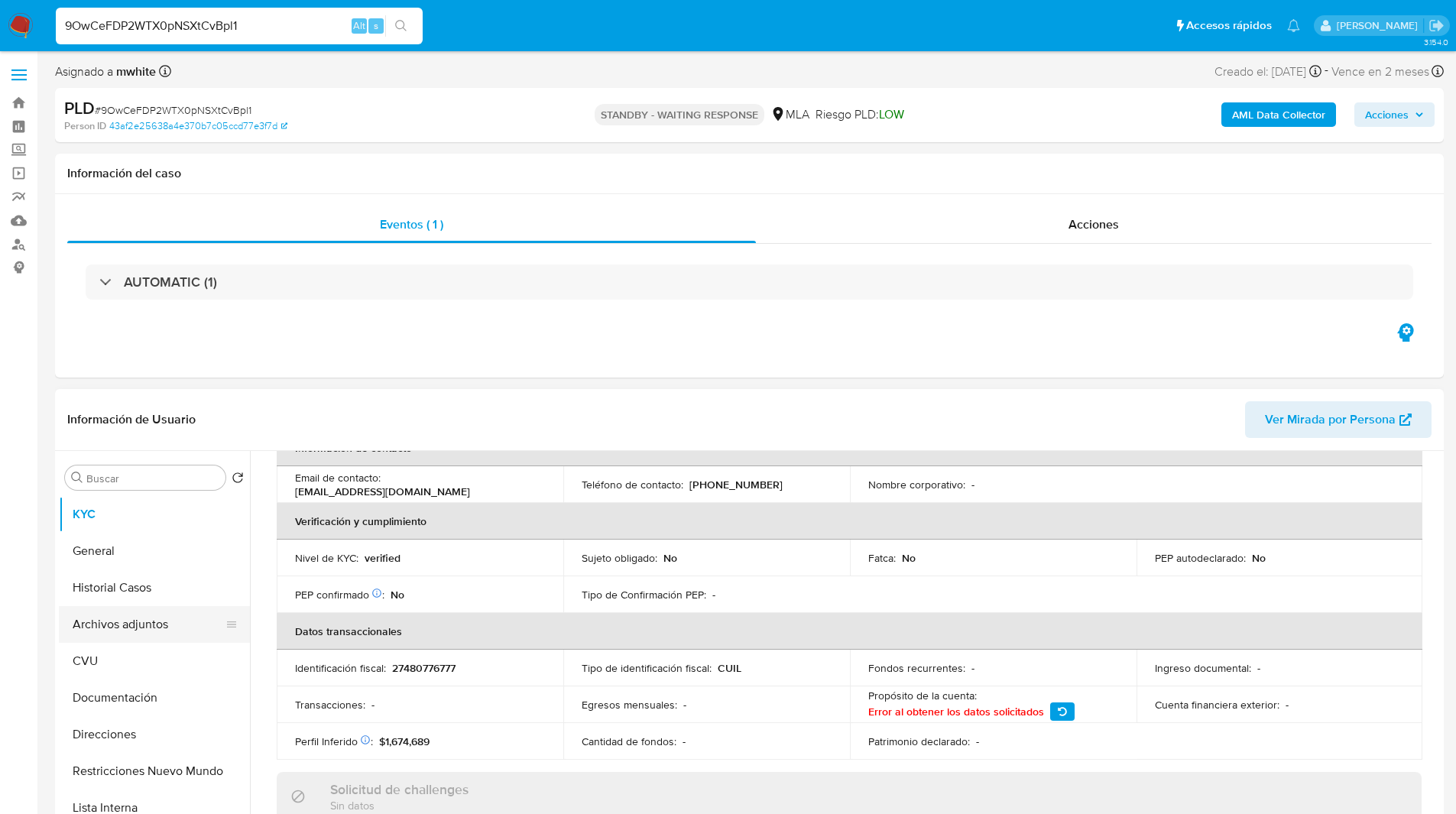
drag, startPoint x: 129, startPoint y: 724, endPoint x: 188, endPoint y: 636, distance: 105.9
click at [188, 636] on ul "KYC General Historial Casos Archivos adjuntos CVU Documentación Direcciones Res…" at bounding box center [154, 668] width 191 height 345
click at [159, 631] on button "Archivos adjuntos" at bounding box center [148, 624] width 179 height 36
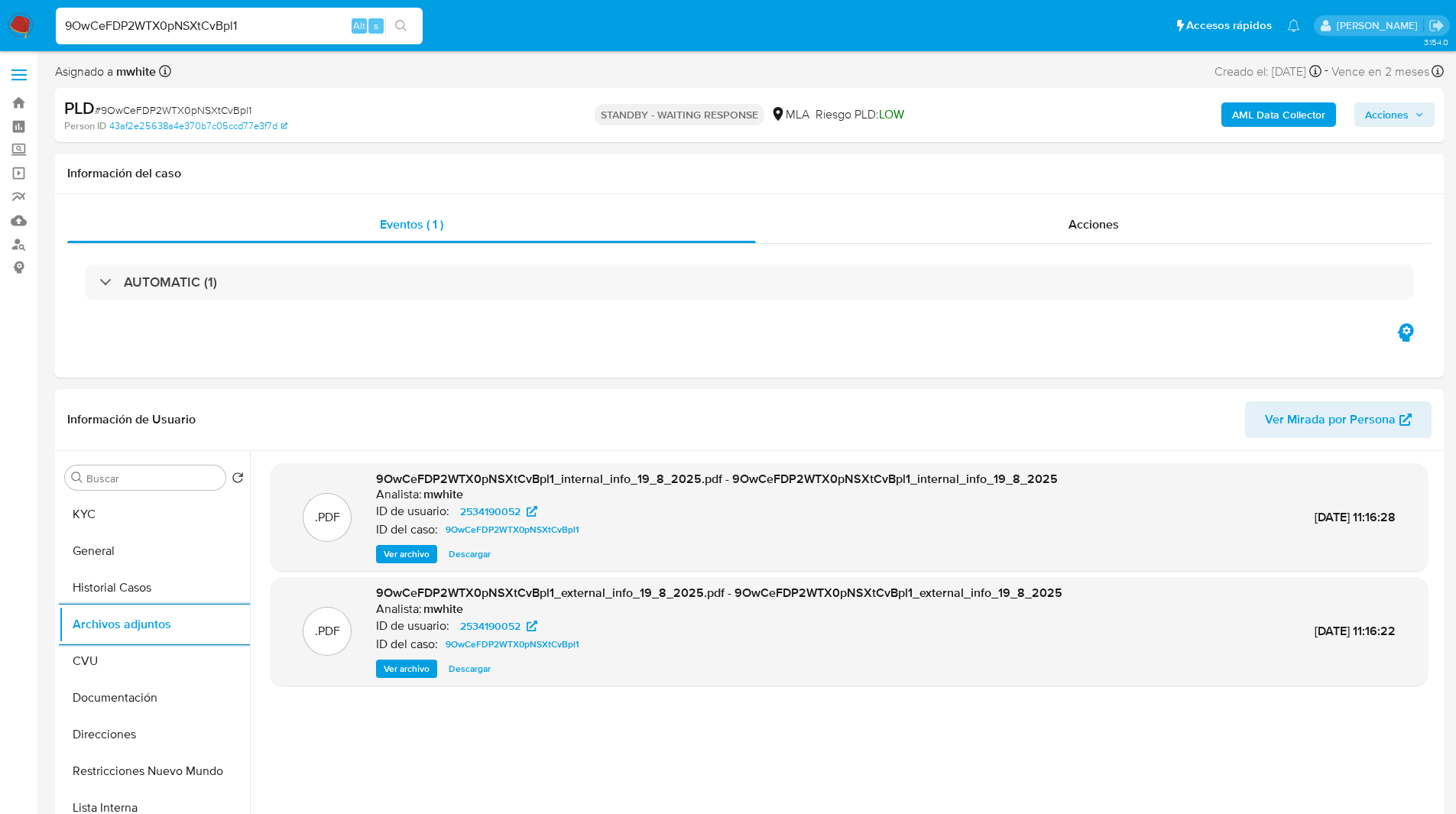
click at [239, 20] on input "9OwCeFDP2WTX0pNSXtCvBpl1" at bounding box center [239, 26] width 366 height 20
drag, startPoint x: 239, startPoint y: 20, endPoint x: 227, endPoint y: 20, distance: 12.0
click at [227, 20] on input "9OwCeFDP2WTX0pNSXtCvBpl1" at bounding box center [239, 26] width 366 height 20
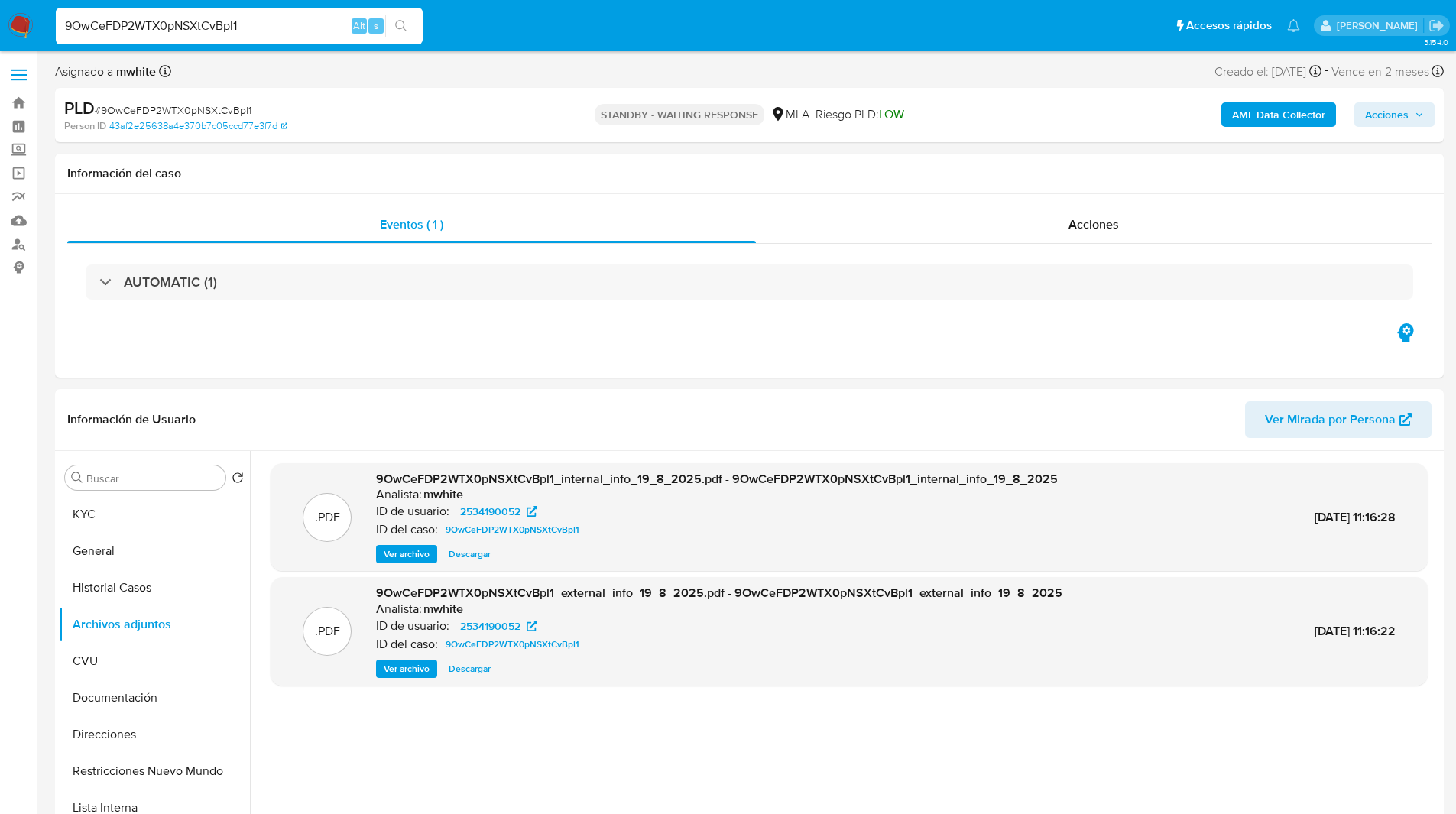
paste input "LggNkqzMHEae3uH5lzGWjB5f"
type input "LggNkqzMHEae3uH5lzGWjB5f"
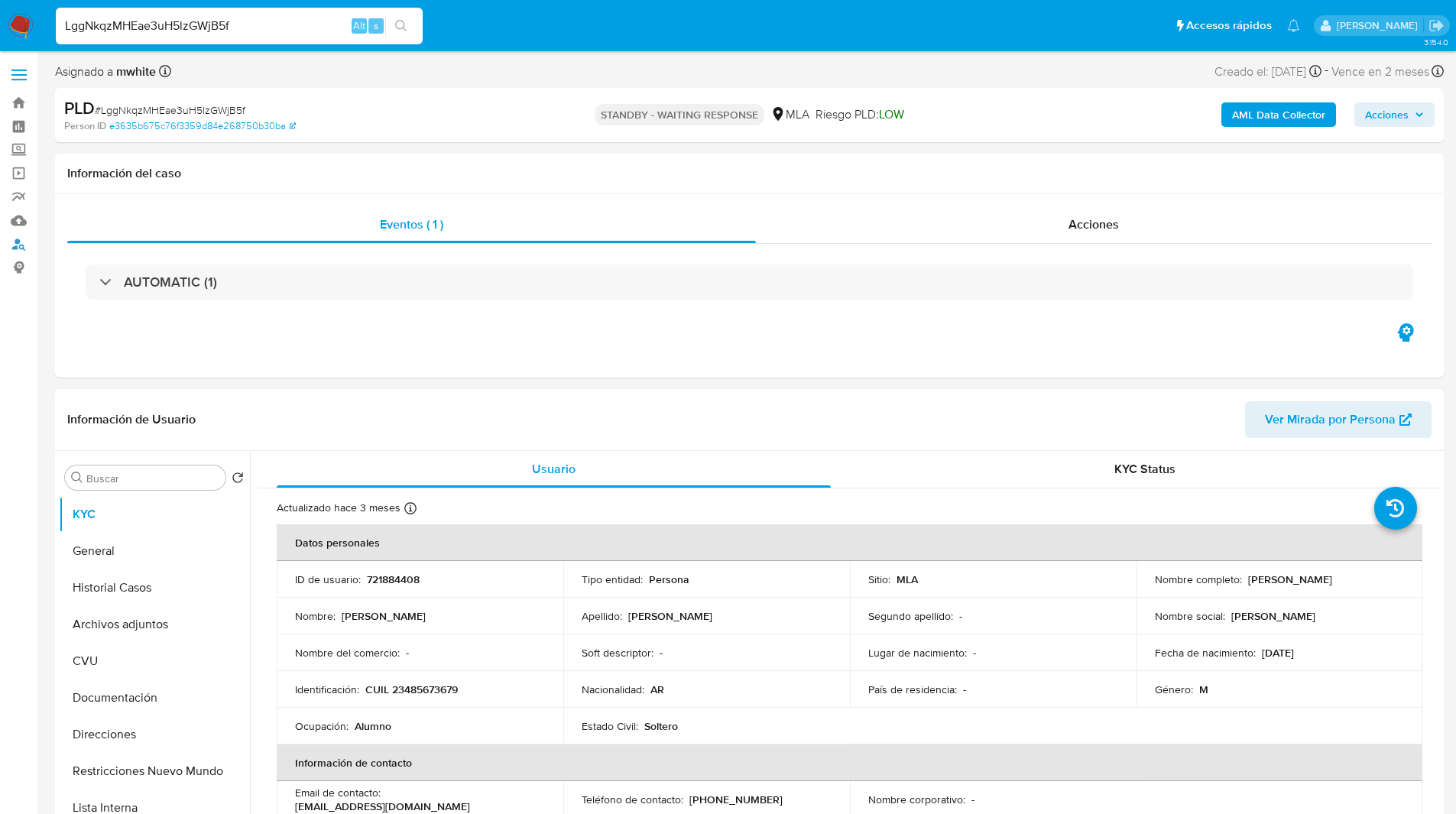
select select "10"
click at [410, 359] on div "Eventos ( 1 ) Acciones AUTOMATIC (1)" at bounding box center [749, 286] width 1389 height 183
click at [1040, 65] on div "Asignado a mwhite Asignado el: 18/08/2025 14:12:09 Creado el: 12/08/2025 Creado…" at bounding box center [749, 74] width 1389 height 27
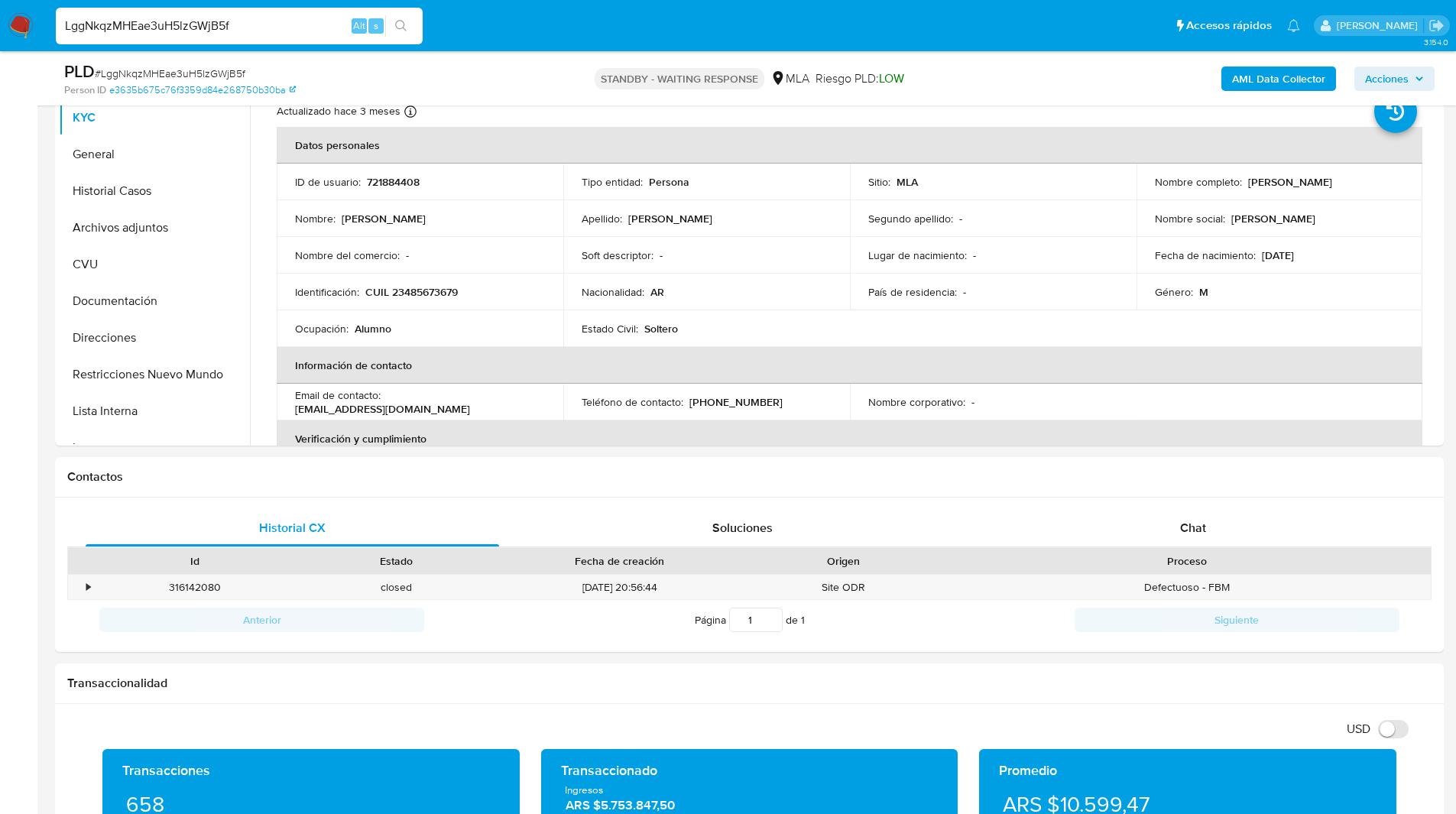
scroll to position [353, 0]
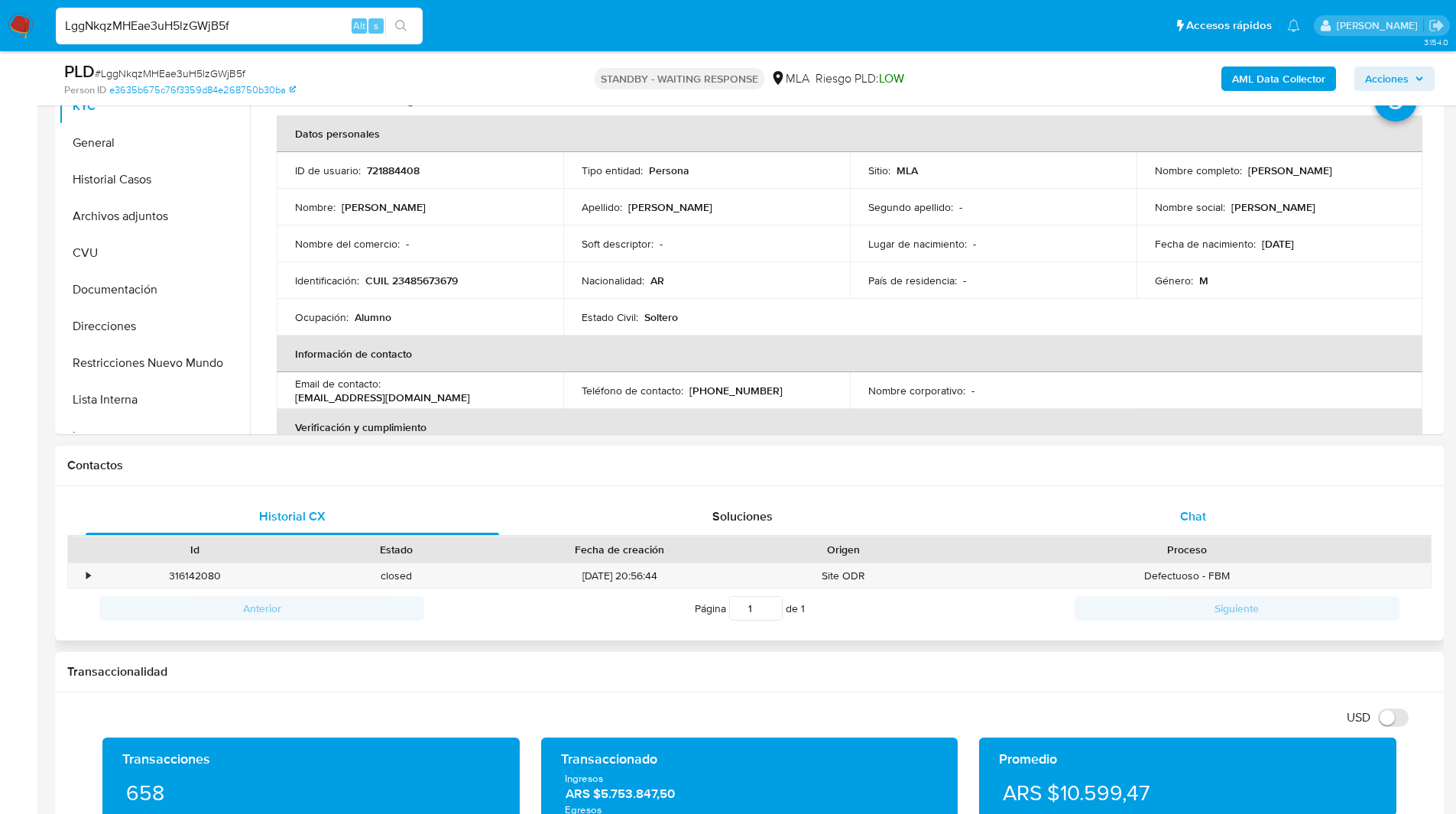
click at [1159, 514] on div "Chat" at bounding box center [1192, 517] width 413 height 36
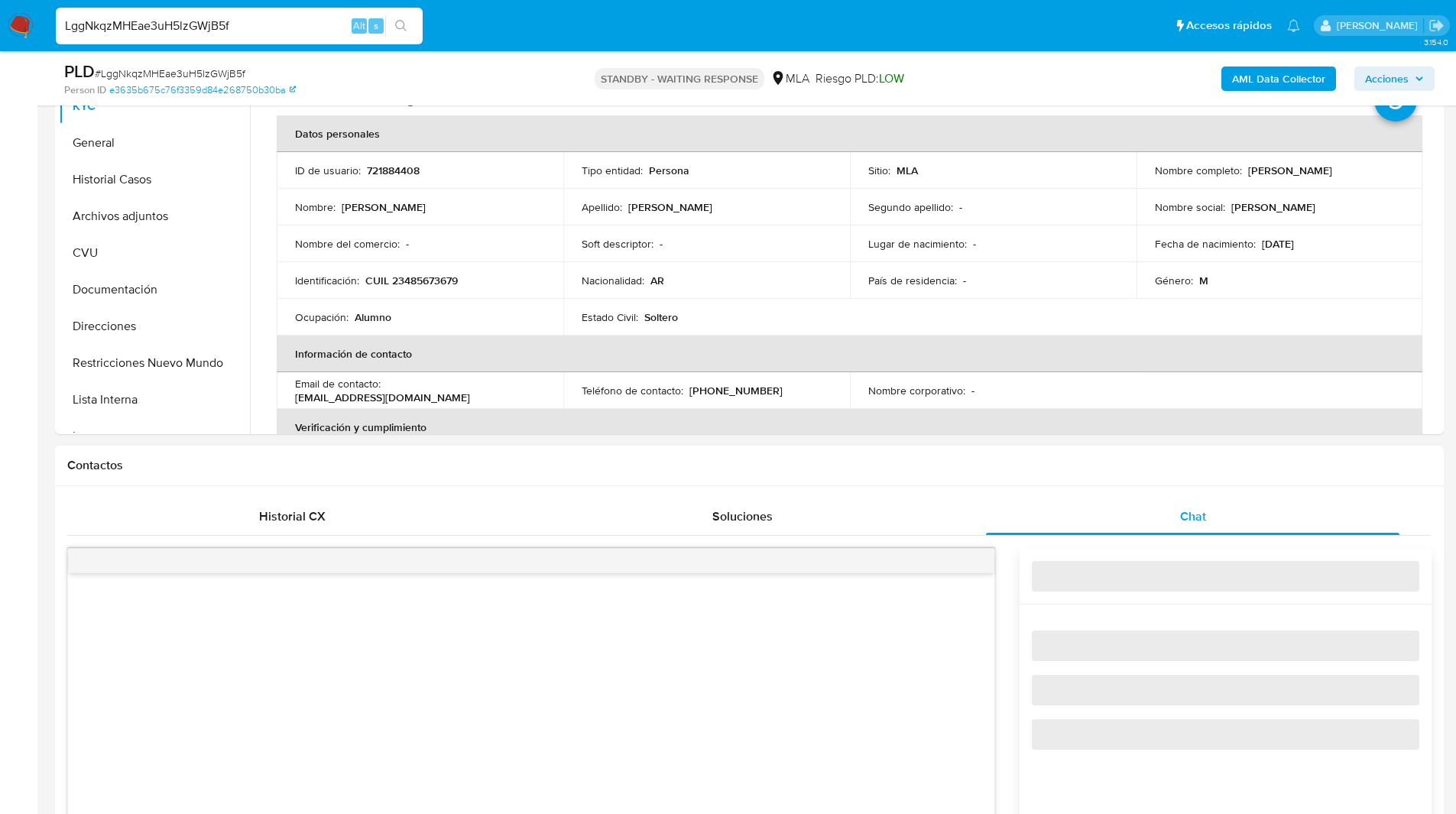
click at [1019, 459] on h1 "Contactos" at bounding box center [749, 466] width 1364 height 16
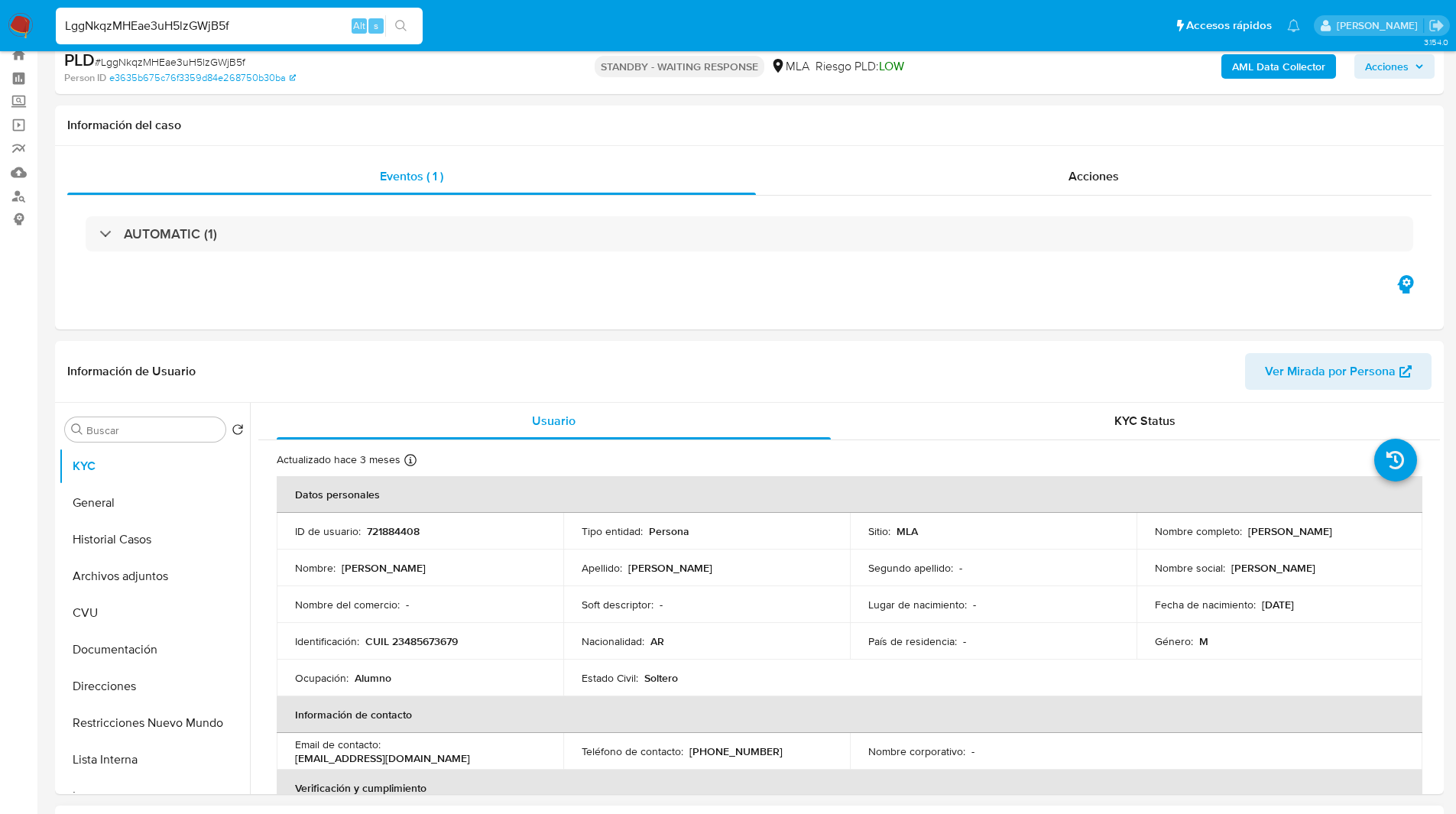
scroll to position [0, 0]
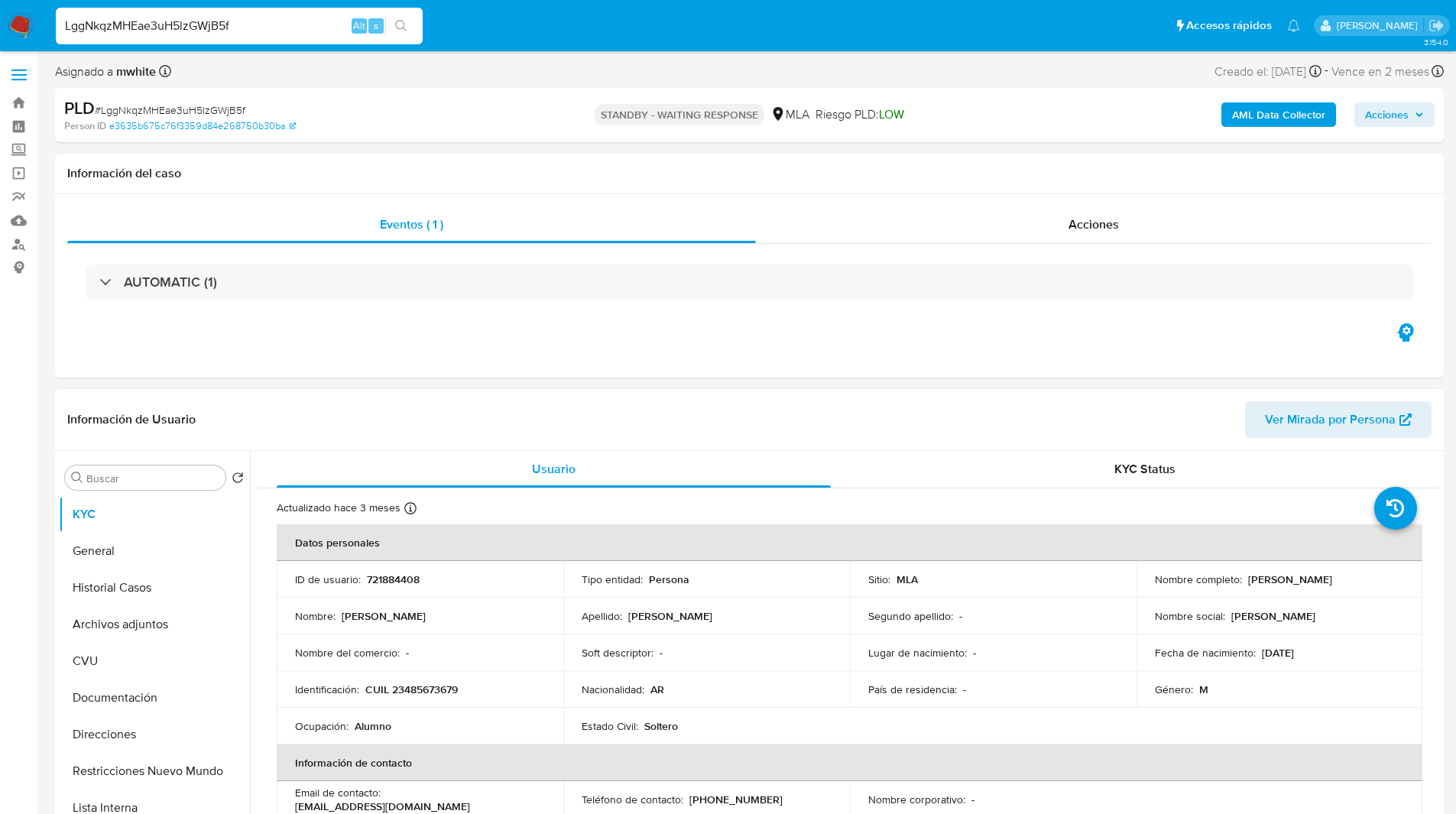
click at [398, 577] on p "721884408" at bounding box center [392, 579] width 53 height 14
copy p "721884408"
click at [899, 41] on ul "Pausado Ver notificaciones LggNkqzMHEae3uH5lzGWjB5f Alt s Accesos rápidos Presi…" at bounding box center [677, 25] width 1259 height 38
click at [176, 14] on div "LggNkqzMHEae3uH5lzGWjB5f Alt s" at bounding box center [239, 26] width 366 height 36
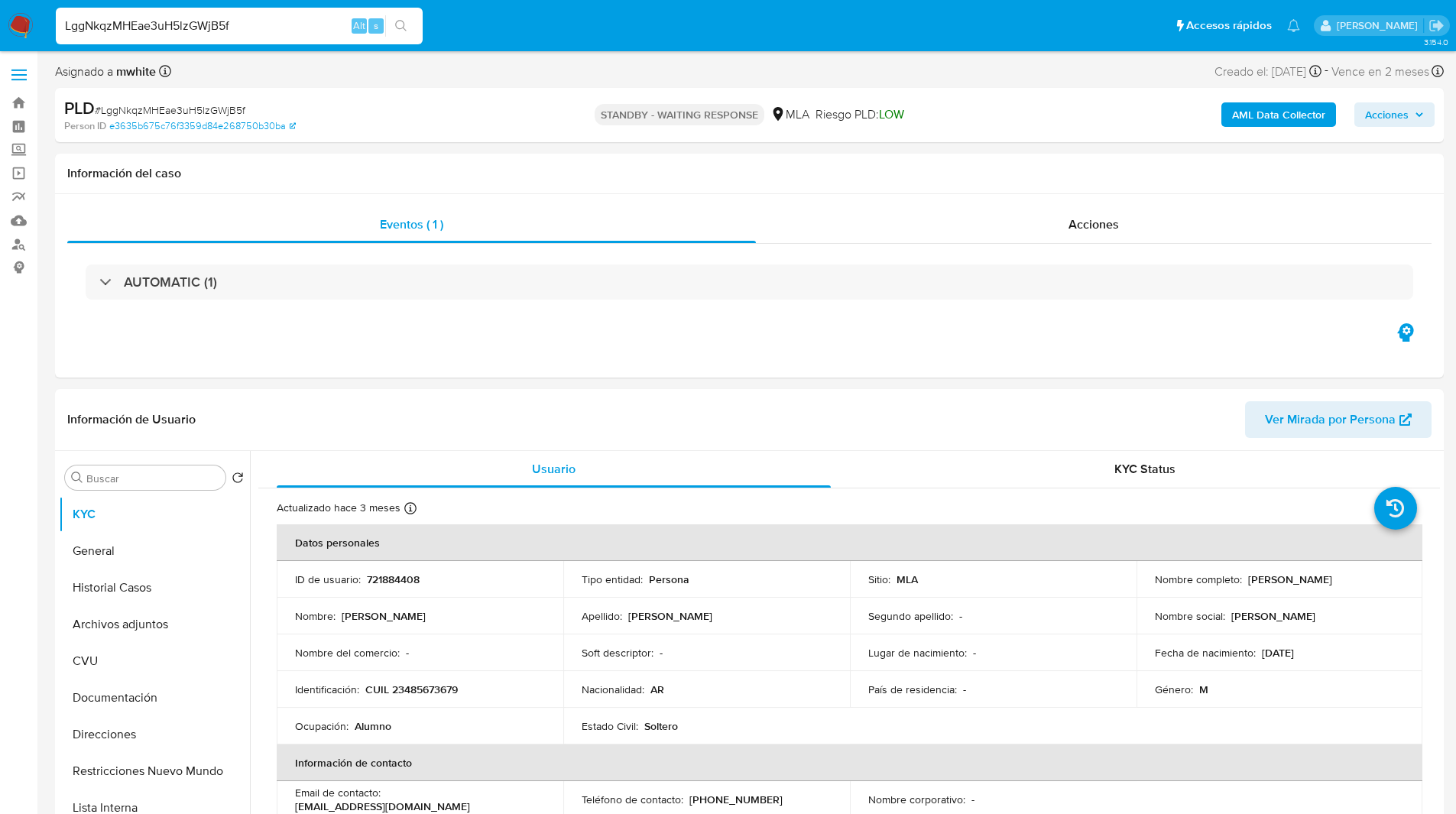
click at [179, 26] on input "LggNkqzMHEae3uH5lzGWjB5f" at bounding box center [239, 26] width 366 height 20
paste input "0ey9U9f7UpAOtKnRMrOATzui"
type input "0ey9U9f7UpAOtKnRMrOATzui"
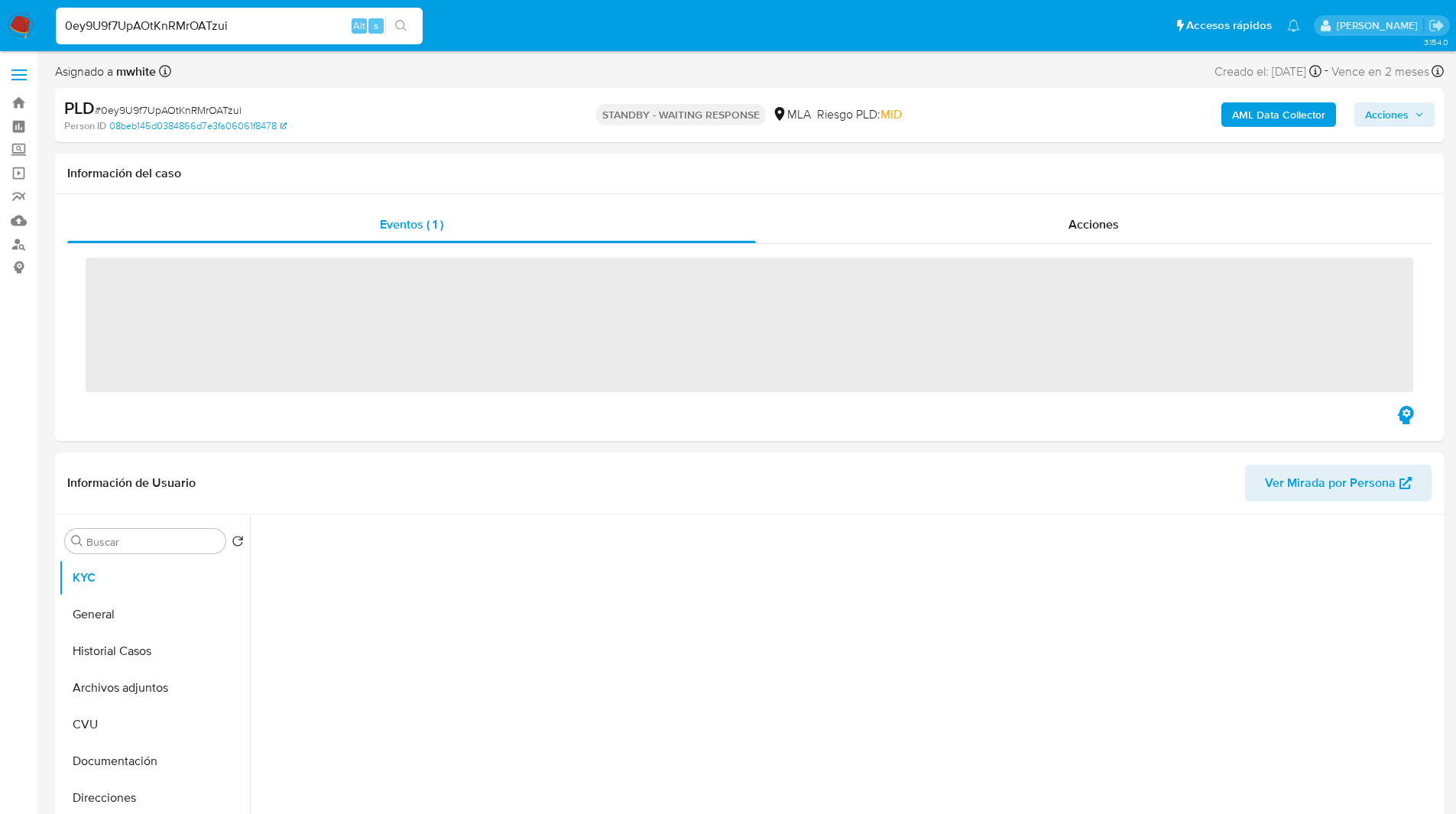
click at [509, 25] on ul "Pausado Ver notificaciones 0ey9U9f7UpAOtKnRMrOATzui Alt s Accesos rápidos Presi…" at bounding box center [677, 25] width 1259 height 38
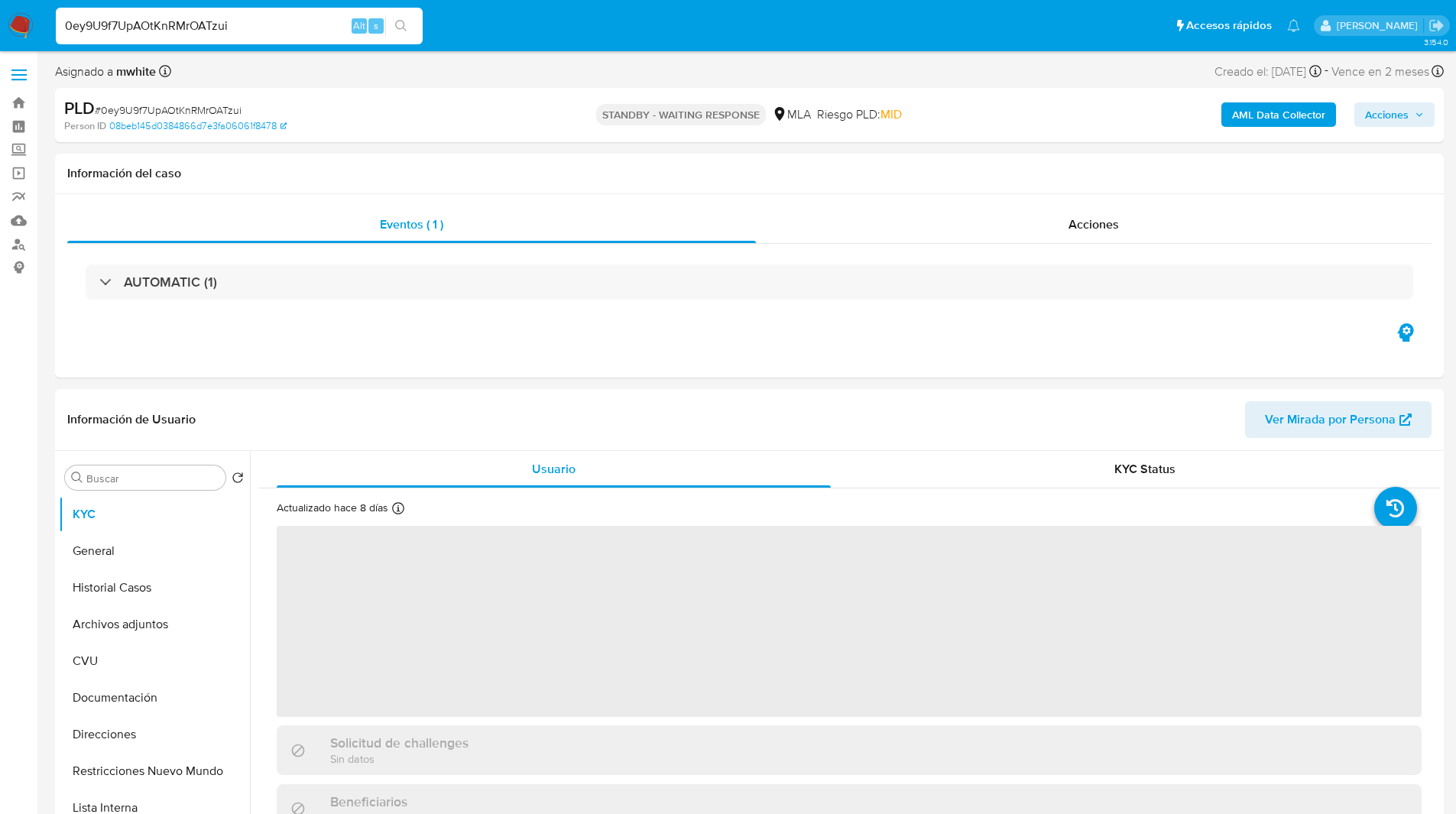
click at [531, 38] on ul "Pausado Ver notificaciones 0ey9U9f7UpAOtKnRMrOATzui Alt s Accesos rápidos Presi…" at bounding box center [677, 25] width 1259 height 38
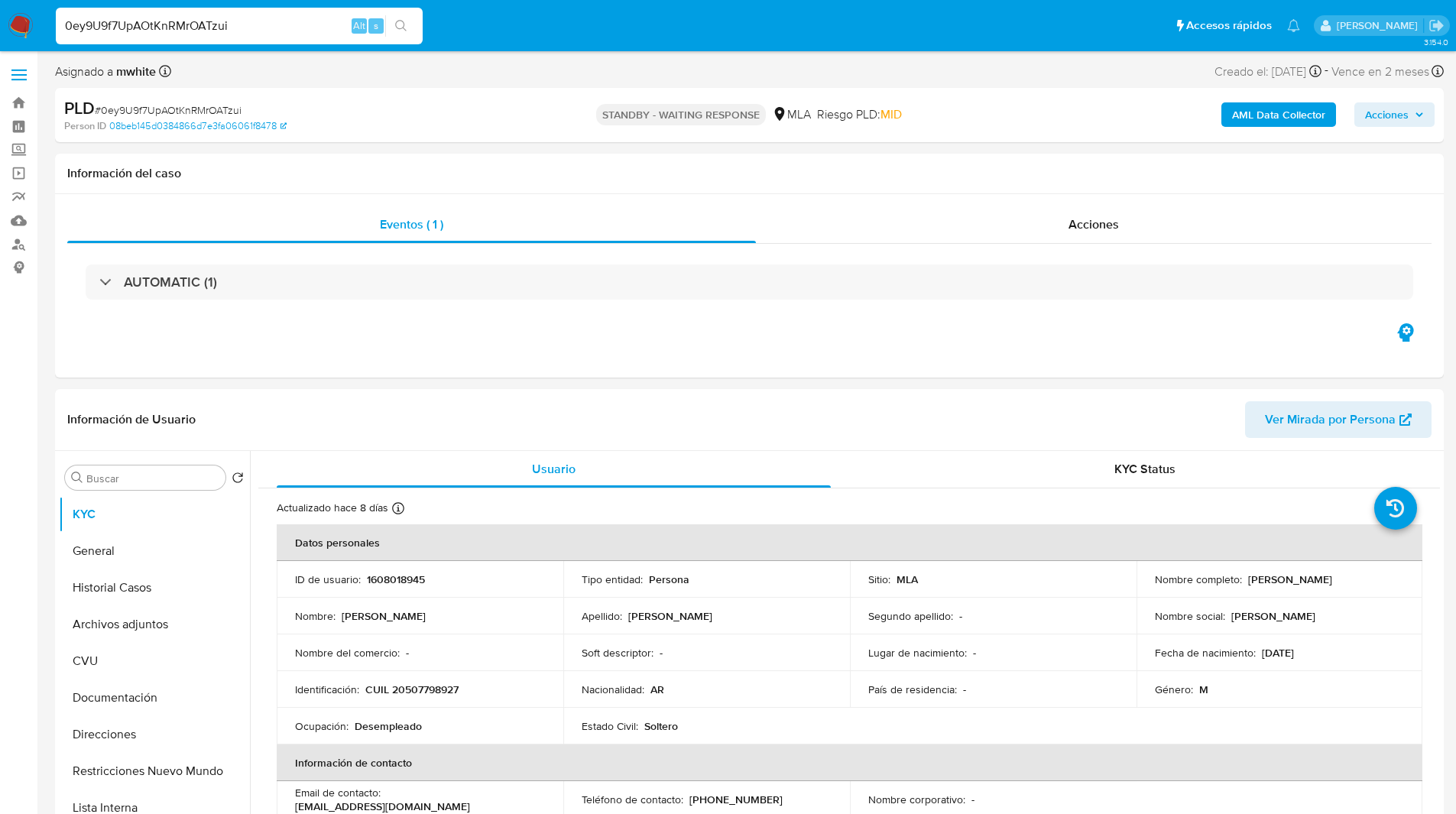
select select "10"
click at [434, 126] on div "Person ID 08beb145d0384866d7e3fa06061f8478" at bounding box center [289, 126] width 452 height 14
click at [413, 105] on div "PLD # 0ey9U9f7UpAOtKnRMrOATzui" at bounding box center [289, 108] width 451 height 23
click at [938, 360] on div "Eventos ( 1 ) Acciones AUTOMATIC (1)" at bounding box center [749, 286] width 1389 height 183
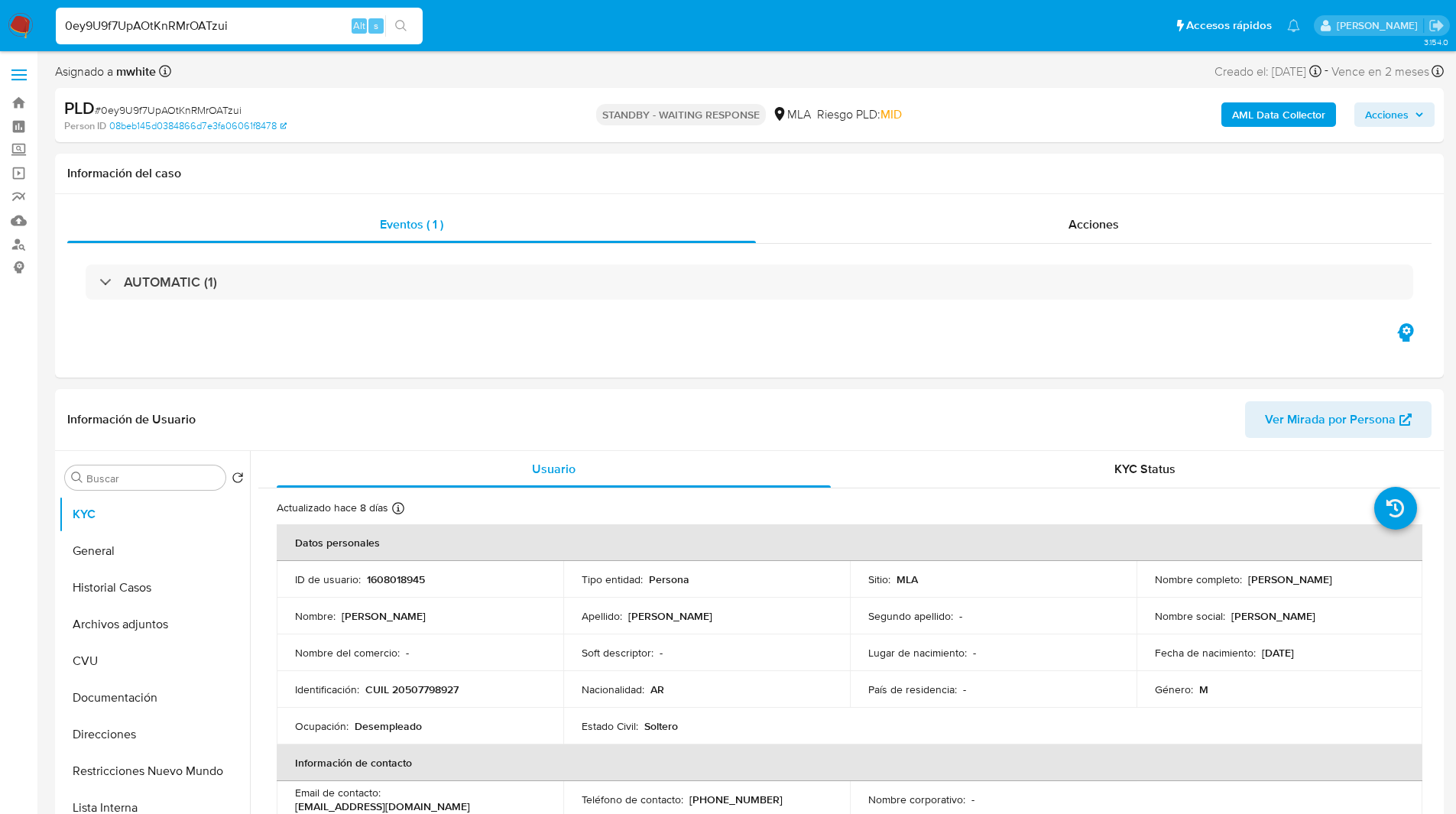
click at [207, 23] on input "0ey9U9f7UpAOtKnRMrOATzui" at bounding box center [239, 26] width 366 height 20
click at [410, 92] on div "PLD # 0ey9U9f7UpAOtKnRMrOATzui Person ID 08beb145d0384866d7e3fa06061f8478 STAND…" at bounding box center [749, 115] width 1389 height 54
click at [430, 133] on div "PLD # 0ey9U9f7UpAOtKnRMrOATzui Person ID 08beb145d0384866d7e3fa06061f8478 STAND…" at bounding box center [749, 115] width 1389 height 54
click at [417, 693] on p "CUIL 20507798927" at bounding box center [412, 690] width 93 height 14
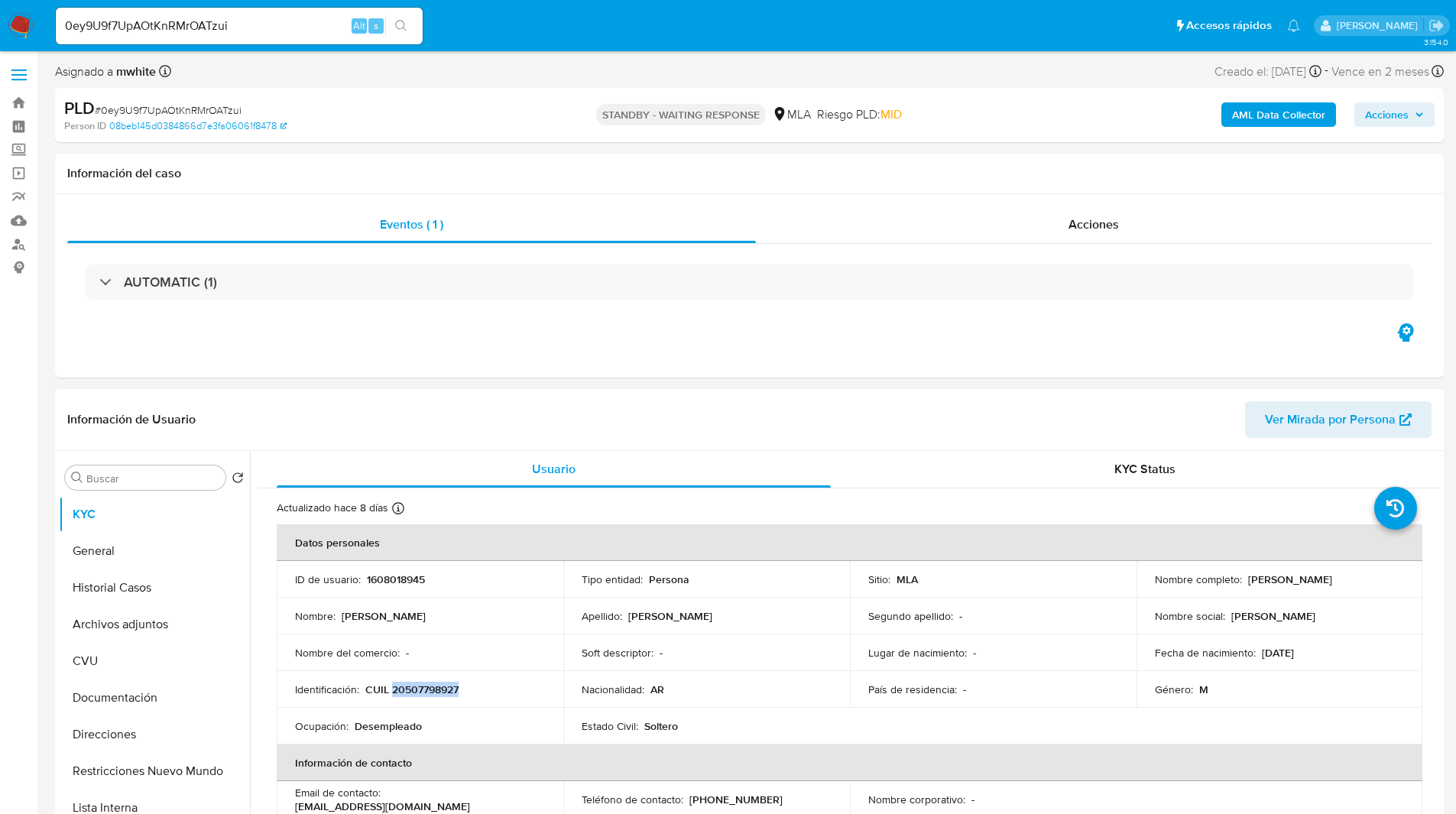
click at [417, 693] on p "CUIL 20507798927" at bounding box center [412, 690] width 93 height 14
copy p "20507798927"
click at [1278, 116] on b "AML Data Collector" at bounding box center [1278, 114] width 93 height 24
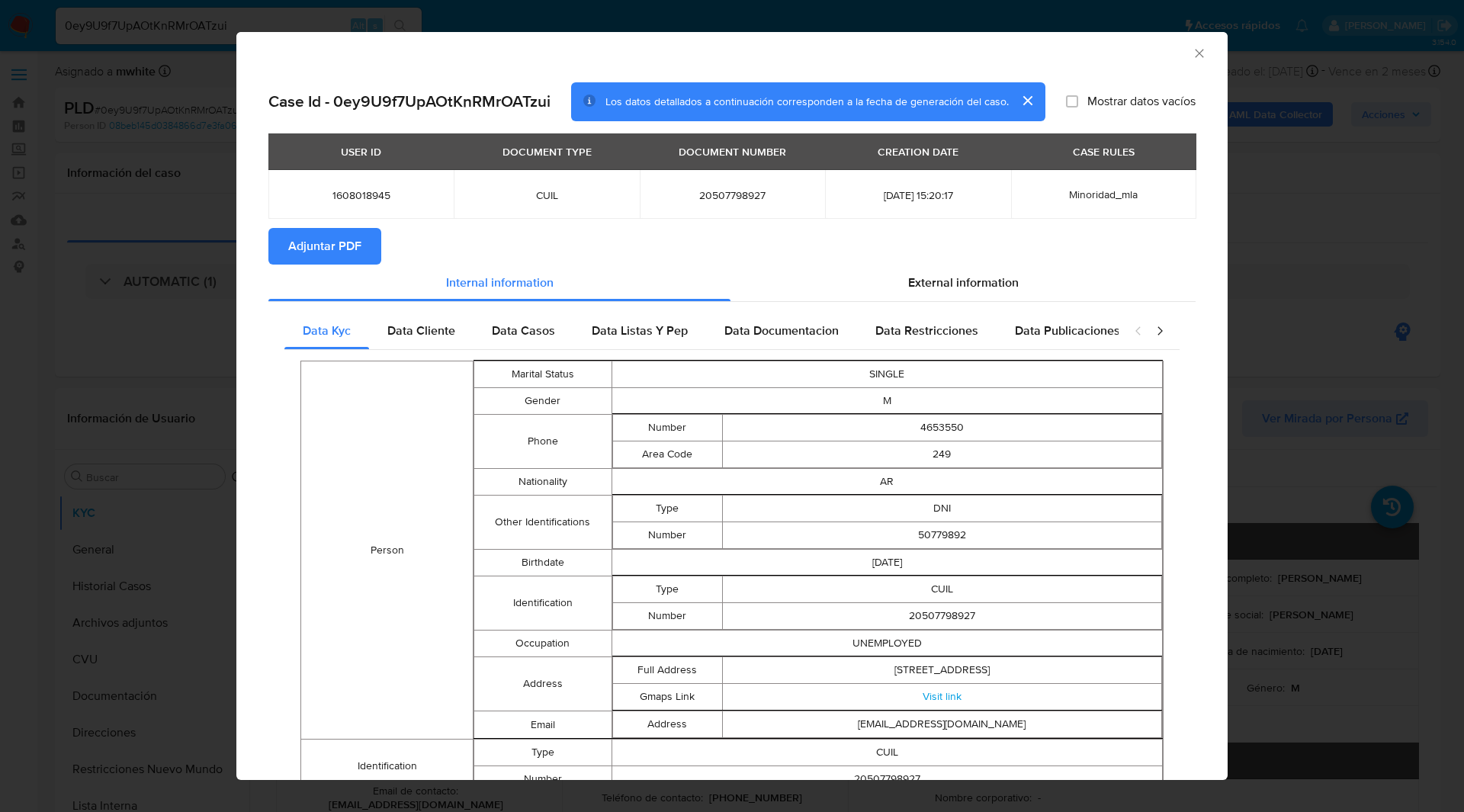
click at [297, 260] on span "Adjuntar PDF" at bounding box center [324, 246] width 73 height 34
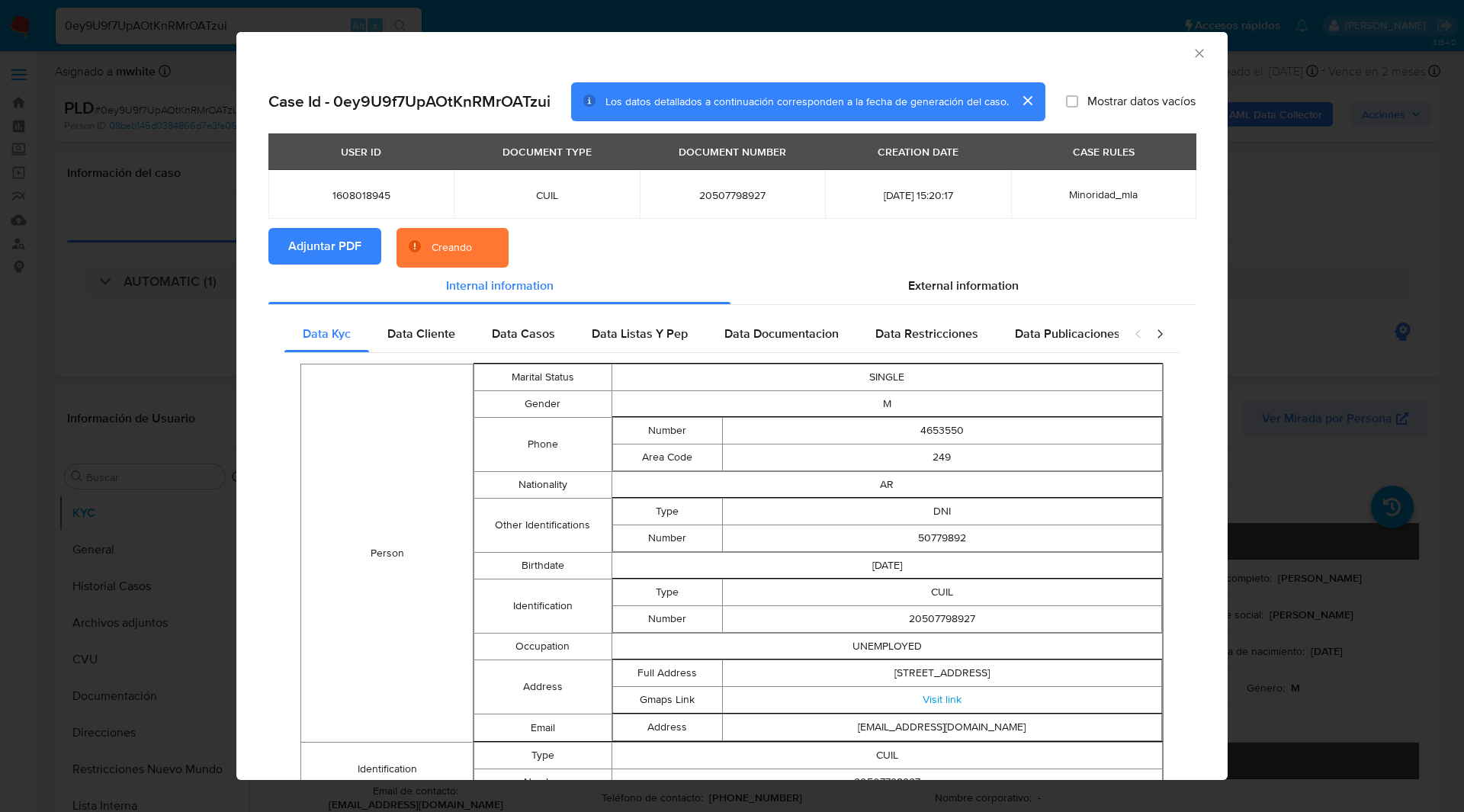
click at [571, 41] on div "AML Data Collector" at bounding box center [732, 51] width 992 height 38
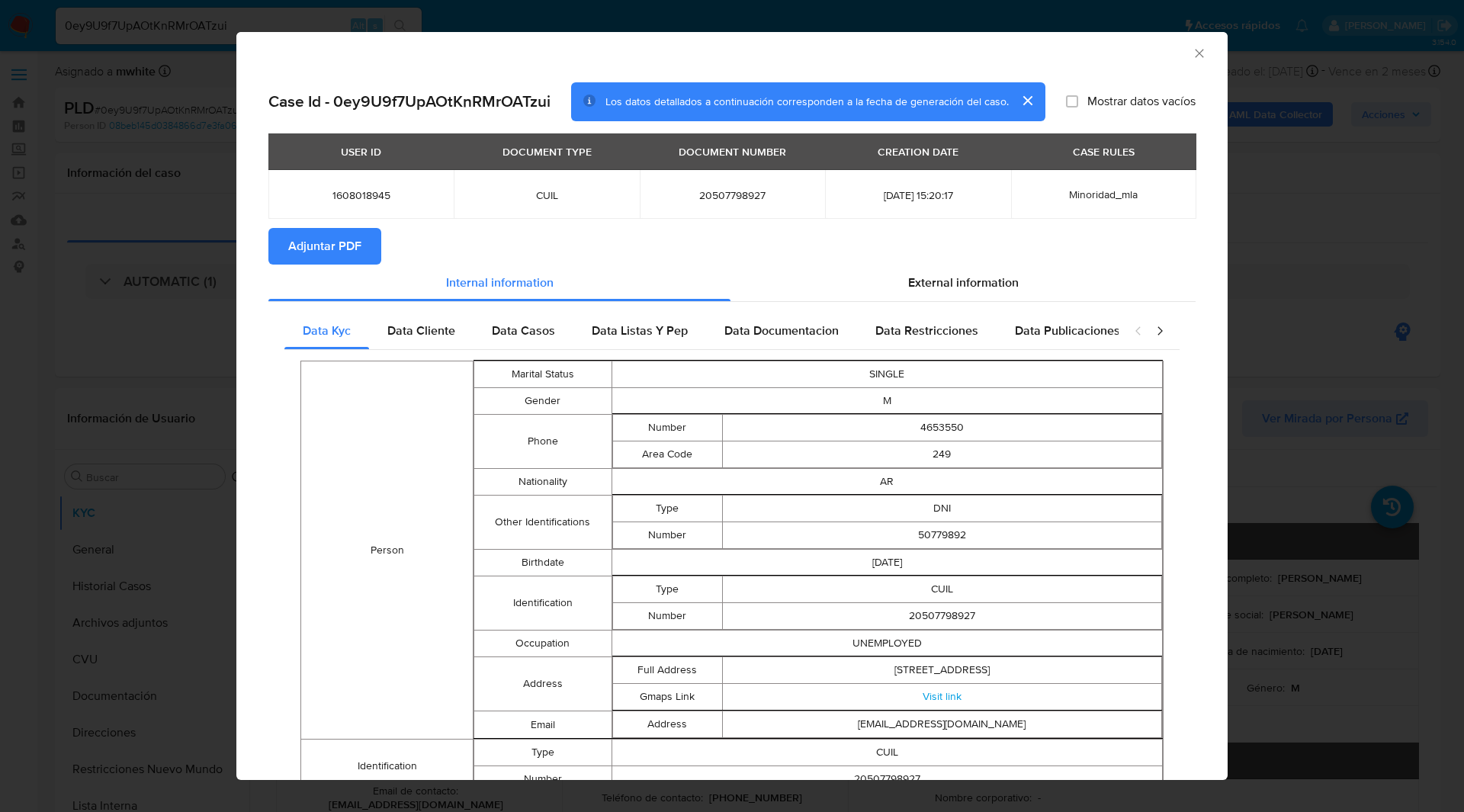
click at [1176, 54] on div "AML Data Collector" at bounding box center [720, 51] width 945 height 16
click at [1192, 50] on icon "Cerrar ventana" at bounding box center [1199, 53] width 16 height 16
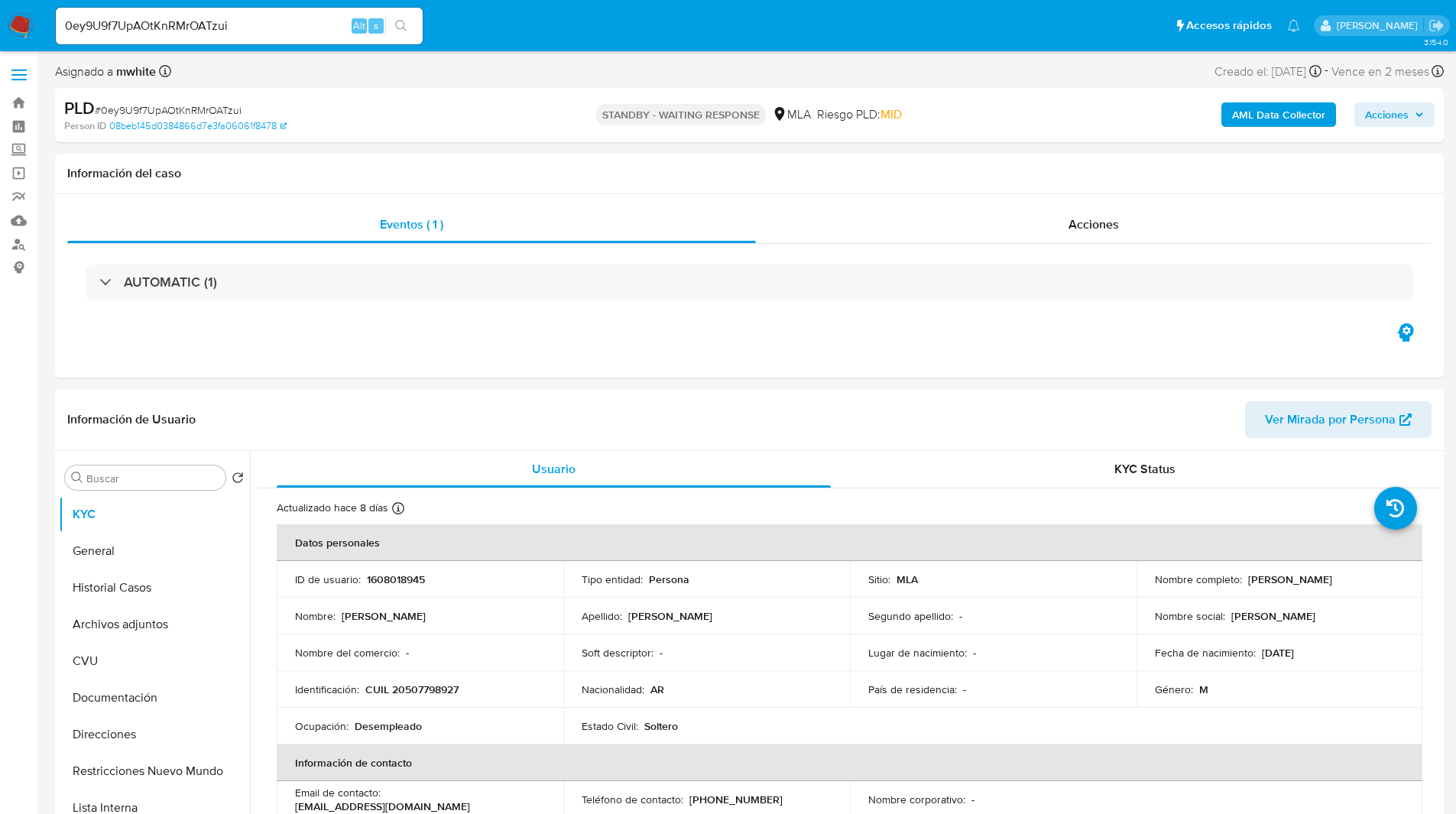
click at [1112, 18] on ul "Pausado Ver notificaciones 0ey9U9f7UpAOtKnRMrOATzui Alt s Accesos rápidos Presi…" at bounding box center [677, 25] width 1259 height 38
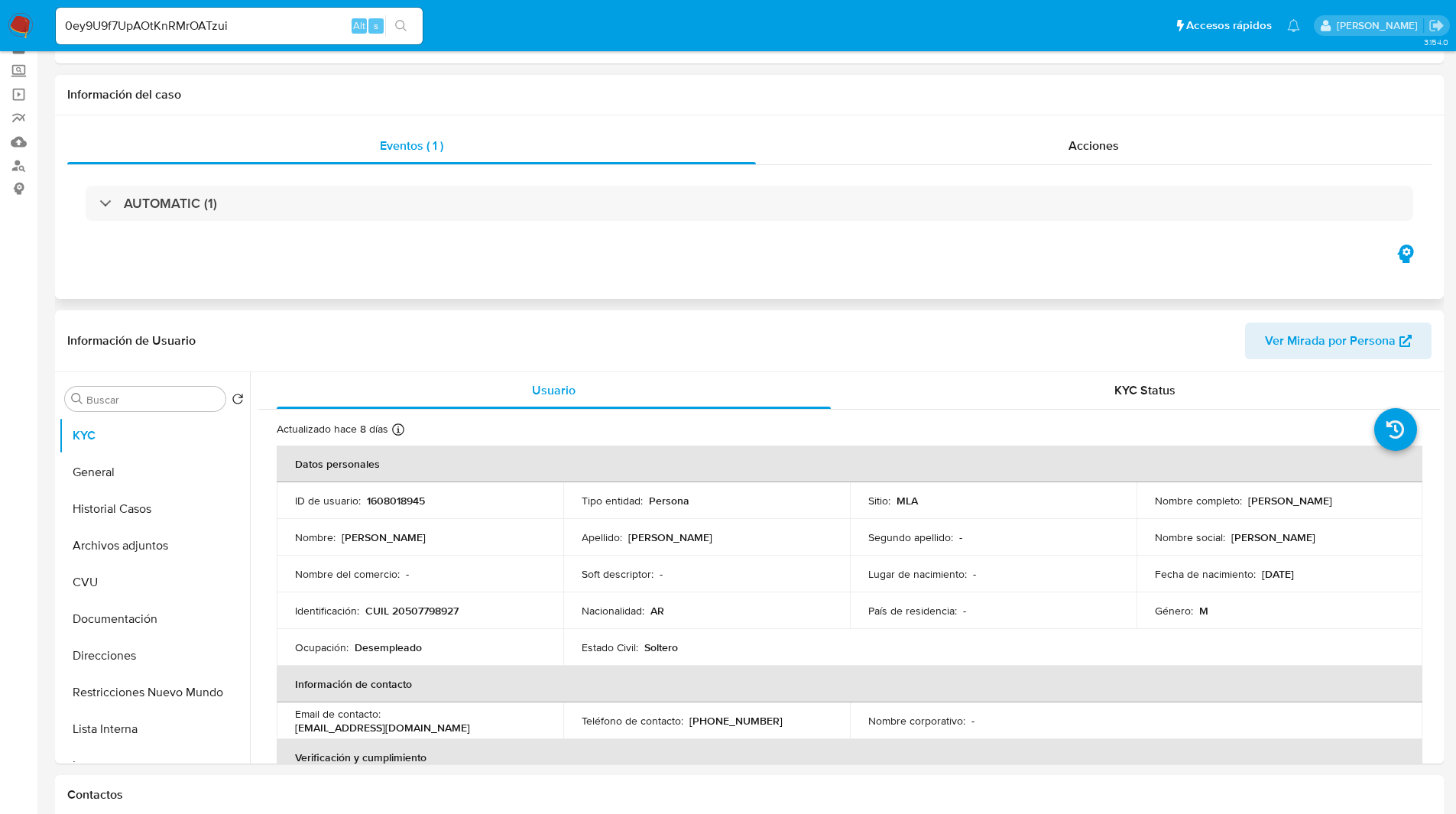
scroll to position [83, 0]
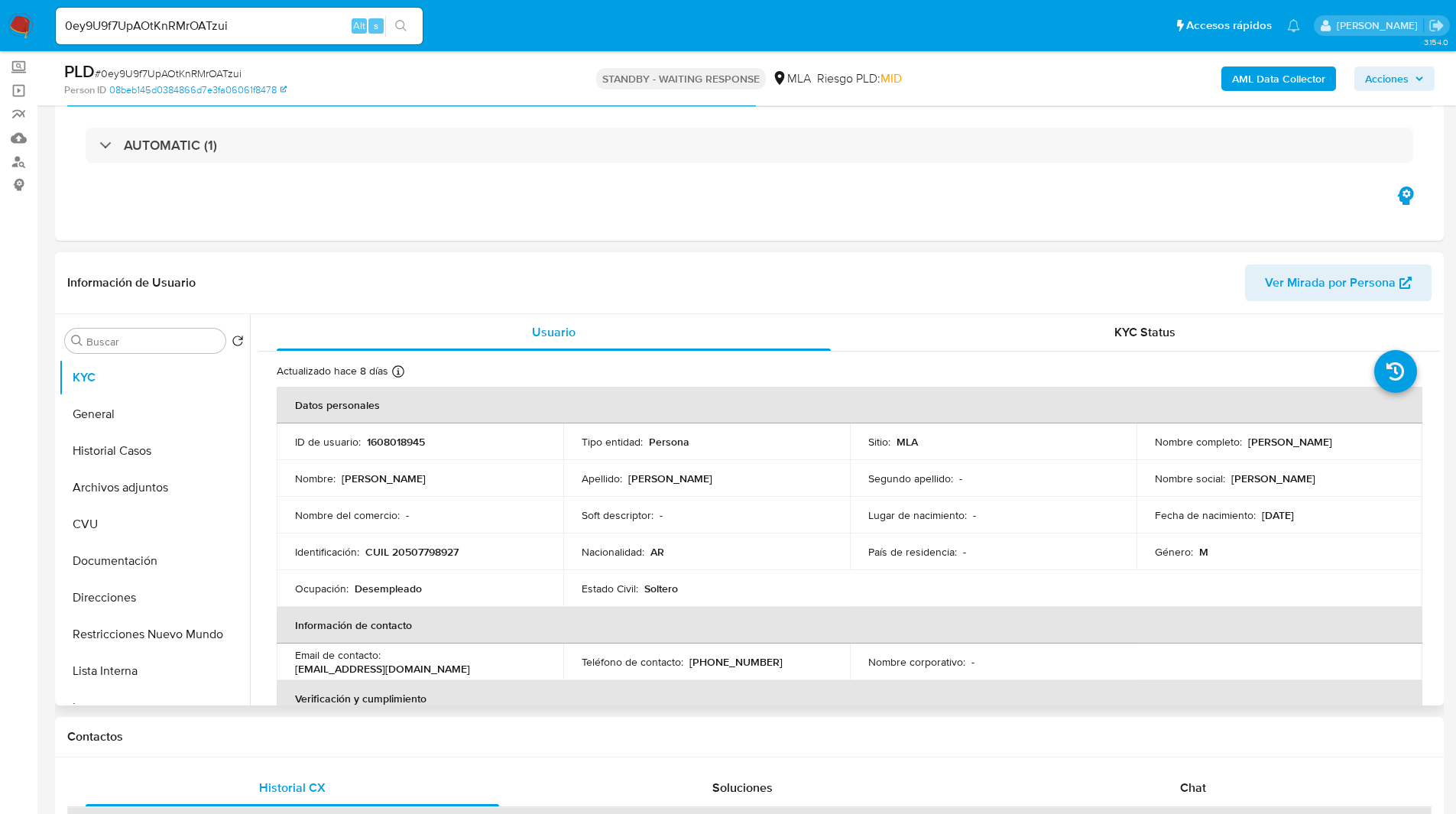
click at [897, 277] on header "Información de Usuario Ver Mirada por Persona" at bounding box center [749, 283] width 1364 height 36
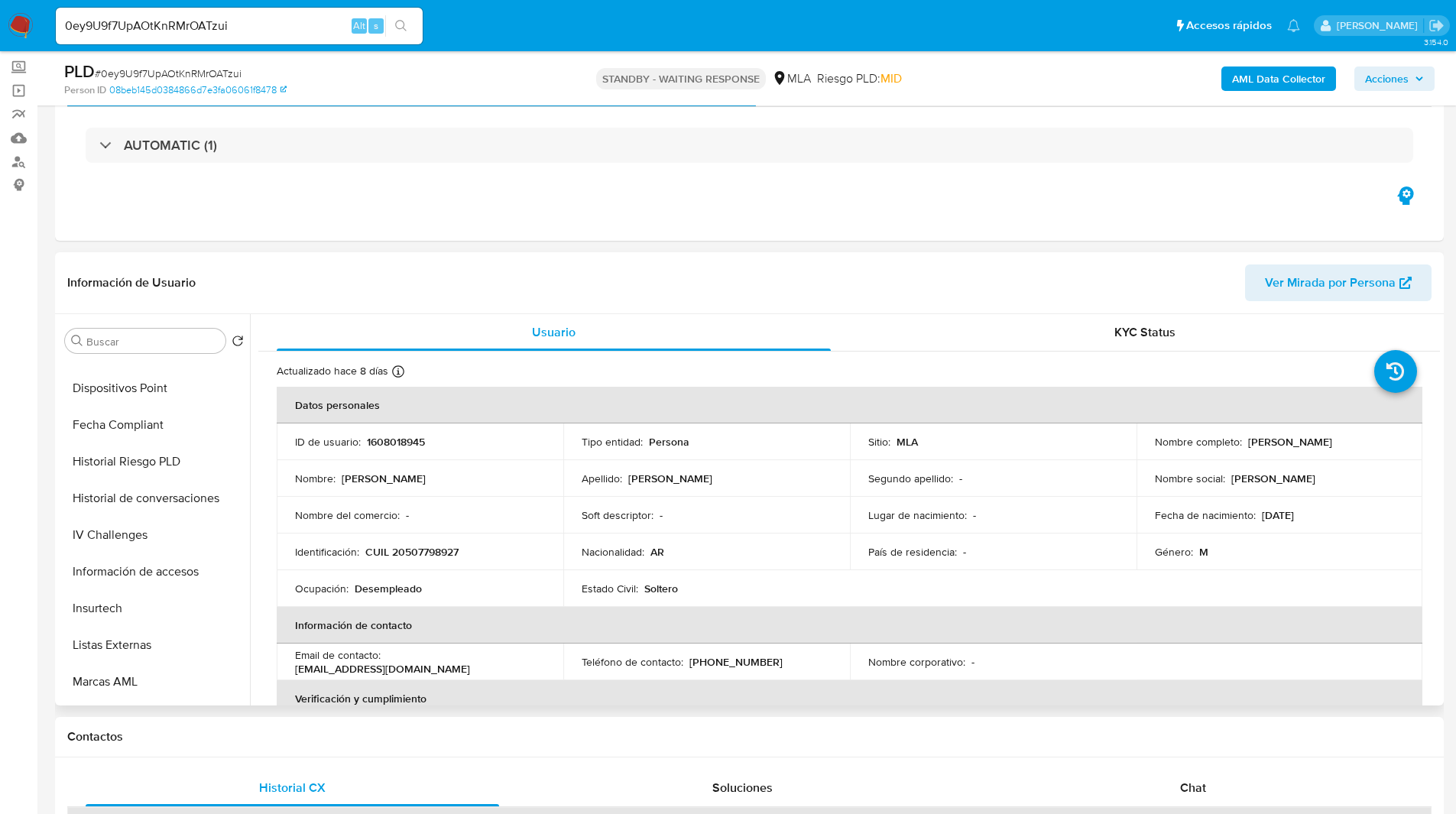
scroll to position [756, 0]
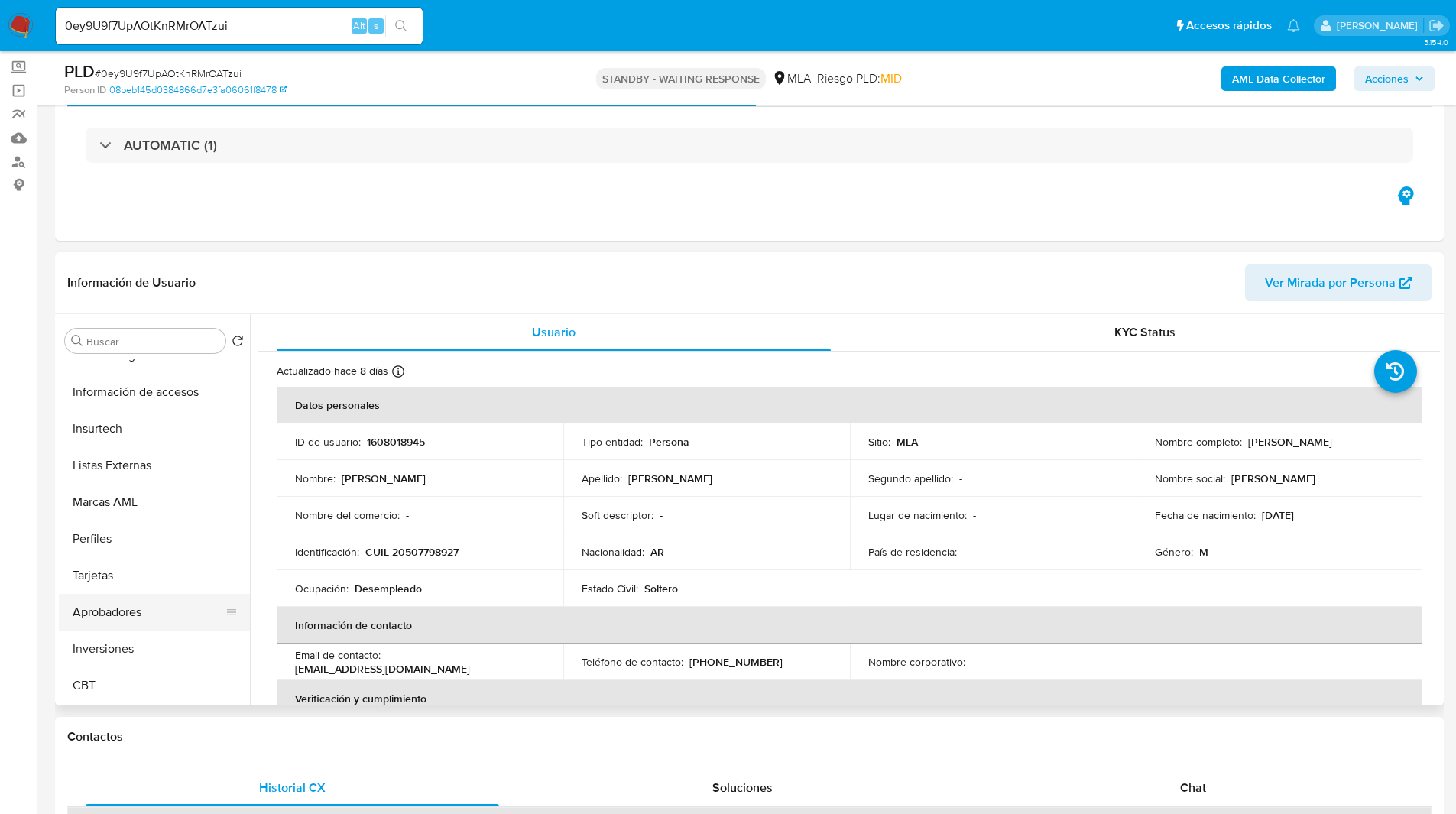
click at [124, 607] on button "Aprobadores" at bounding box center [148, 612] width 179 height 36
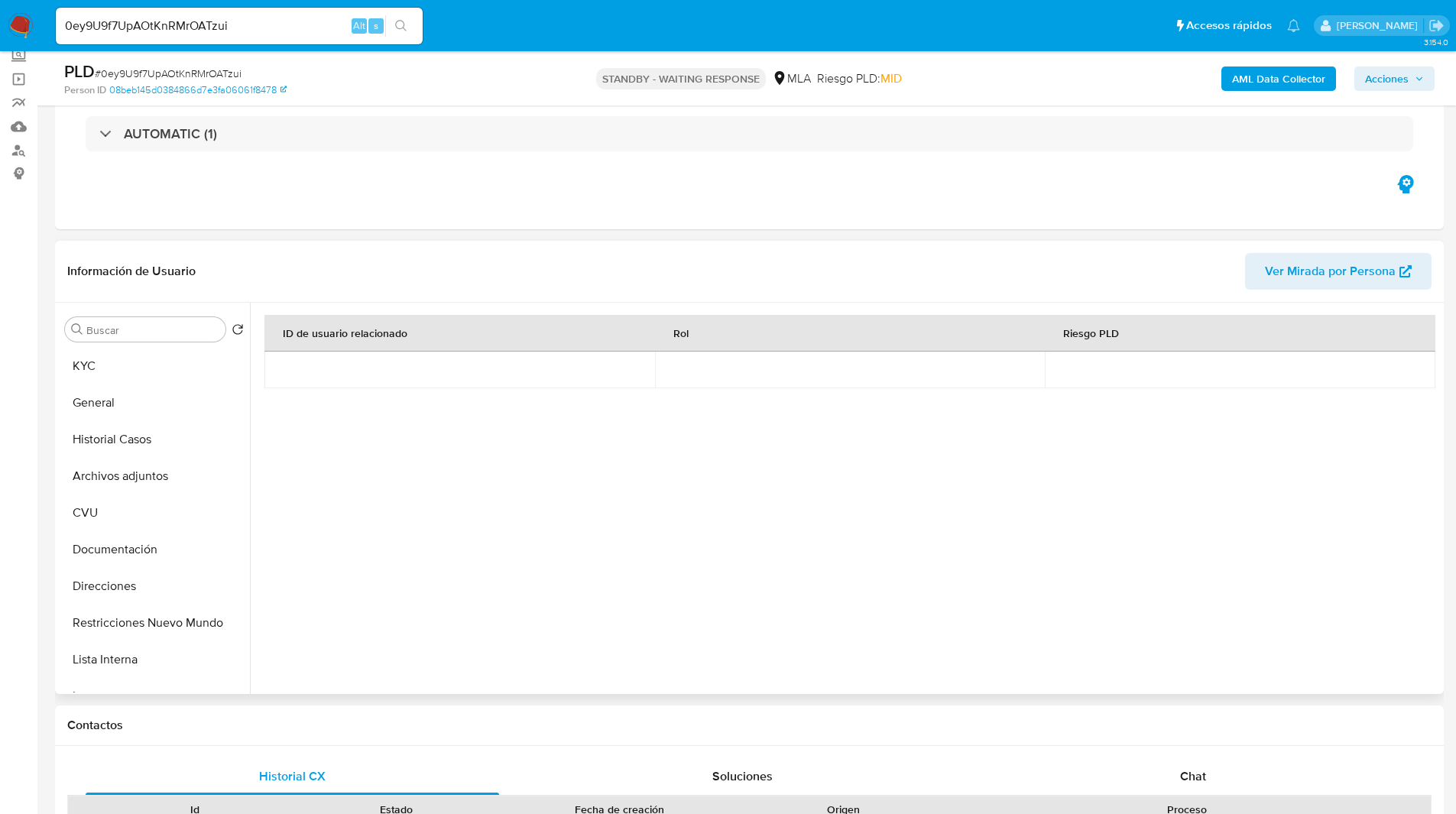
scroll to position [0, 0]
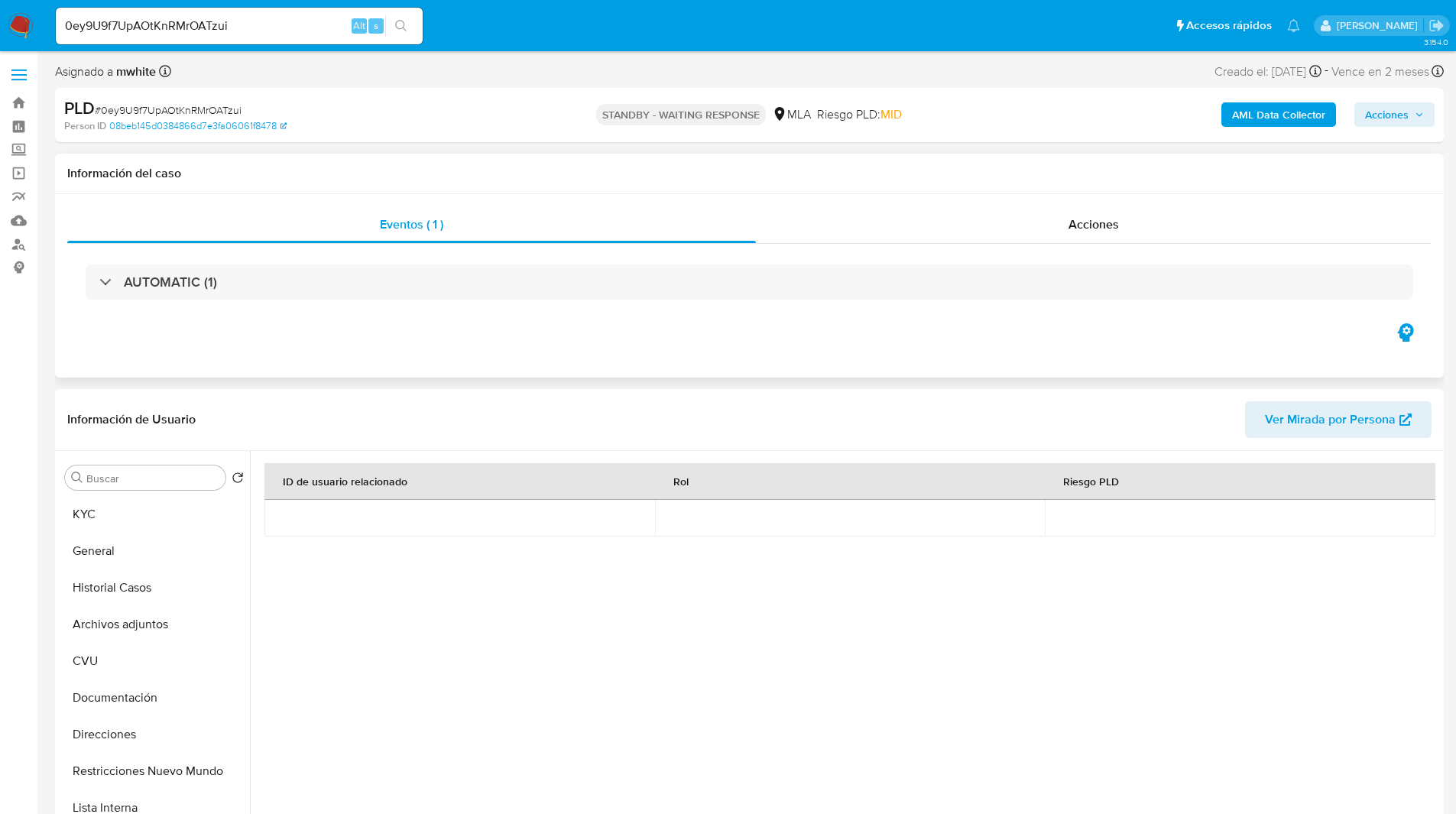
click at [418, 368] on div "Eventos ( 1 ) Acciones AUTOMATIC (1)" at bounding box center [749, 286] width 1389 height 183
click at [823, 66] on div "Asignado a mwhite Asignado el: 18/08/2025 14:12:48 Creado el: 12/08/2025 Creado…" at bounding box center [749, 74] width 1389 height 27
click at [898, 61] on div "Asignado a mwhite Asignado el: 18/08/2025 14:12:48 Creado el: 12/08/2025 Creado…" at bounding box center [749, 74] width 1389 height 27
click at [140, 631] on button "Archivos adjuntos" at bounding box center [148, 624] width 179 height 36
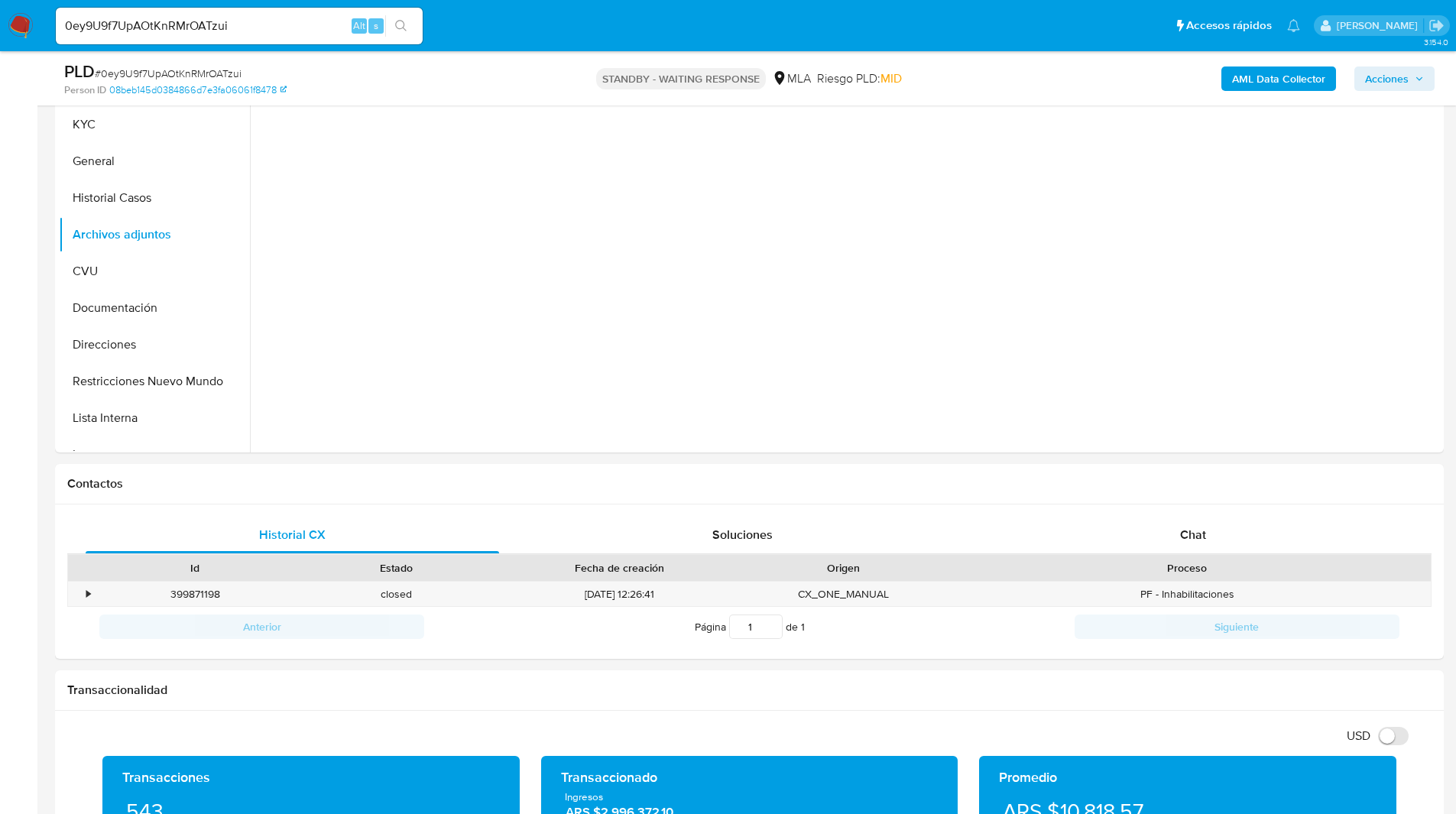
scroll to position [385, 0]
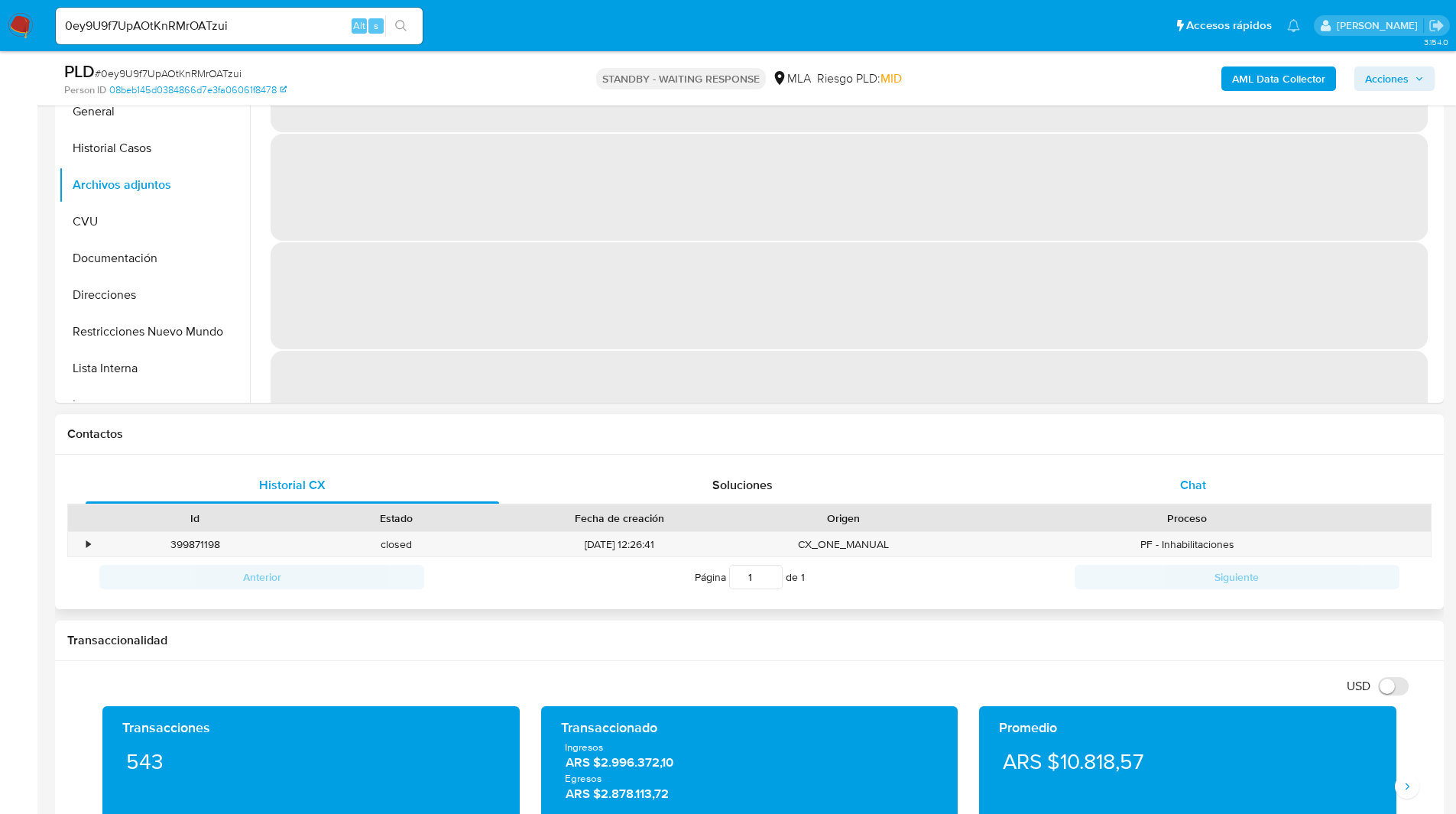
click at [1186, 486] on span "Chat" at bounding box center [1192, 485] width 26 height 17
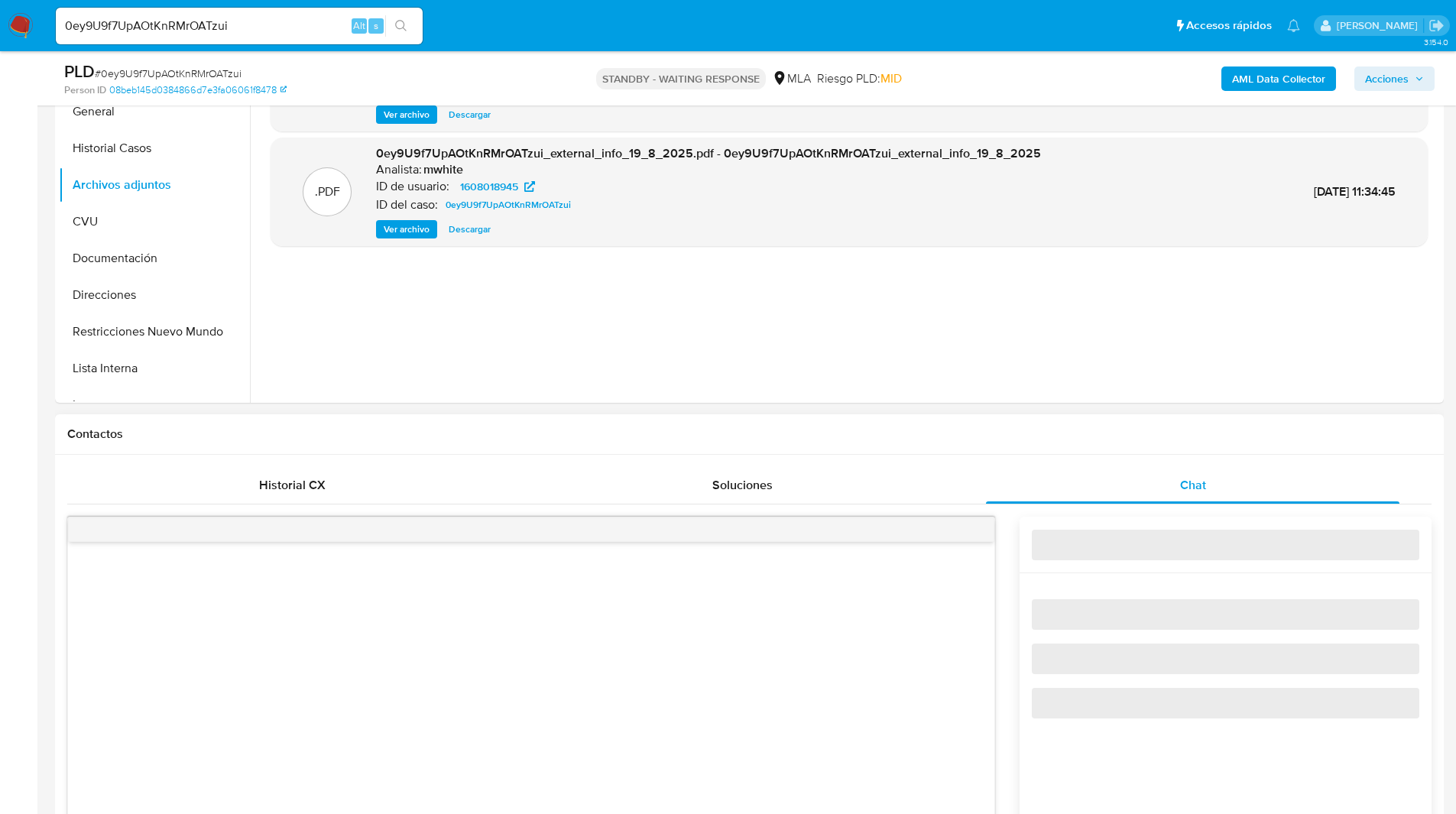
click at [1066, 456] on div "Historial CX Soluciones Chat Id Estado Fecha de creación Origen Proceso • 39987…" at bounding box center [749, 790] width 1389 height 671
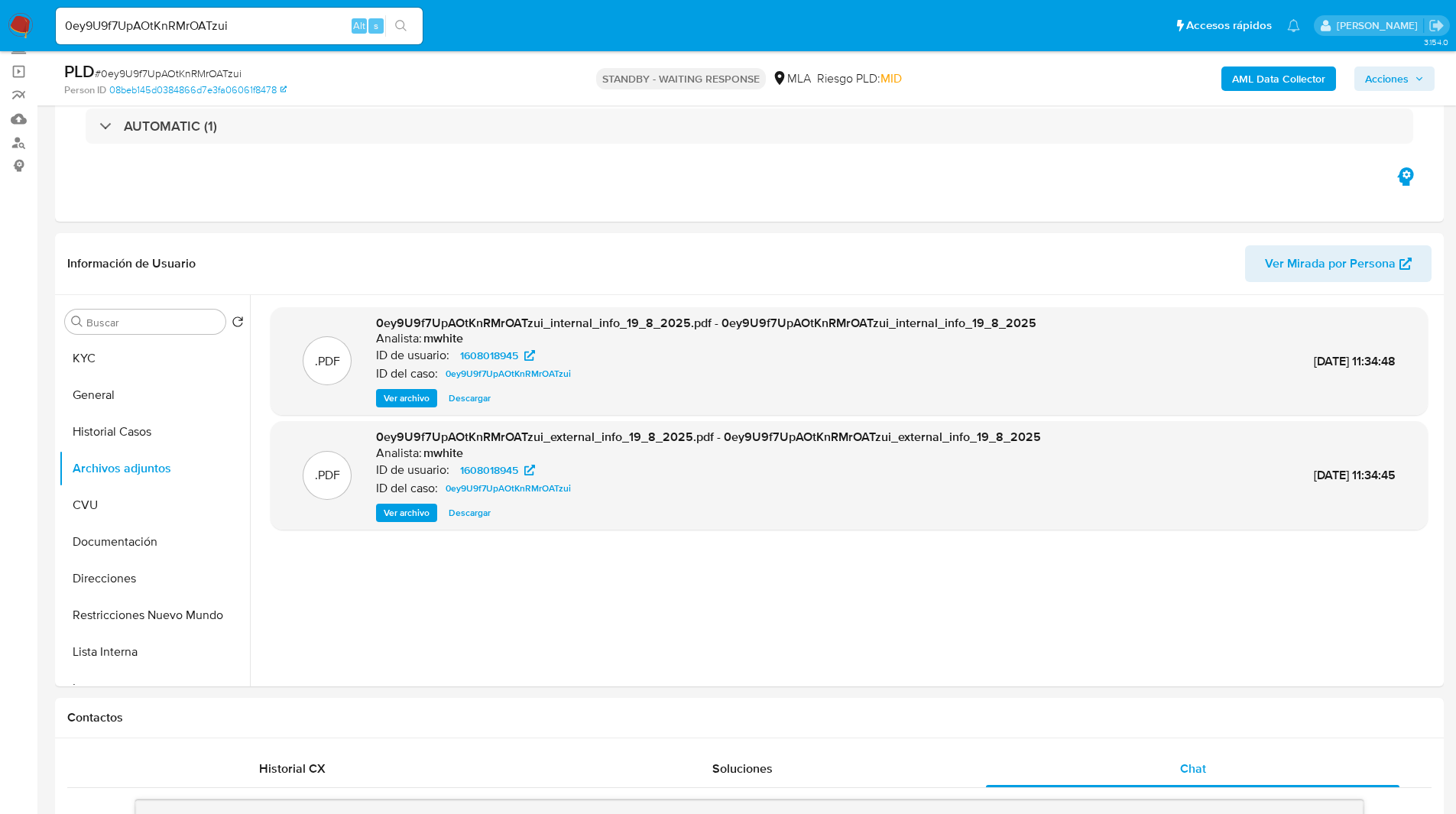
scroll to position [0, 0]
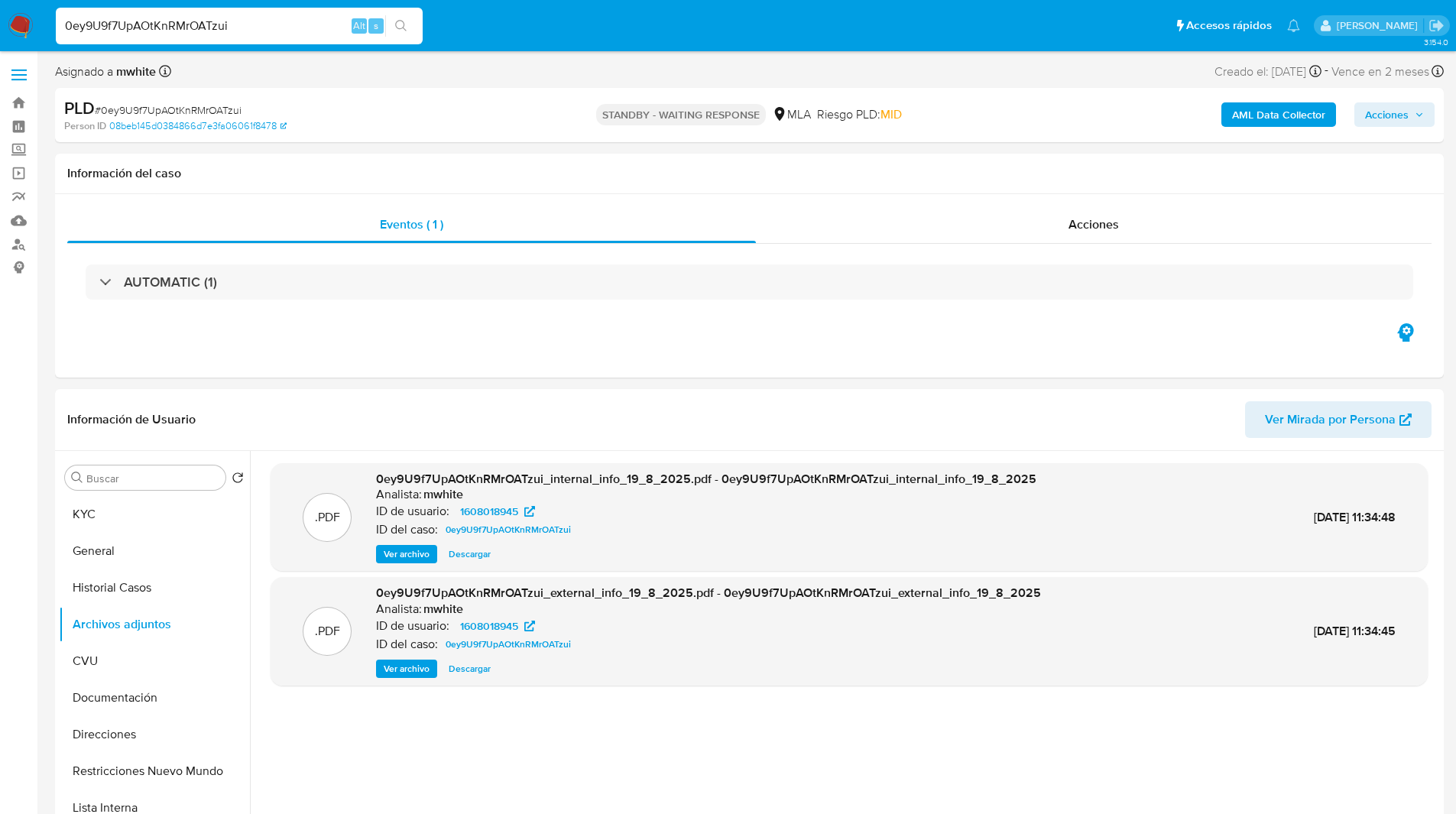
click at [255, 29] on input "0ey9U9f7UpAOtKnRMrOATzui" at bounding box center [239, 26] width 366 height 20
paste input "RFzFsYSKJfPqLlKU27zuGWge"
type input "RFzFsYSKJfPqLlKU27zuGWge"
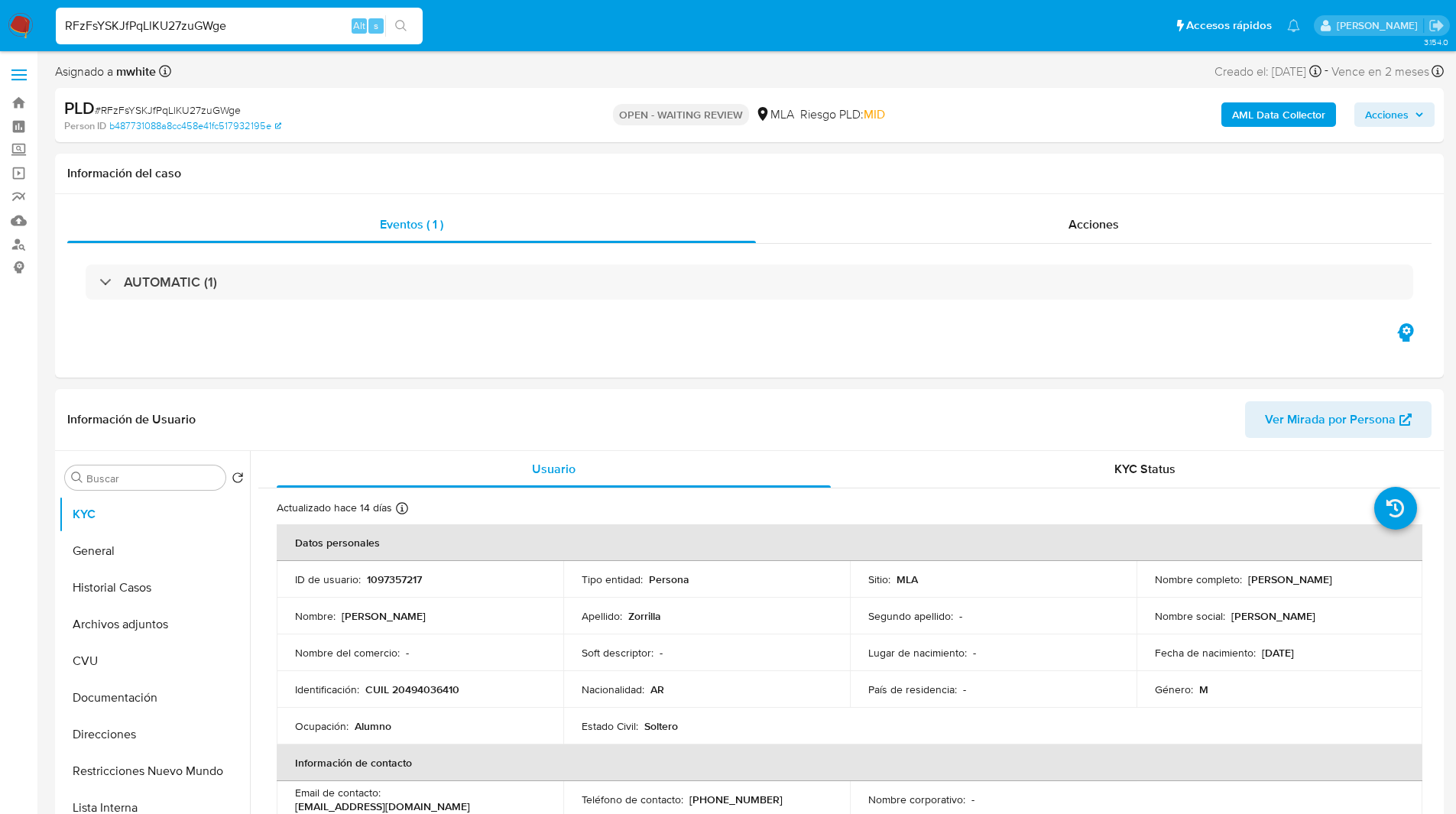
select select "10"
click at [425, 689] on p "CUIL 20494036410" at bounding box center [412, 690] width 94 height 14
copy p "20494036410"
click at [1339, 86] on div "Asignado a mwhite Asignado el: 18/08/2025 14:12:52 Creado el: 12/08/2025 Creado…" at bounding box center [749, 74] width 1389 height 27
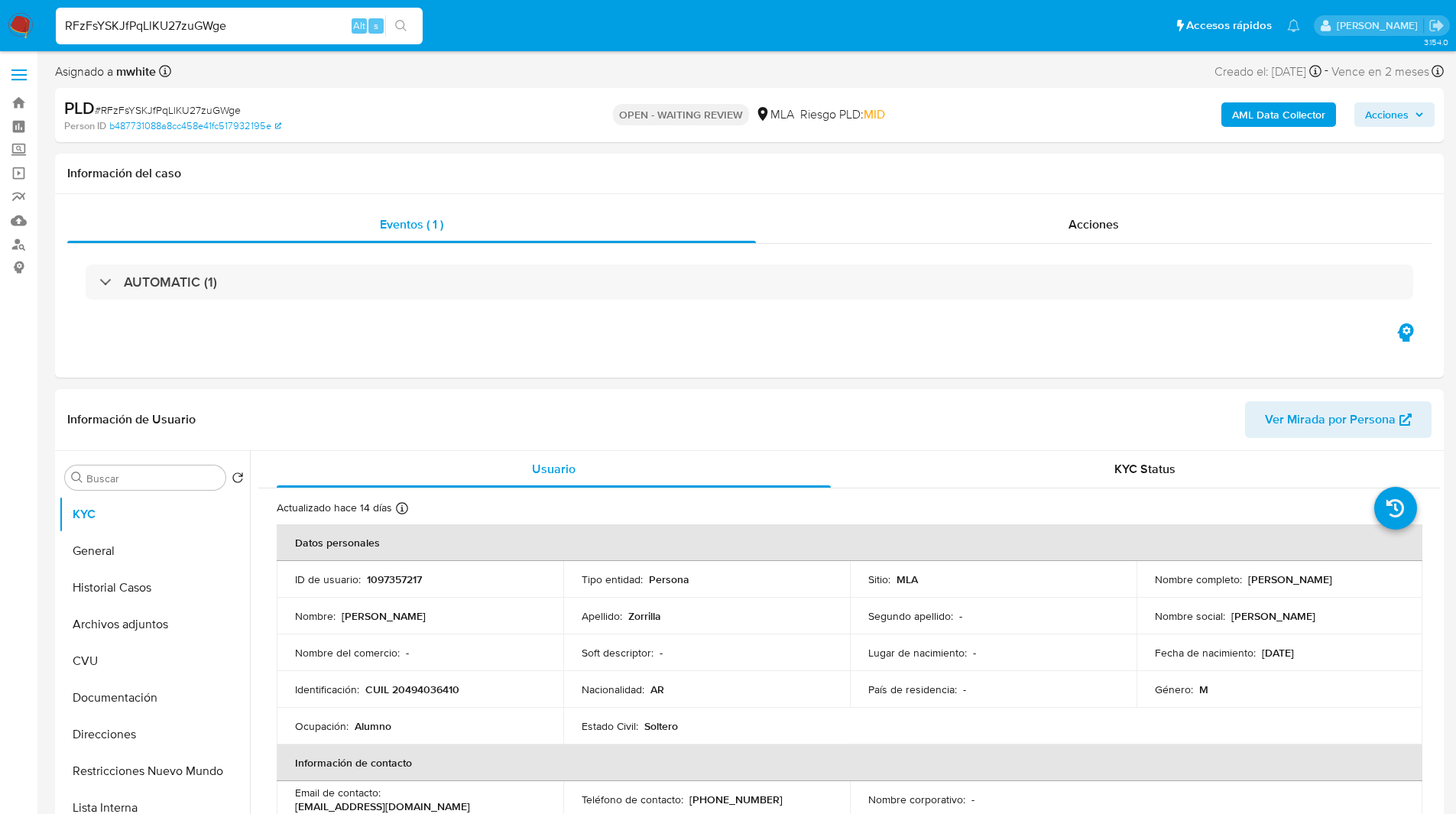
click at [1311, 107] on b "AML Data Collector" at bounding box center [1278, 114] width 93 height 24
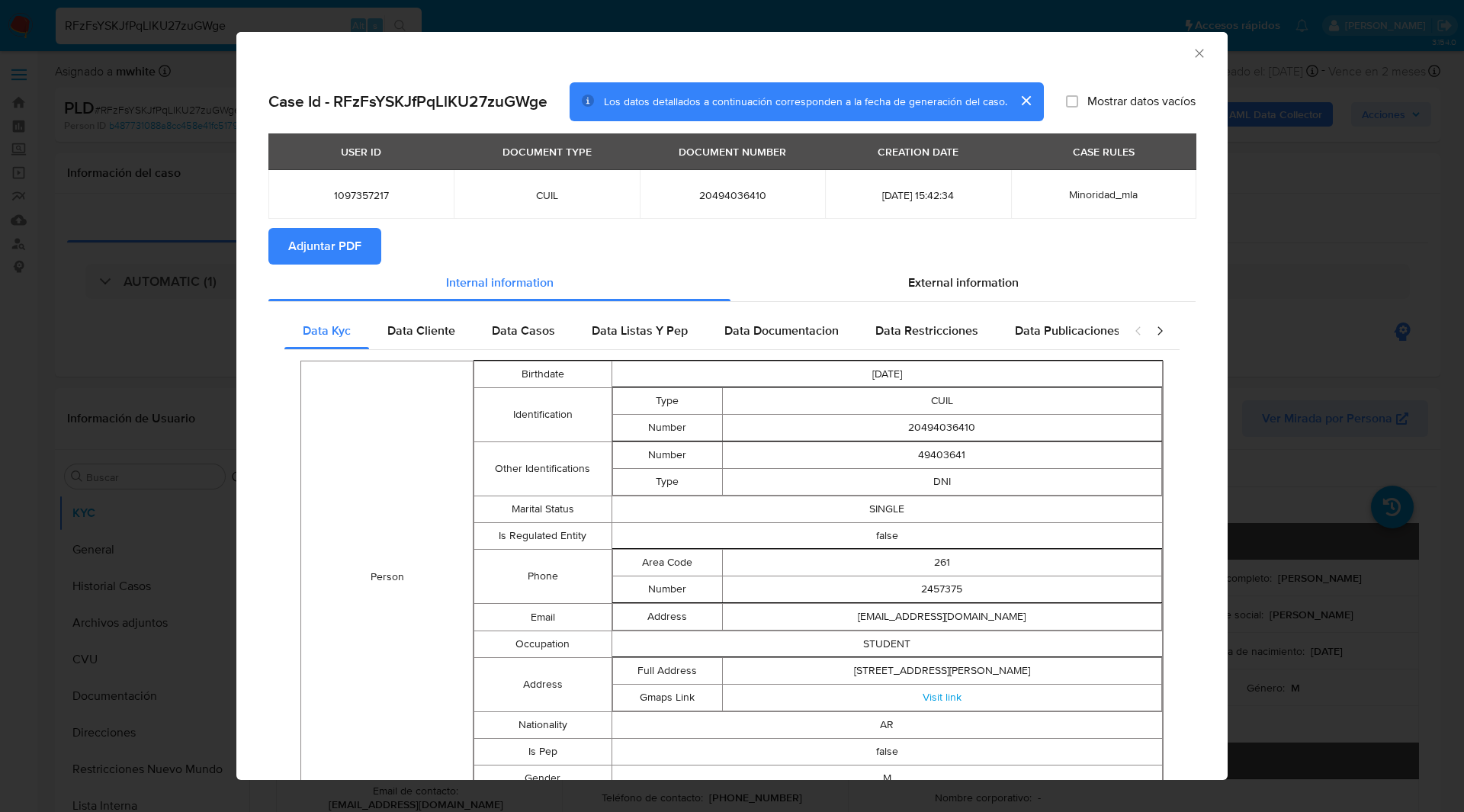
click at [313, 240] on span "Adjuntar PDF" at bounding box center [324, 246] width 73 height 34
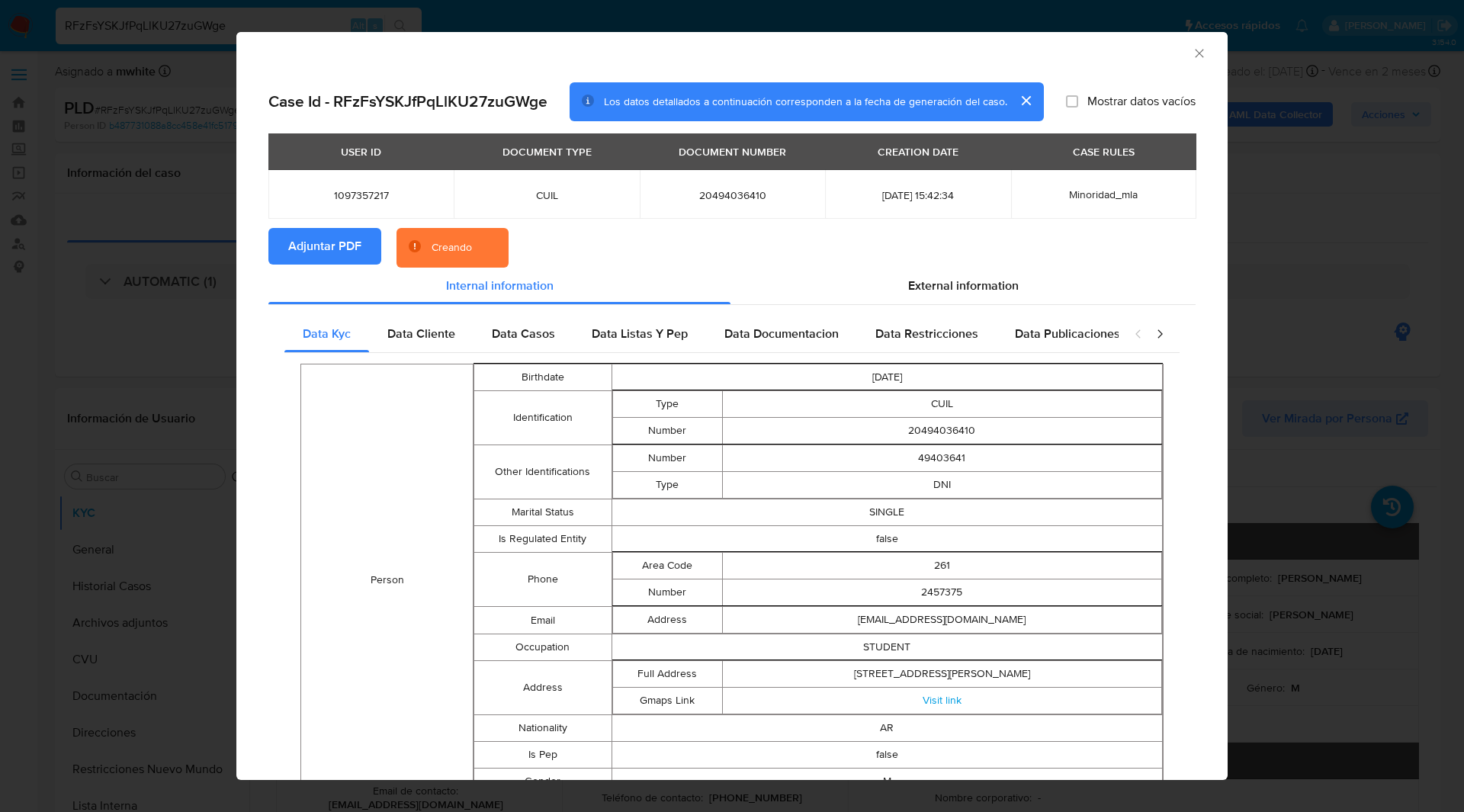
click at [544, 69] on div "AML Data Collector" at bounding box center [732, 51] width 992 height 38
click at [925, 56] on div "AML Data Collector" at bounding box center [720, 51] width 945 height 16
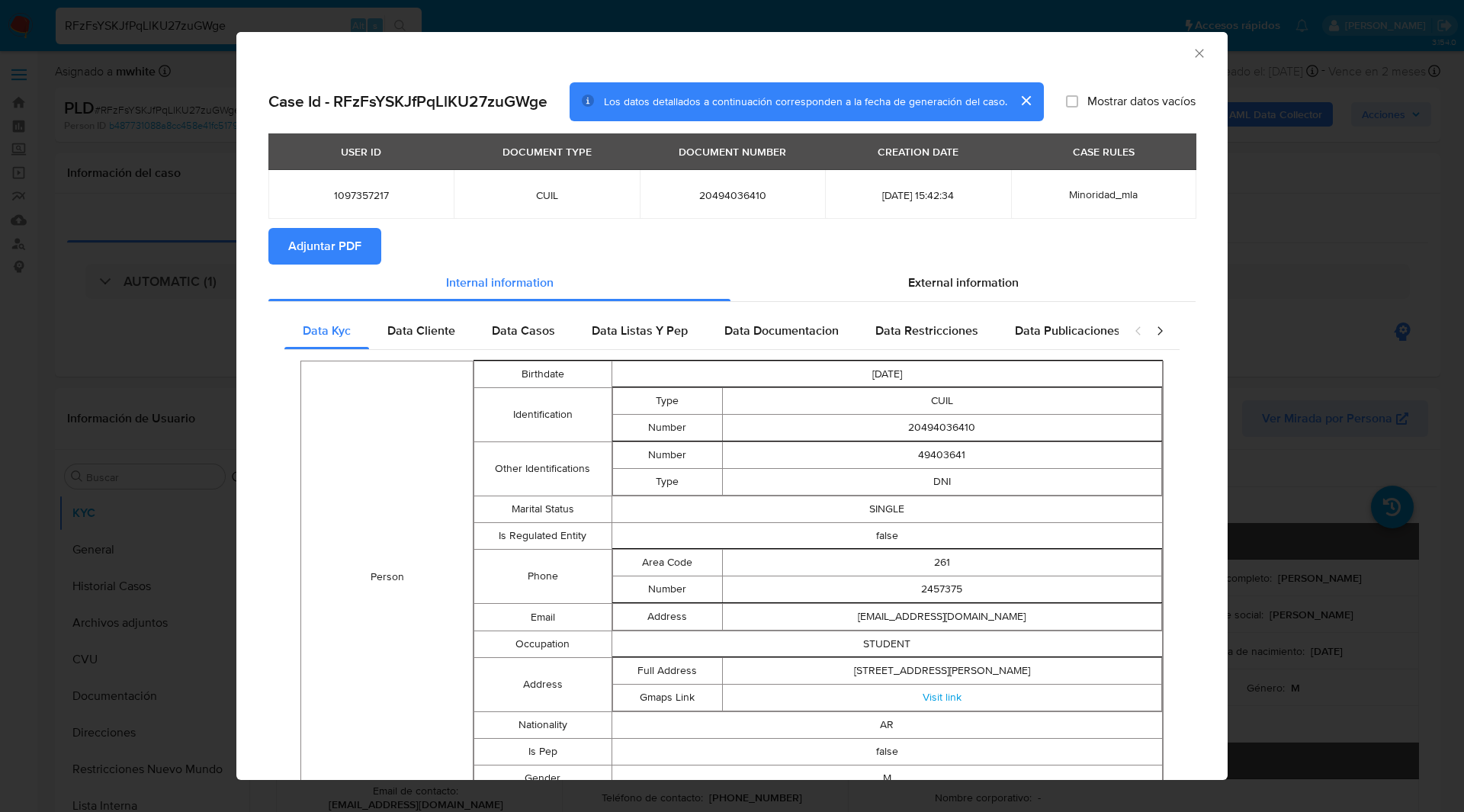
click at [1195, 55] on icon "Cerrar ventana" at bounding box center [1199, 53] width 9 height 9
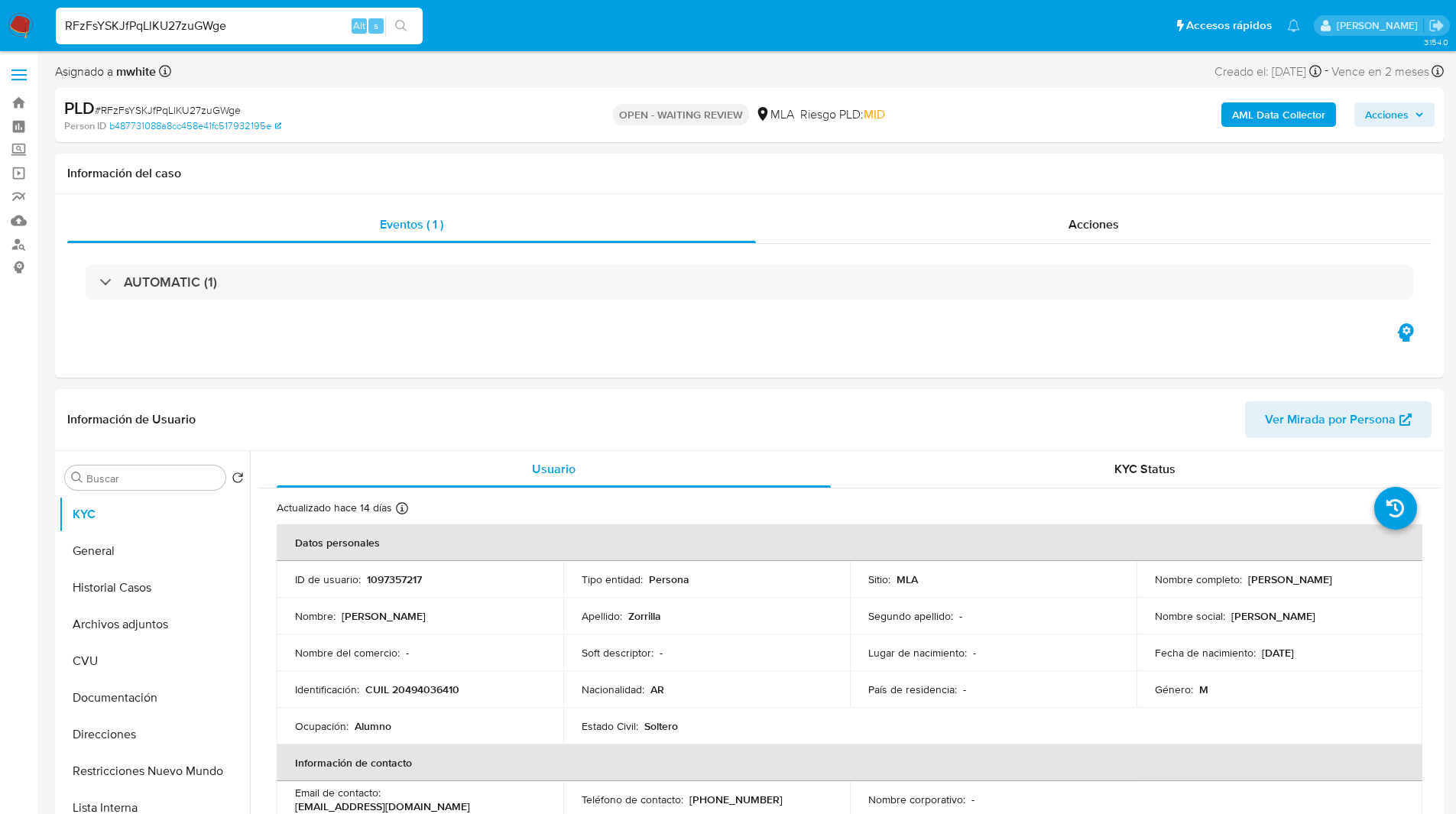
click at [871, 47] on nav "Pausado Ver notificaciones RFzFsYSKJfPqLlKU27zuGWge Alt s Accesos rápidos Presi…" at bounding box center [728, 25] width 1456 height 51
click at [806, 62] on div "Asignado a mwhite Asignado el: 18/08/2025 14:12:52 Creado el: 12/08/2025 Creado…" at bounding box center [749, 74] width 1389 height 27
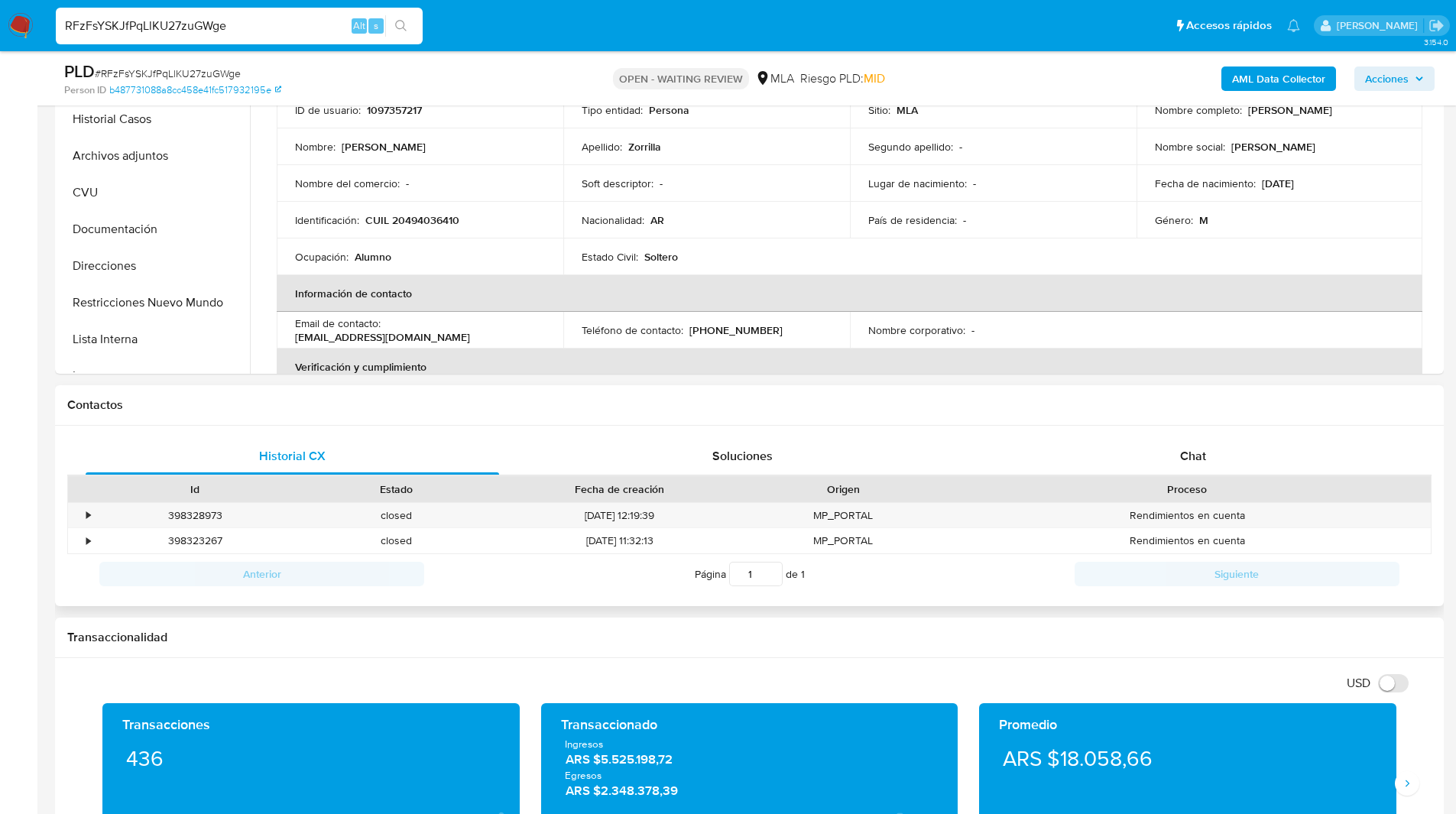
scroll to position [415, 0]
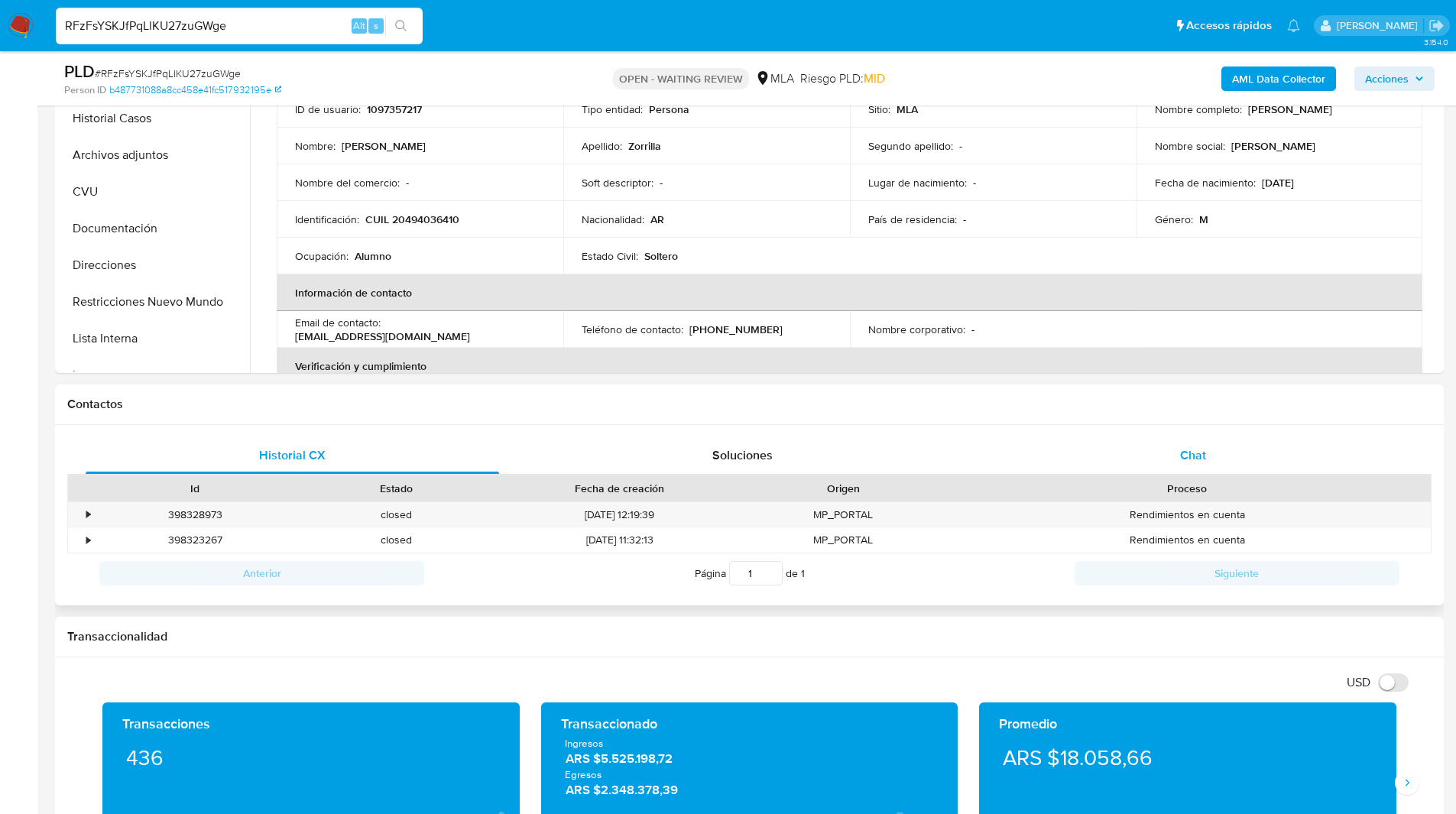
click at [1160, 470] on div "Chat" at bounding box center [1192, 455] width 413 height 36
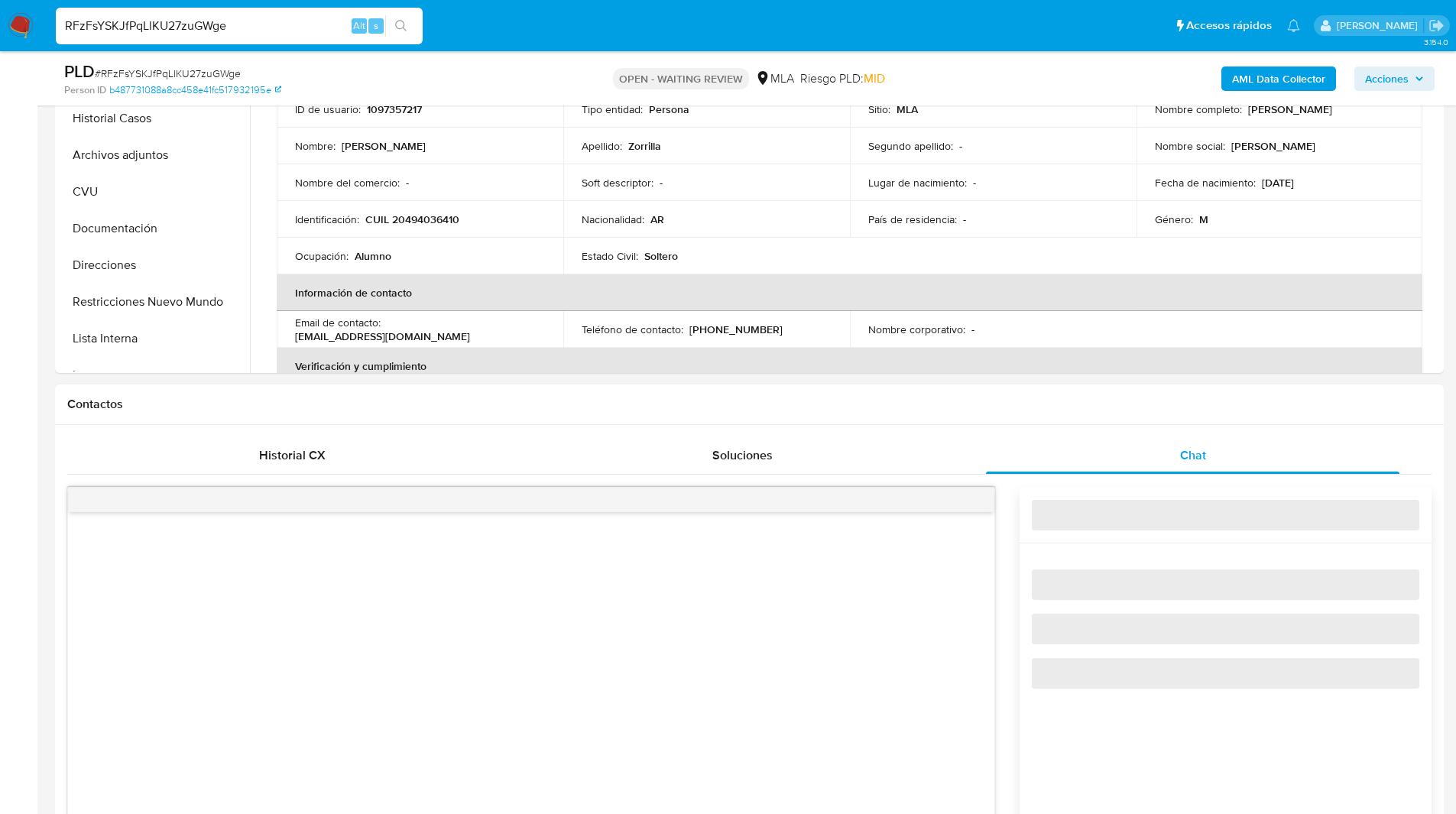
click at [1032, 425] on div "Historial CX Soluciones Chat Id Estado Fecha de creación Origen Proceso • 39832…" at bounding box center [749, 760] width 1389 height 671
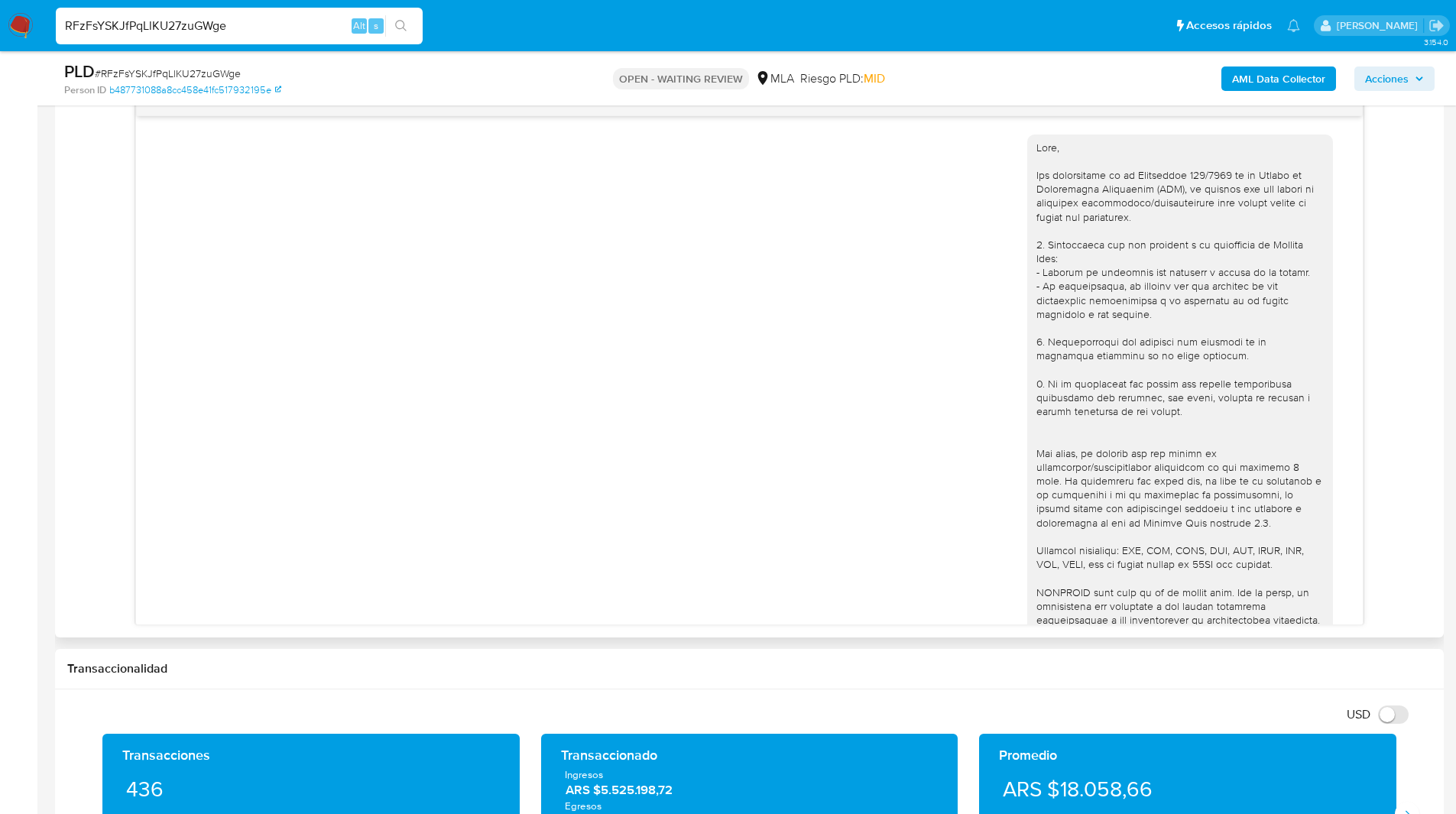
scroll to position [346, 0]
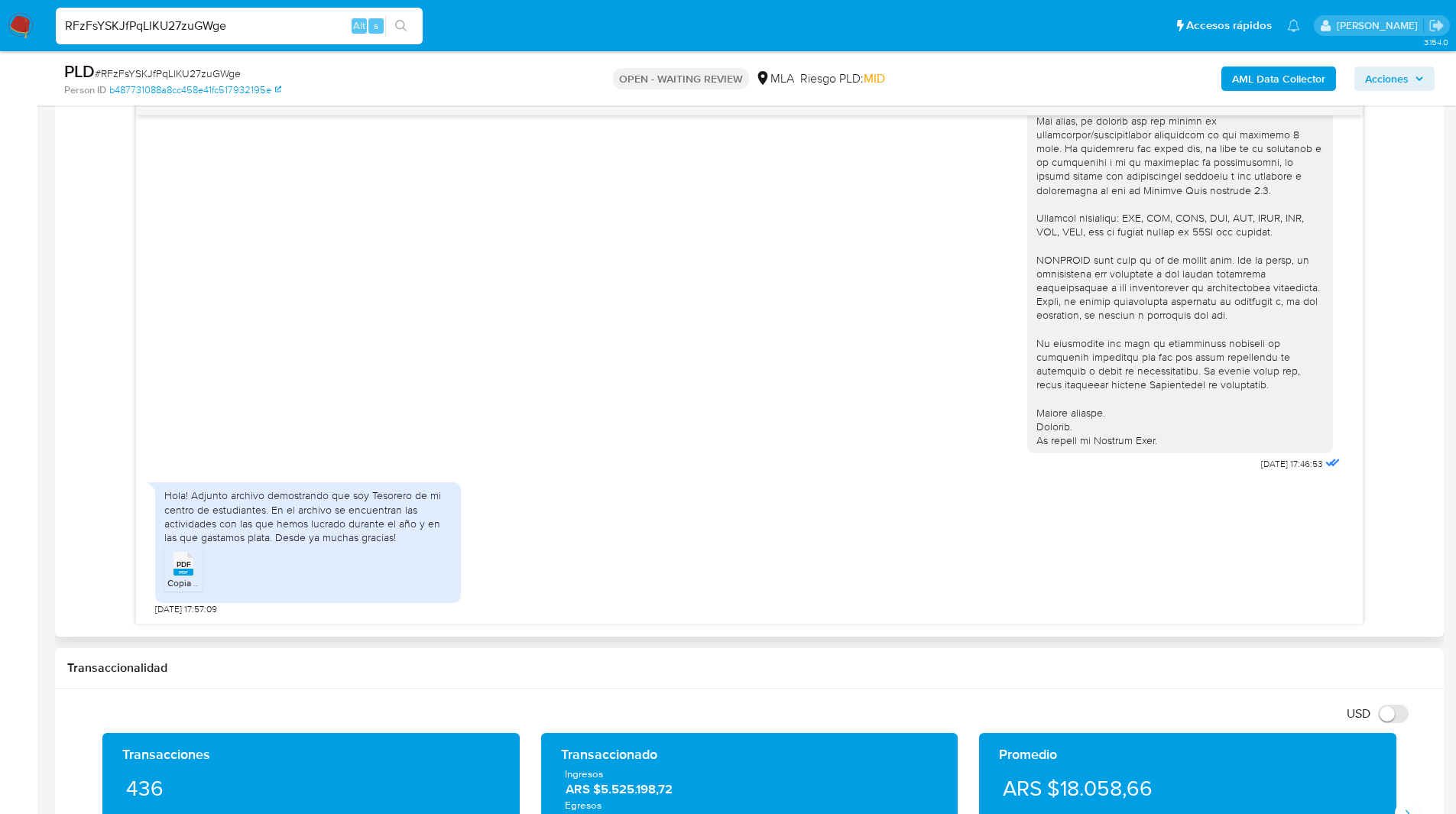
click at [168, 574] on div "PDF PDF" at bounding box center [183, 562] width 32 height 29
click at [54, 309] on main "3.154.0 Asignado a mwhite Asignado el: 18/08/2025 14:12:52 Creado el: 12/08/202…" at bounding box center [728, 669] width 1456 height 2961
click at [873, 8] on ul "Pausado Ver notificaciones RFzFsYSKJfPqLlKU27zuGWge Alt s Accesos rápidos Presi…" at bounding box center [677, 25] width 1259 height 38
click at [861, 244] on div "18/08/2025 17:46:53" at bounding box center [749, 133] width 1188 height 684
click at [111, 303] on div "18/08/2025 17:46:53 Hola! Adjunto archivo demostrando que soy Tesorero de mi ce…" at bounding box center [749, 357] width 1364 height 534
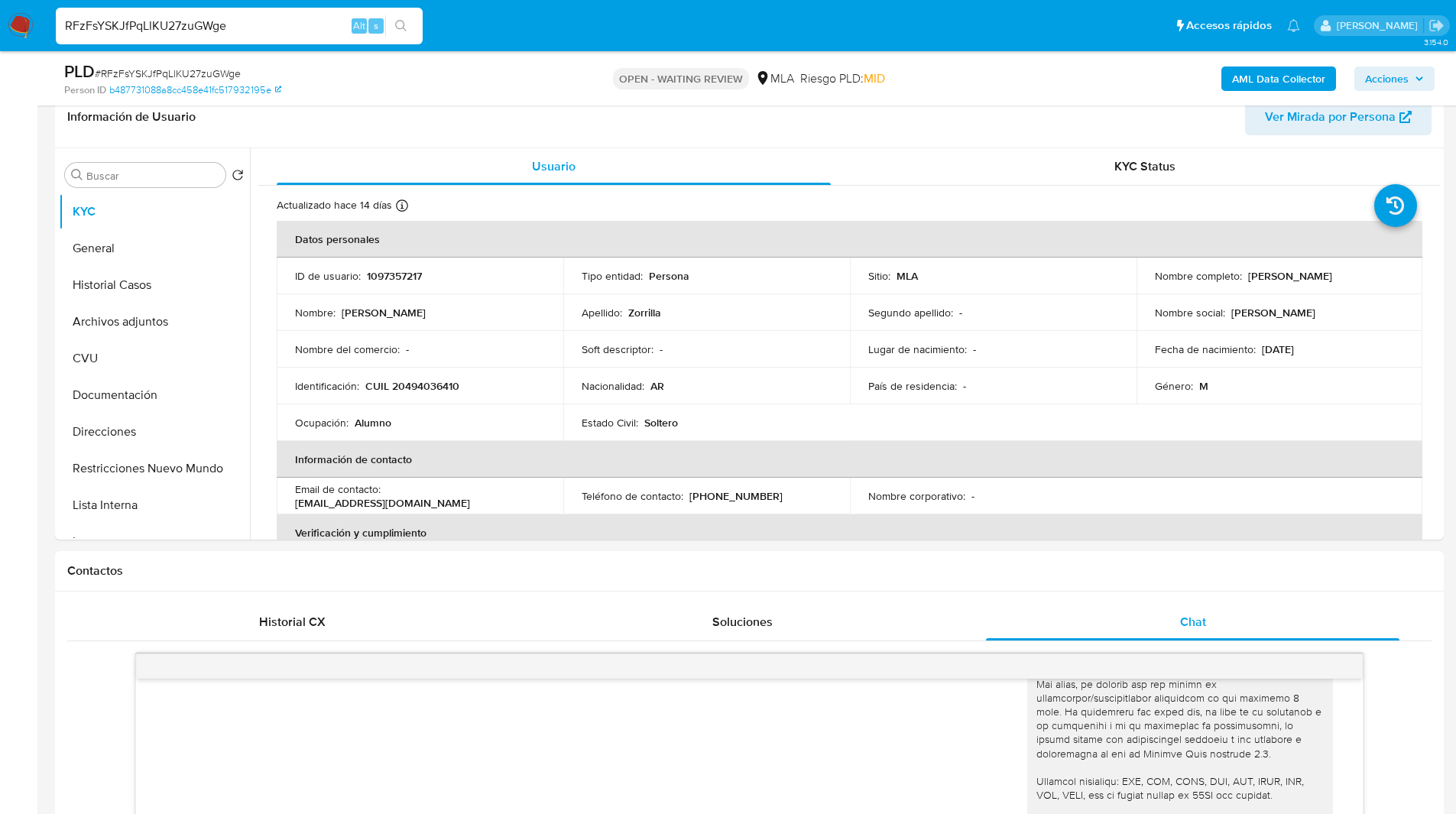
scroll to position [243, 0]
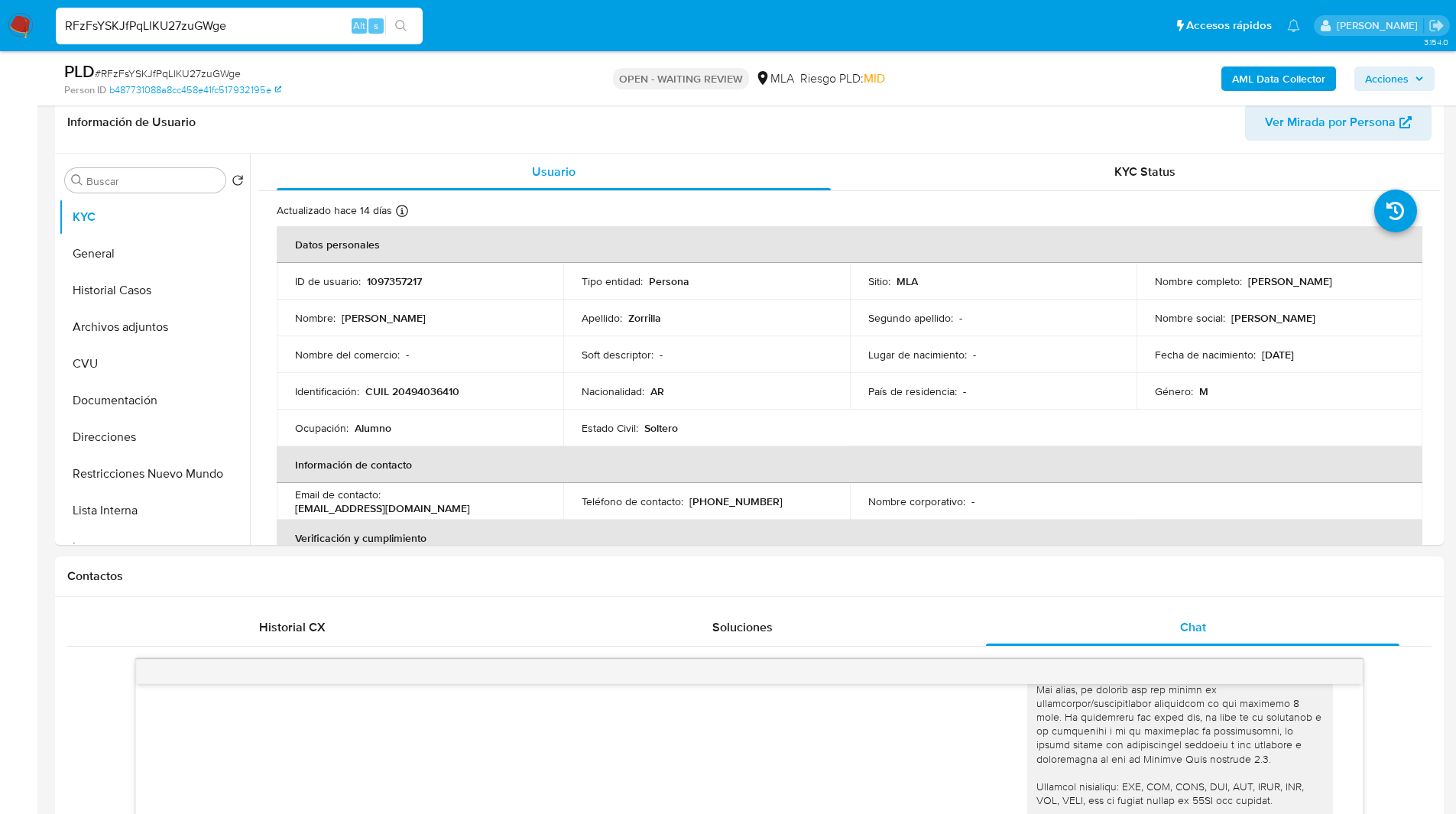
click at [219, 30] on input "RFzFsYSKJfPqLlKU27zuGWge" at bounding box center [239, 26] width 366 height 20
paste input "Dn74PAYVw8wI14YA9dJMj4SY"
type input "Dn74PAYVw8wI14YA9dJMj4SY"
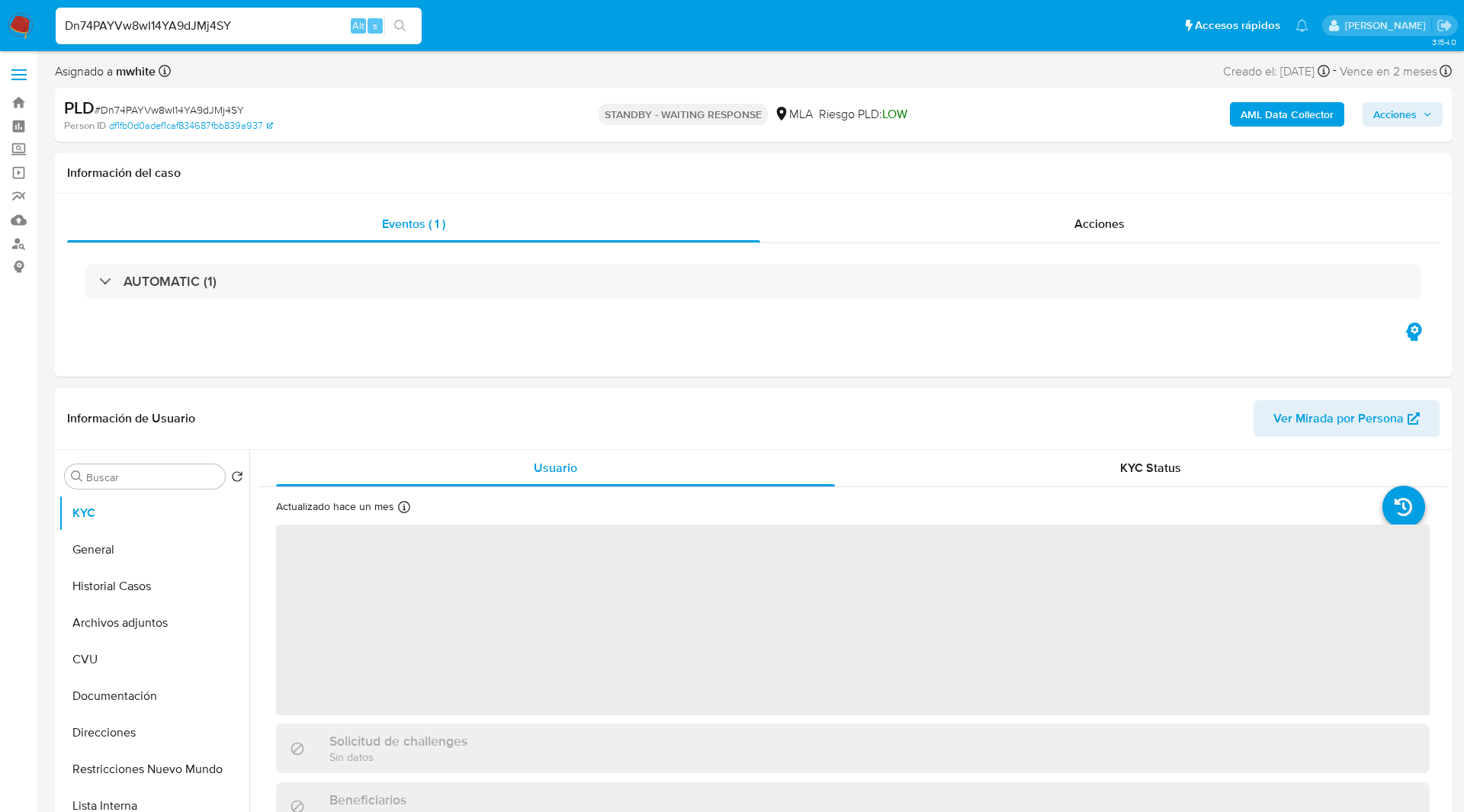
select select "10"
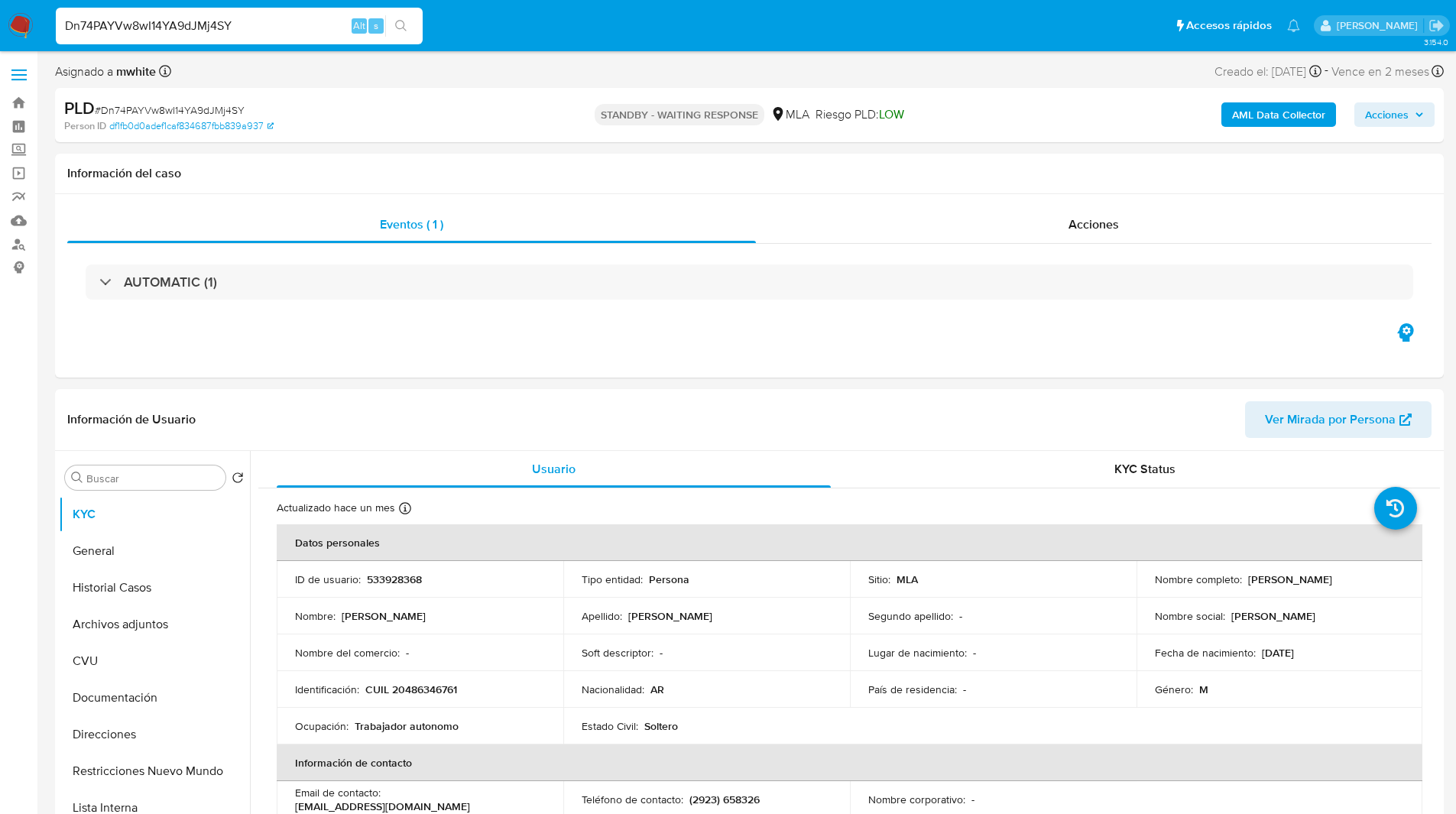
click at [852, 61] on div "Asignado a mwhite Asignado el: 18/08/2025 14:12:56 Creado el: 12/08/2025 Creado…" at bounding box center [749, 74] width 1389 height 27
click at [387, 564] on td "ID de usuario : 533928368" at bounding box center [420, 579] width 287 height 36
click at [389, 568] on td "ID de usuario : 533928368" at bounding box center [420, 579] width 287 height 36
click at [393, 578] on p "533928368" at bounding box center [394, 579] width 55 height 14
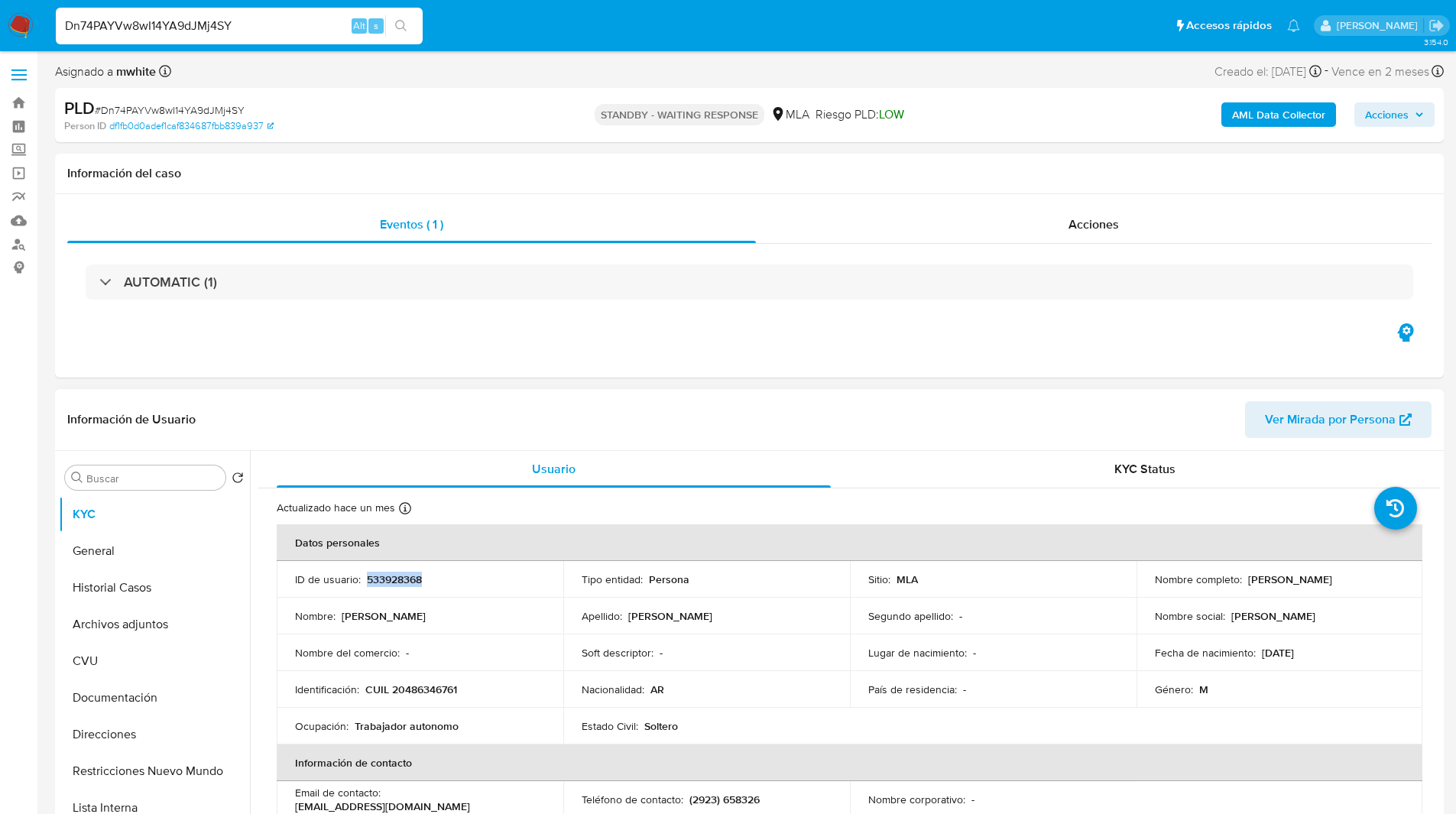
click at [393, 578] on p "533928368" at bounding box center [394, 579] width 55 height 14
copy p "533928368"
click at [950, 211] on div "Acciones" at bounding box center [1094, 225] width 676 height 36
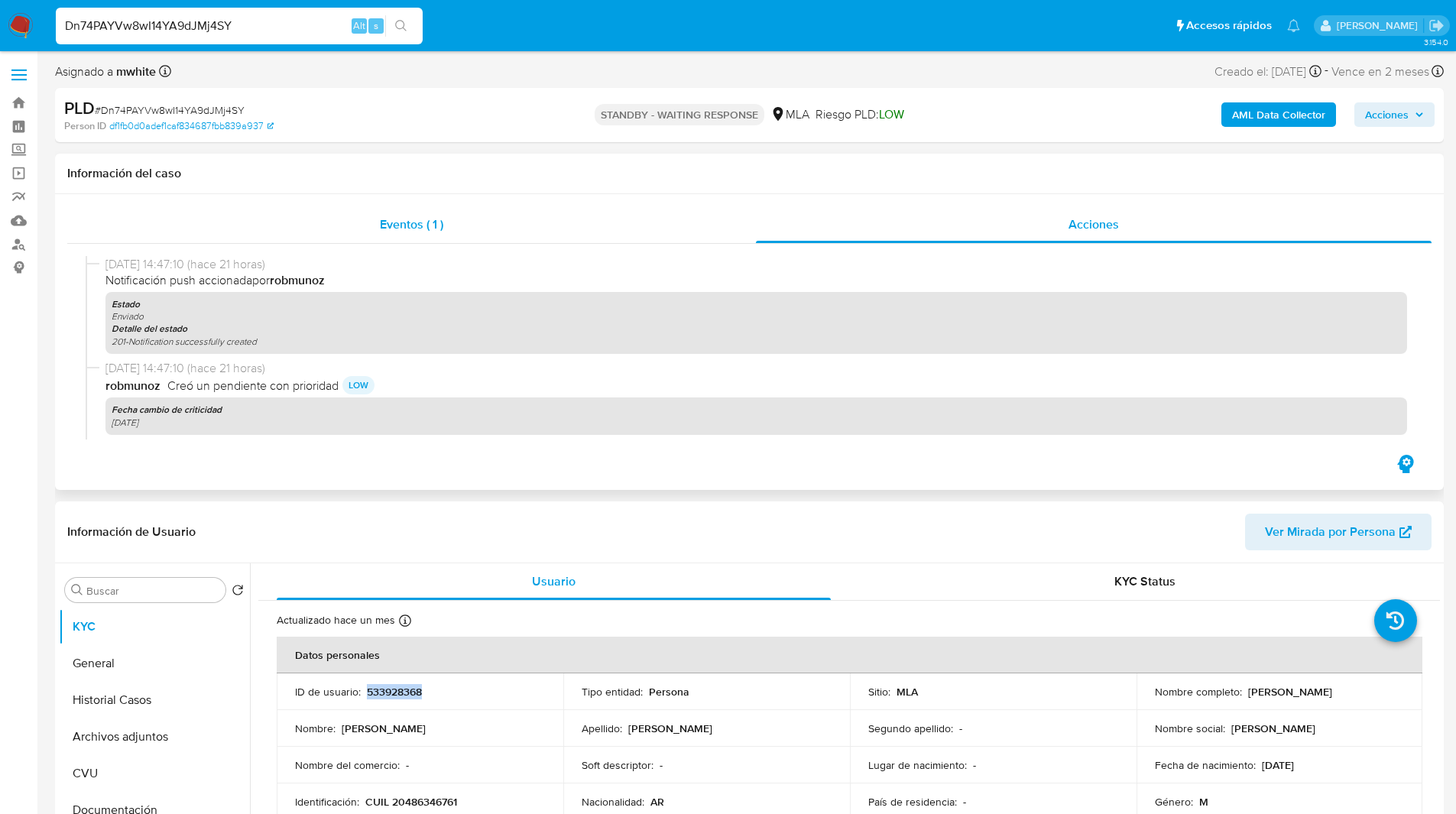
click at [379, 215] on span "Eventos ( 1 )" at bounding box center [410, 224] width 63 height 17
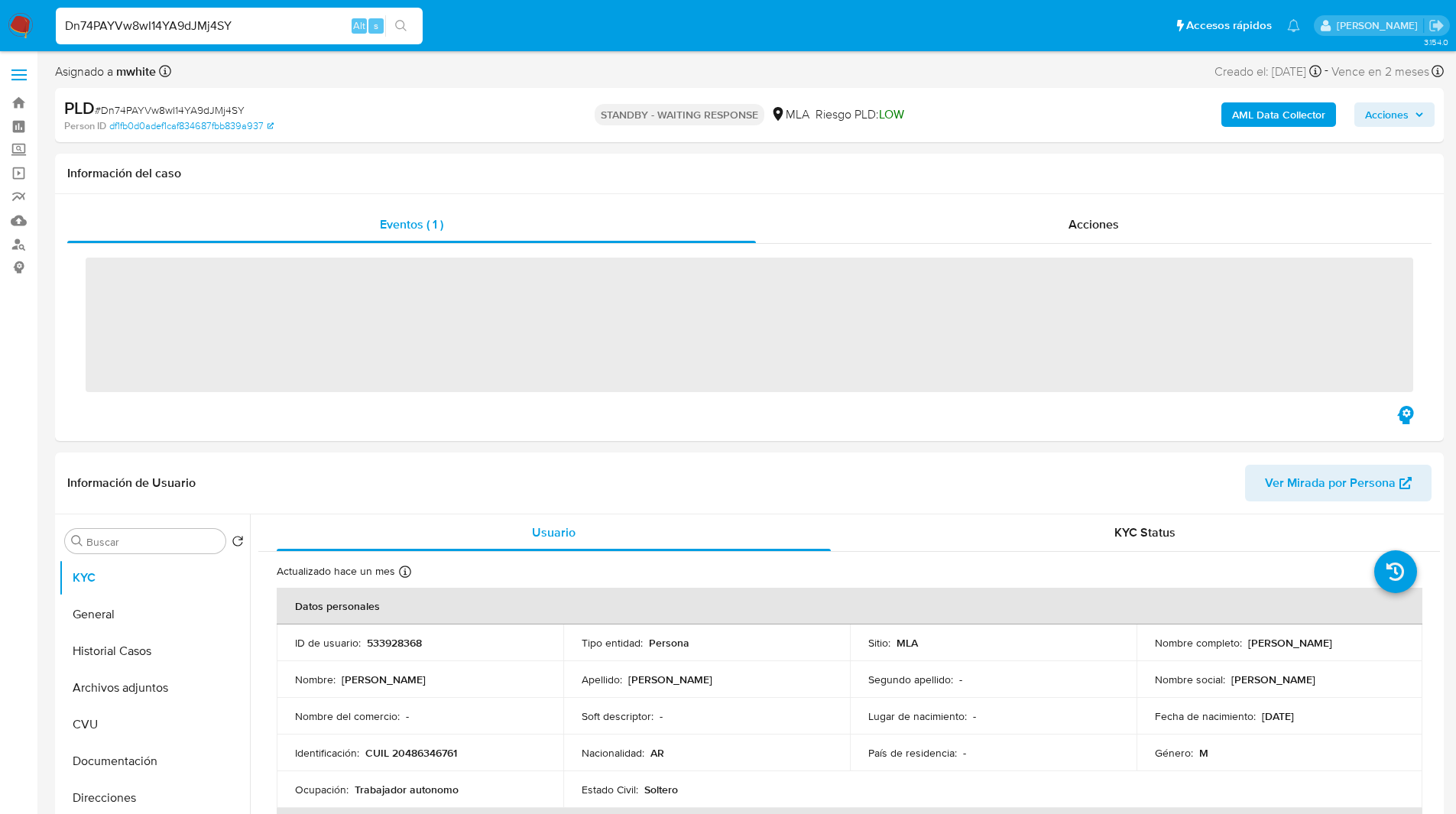
click at [450, 140] on div "PLD # Dn74PAYVw8wI14YA9dJMj4SY Person ID df1fb0d0adef1caf834687fbb839a937 STAND…" at bounding box center [749, 115] width 1389 height 54
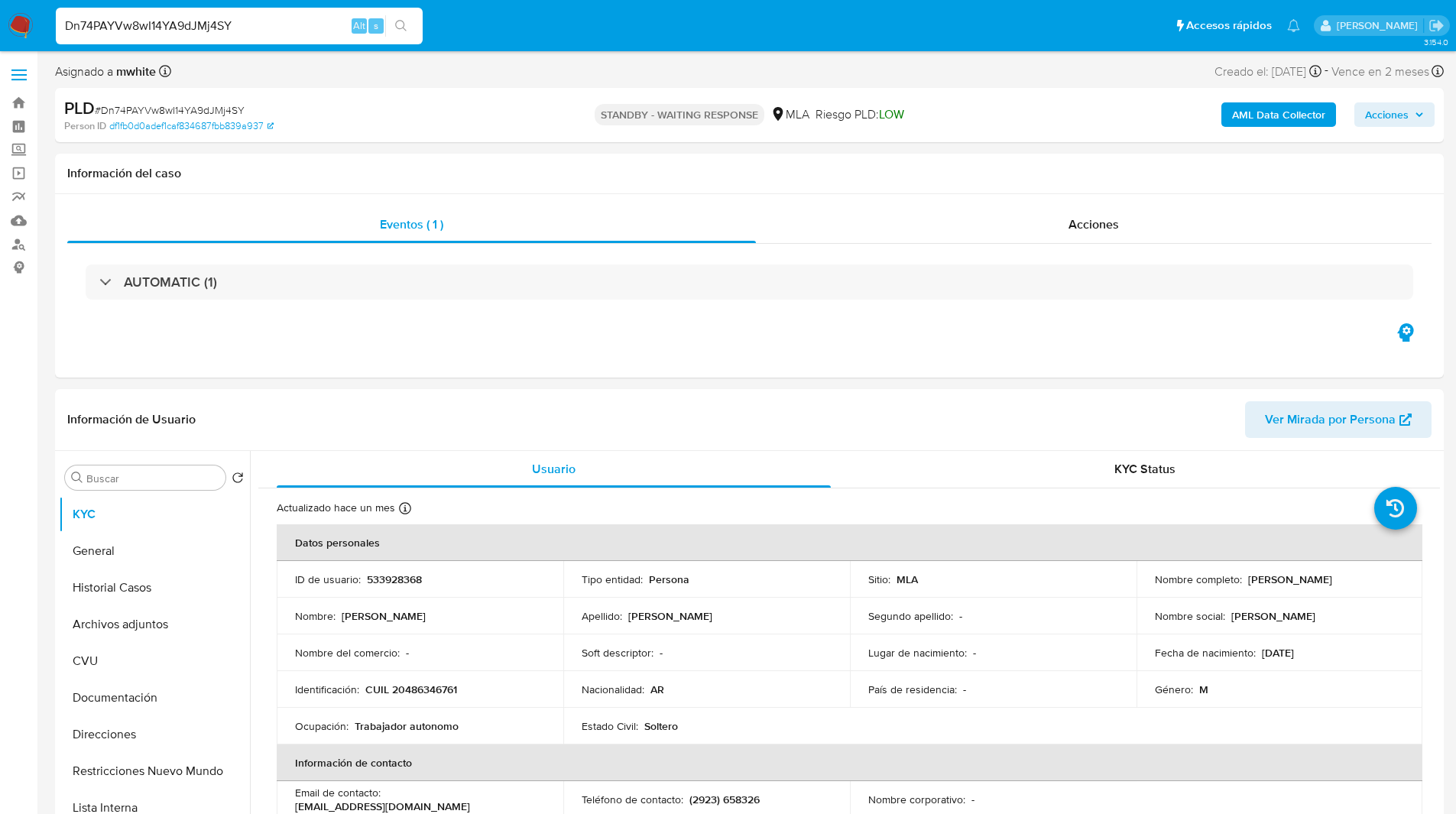
click at [536, 29] on ul "Pausado Ver notificaciones Dn74PAYVw8wI14YA9dJMj4SY Alt s Accesos rápidos Presi…" at bounding box center [677, 25] width 1259 height 38
click at [420, 685] on p "CUIL 20486346761" at bounding box center [411, 690] width 92 height 14
copy p "20486346761"
click at [576, 23] on ul "Pausado Ver notificaciones Dn74PAYVw8wI14YA9dJMj4SY Alt s Accesos rápidos Presi…" at bounding box center [677, 25] width 1259 height 38
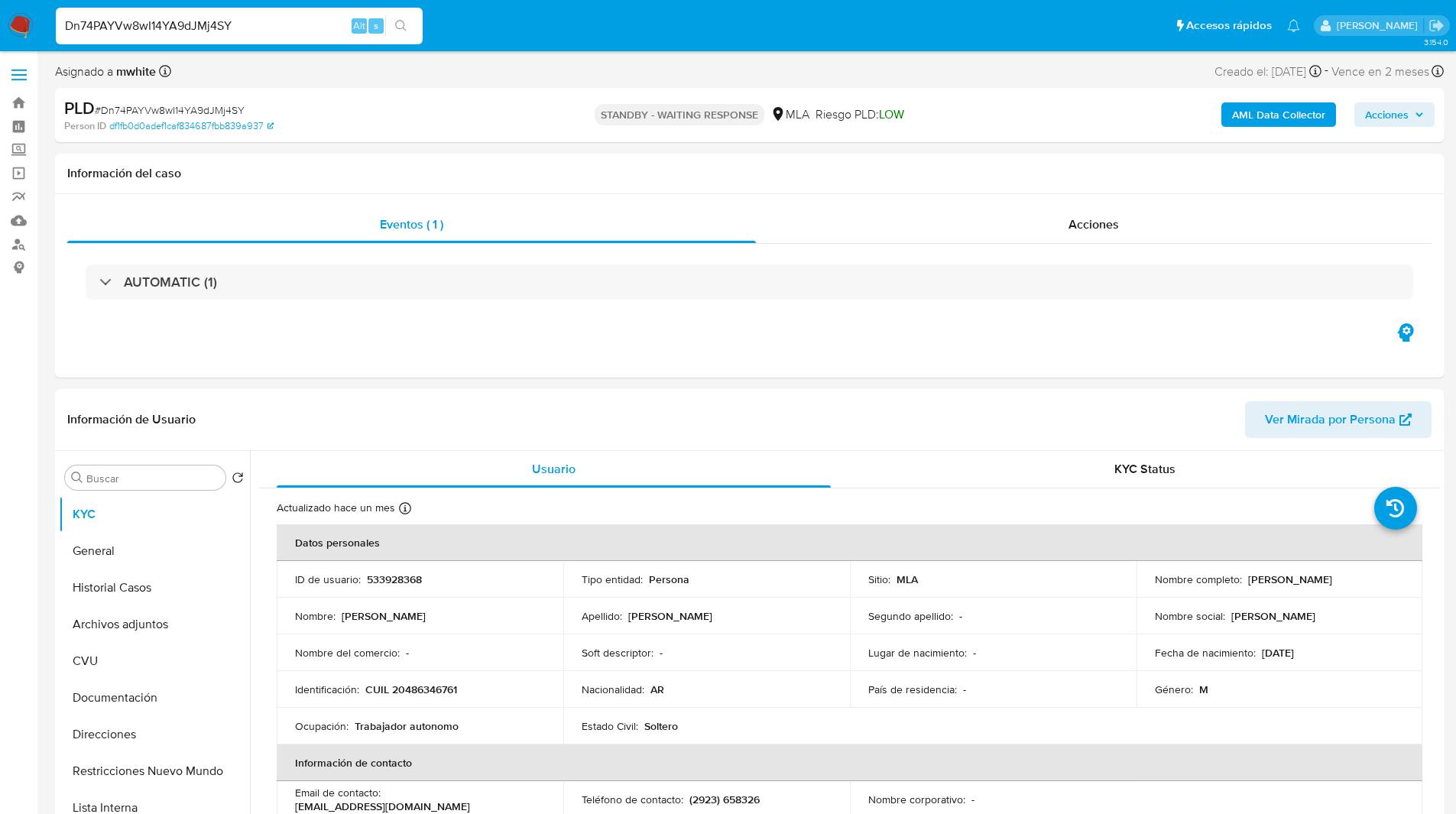
click at [490, 48] on nav "Pausado Ver notificaciones Dn74PAYVw8wI14YA9dJMj4SY Alt s Accesos rápidos Presi…" at bounding box center [728, 25] width 1456 height 51
click at [520, 38] on ul "Pausado Ver notificaciones Dn74PAYVw8wI14YA9dJMj4SY Alt s Accesos rápidos Presi…" at bounding box center [677, 25] width 1259 height 38
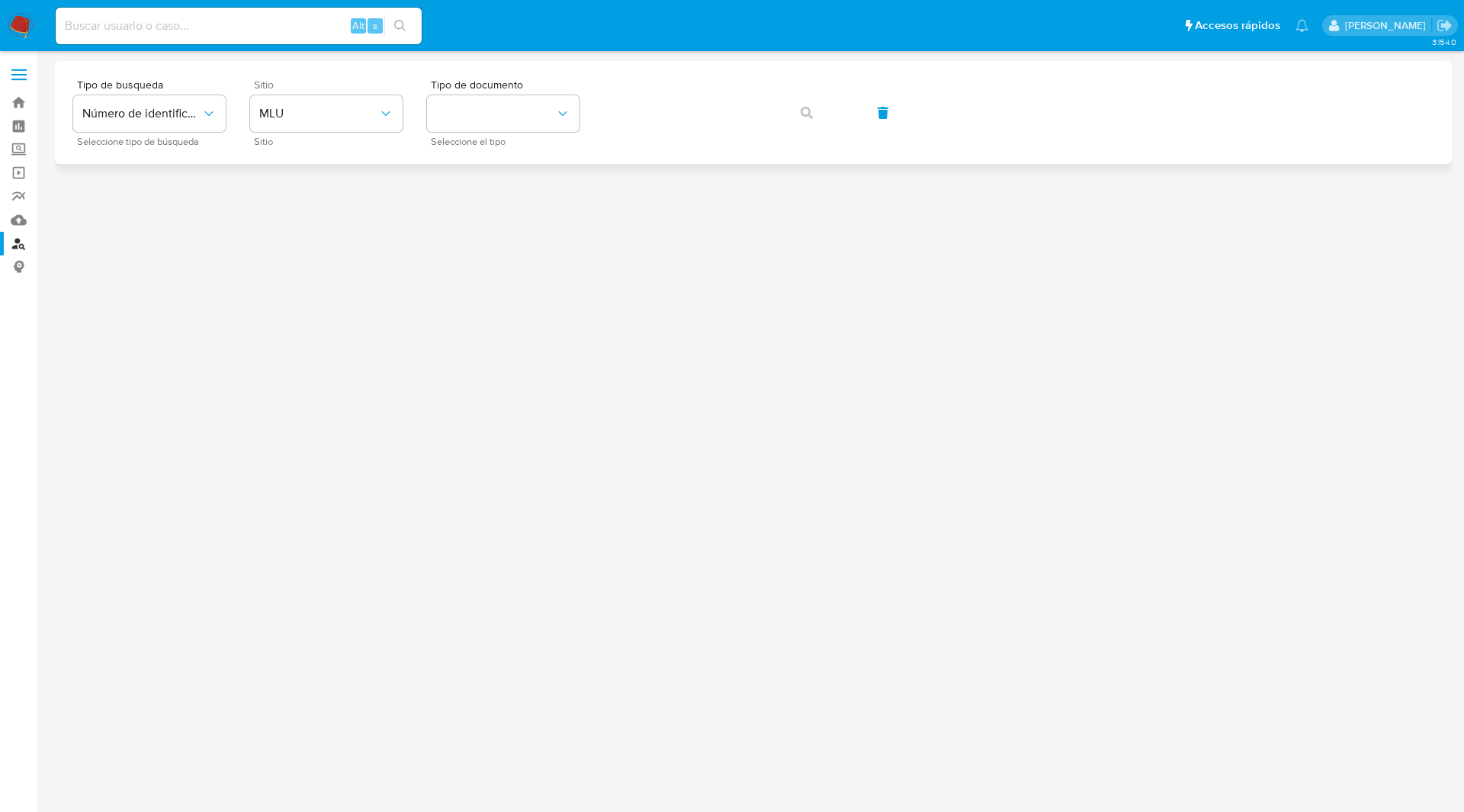
click at [292, 89] on span "Sitio" at bounding box center [329, 84] width 153 height 10
click at [300, 117] on span "MLU" at bounding box center [319, 114] width 119 height 16
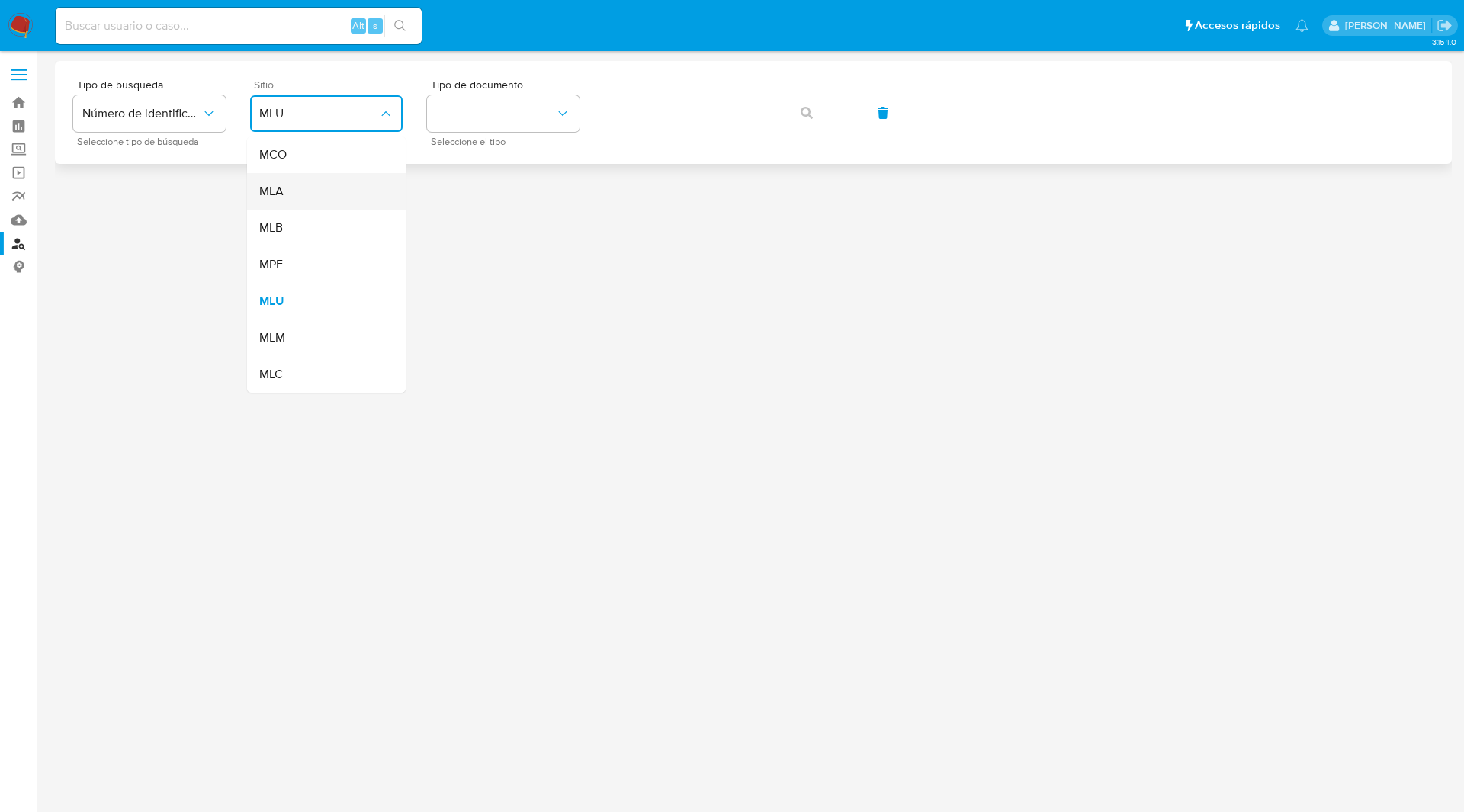
click at [282, 188] on span "MLA" at bounding box center [272, 191] width 24 height 16
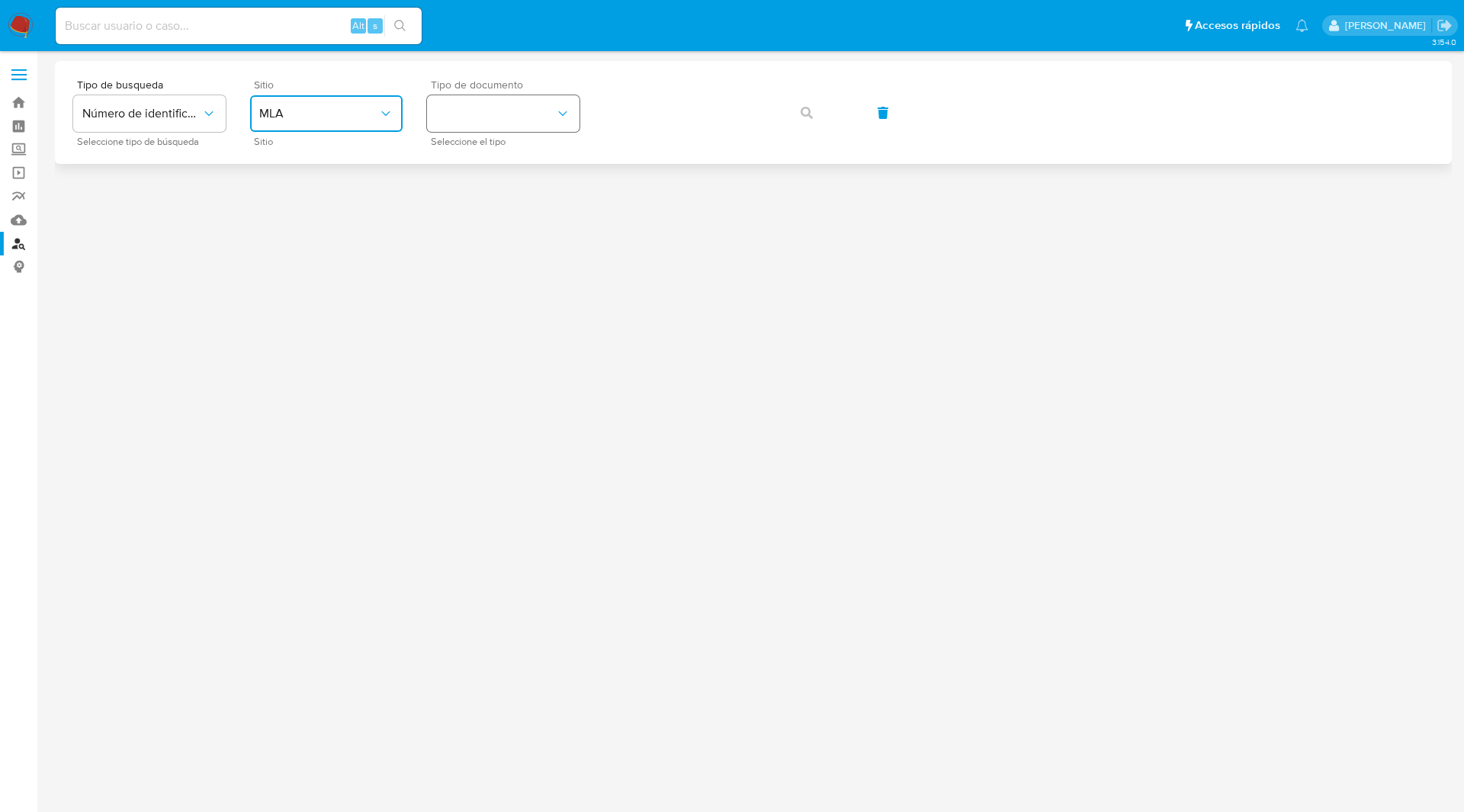
click at [575, 115] on button "identificationType" at bounding box center [503, 114] width 153 height 36
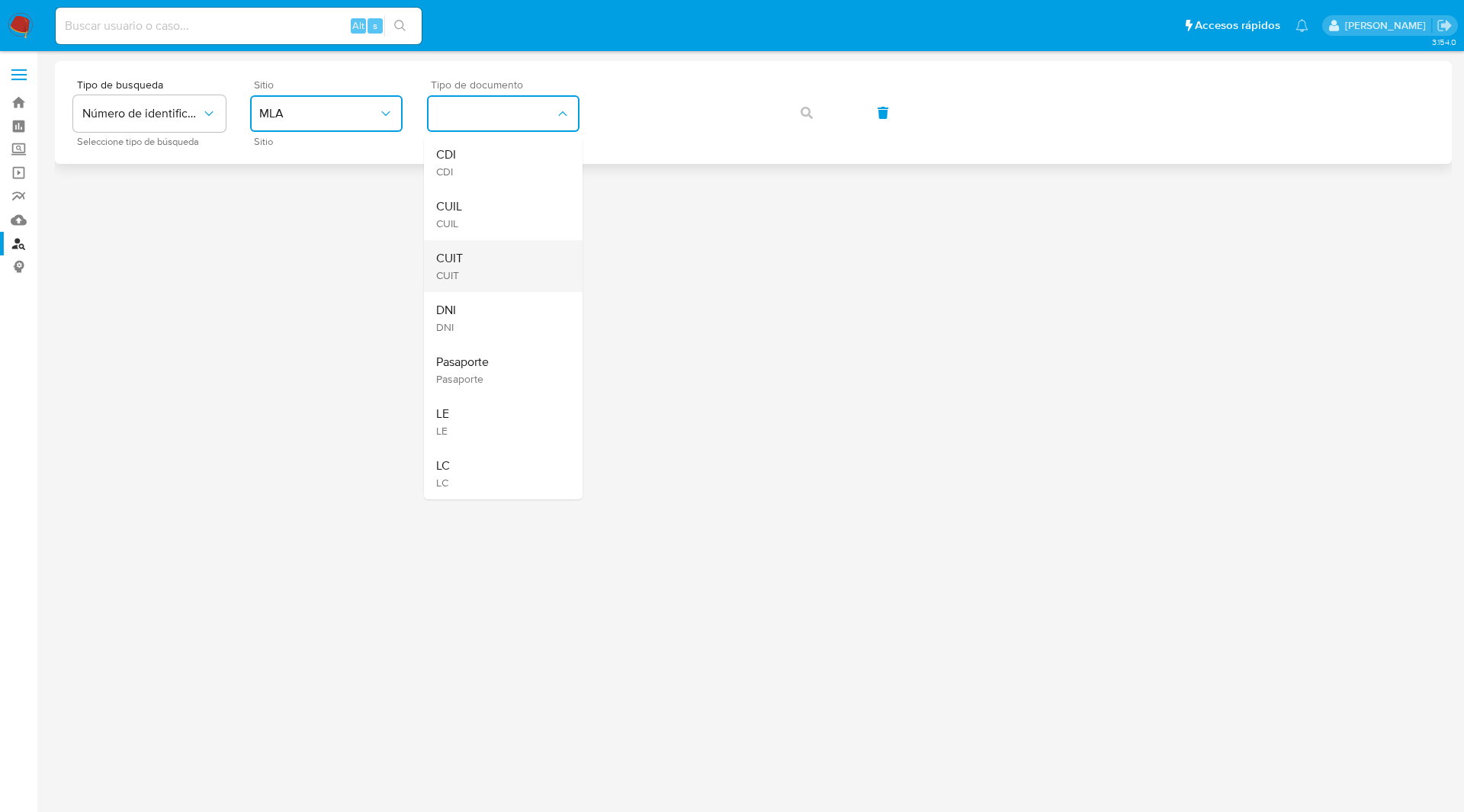
click at [474, 262] on div "CUIT CUIT" at bounding box center [498, 266] width 125 height 52
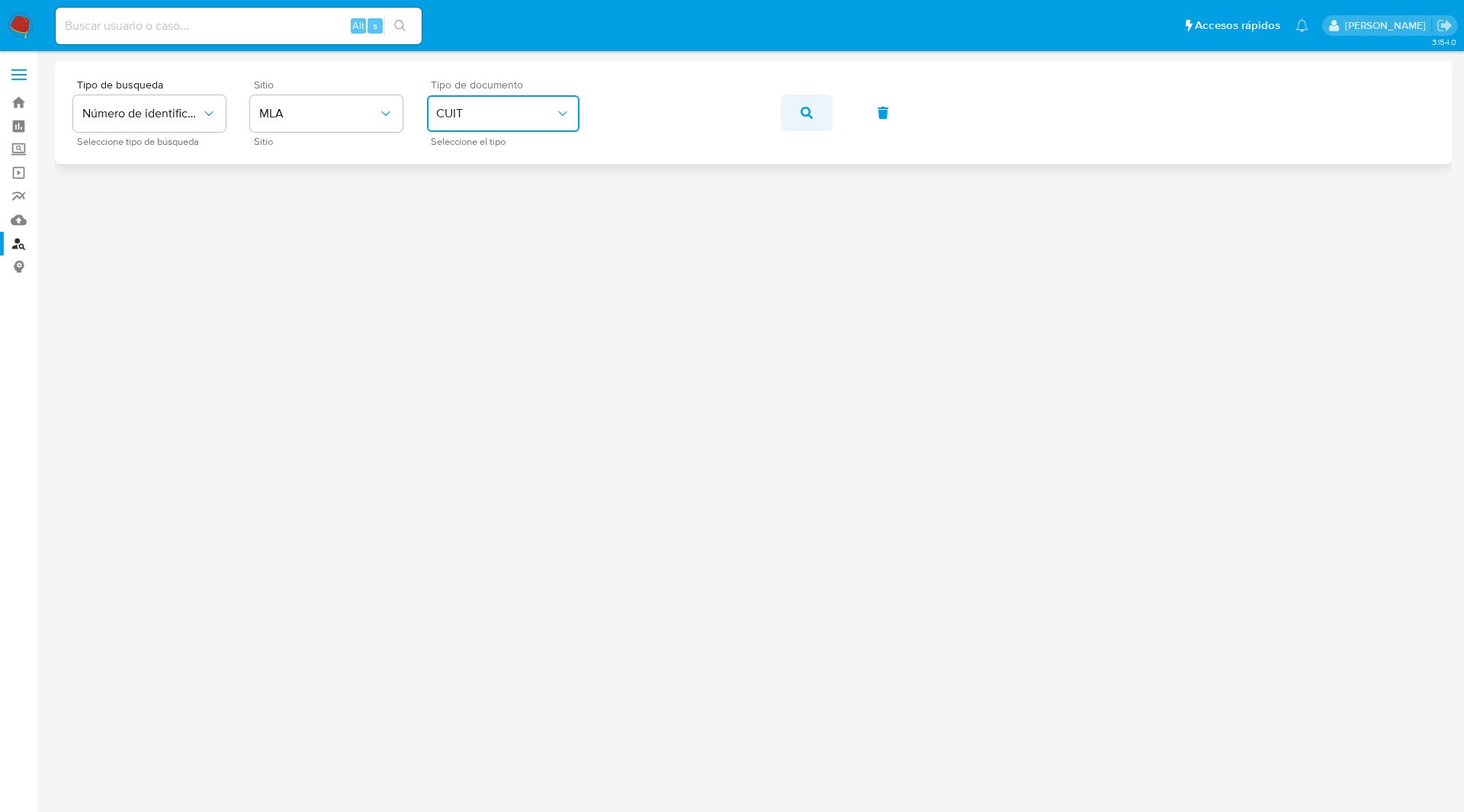
click at [793, 113] on button "button" at bounding box center [806, 113] width 52 height 36
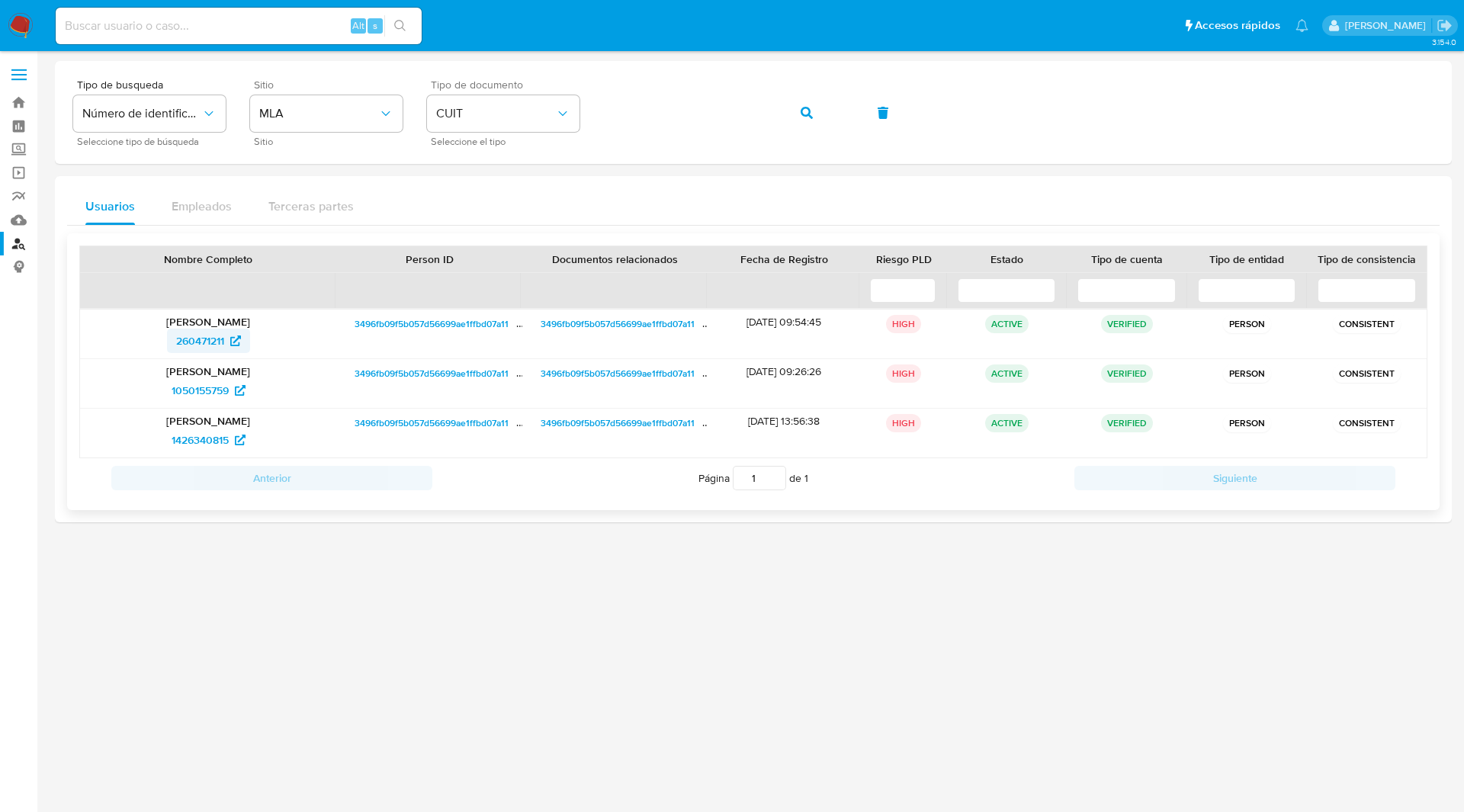
click at [214, 342] on span "260471211" at bounding box center [200, 340] width 48 height 24
click at [209, 383] on span "1050155759" at bounding box center [200, 390] width 57 height 24
click at [217, 434] on span "1426340815" at bounding box center [200, 440] width 57 height 24
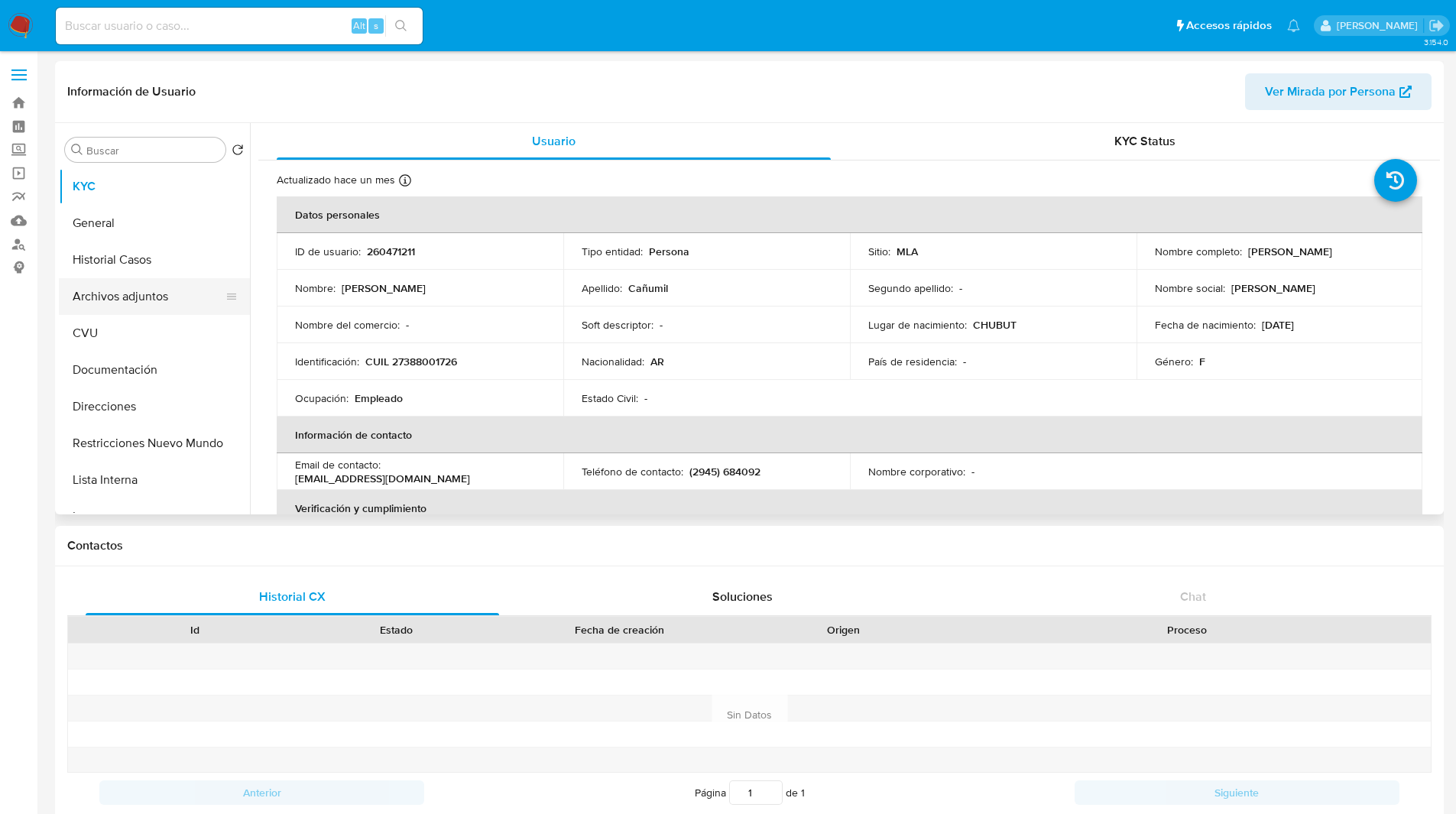
select select "10"
click at [129, 247] on button "Historial Casos" at bounding box center [148, 259] width 179 height 36
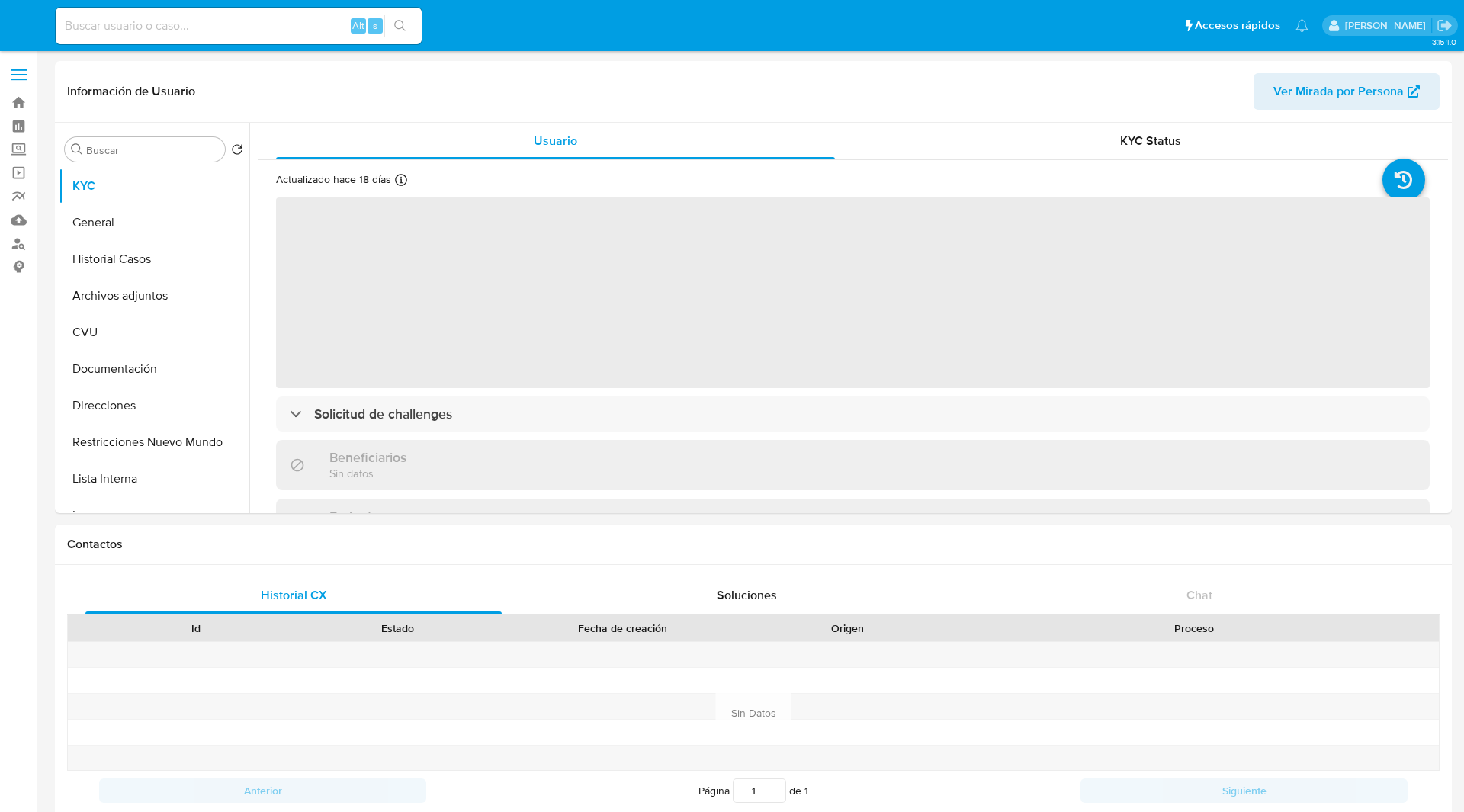
select select "10"
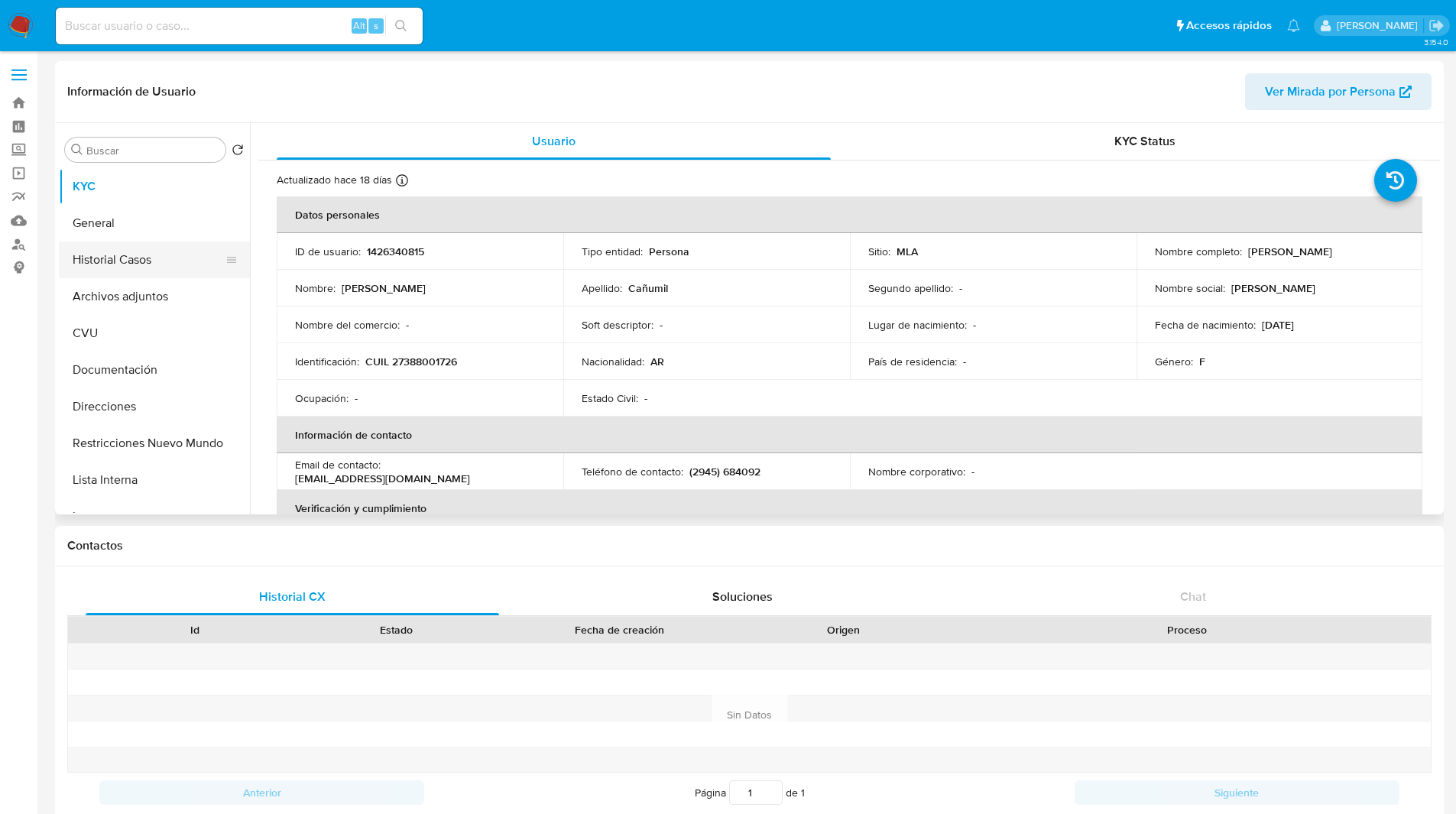
click at [130, 258] on button "Historial Casos" at bounding box center [148, 259] width 179 height 36
select select "10"
click at [149, 241] on button "Historial Casos" at bounding box center [148, 259] width 179 height 36
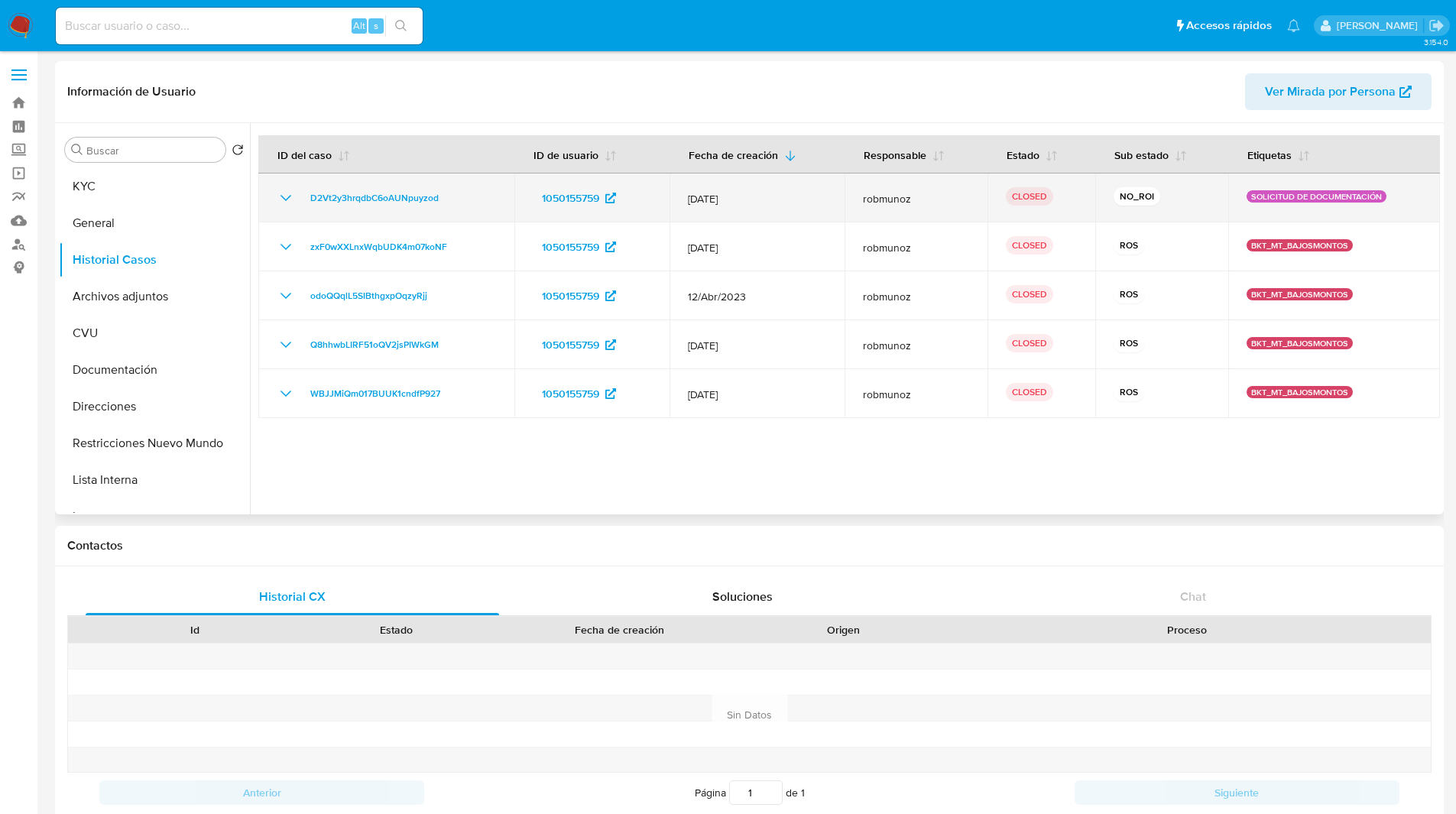
click at [287, 201] on icon "Mostrar/Ocultar" at bounding box center [285, 197] width 18 height 18
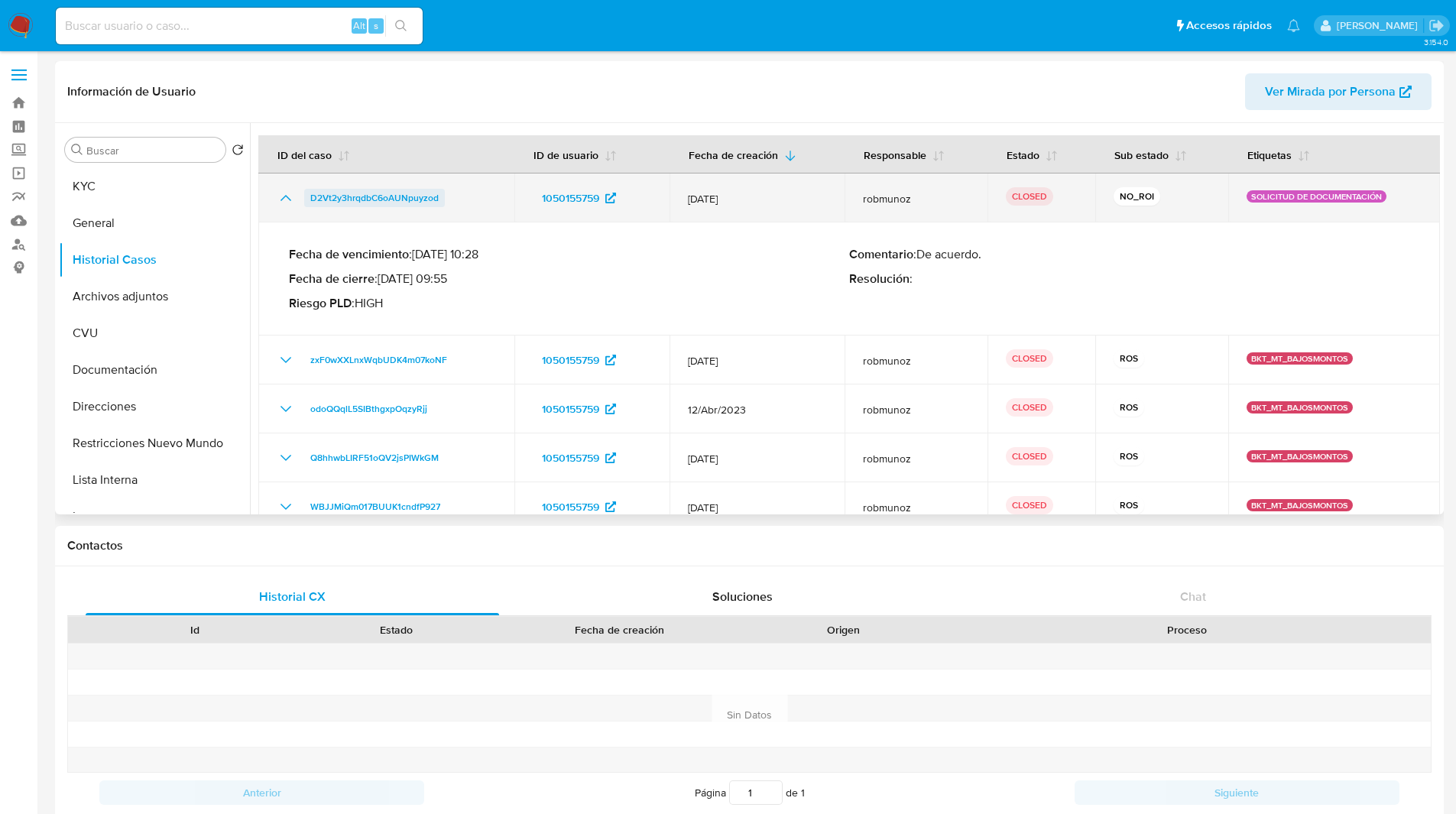
click at [387, 197] on span "D2Vt2y3hrqdbC6oAUNpuyzod" at bounding box center [374, 197] width 129 height 18
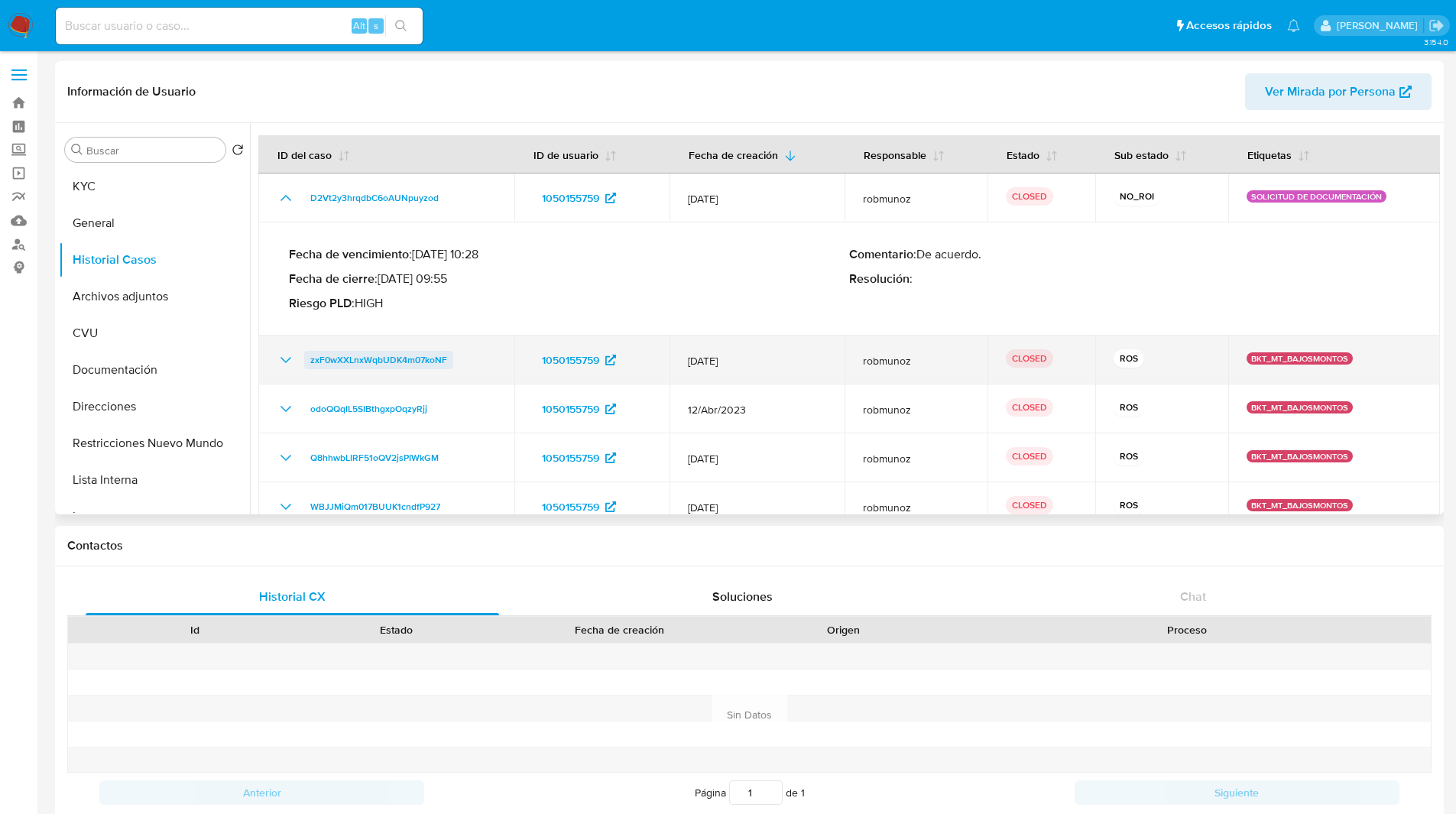
click at [379, 353] on span "zxF0wXXLnxWqbUDK4m07koNF" at bounding box center [378, 359] width 137 height 18
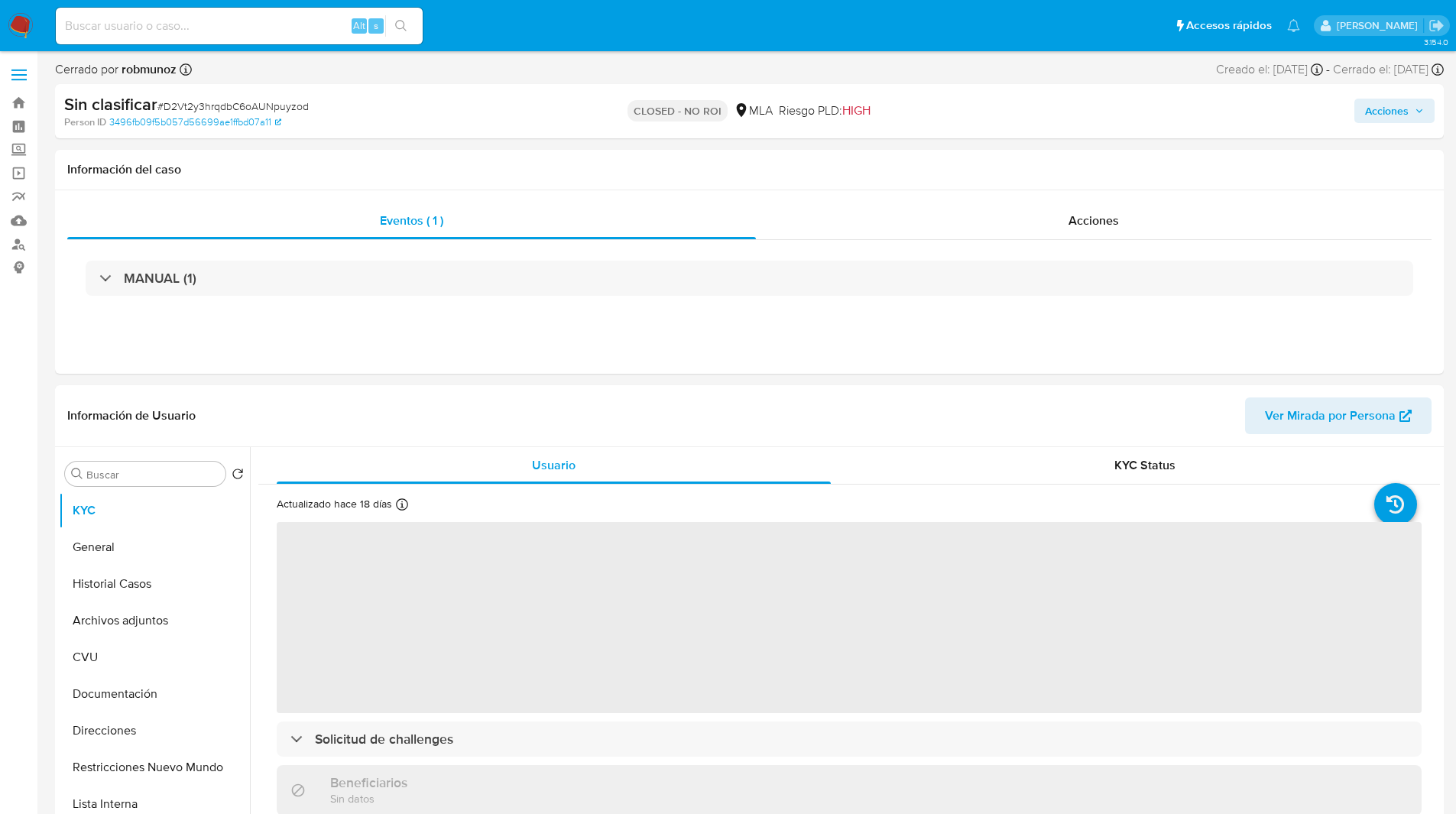
select select "10"
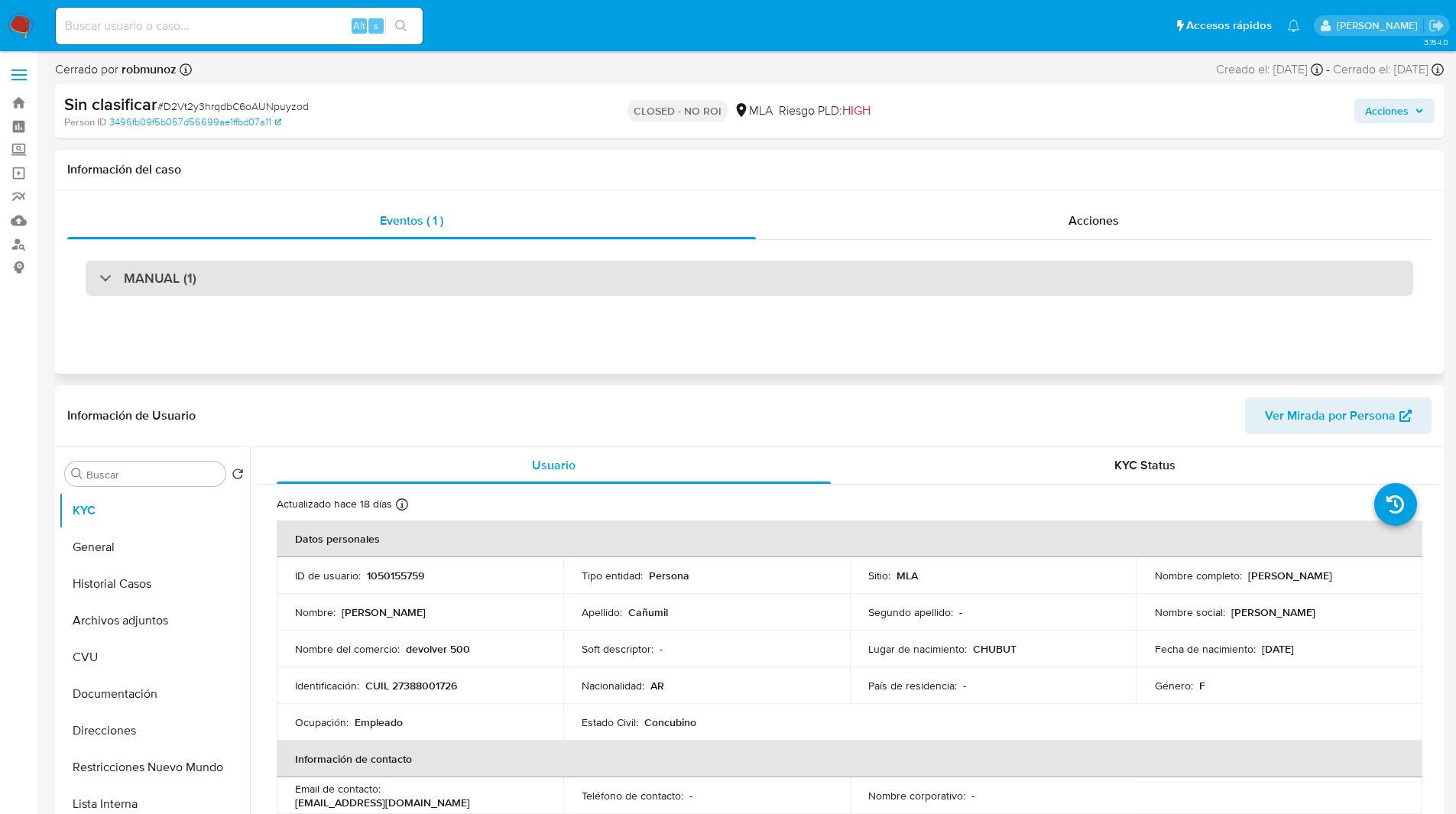
click at [278, 283] on div "MANUAL (1)" at bounding box center [749, 278] width 1327 height 35
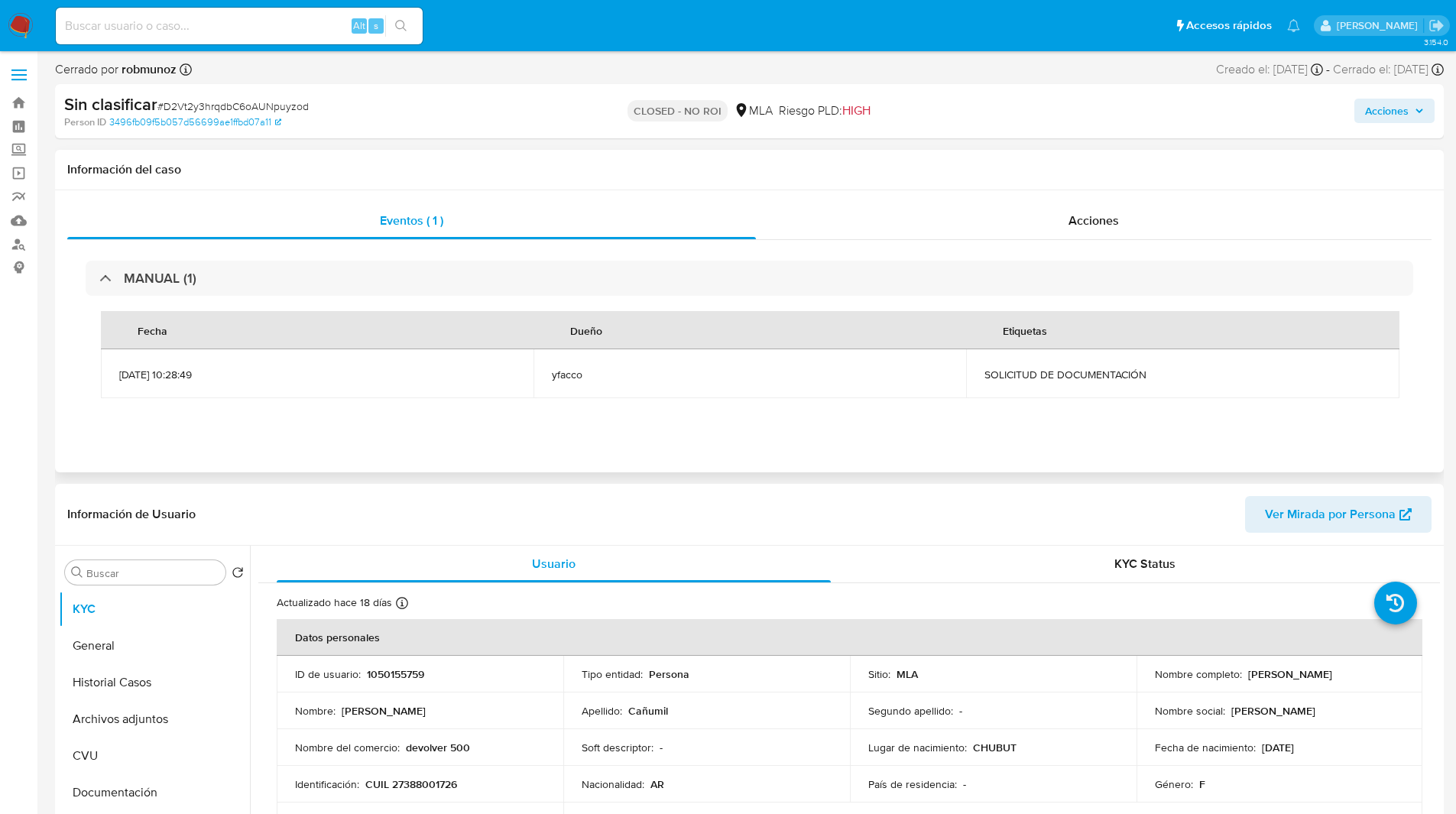
click at [1150, 249] on div "MANUAL (1) Fecha Dueño Etiquetas [DATE] 10:28:49 yfacco SOLICITUD DE DOCUMENTAC…" at bounding box center [749, 337] width 1364 height 194
click at [1107, 226] on span "Acciones" at bounding box center [1093, 220] width 50 height 17
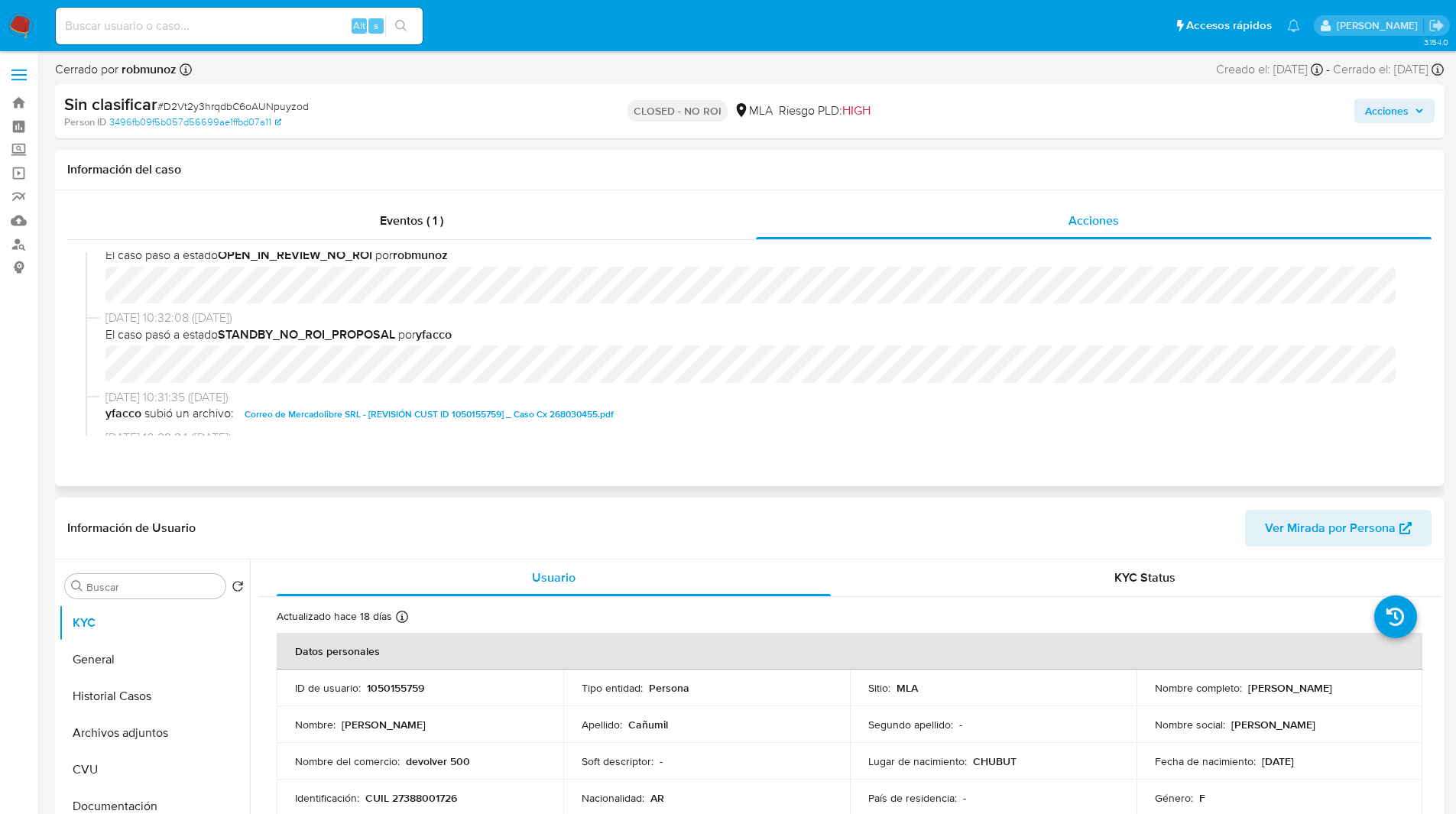
scroll to position [181, 0]
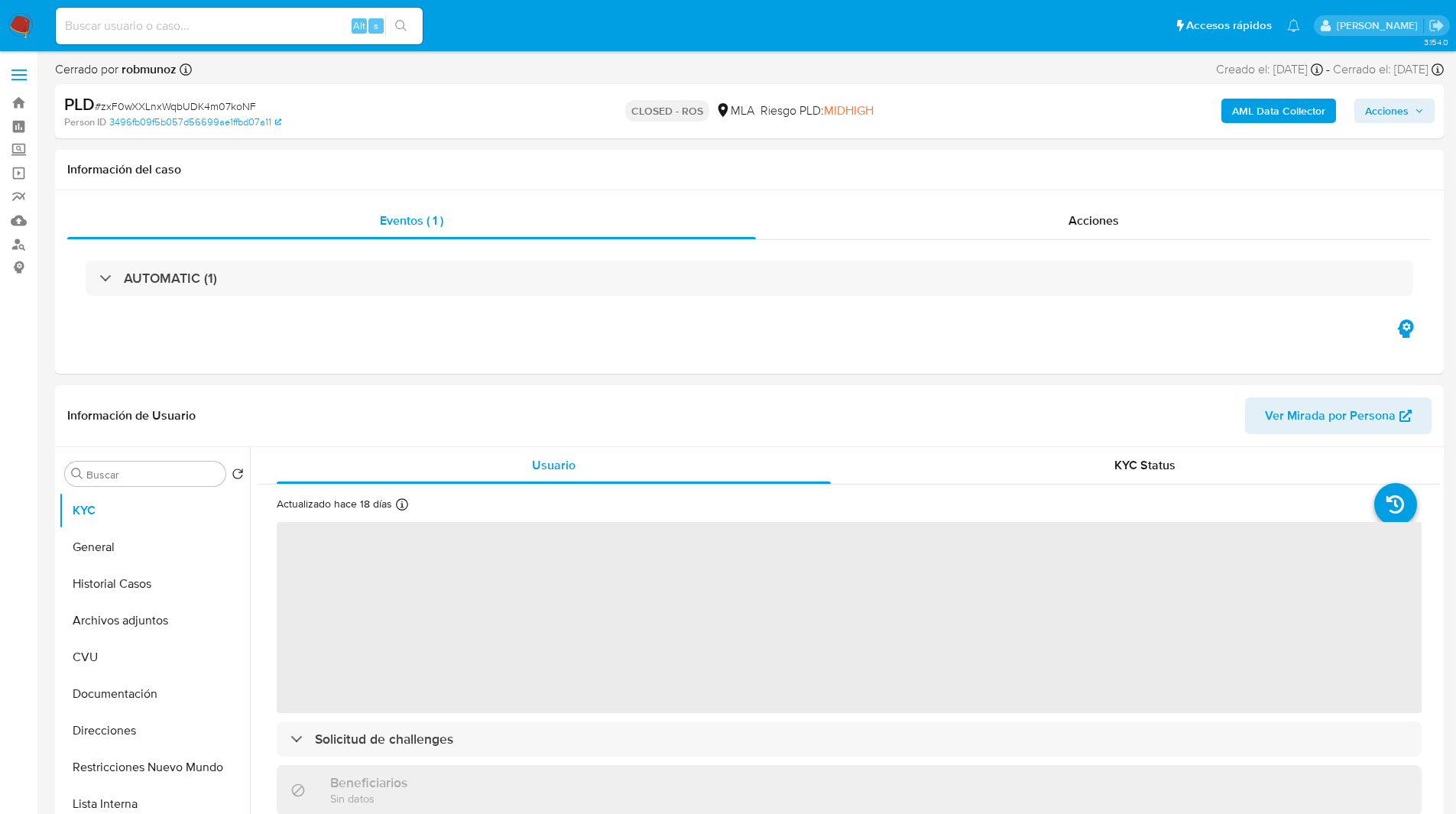
select select "10"
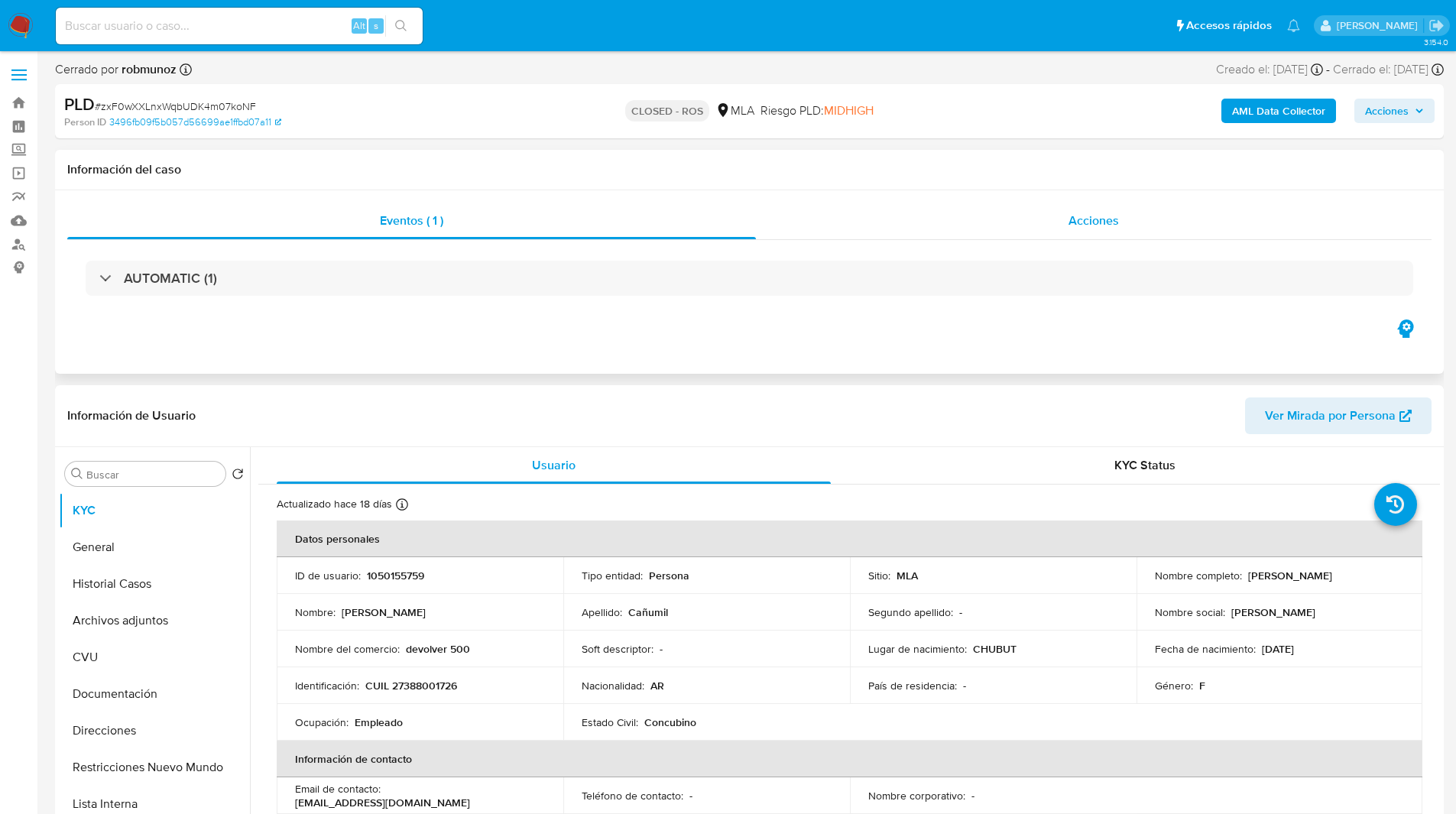
click at [969, 222] on div "Acciones" at bounding box center [1094, 220] width 676 height 36
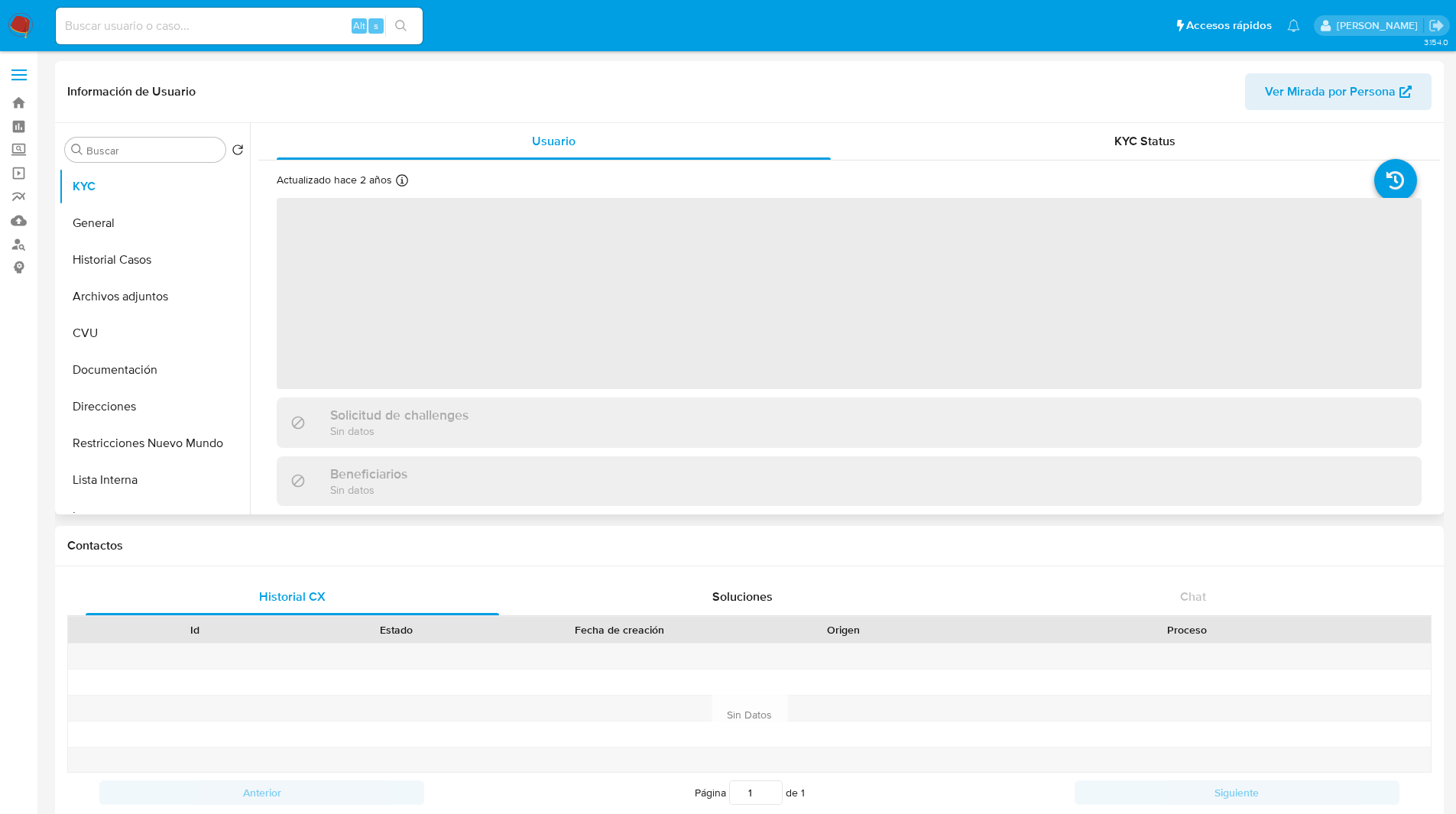
click at [915, 74] on header "Información de Usuario Ver Mirada por Persona" at bounding box center [749, 92] width 1364 height 36
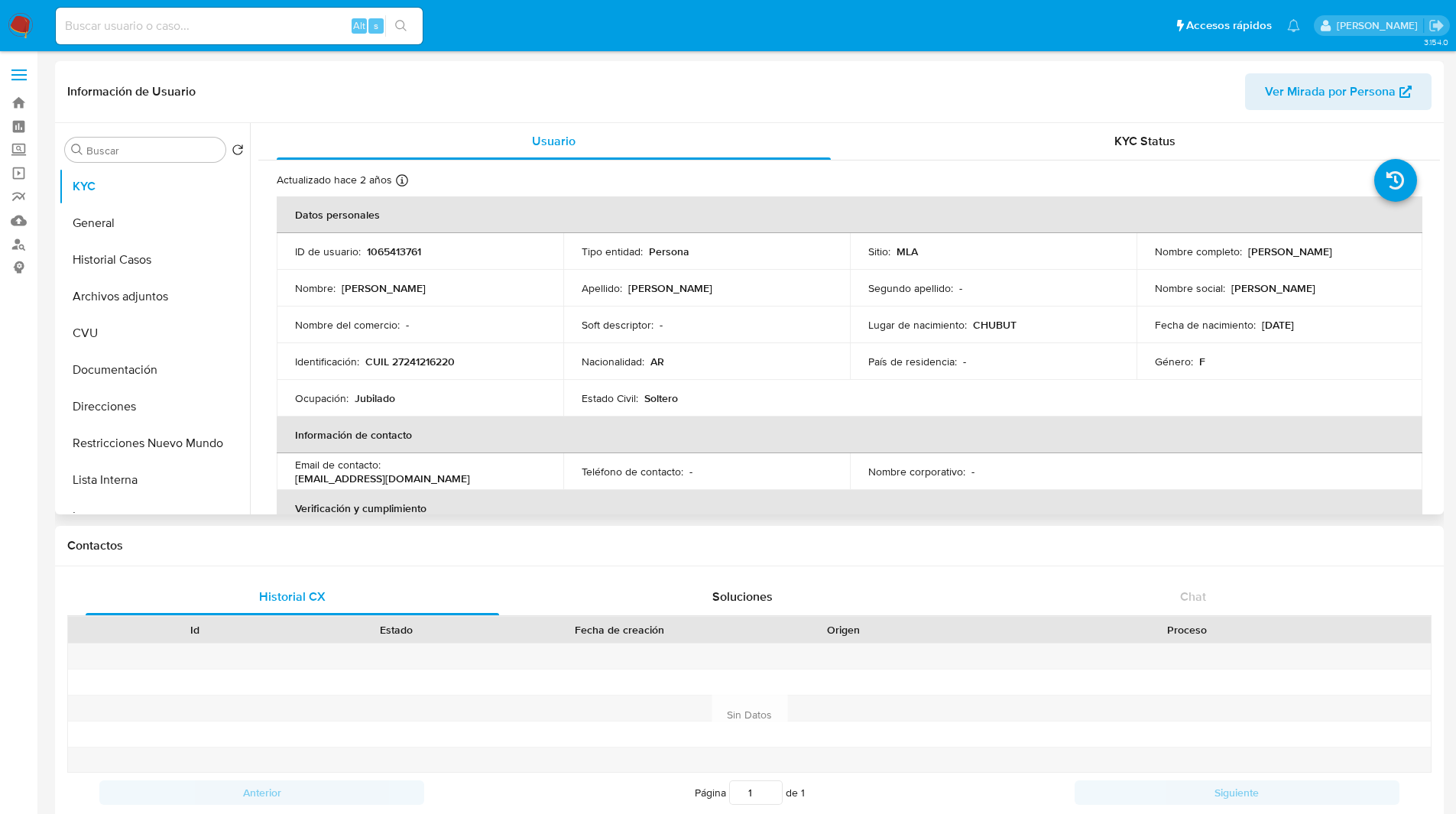
select select "10"
drag, startPoint x: 1244, startPoint y: 251, endPoint x: 1396, endPoint y: 245, distance: 152.1
click at [1396, 245] on div "Nombre completo : [PERSON_NAME]" at bounding box center [1279, 251] width 250 height 14
copy p "[PERSON_NAME]"
click at [429, 364] on p "CUIL 27241216220" at bounding box center [410, 361] width 89 height 14
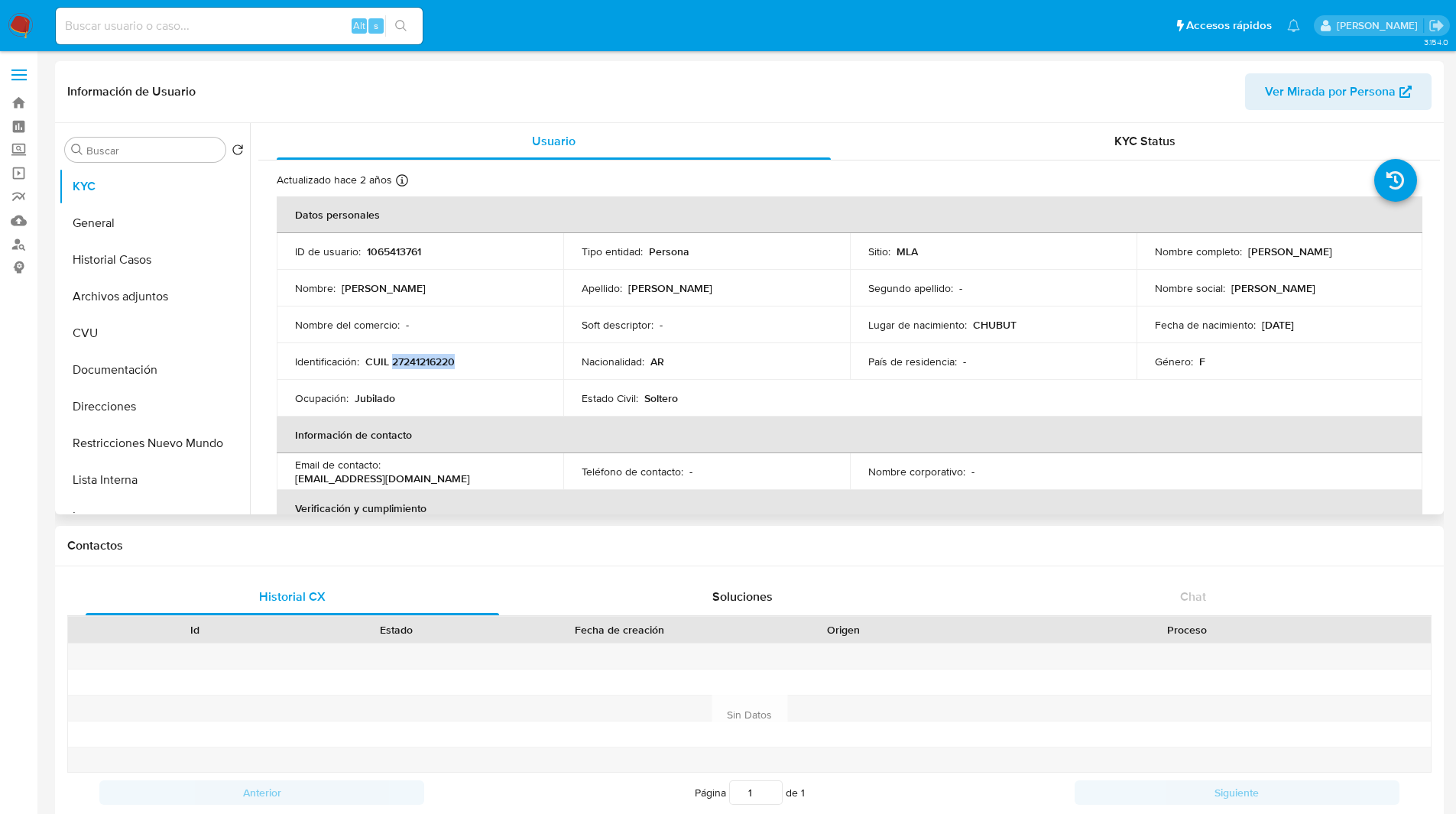
click at [429, 364] on p "CUIL 27241216220" at bounding box center [410, 361] width 89 height 14
copy p "27241216220"
click at [831, 77] on header "Información de Usuario Ver Mirada por Persona" at bounding box center [749, 92] width 1364 height 36
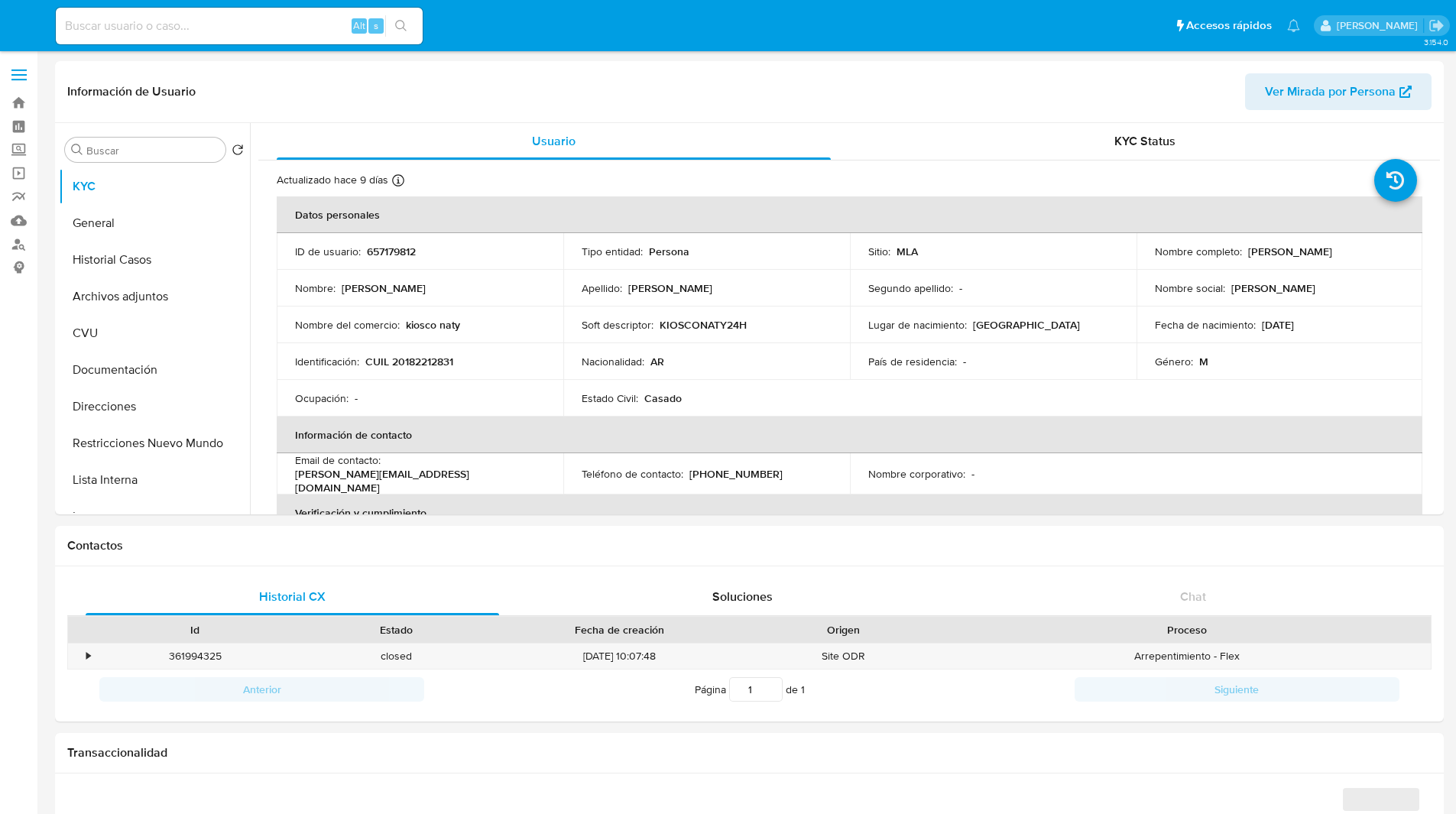
select select "10"
click at [1007, 531] on div "Contactos" at bounding box center [749, 545] width 1389 height 41
drag, startPoint x: 1243, startPoint y: 250, endPoint x: 1356, endPoint y: 249, distance: 113.0
click at [1356, 249] on div "Nombre completo : [PERSON_NAME]" at bounding box center [1279, 251] width 250 height 14
copy p "[PERSON_NAME]"
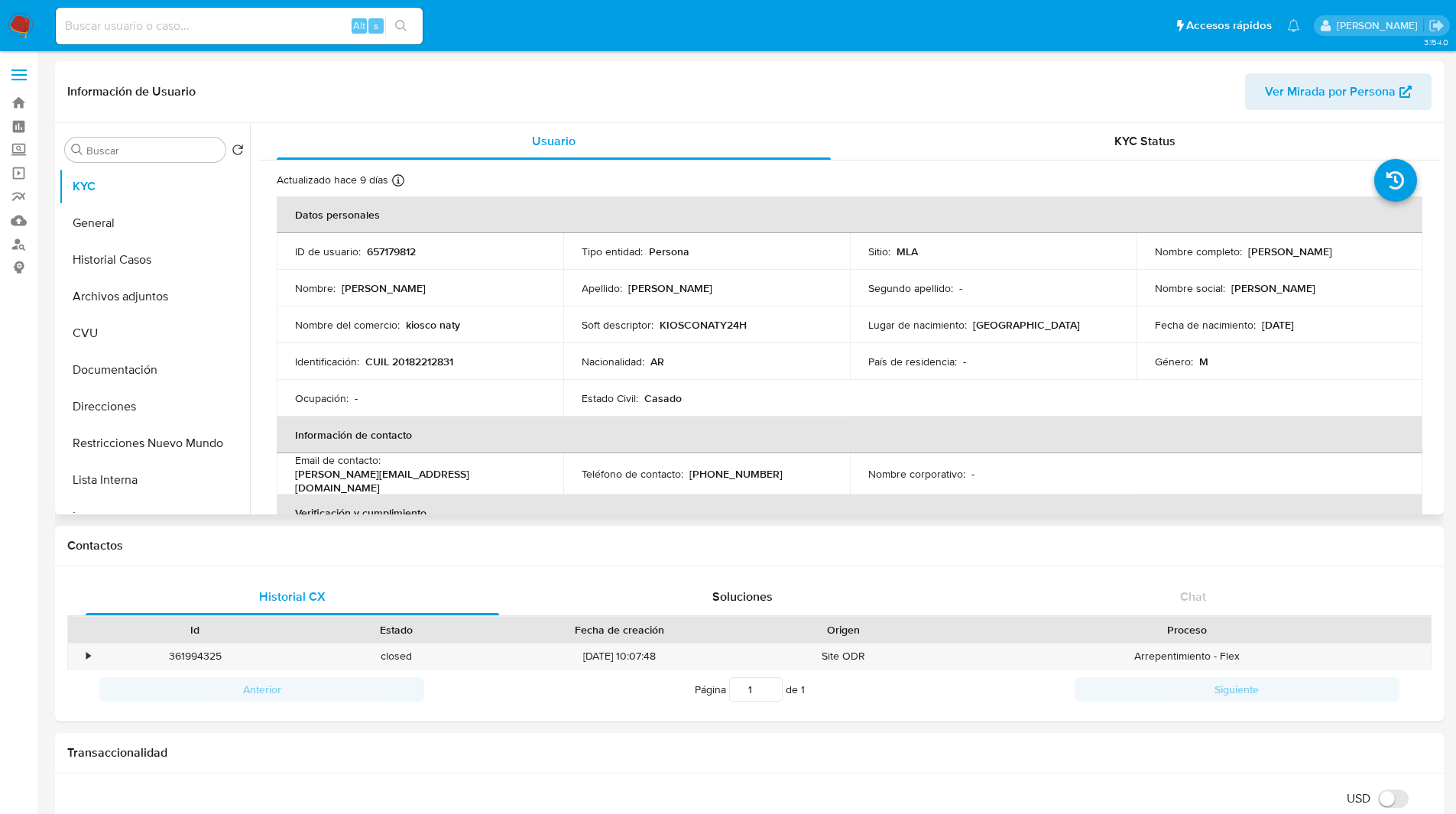
click at [432, 366] on p "CUIL 20182212831" at bounding box center [410, 361] width 88 height 14
copy p "20182212831"
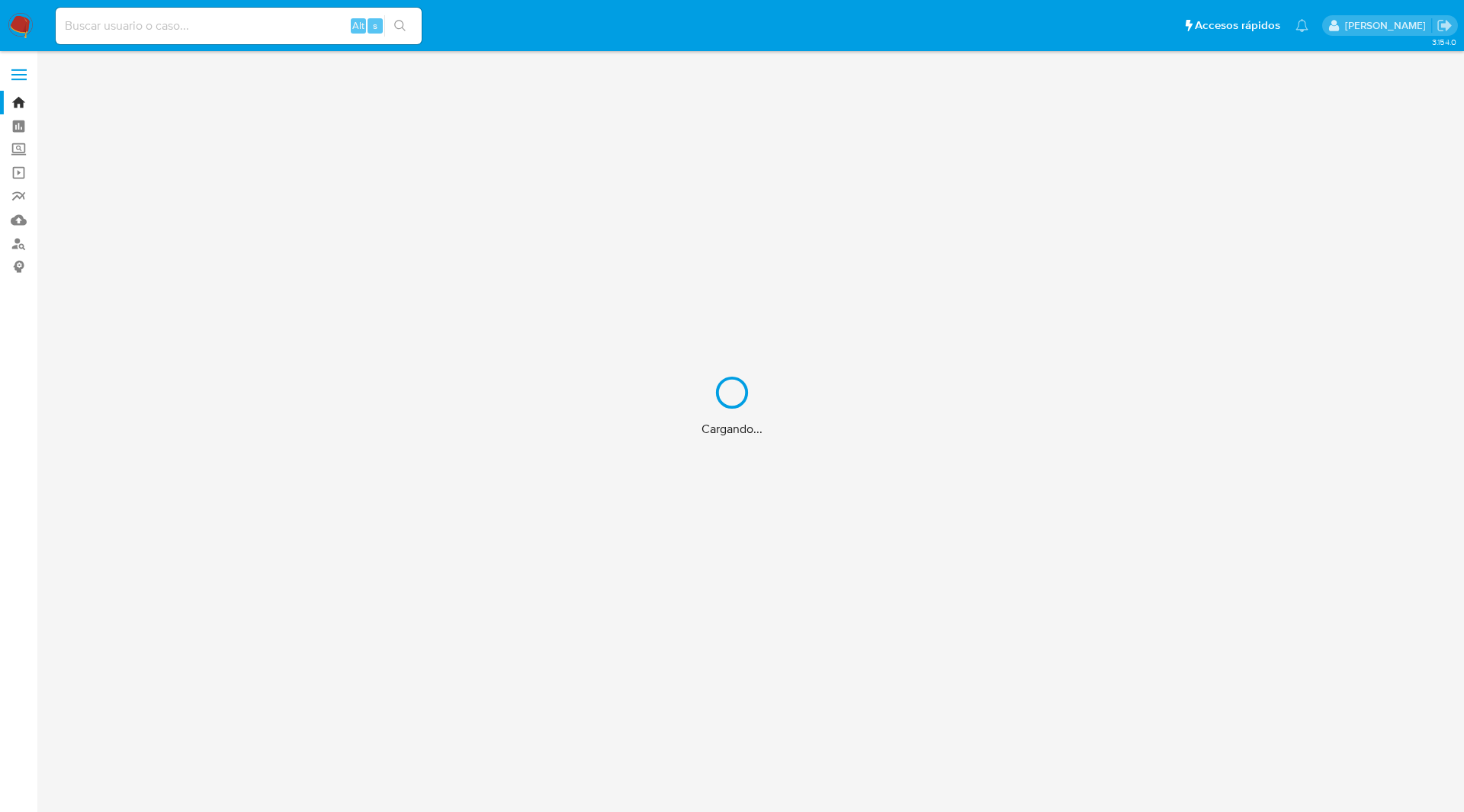
click at [151, 28] on div "Cargando..." at bounding box center [732, 406] width 1464 height 812
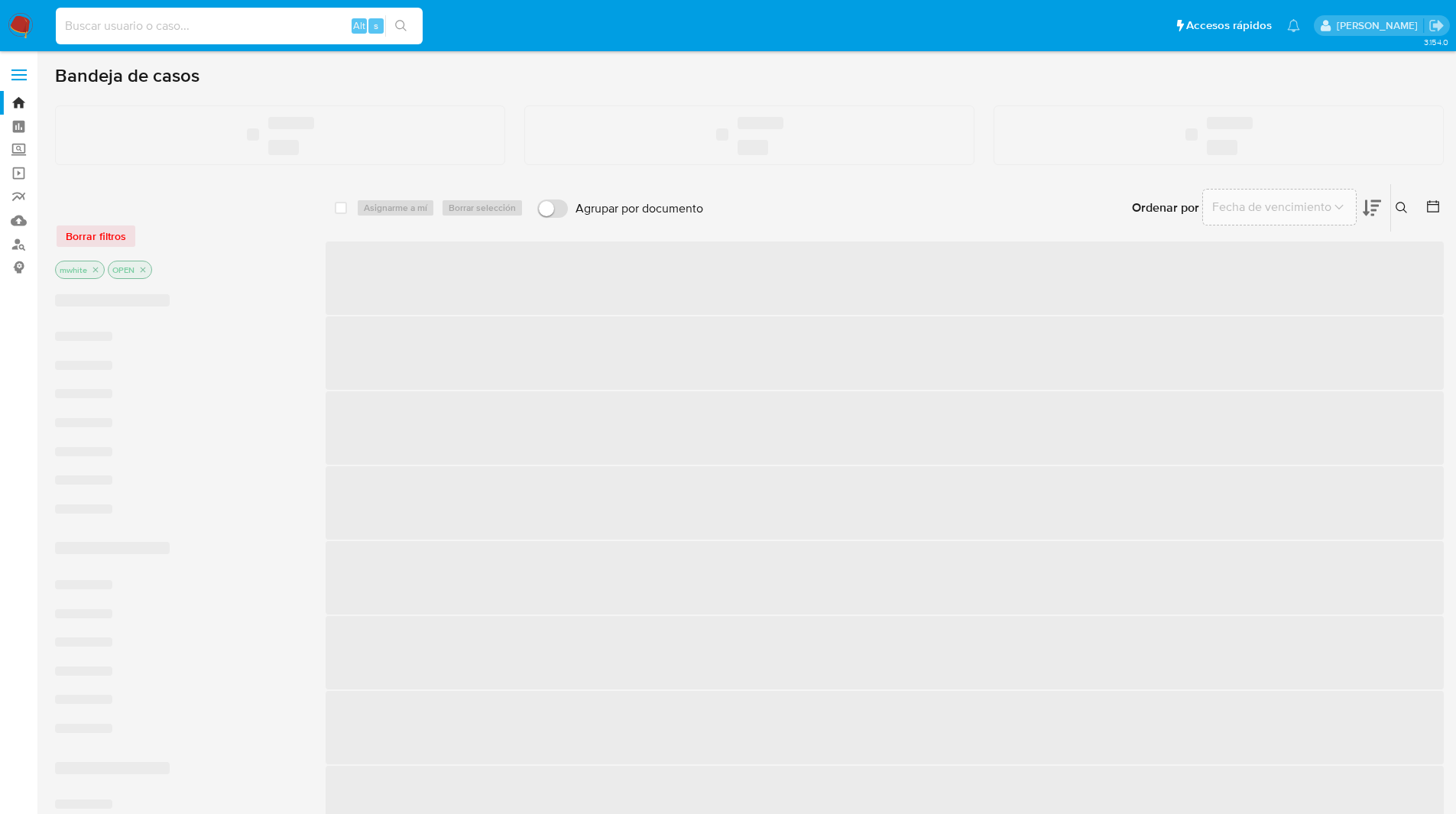
click at [126, 27] on input at bounding box center [239, 26] width 366 height 20
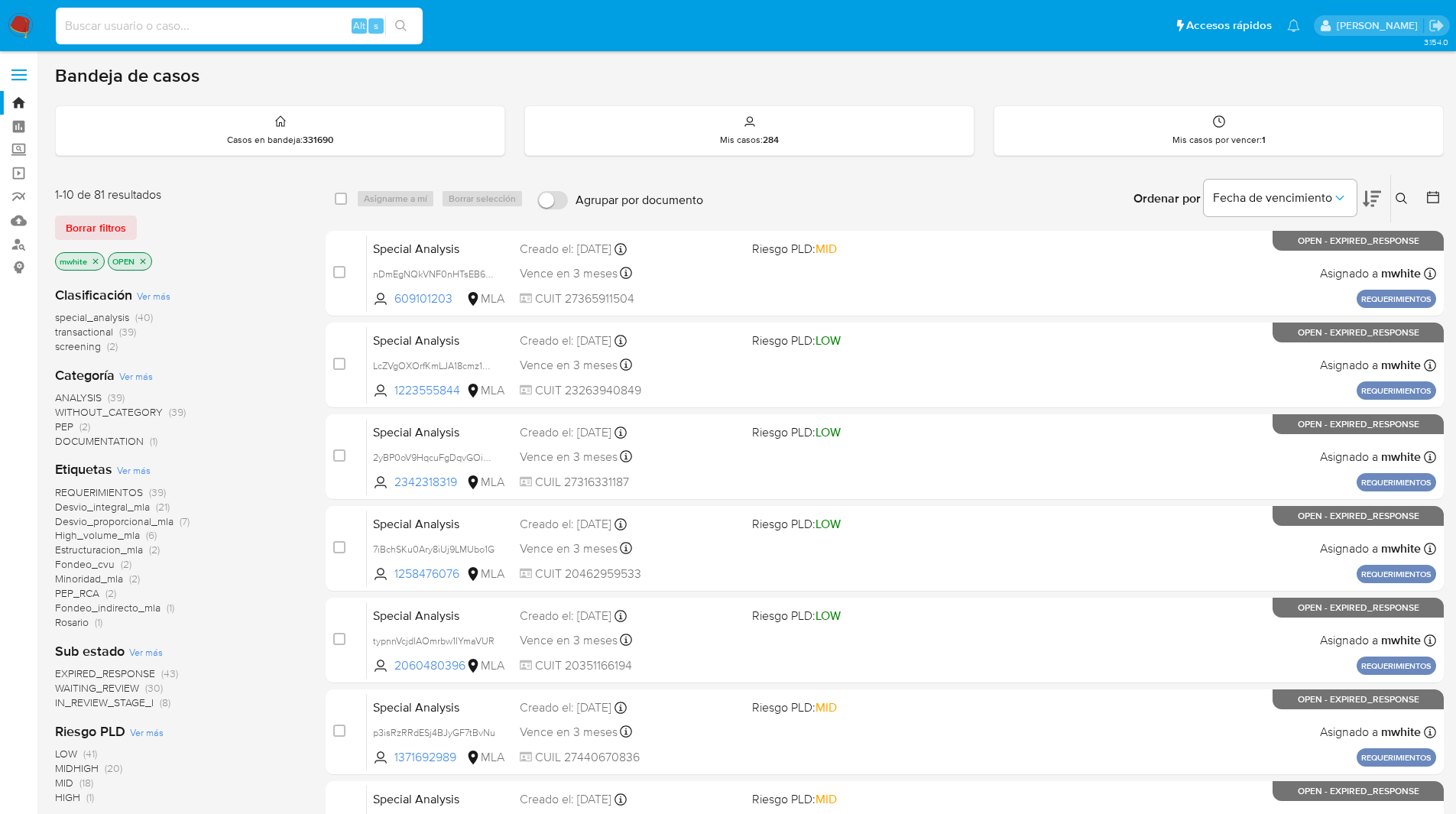
paste input "1180338386"
type input "1180338386"
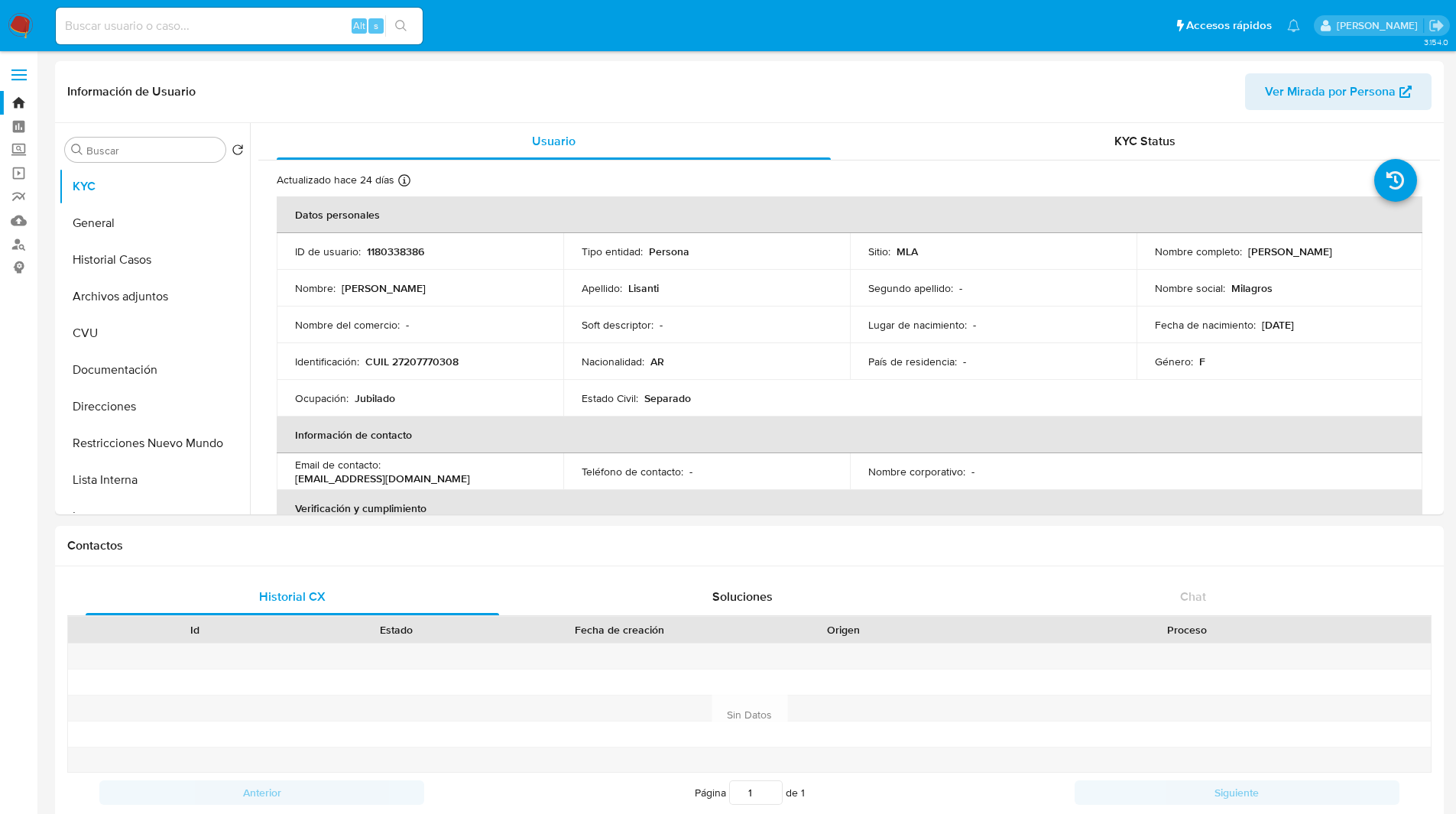
select select "10"
click at [867, 87] on header "Información de Usuario Ver Mirada por Persona" at bounding box center [749, 92] width 1364 height 36
drag, startPoint x: 1242, startPoint y: 251, endPoint x: 1364, endPoint y: 246, distance: 122.1
click at [1364, 246] on div "Nombre completo : [PERSON_NAME]" at bounding box center [1279, 251] width 250 height 14
copy p "[PERSON_NAME]"
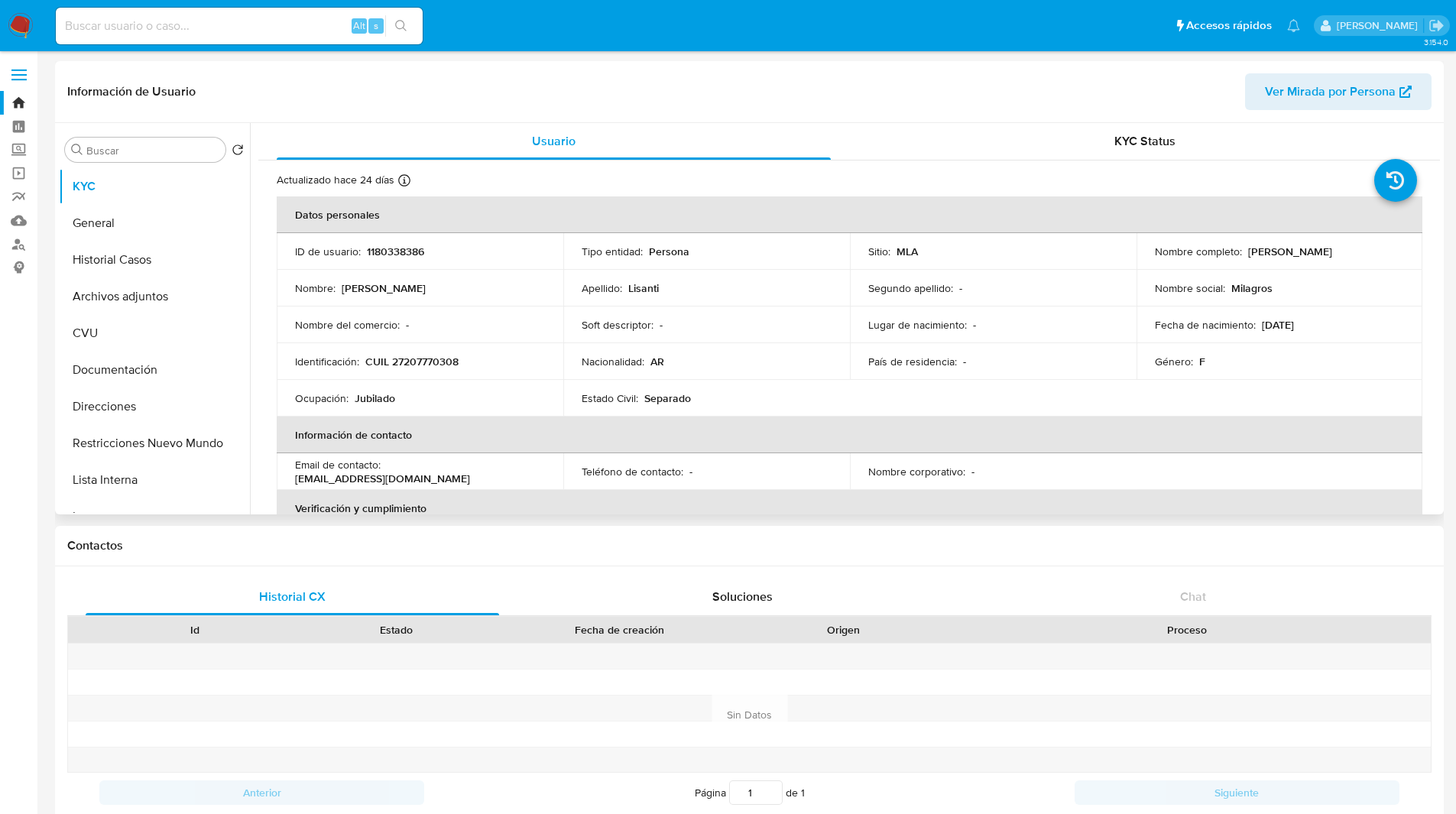
click at [448, 350] on td "Identificación : CUIL 27207770308" at bounding box center [420, 361] width 287 height 36
click at [449, 356] on p "CUIL 27207770308" at bounding box center [412, 361] width 93 height 14
copy p "27207770308"
click at [811, 429] on th "Información de contacto" at bounding box center [849, 435] width 1146 height 36
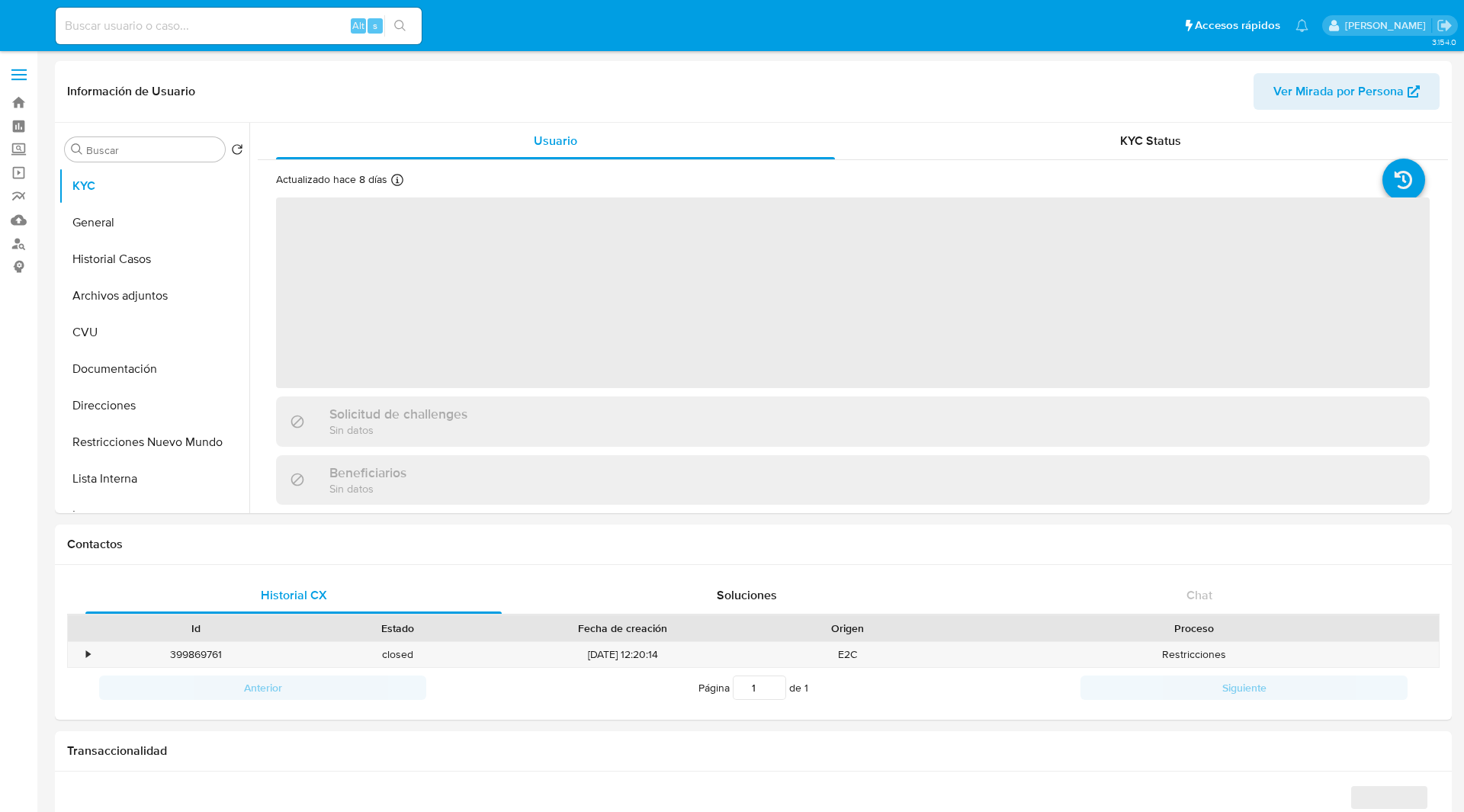
select select "10"
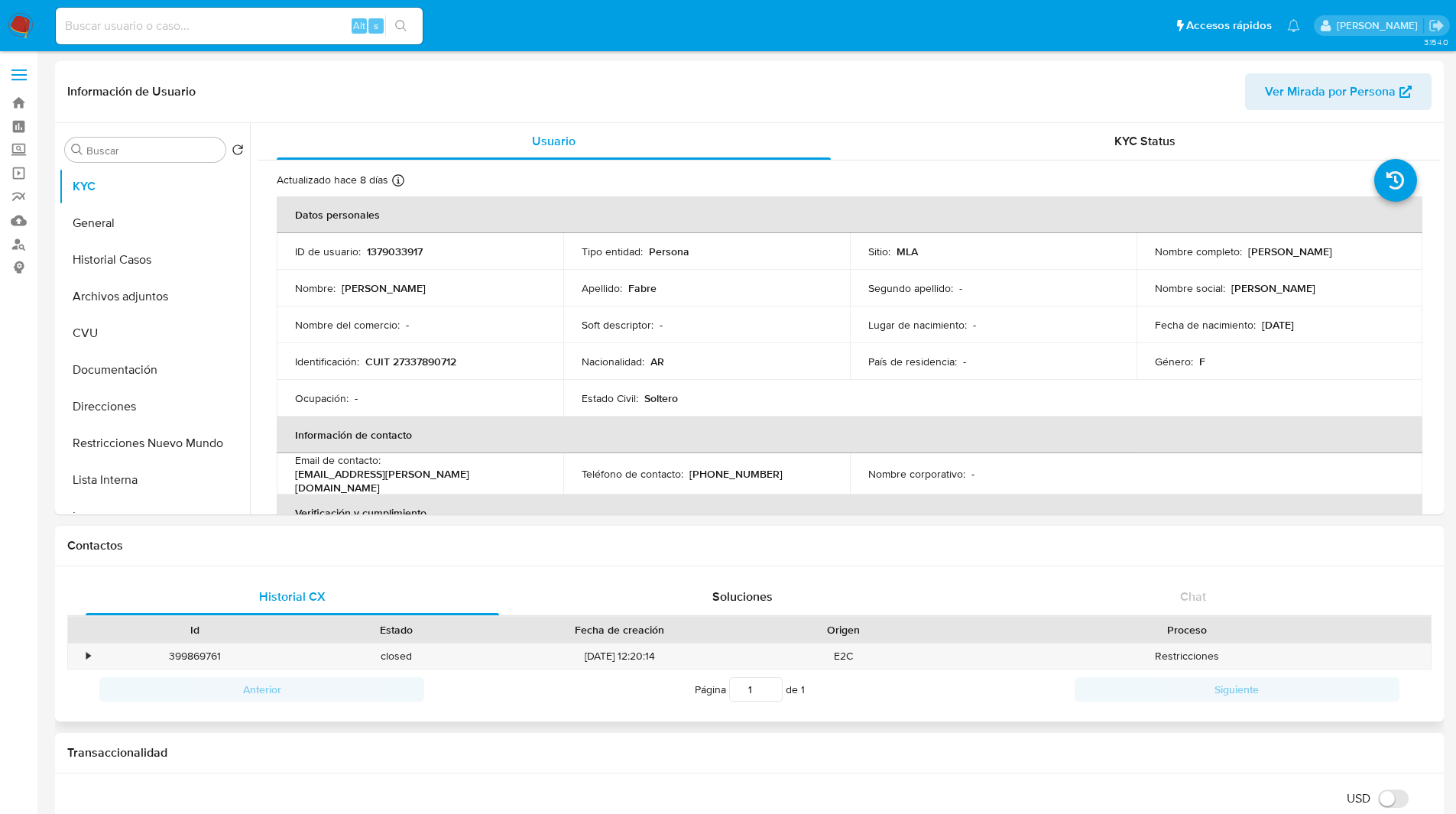
click at [1054, 535] on div "Contactos" at bounding box center [749, 545] width 1389 height 41
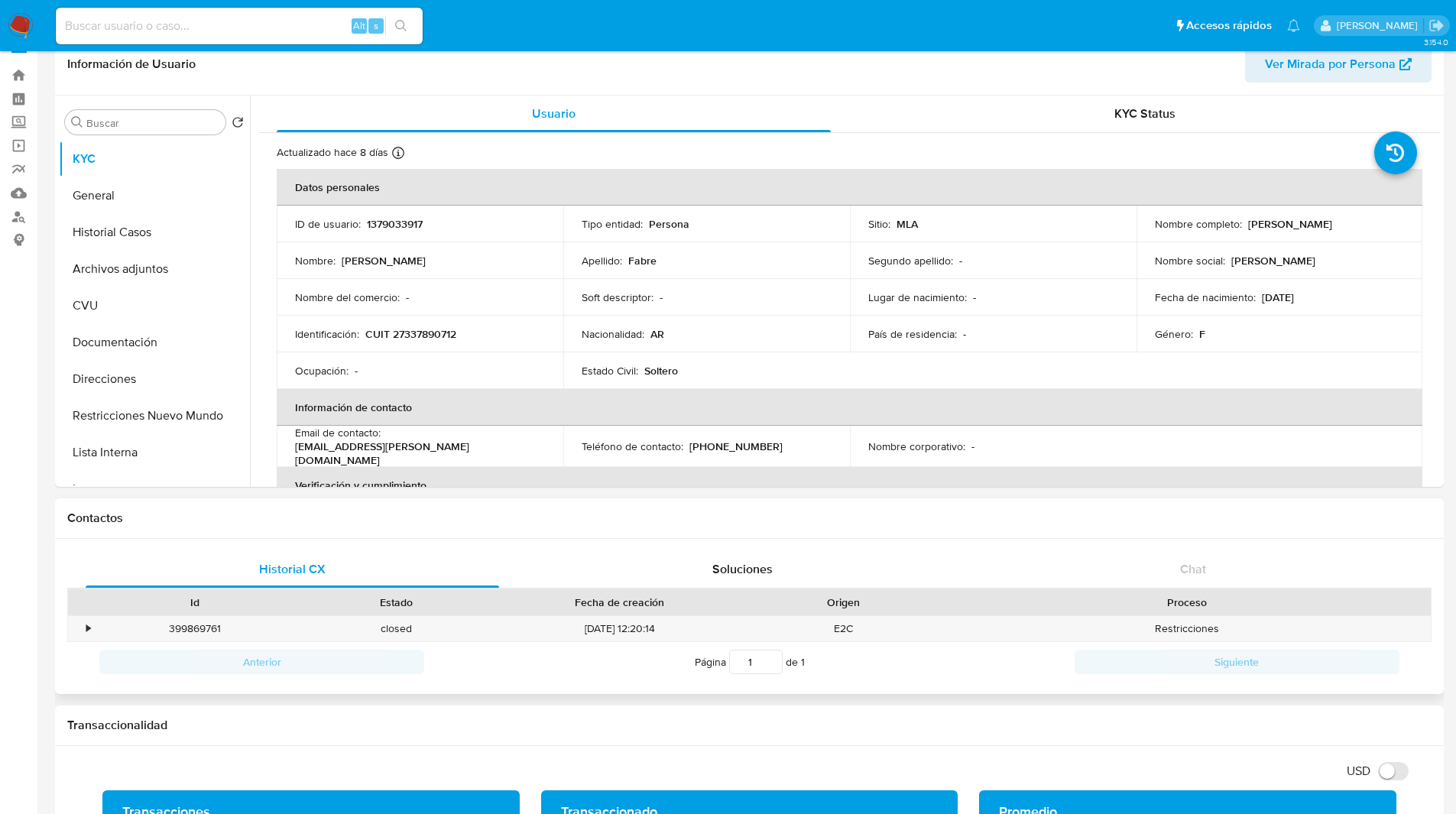
scroll to position [29, 0]
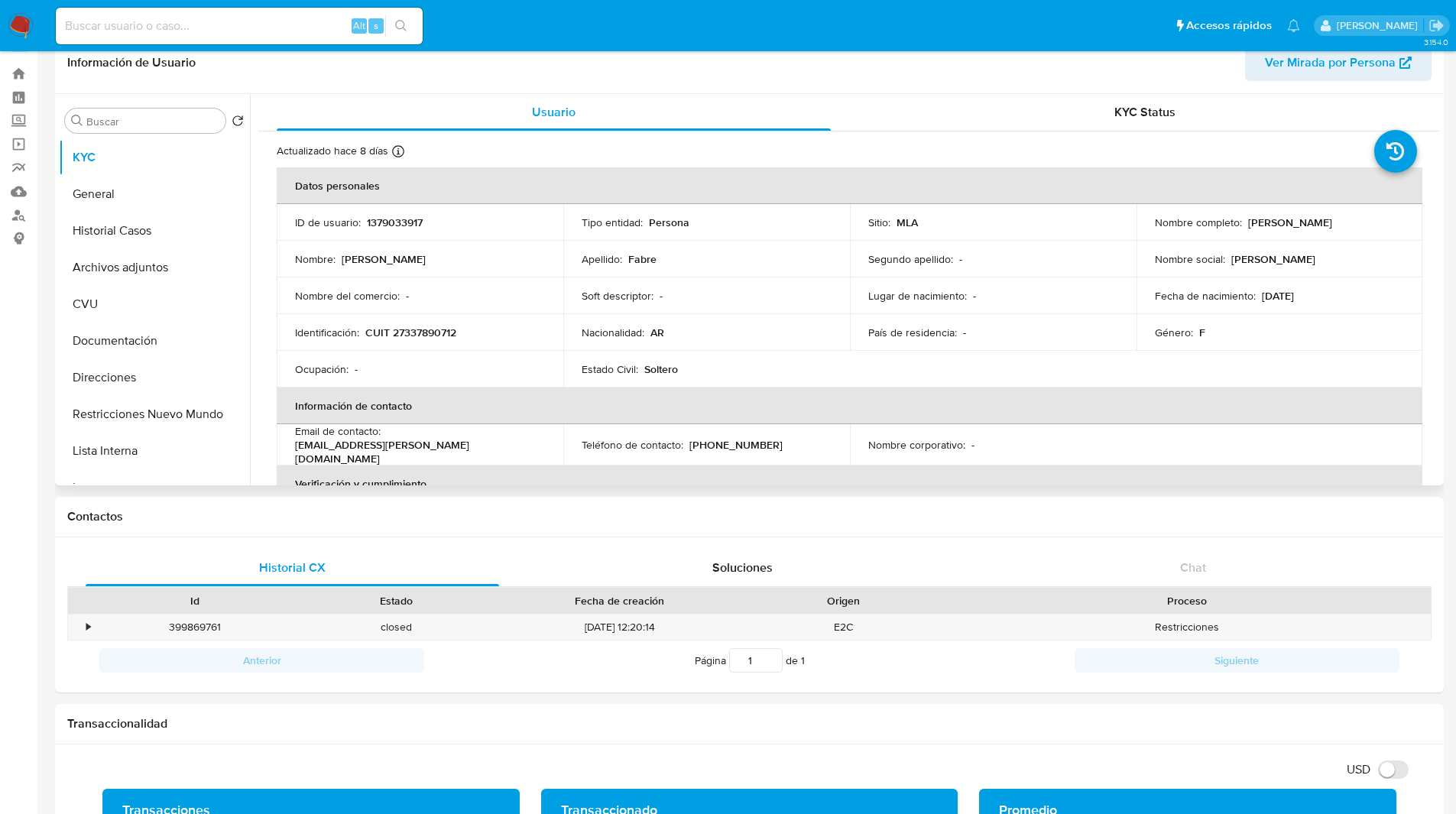
drag, startPoint x: 1242, startPoint y: 220, endPoint x: 1365, endPoint y: 217, distance: 123.0
click at [1365, 217] on div "Nombre completo : [PERSON_NAME]" at bounding box center [1279, 222] width 250 height 14
copy p "[PERSON_NAME]"
click at [419, 334] on p "CUIT 27337890712" at bounding box center [410, 333] width 91 height 14
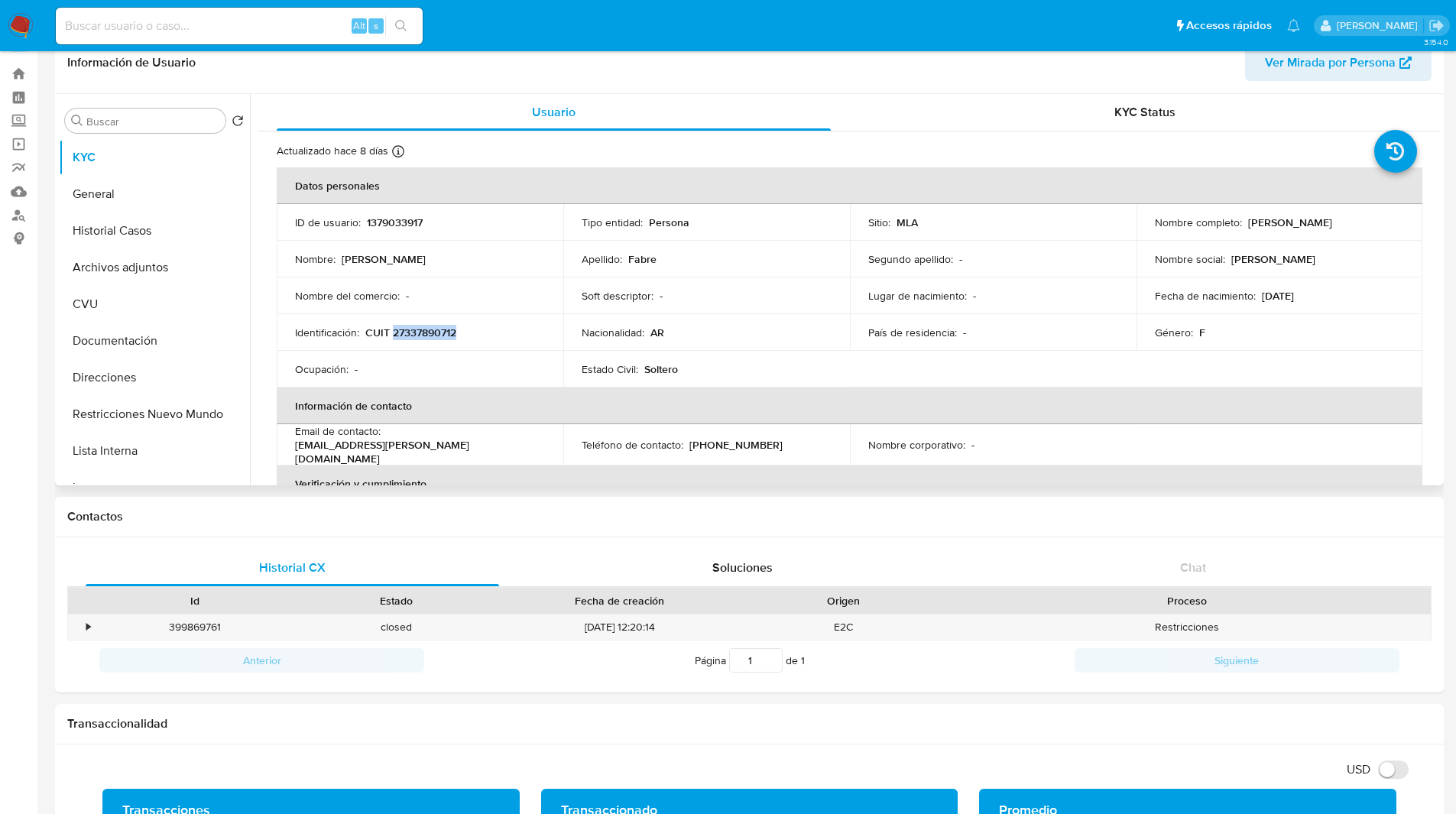
copy p "27337890712"
click at [124, 262] on button "Archivos adjuntos" at bounding box center [148, 267] width 179 height 36
